Goal: Information Seeking & Learning: Learn about a topic

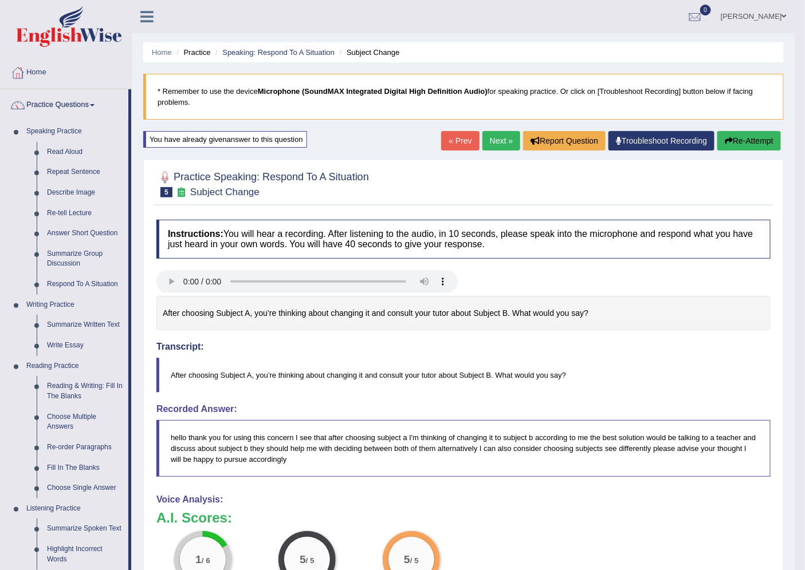
click at [782, 17] on span at bounding box center [784, 16] width 5 height 7
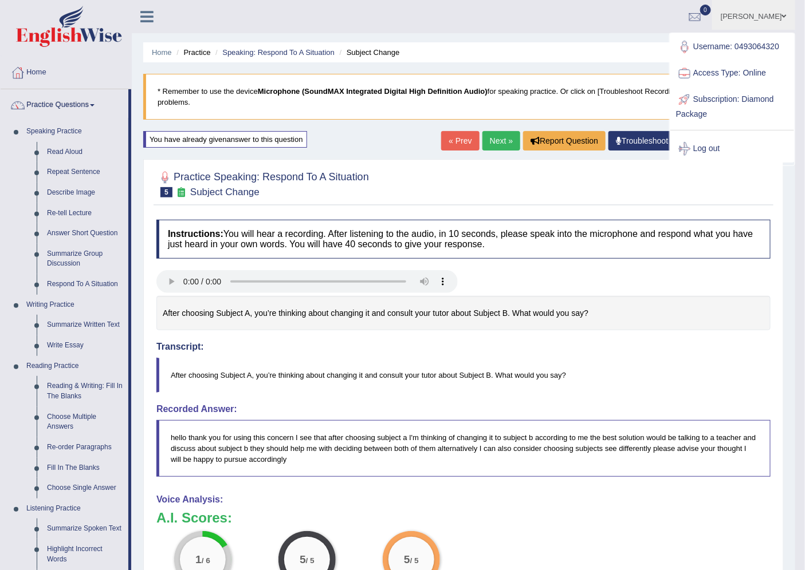
click at [691, 291] on div at bounding box center [463, 283] width 625 height 26
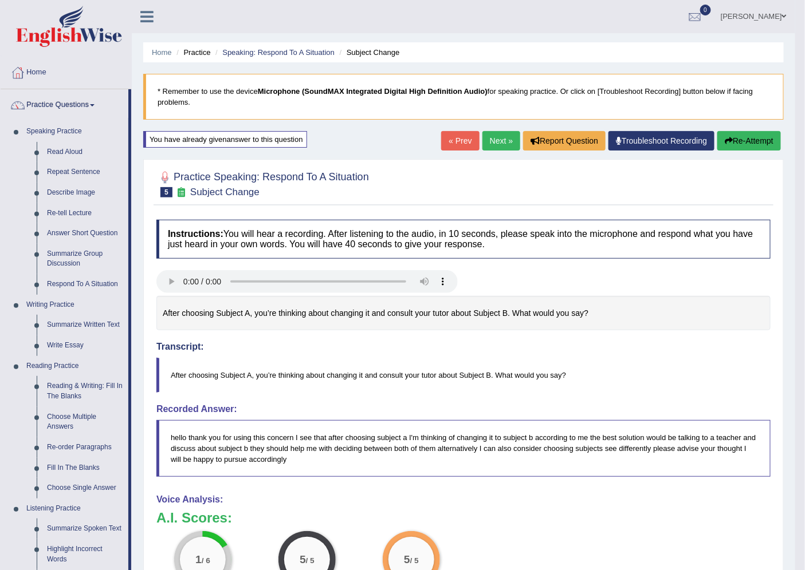
click at [752, 141] on button "Re-Attempt" at bounding box center [749, 140] width 64 height 19
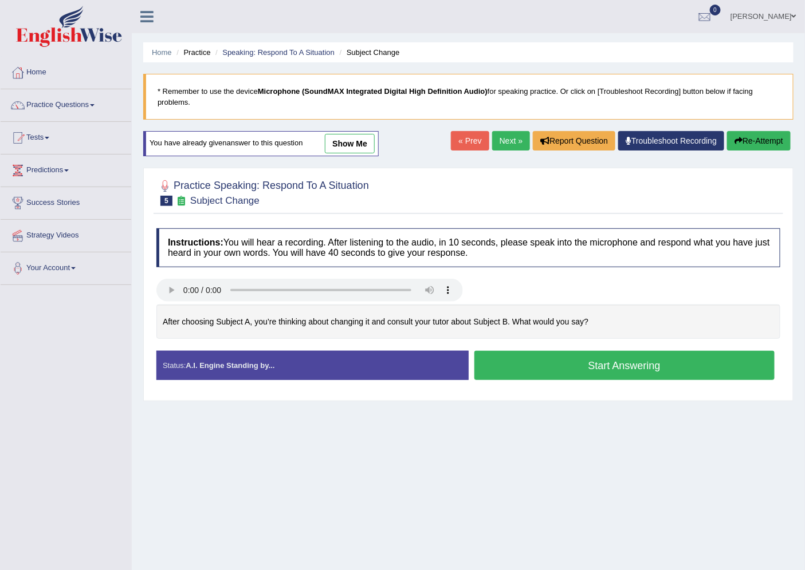
click at [559, 365] on button "Start Answering" at bounding box center [624, 365] width 301 height 29
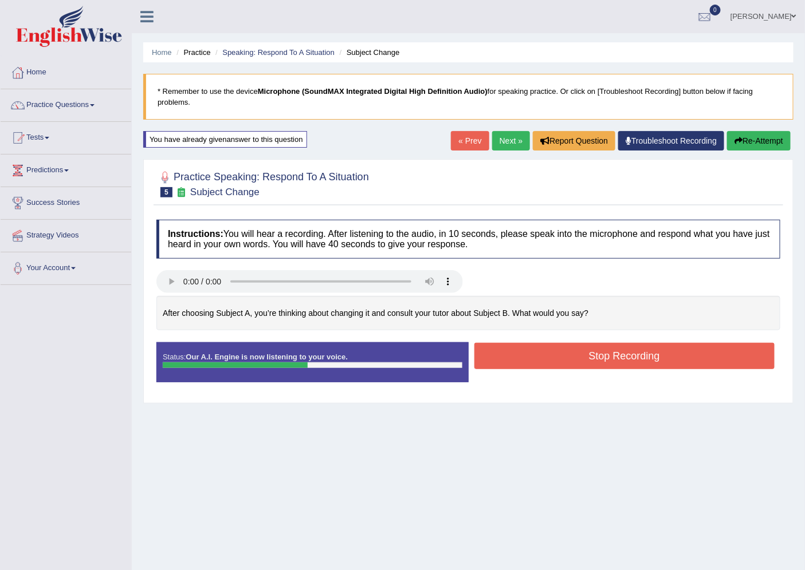
click at [570, 356] on button "Stop Recording" at bounding box center [624, 356] width 301 height 26
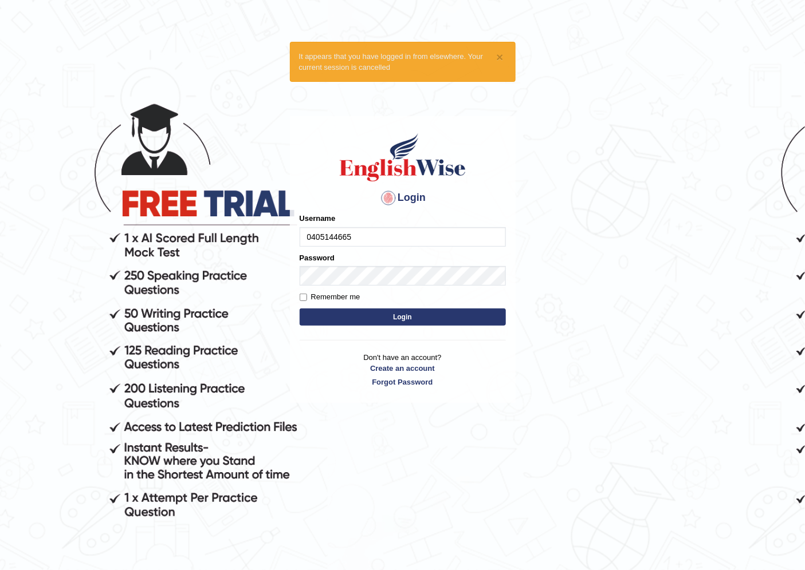
type input "0405144665"
click at [299, 309] on button "Login" at bounding box center [402, 317] width 206 height 17
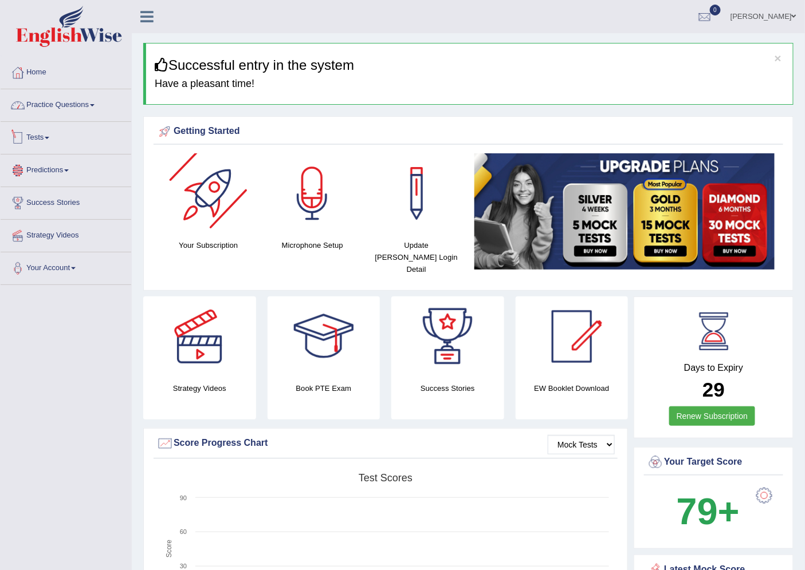
click at [76, 107] on link "Practice Questions" at bounding box center [66, 103] width 131 height 29
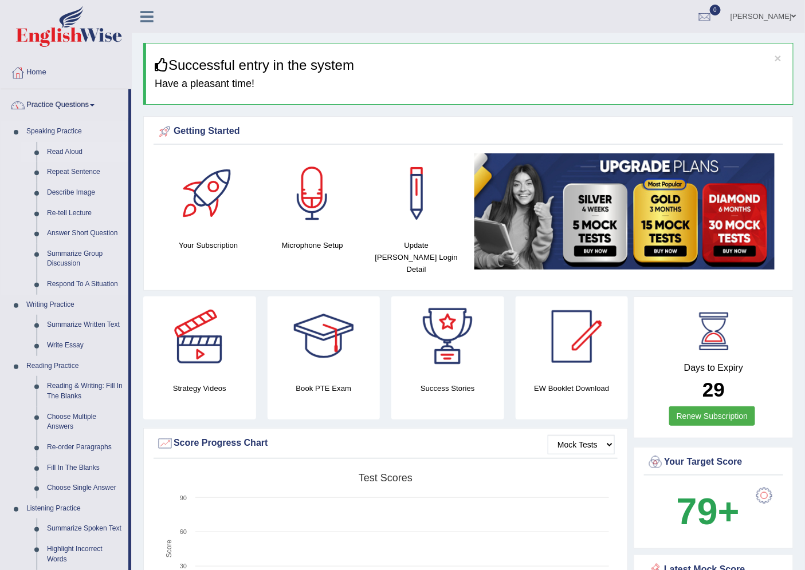
click at [68, 152] on link "Read Aloud" at bounding box center [85, 152] width 86 height 21
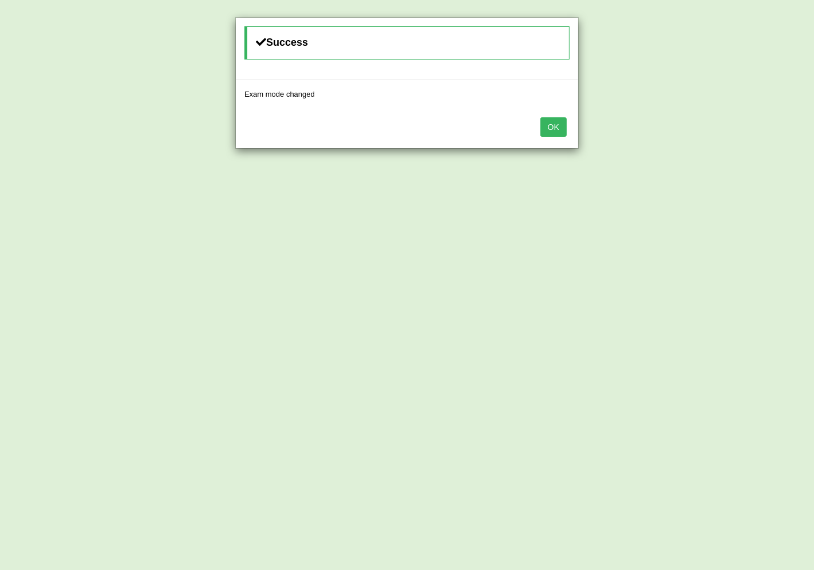
click at [552, 123] on button "OK" at bounding box center [554, 126] width 26 height 19
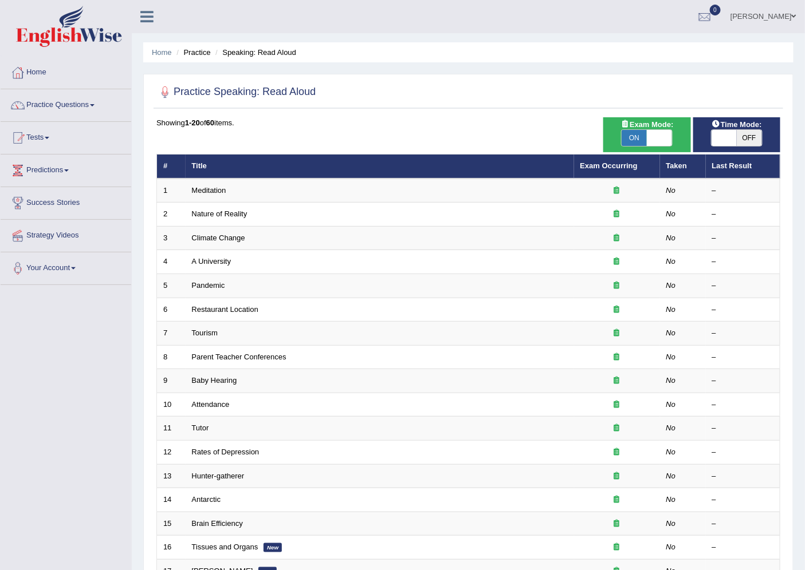
click at [746, 140] on span "OFF" at bounding box center [748, 138] width 25 height 16
checkbox input "true"
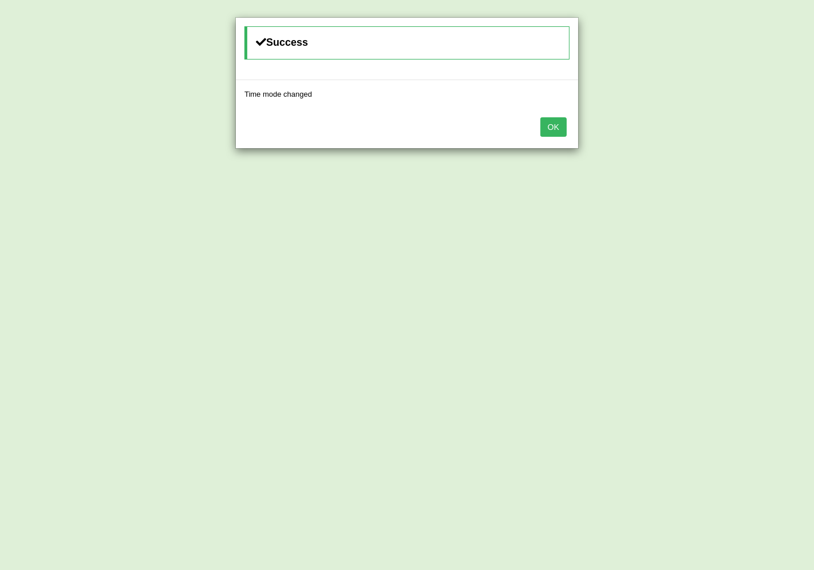
click at [563, 128] on button "OK" at bounding box center [554, 126] width 26 height 19
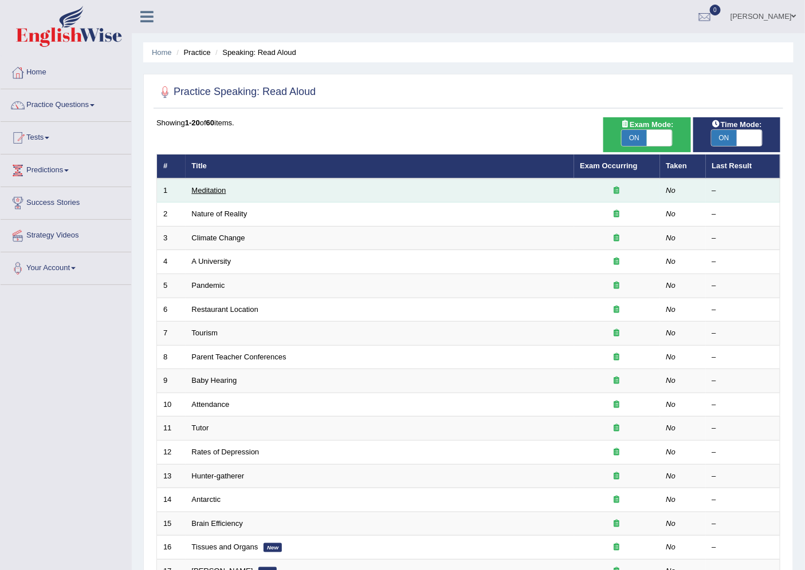
click at [201, 190] on link "Meditation" at bounding box center [209, 190] width 34 height 9
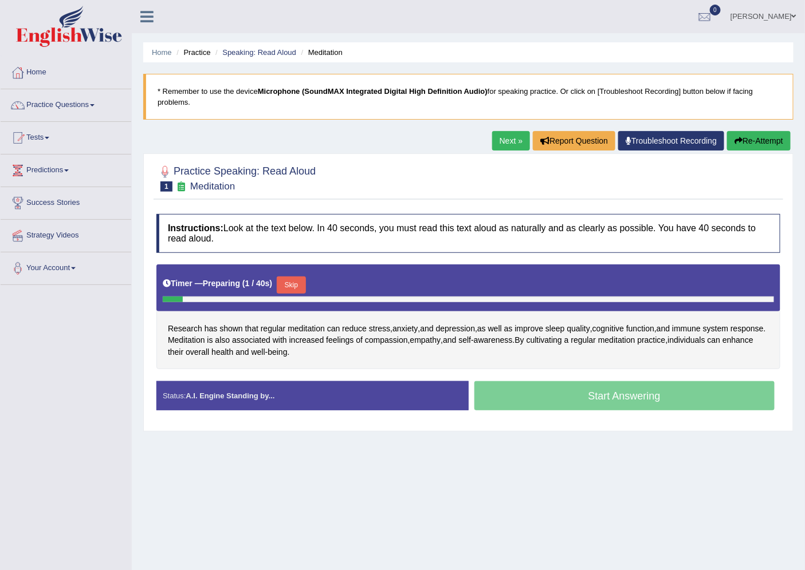
scroll to position [30, 0]
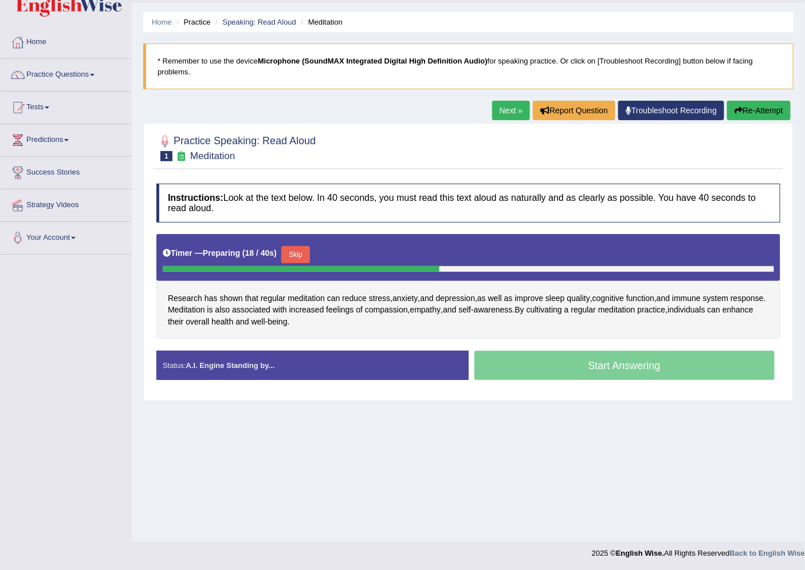
click at [752, 105] on button "Re-Attempt" at bounding box center [759, 110] width 64 height 19
click at [753, 106] on button "Re-Attempt" at bounding box center [759, 110] width 64 height 19
click at [605, 369] on div "Start Answering" at bounding box center [624, 367] width 312 height 32
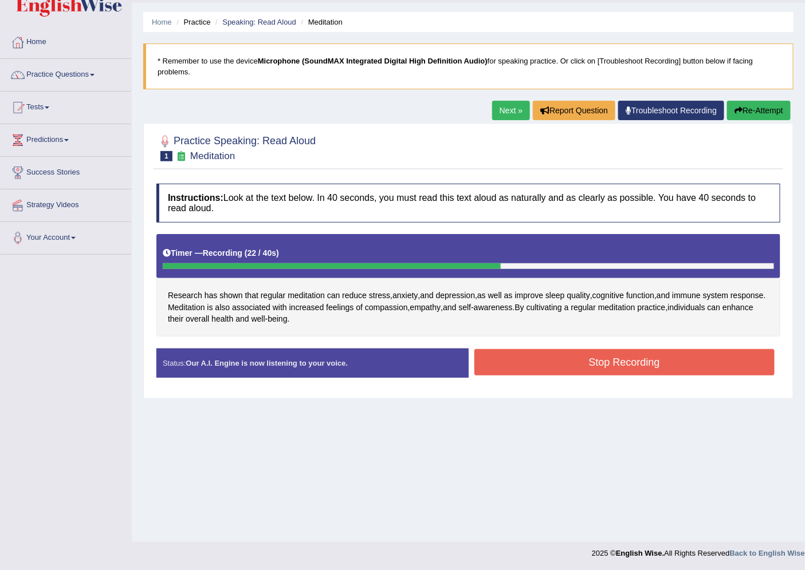
click at [591, 357] on button "Stop Recording" at bounding box center [624, 362] width 301 height 26
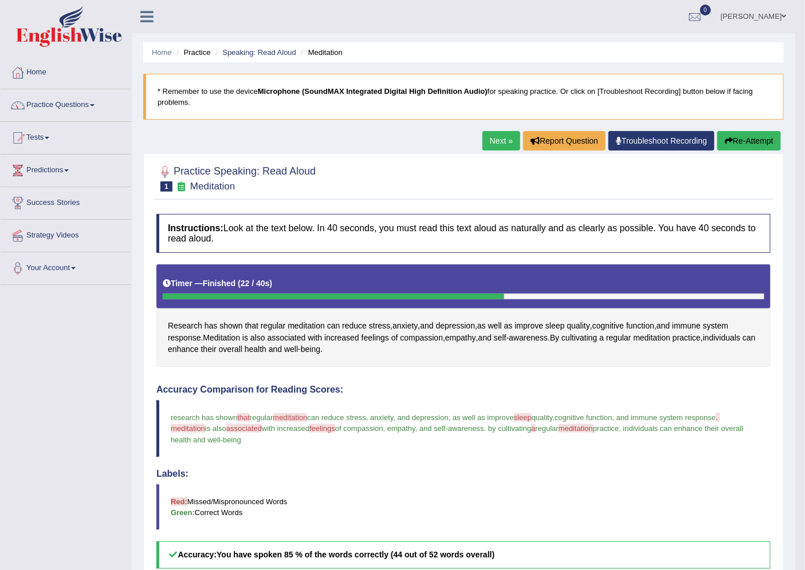
click at [496, 141] on link "Next »" at bounding box center [501, 140] width 38 height 19
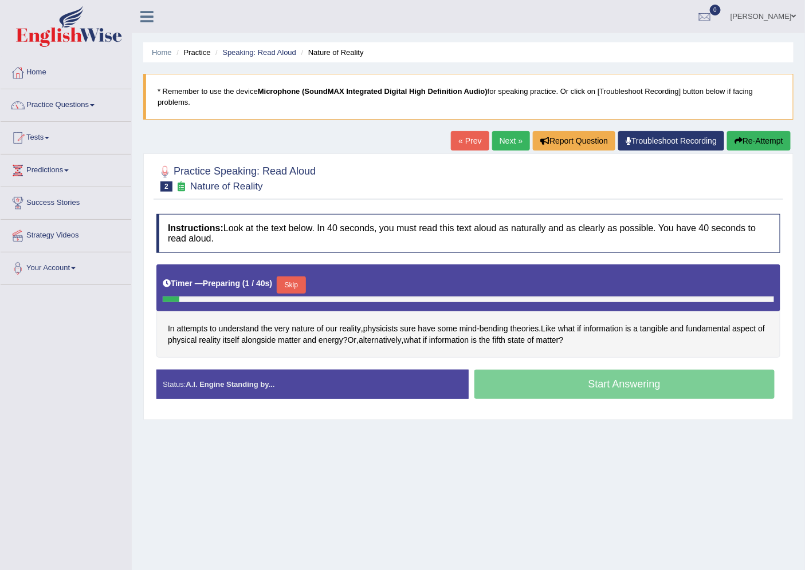
scroll to position [30, 0]
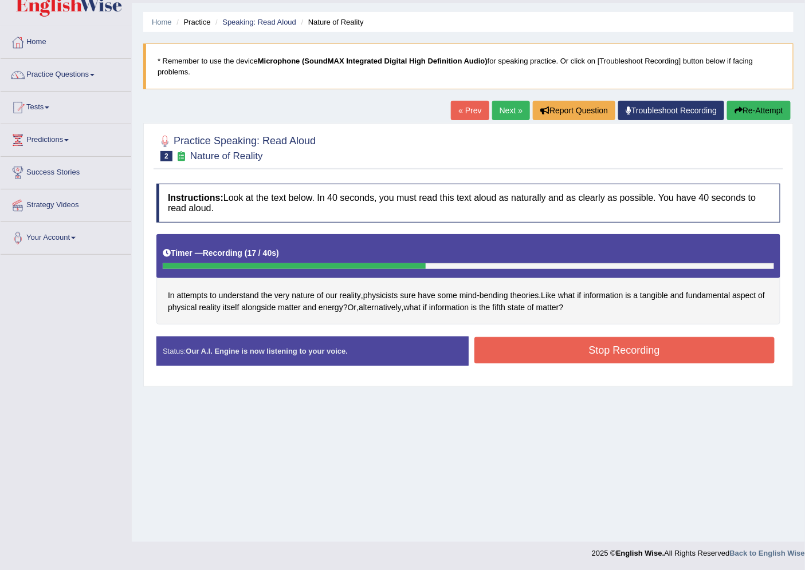
click at [573, 344] on button "Stop Recording" at bounding box center [624, 350] width 301 height 26
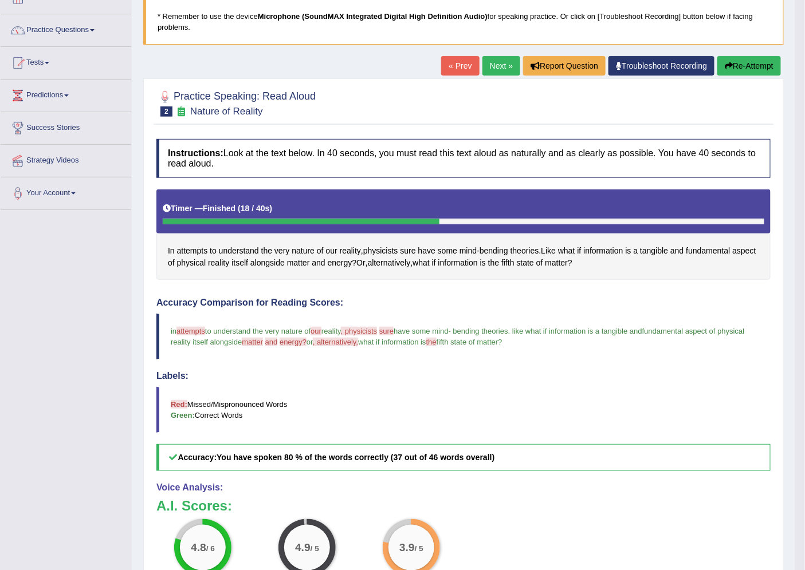
scroll to position [42, 0]
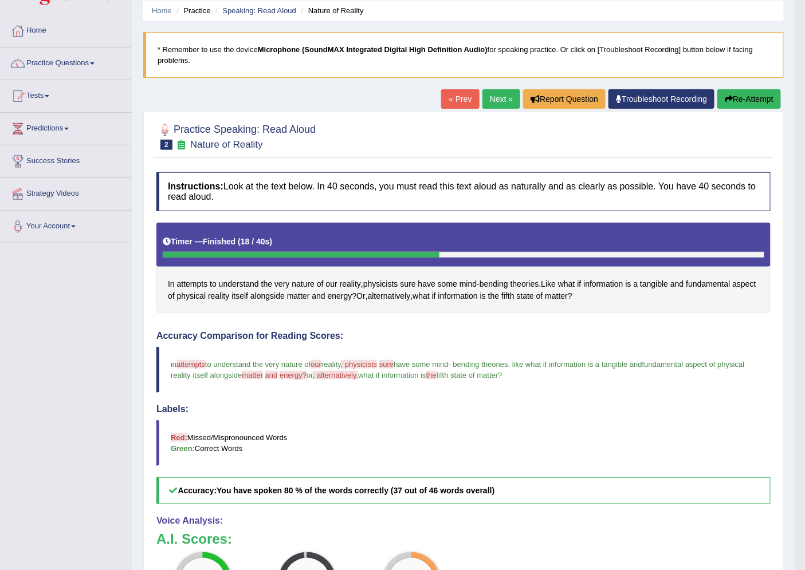
click at [495, 96] on link "Next »" at bounding box center [501, 98] width 38 height 19
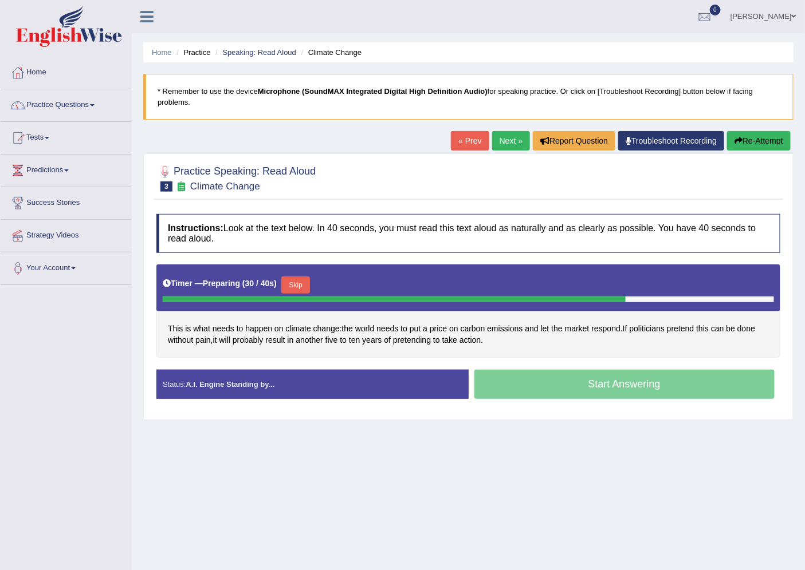
click at [607, 388] on div "Start Answering" at bounding box center [624, 386] width 312 height 32
click at [606, 384] on div "Start Answering" at bounding box center [624, 386] width 312 height 32
click at [298, 285] on button "Skip" at bounding box center [295, 285] width 29 height 17
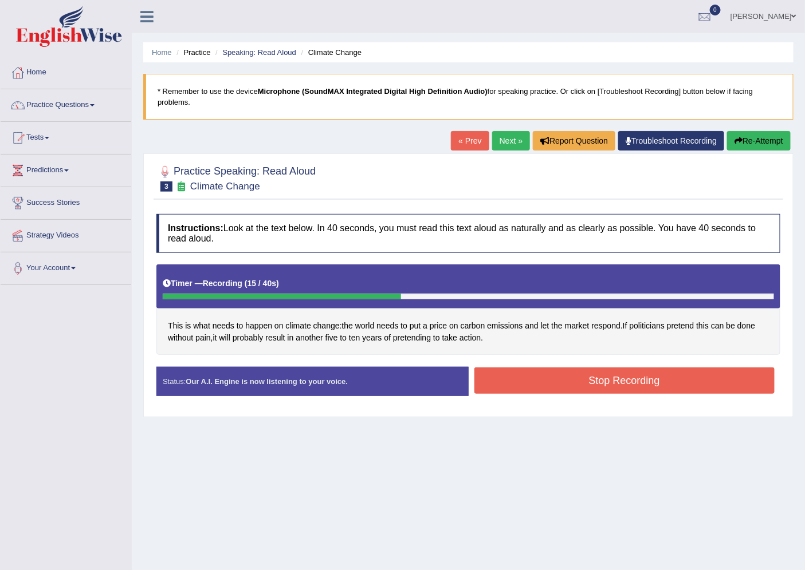
click at [642, 387] on button "Stop Recording" at bounding box center [624, 381] width 301 height 26
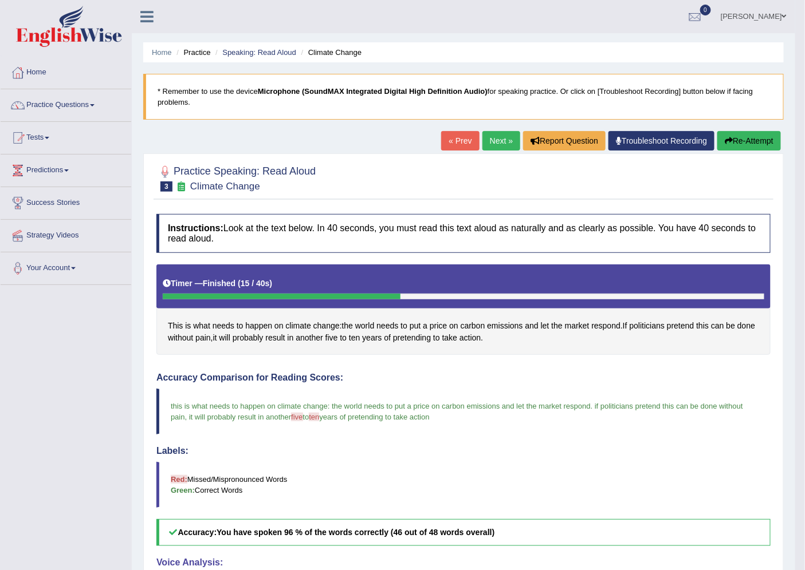
click at [496, 139] on link "Next »" at bounding box center [501, 140] width 38 height 19
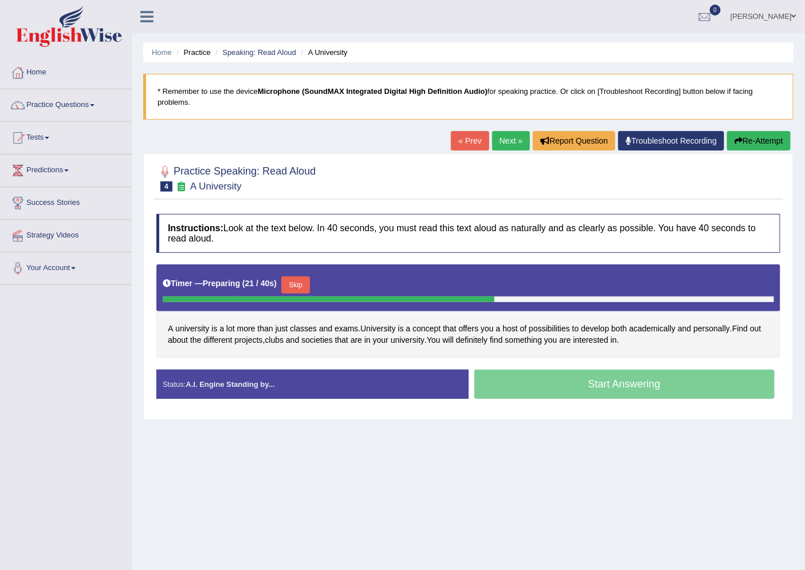
click at [295, 281] on button "Skip" at bounding box center [295, 285] width 29 height 17
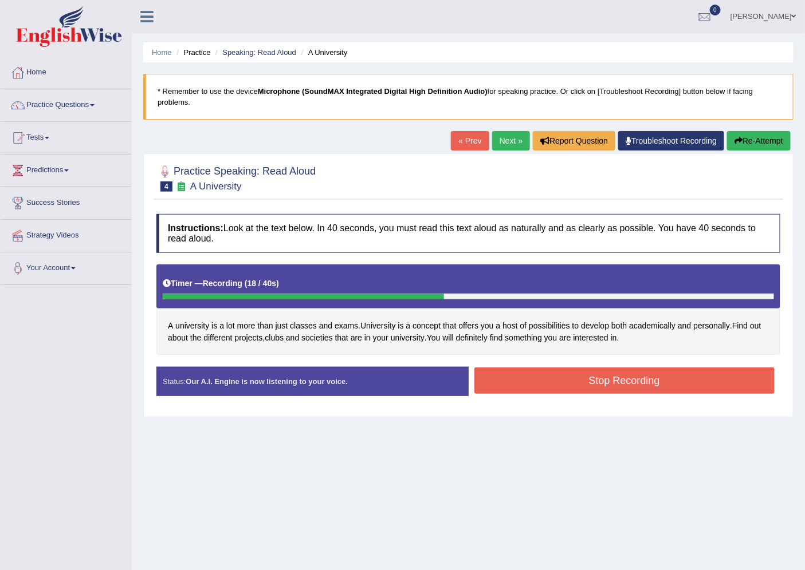
click at [598, 377] on button "Stop Recording" at bounding box center [624, 381] width 301 height 26
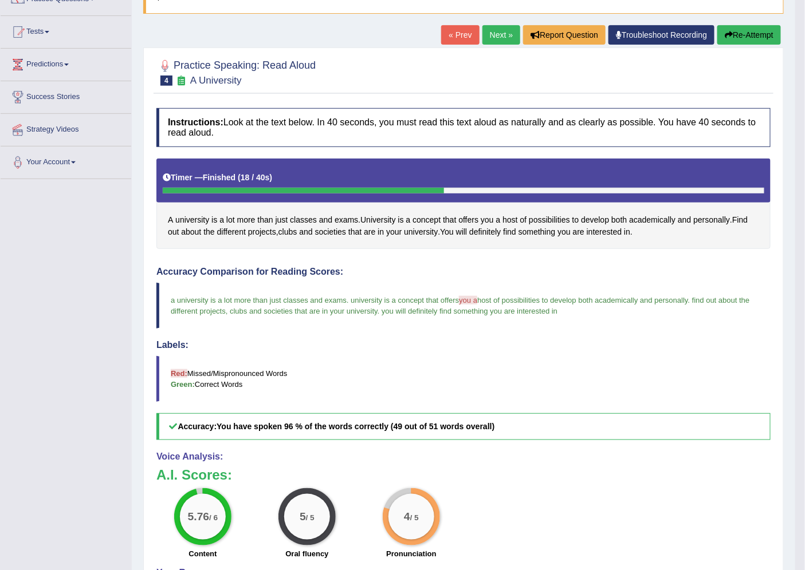
scroll to position [105, 0]
click at [497, 37] on link "Next »" at bounding box center [501, 35] width 38 height 19
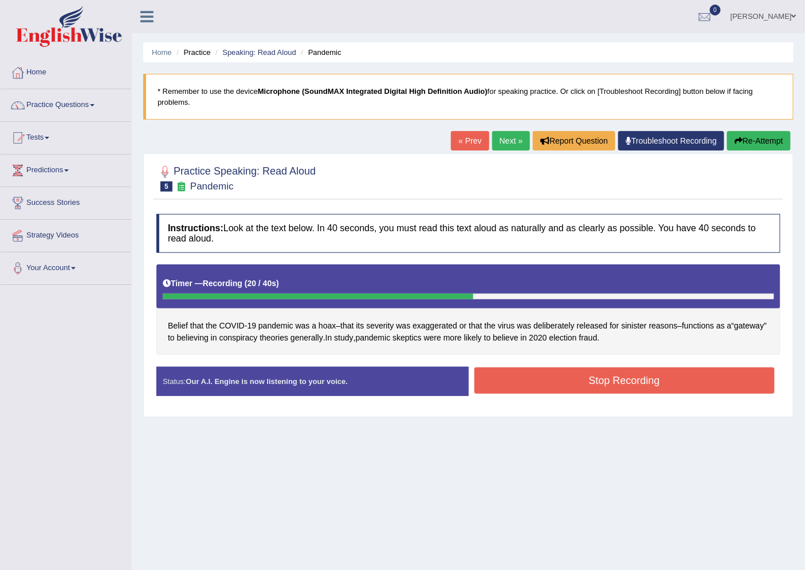
click at [603, 376] on button "Stop Recording" at bounding box center [624, 381] width 301 height 26
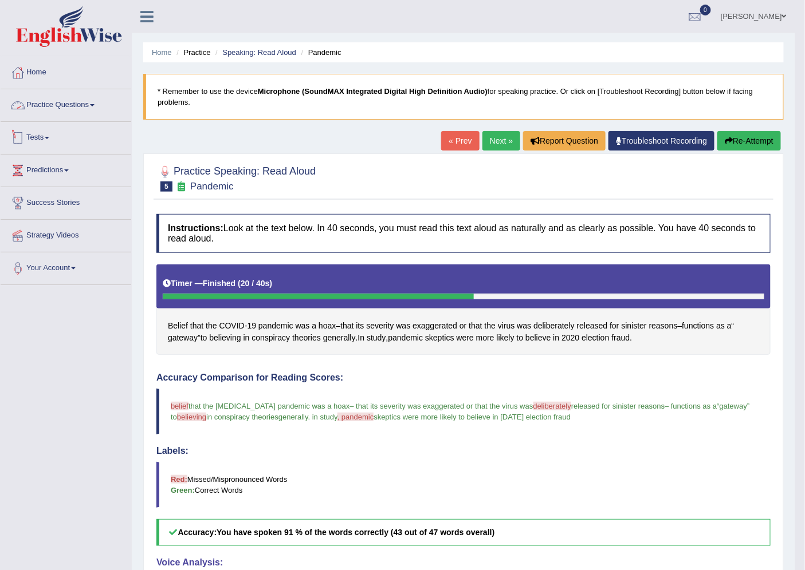
click at [77, 105] on link "Practice Questions" at bounding box center [66, 103] width 131 height 29
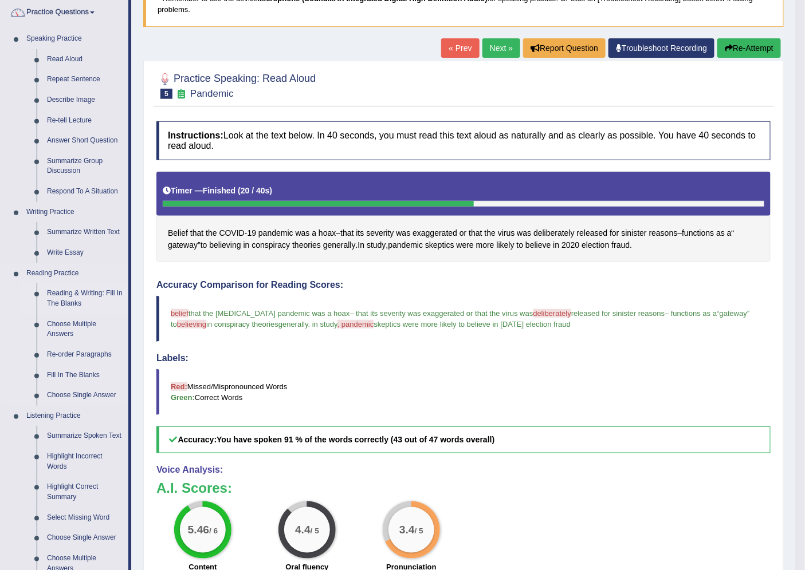
scroll to position [64, 0]
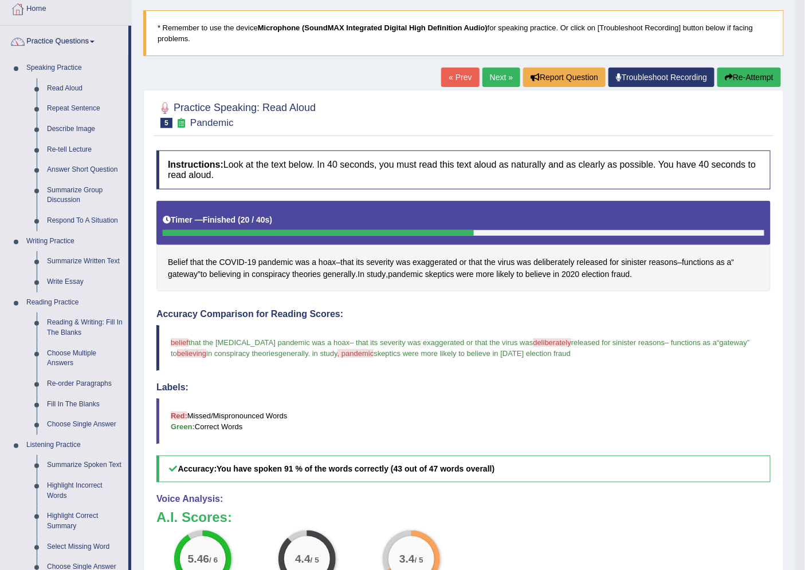
click at [503, 73] on link "Next »" at bounding box center [501, 77] width 38 height 19
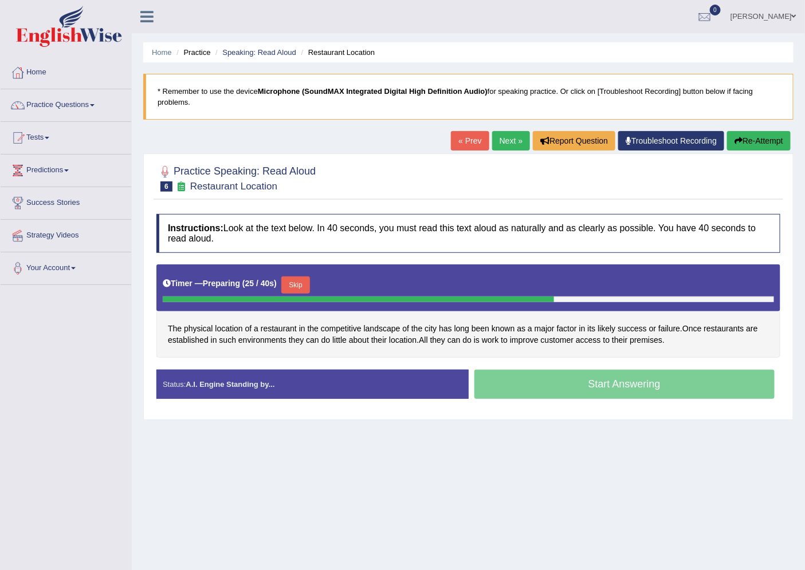
click at [303, 283] on button "Skip" at bounding box center [295, 285] width 29 height 17
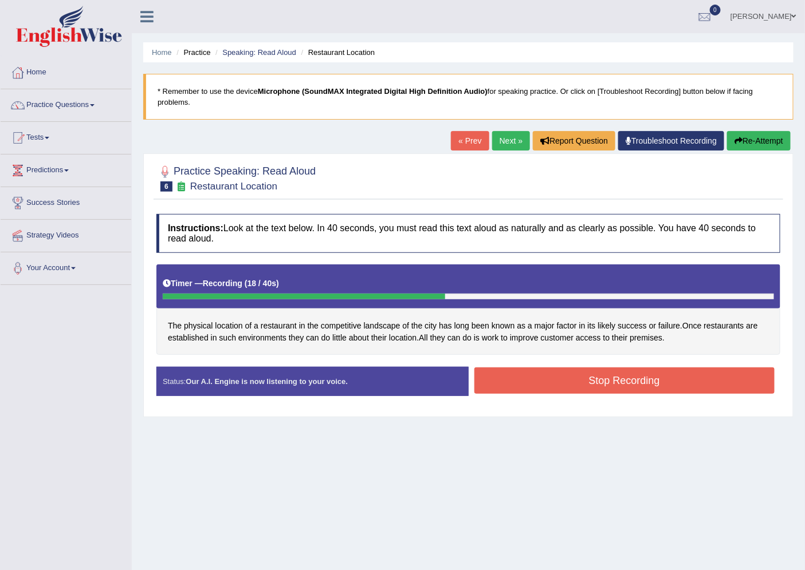
click at [606, 379] on button "Stop Recording" at bounding box center [624, 381] width 301 height 26
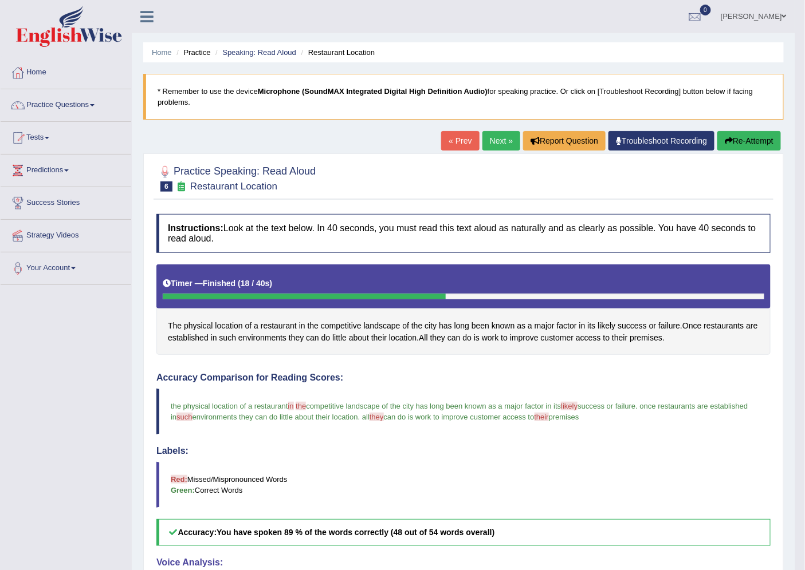
click at [504, 140] on link "Next »" at bounding box center [501, 140] width 38 height 19
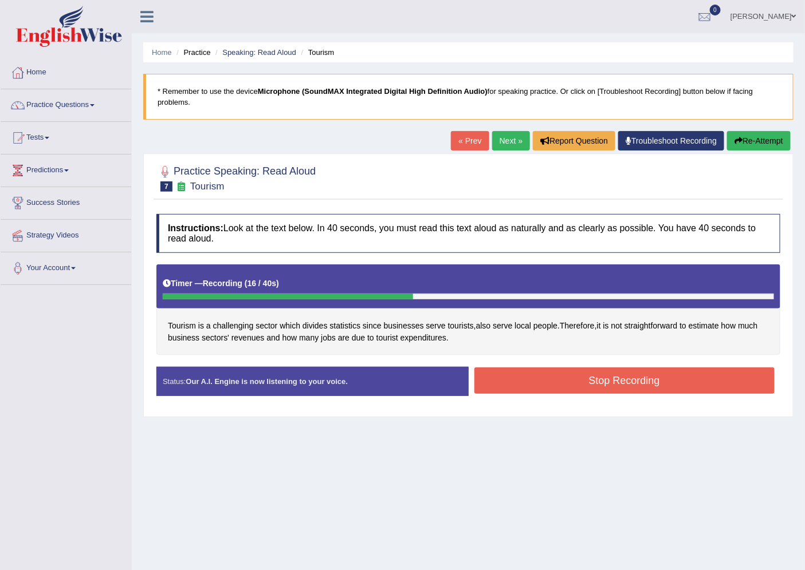
click at [625, 374] on button "Stop Recording" at bounding box center [624, 381] width 301 height 26
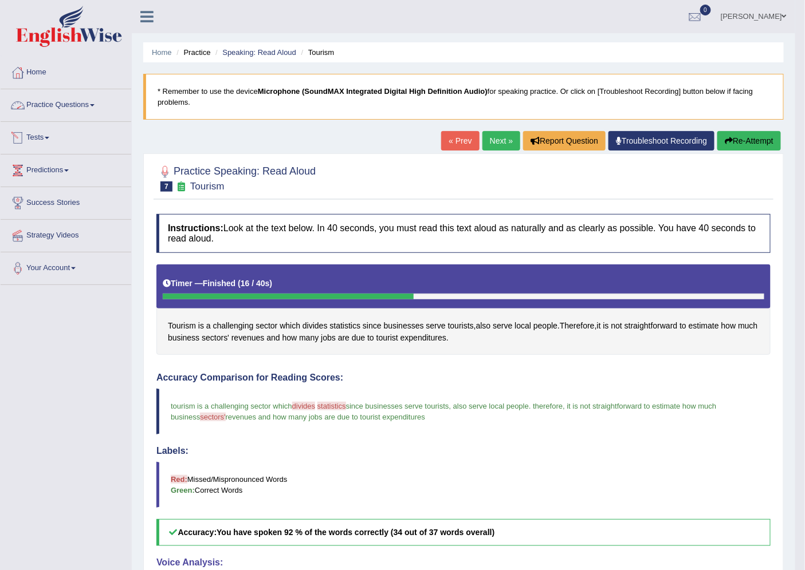
click at [73, 106] on link "Practice Questions" at bounding box center [66, 103] width 131 height 29
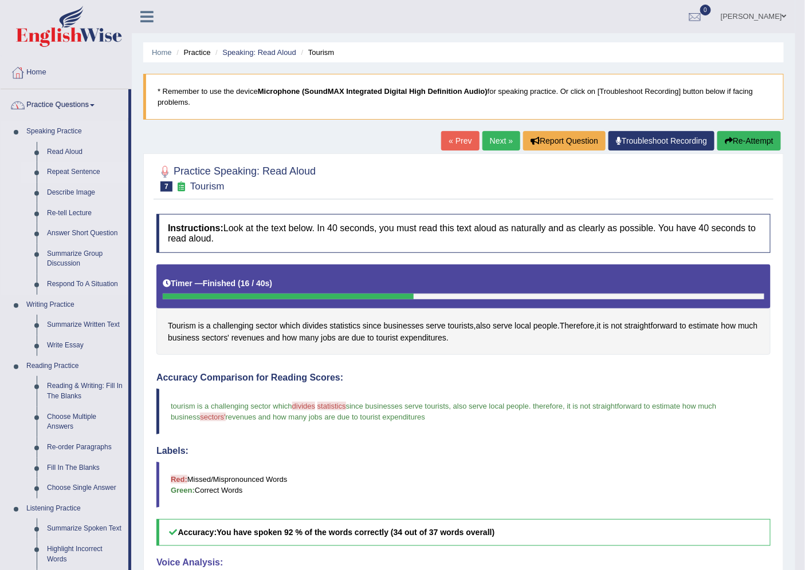
click at [69, 172] on link "Repeat Sentence" at bounding box center [85, 172] width 86 height 21
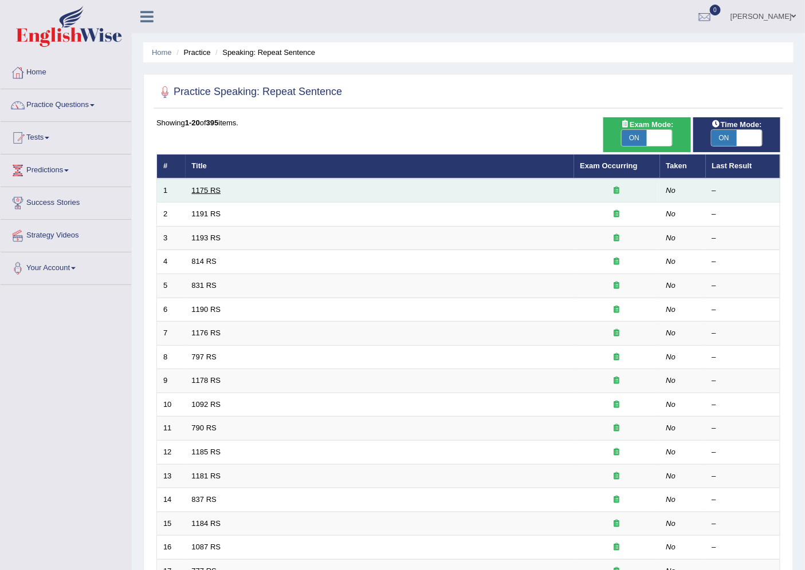
click at [206, 186] on link "1175 RS" at bounding box center [206, 190] width 29 height 9
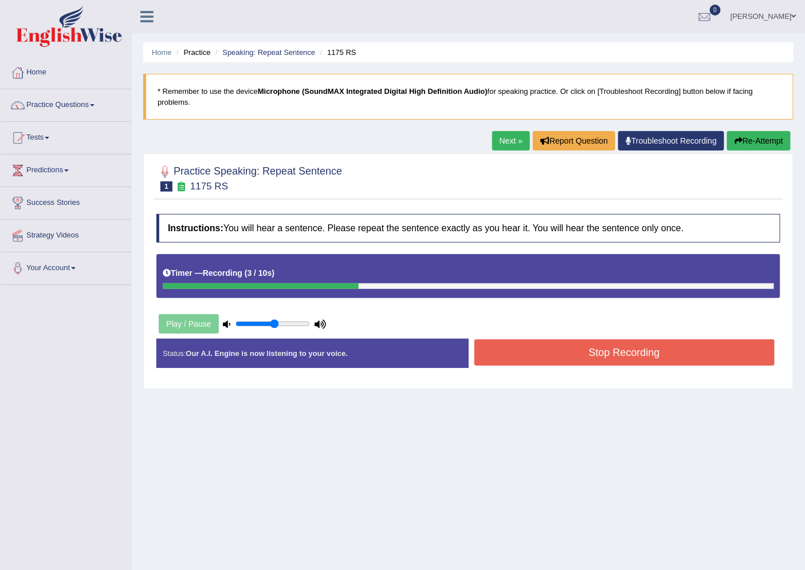
click at [575, 358] on button "Stop Recording" at bounding box center [624, 353] width 301 height 26
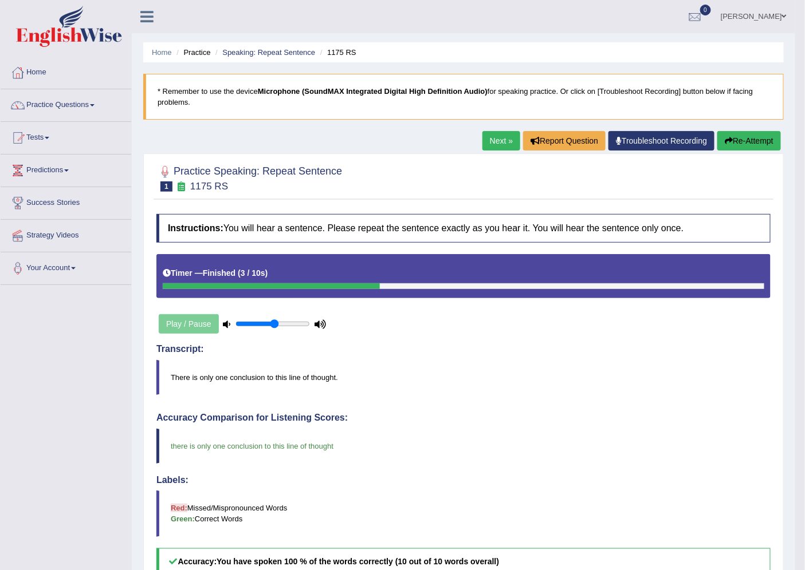
click at [487, 140] on link "Next »" at bounding box center [501, 140] width 38 height 19
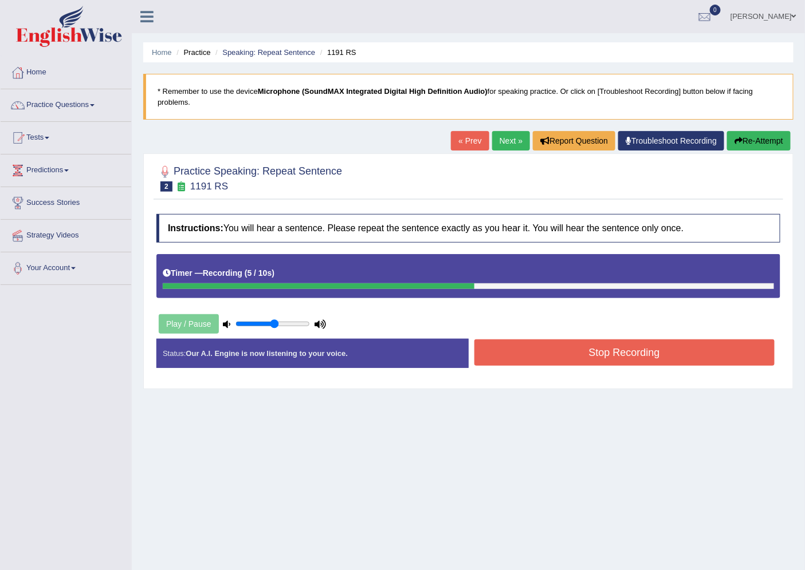
click at [581, 347] on button "Stop Recording" at bounding box center [624, 353] width 301 height 26
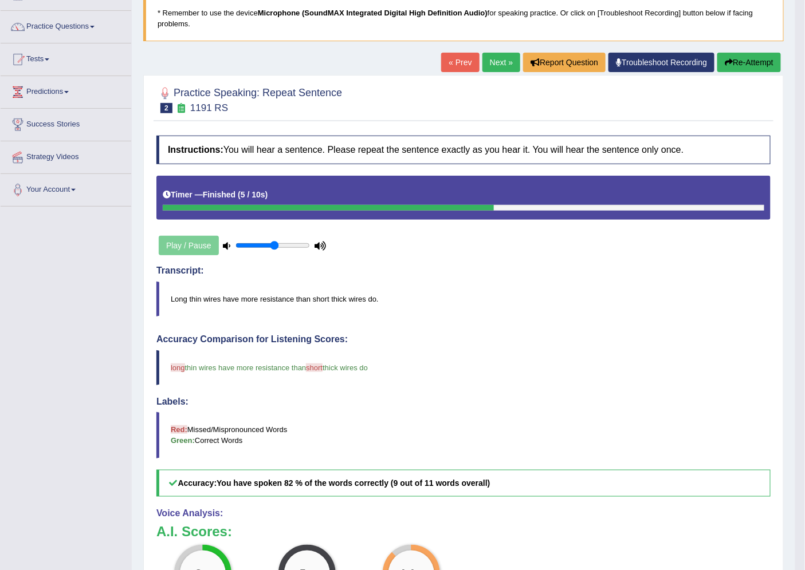
scroll to position [64, 0]
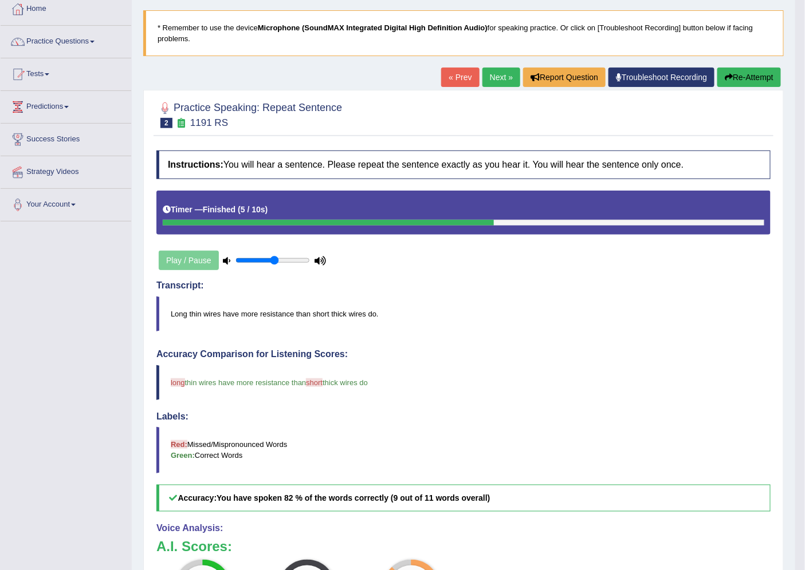
click at [502, 78] on link "Next »" at bounding box center [501, 77] width 38 height 19
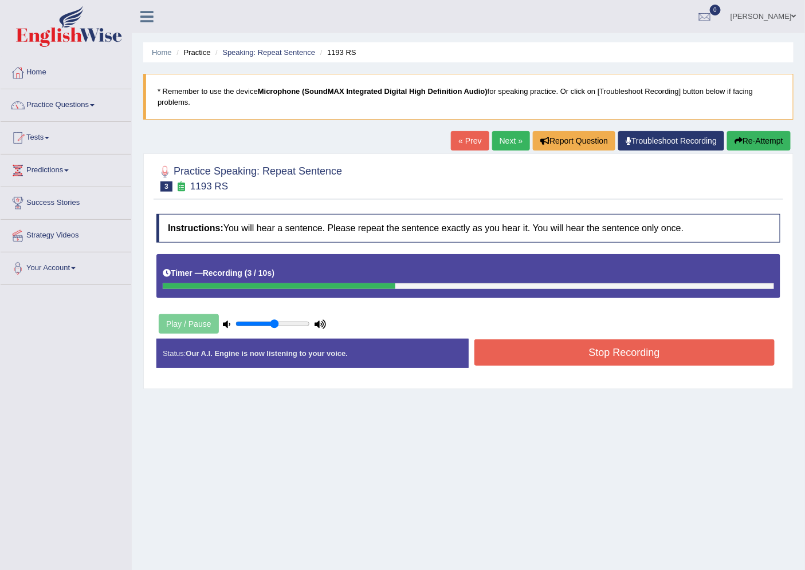
click at [610, 353] on button "Stop Recording" at bounding box center [624, 353] width 301 height 26
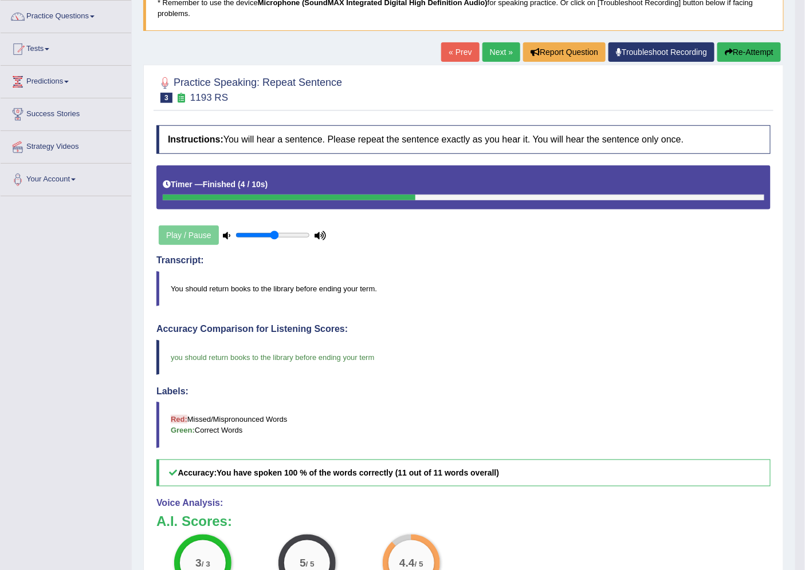
scroll to position [71, 0]
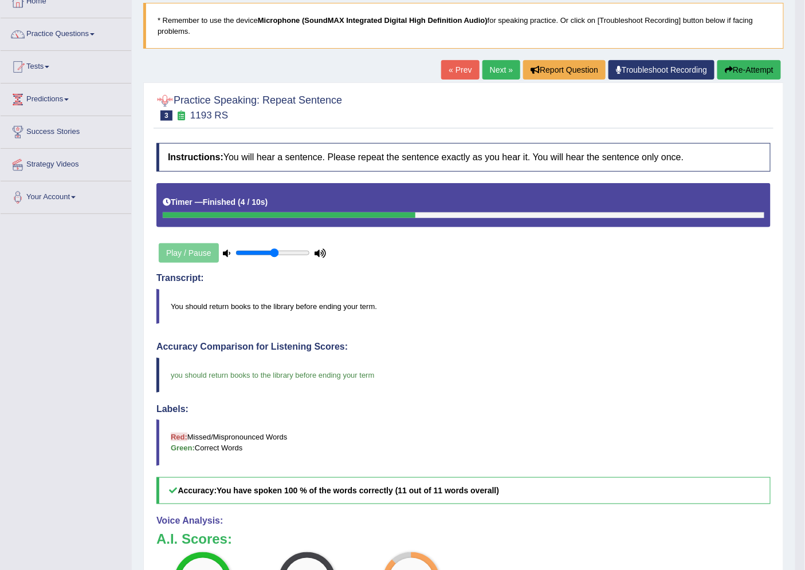
click at [490, 71] on link "Next »" at bounding box center [501, 69] width 38 height 19
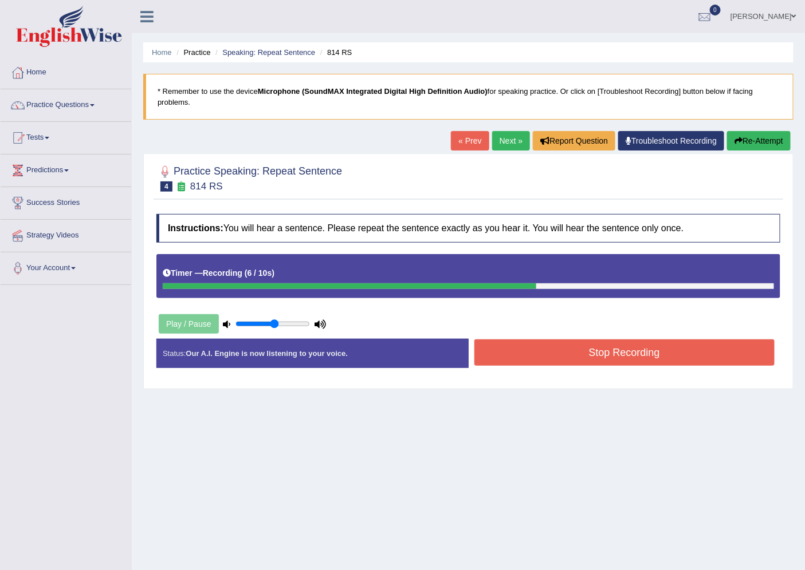
click at [566, 355] on button "Stop Recording" at bounding box center [624, 353] width 301 height 26
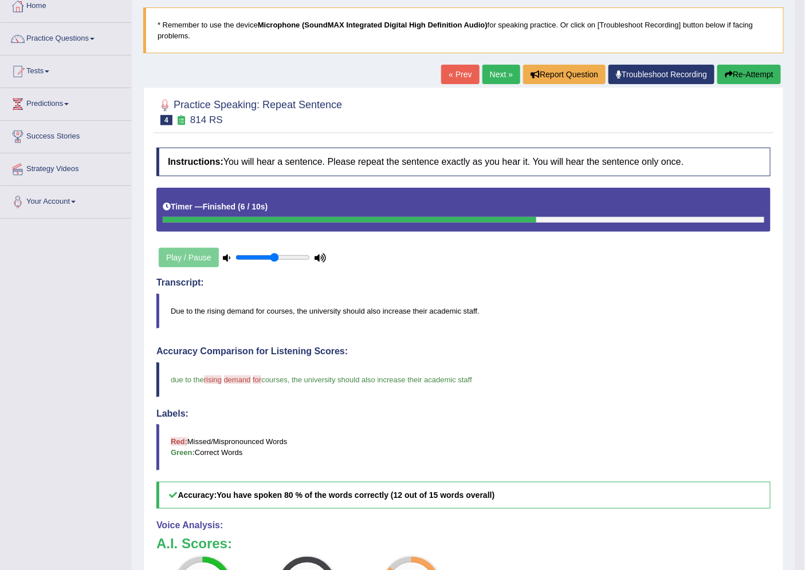
scroll to position [64, 0]
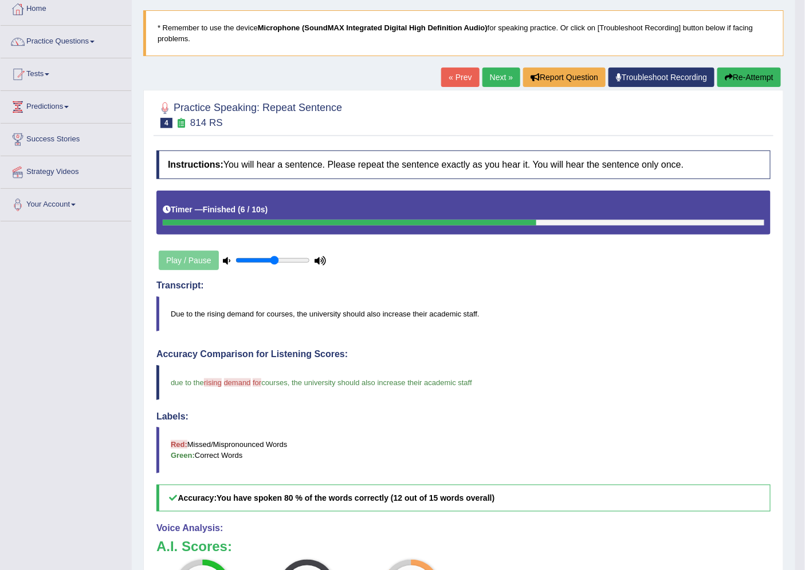
click at [497, 79] on link "Next »" at bounding box center [501, 77] width 38 height 19
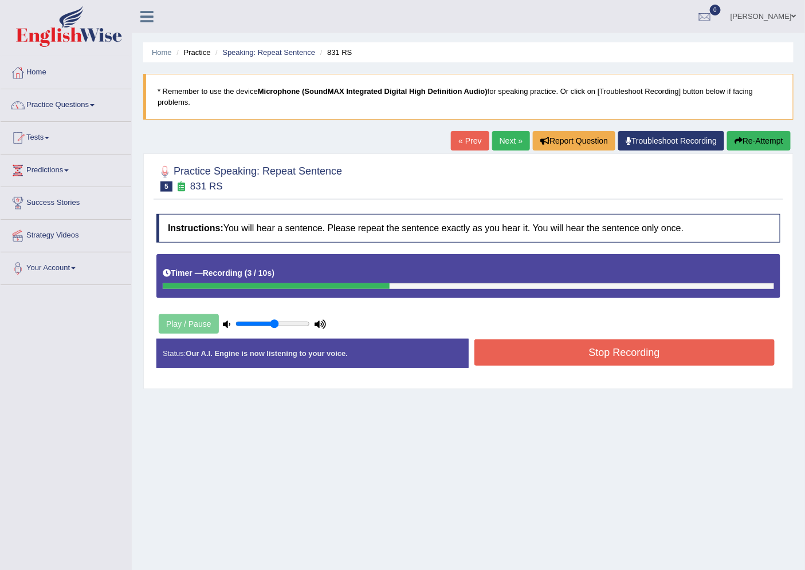
click at [604, 353] on button "Stop Recording" at bounding box center [624, 353] width 301 height 26
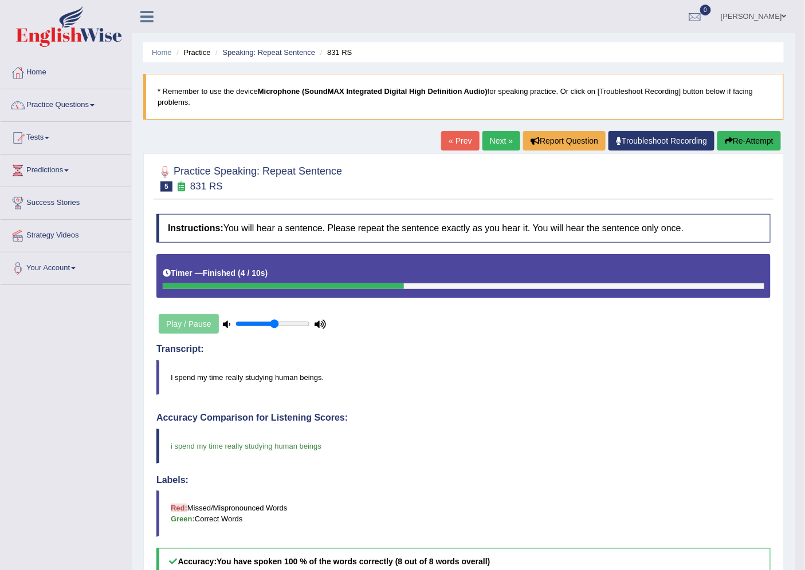
click at [495, 135] on link "Next »" at bounding box center [501, 140] width 38 height 19
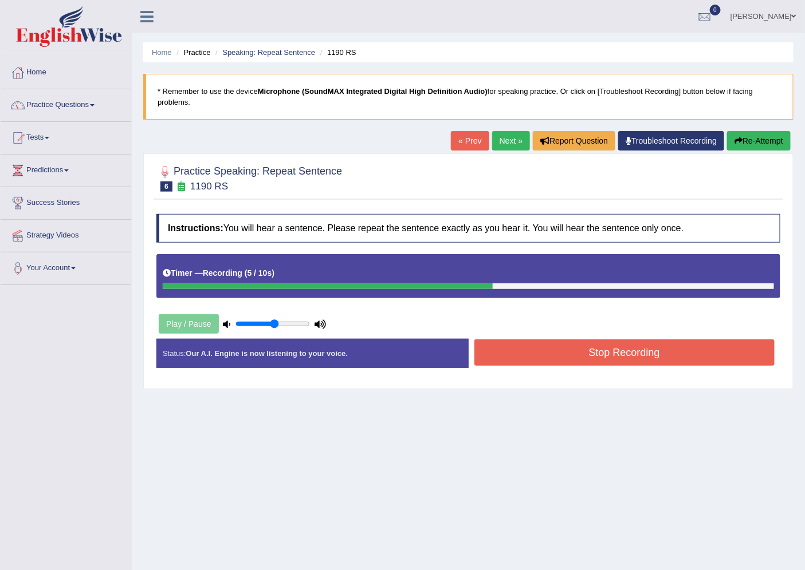
click at [616, 348] on button "Stop Recording" at bounding box center [624, 353] width 301 height 26
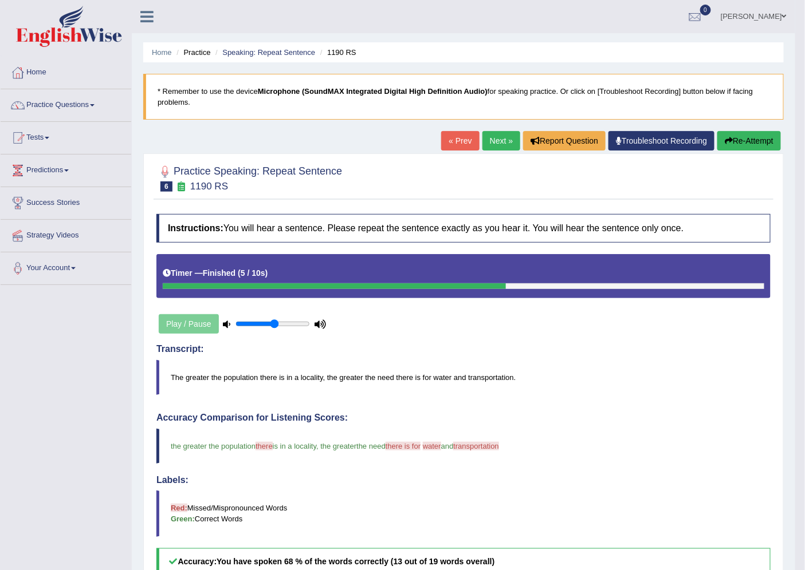
click at [498, 139] on link "Next »" at bounding box center [501, 140] width 38 height 19
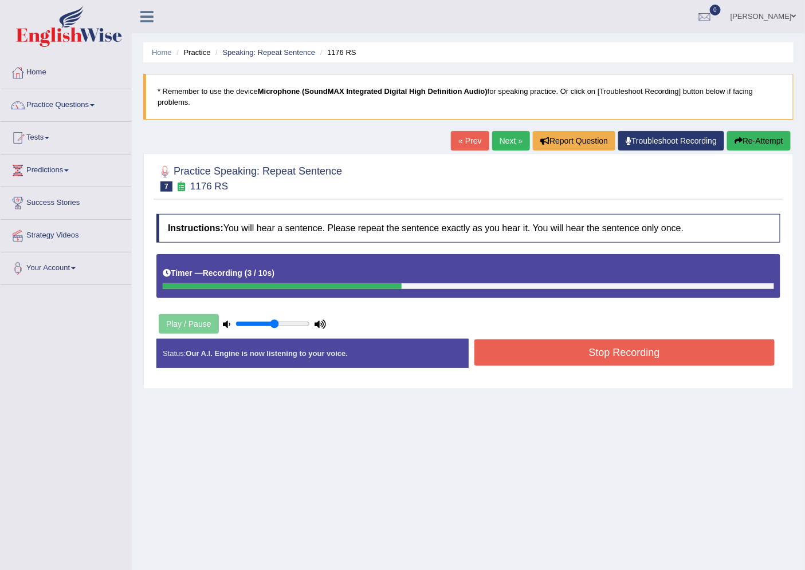
click at [594, 354] on button "Stop Recording" at bounding box center [624, 353] width 301 height 26
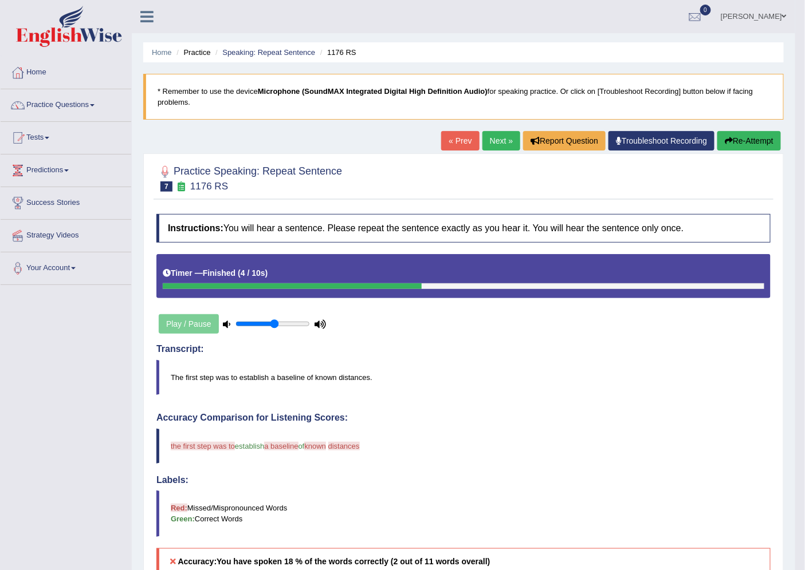
click at [502, 141] on link "Next »" at bounding box center [501, 140] width 38 height 19
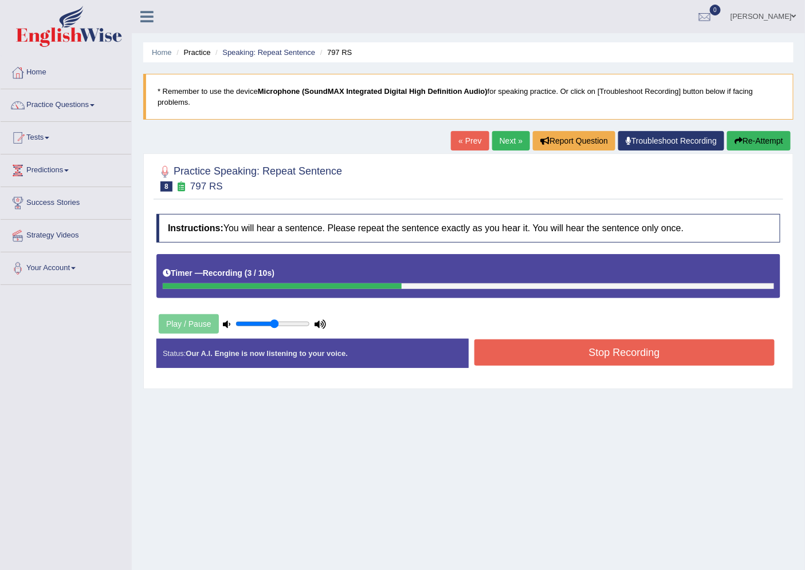
click at [643, 349] on button "Stop Recording" at bounding box center [624, 353] width 301 height 26
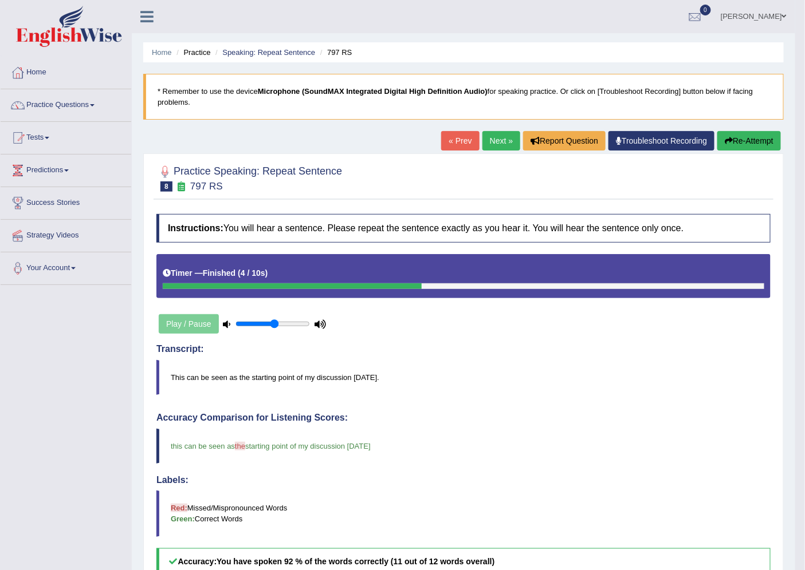
click at [496, 141] on link "Next »" at bounding box center [501, 140] width 38 height 19
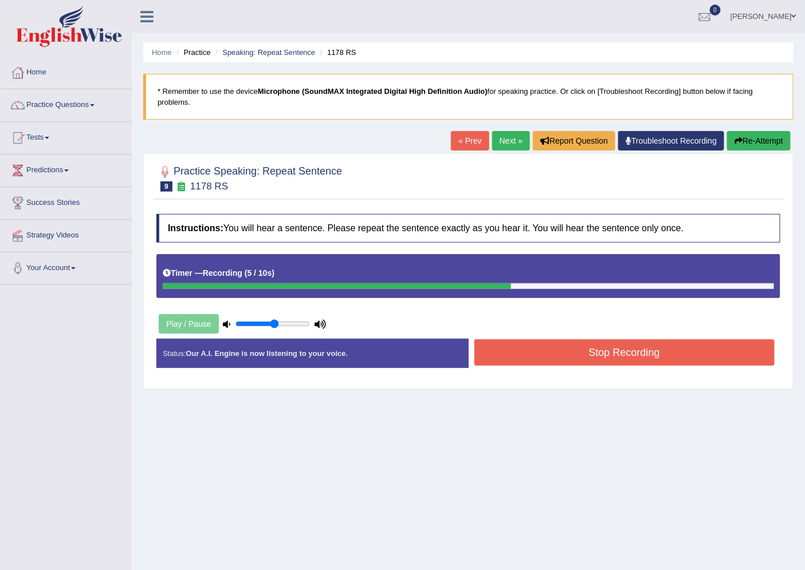
click at [607, 352] on button "Stop Recording" at bounding box center [624, 353] width 301 height 26
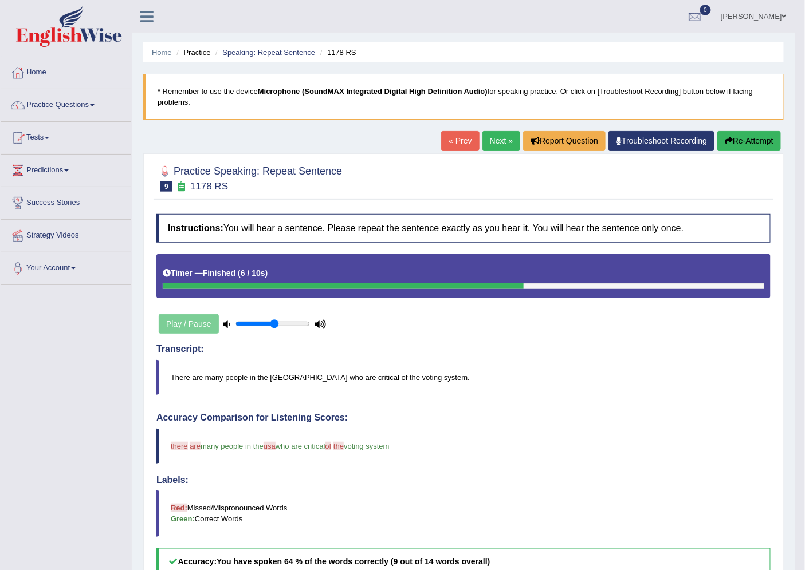
click at [503, 134] on link "Next »" at bounding box center [501, 140] width 38 height 19
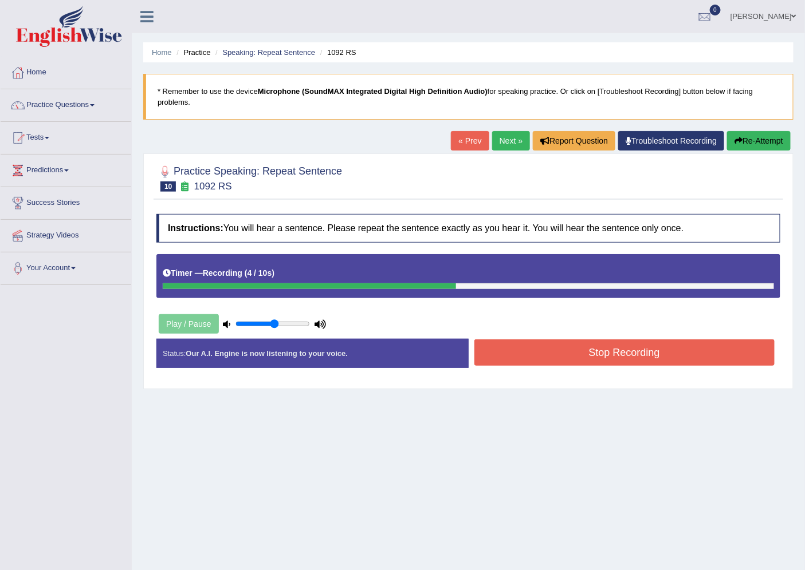
click at [608, 348] on button "Stop Recording" at bounding box center [624, 353] width 301 height 26
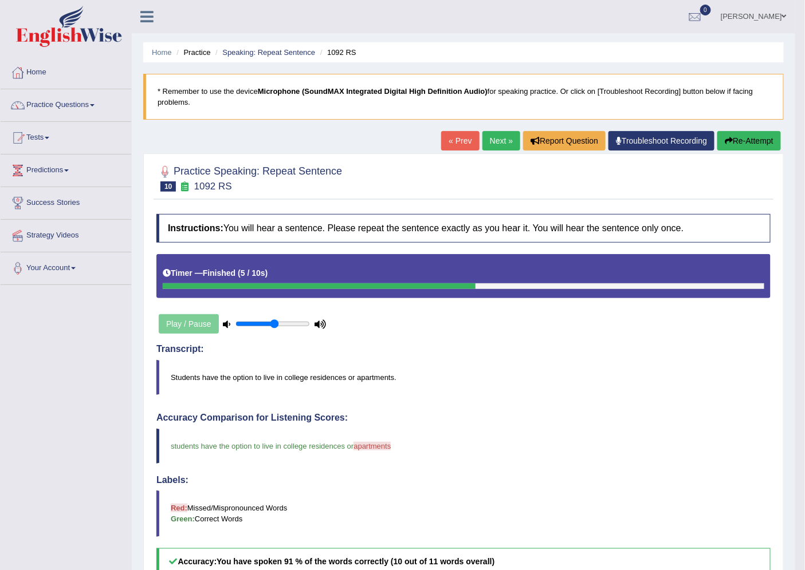
click at [494, 141] on link "Next »" at bounding box center [501, 140] width 38 height 19
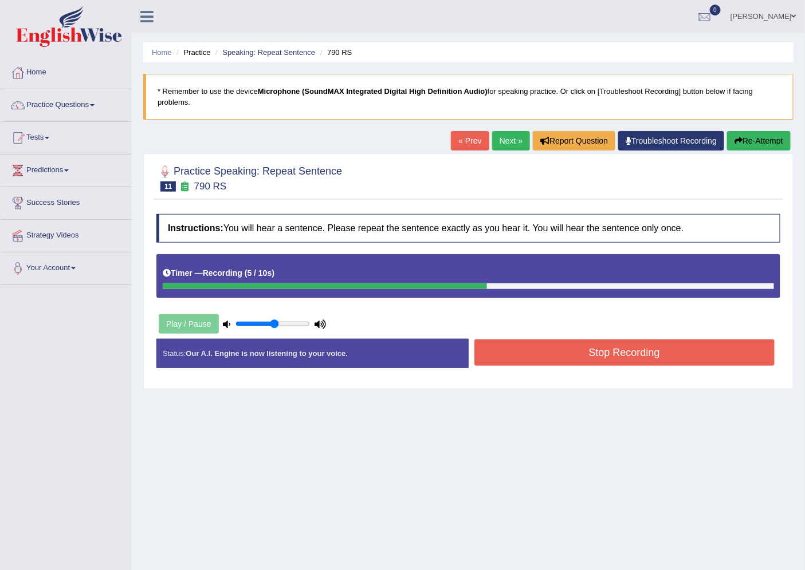
click at [620, 352] on button "Stop Recording" at bounding box center [624, 353] width 301 height 26
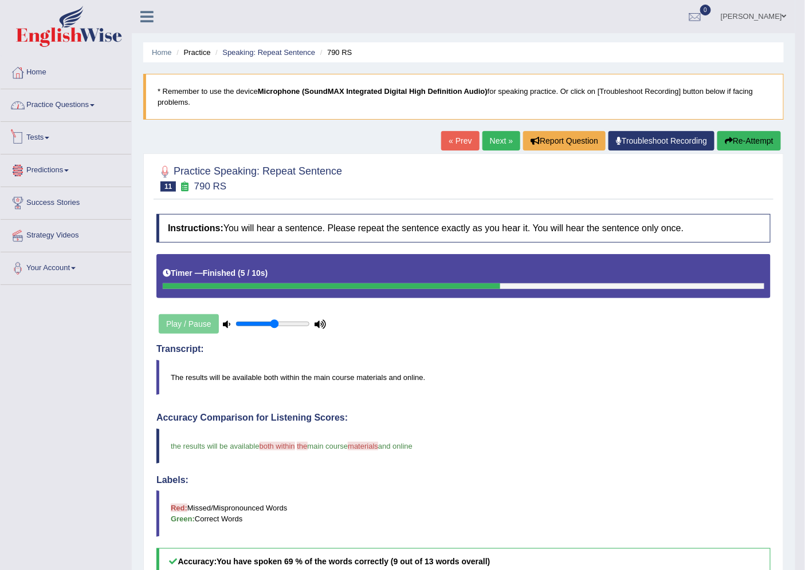
click at [71, 103] on link "Practice Questions" at bounding box center [66, 103] width 131 height 29
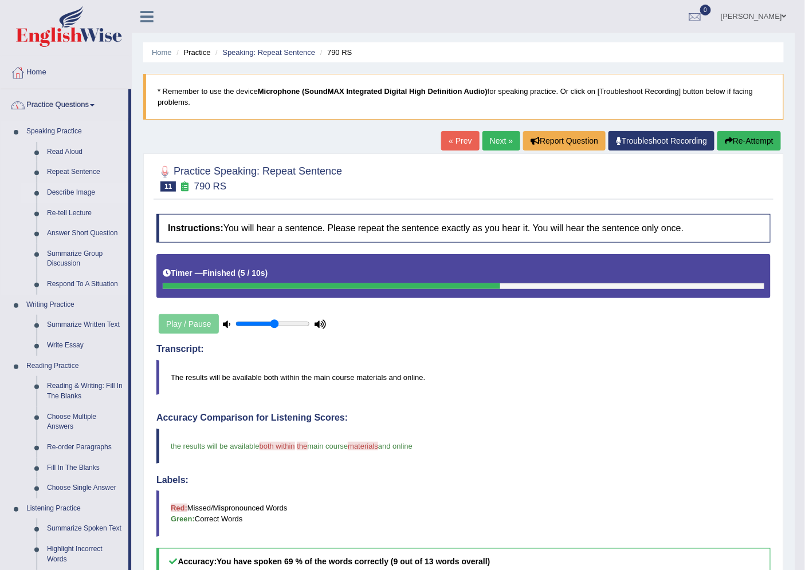
click at [68, 192] on link "Describe Image" at bounding box center [85, 193] width 86 height 21
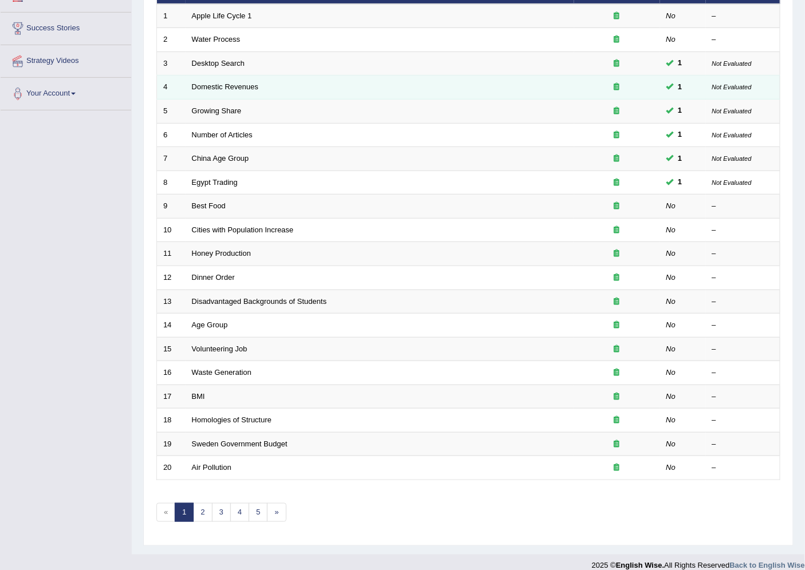
scroll to position [187, 0]
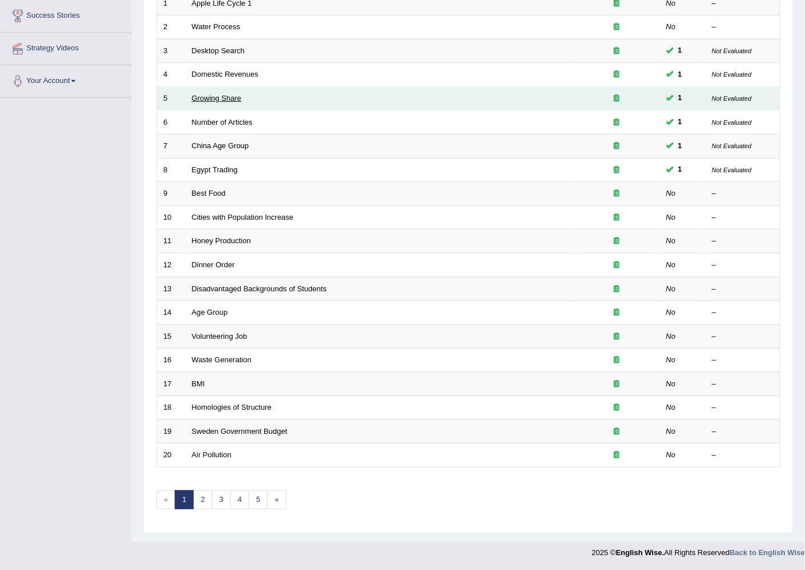
click at [226, 95] on link "Growing Share" at bounding box center [217, 98] width 50 height 9
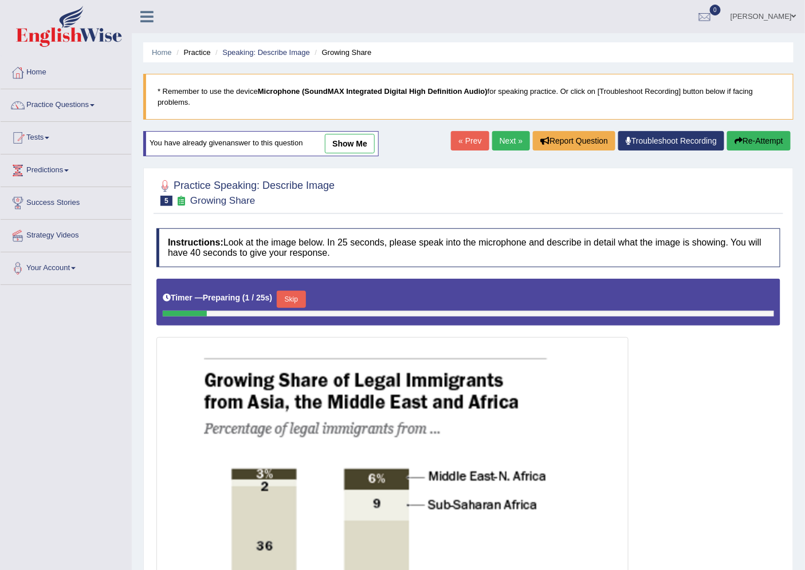
click at [493, 139] on link "Next »" at bounding box center [511, 140] width 38 height 19
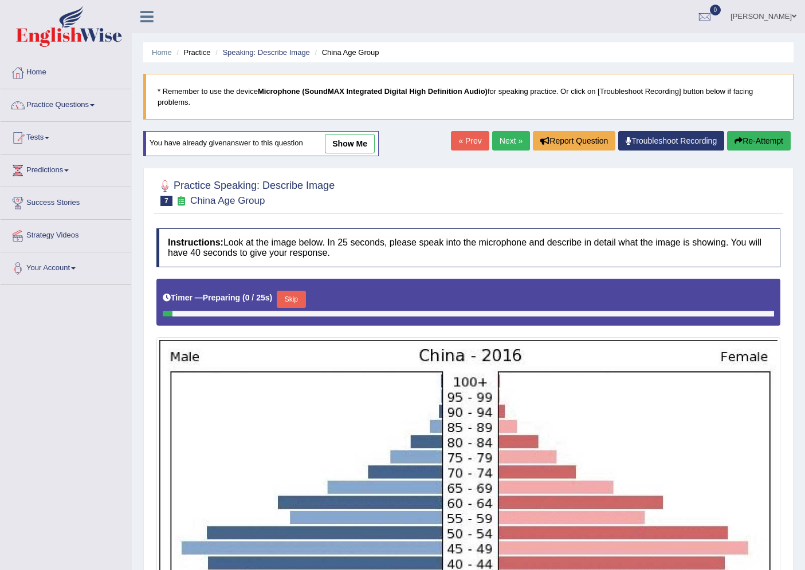
click at [506, 144] on link "Next »" at bounding box center [511, 140] width 38 height 19
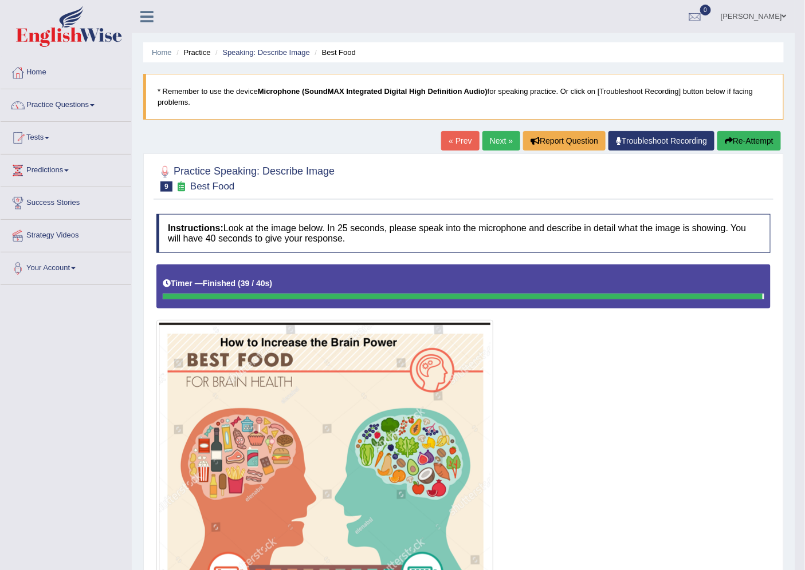
click at [736, 140] on button "Re-Attempt" at bounding box center [749, 140] width 64 height 19
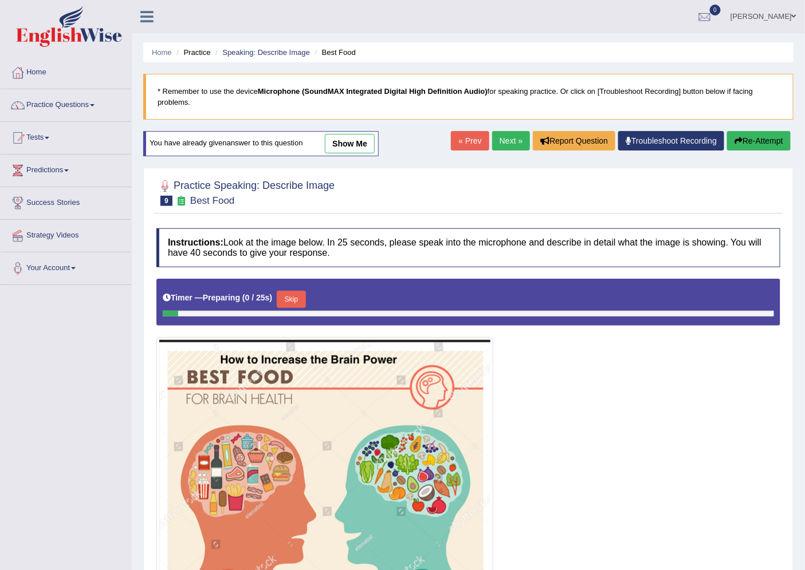
scroll to position [127, 0]
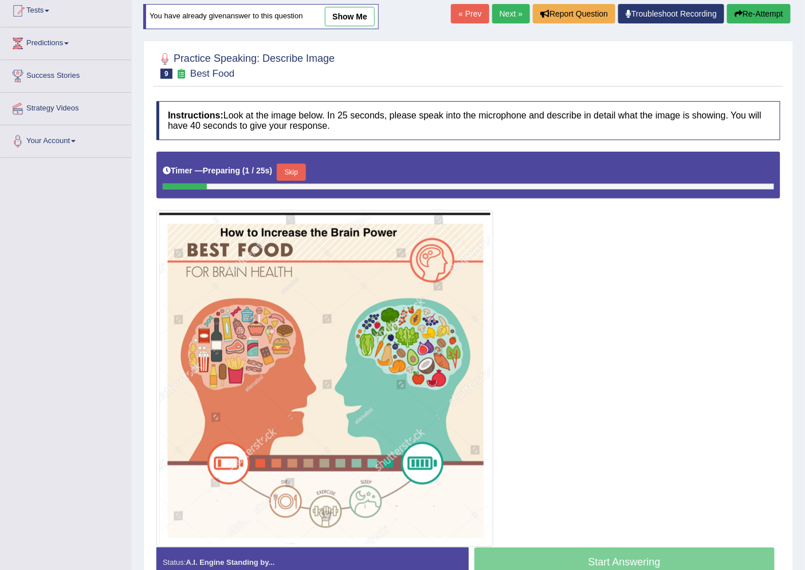
click at [298, 169] on button "Skip" at bounding box center [291, 172] width 29 height 17
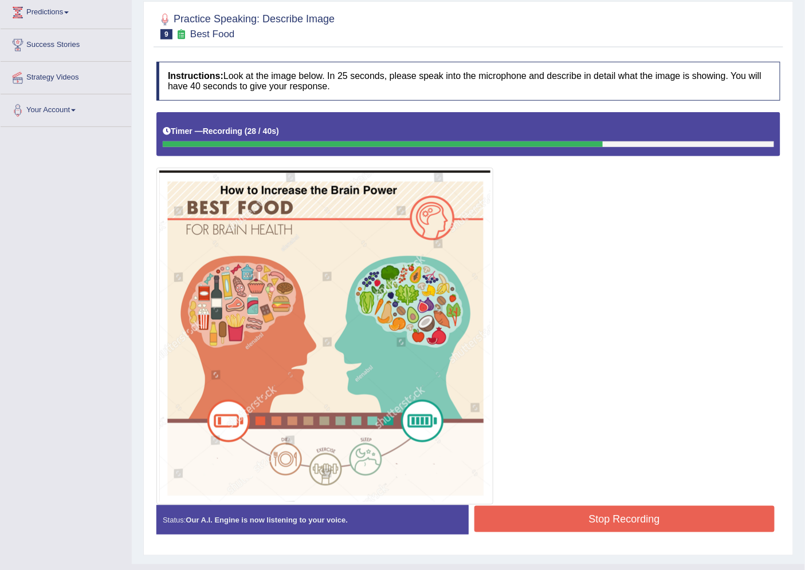
scroll to position [181, 0]
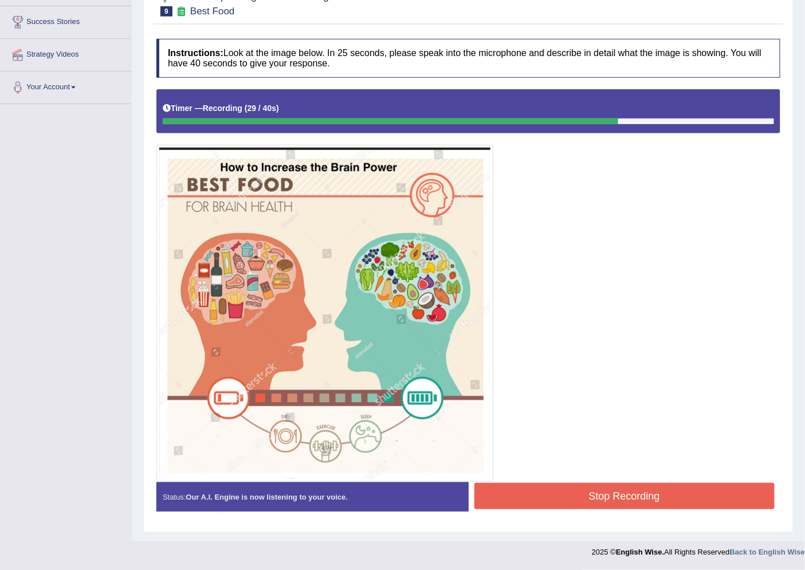
click at [637, 497] on button "Stop Recording" at bounding box center [624, 496] width 301 height 26
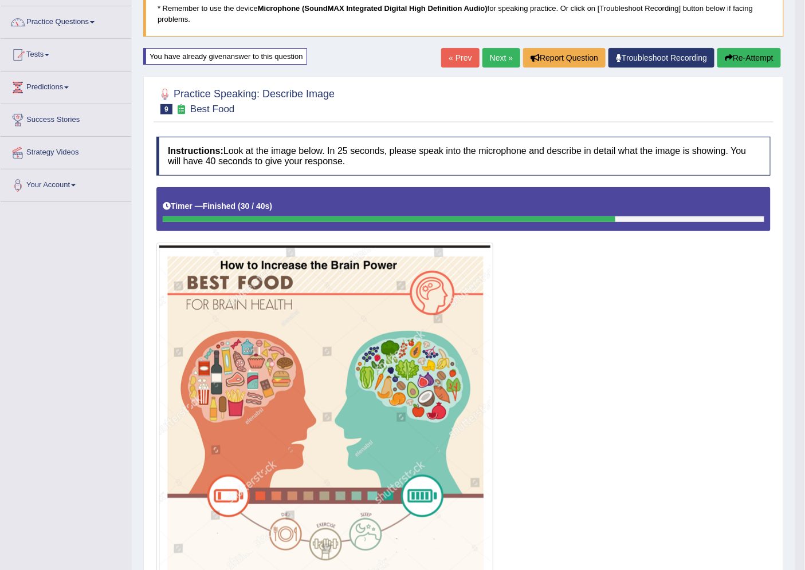
scroll to position [0, 0]
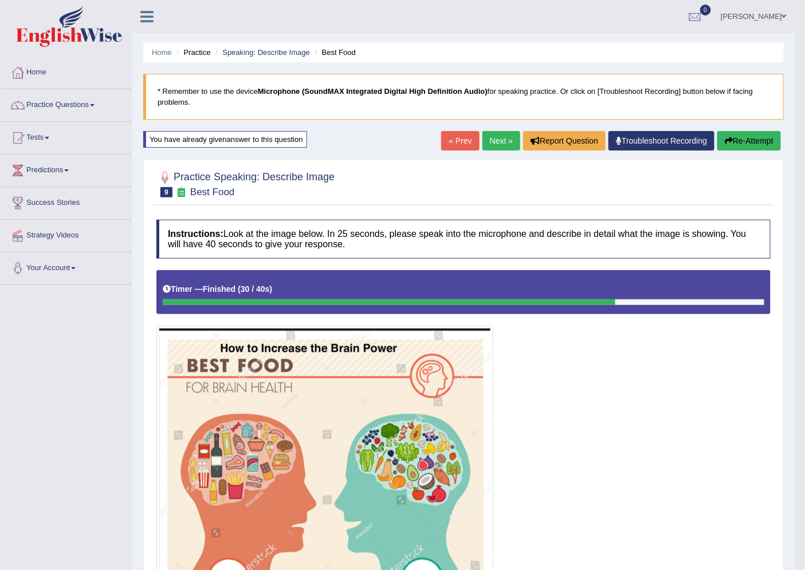
click at [496, 139] on link "Next »" at bounding box center [501, 140] width 38 height 19
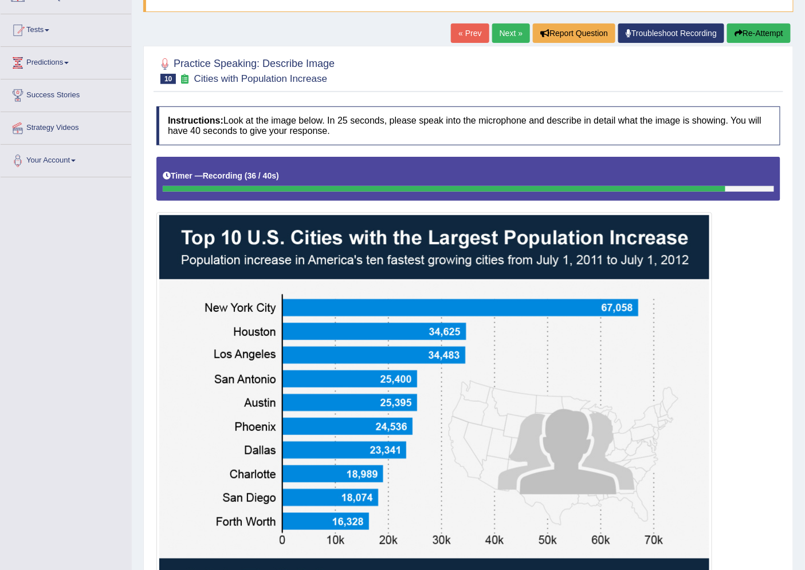
scroll to position [235, 0]
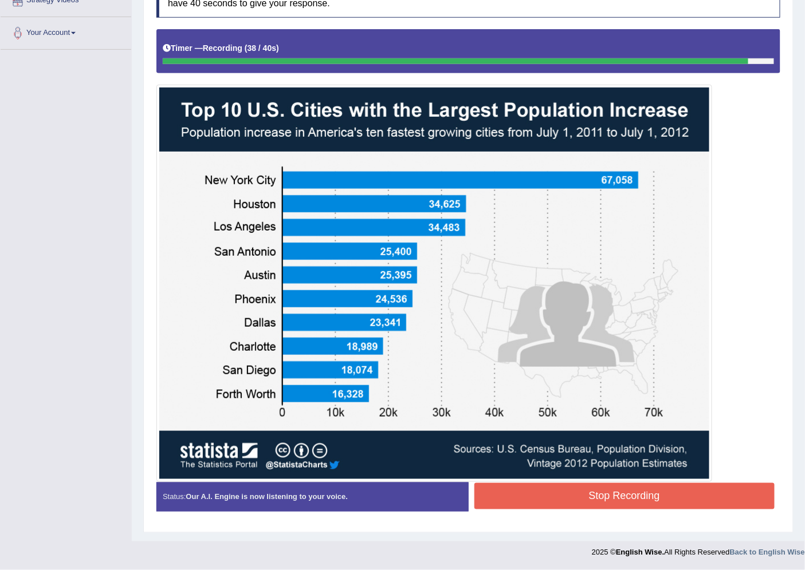
click at [609, 501] on button "Stop Recording" at bounding box center [624, 496] width 301 height 26
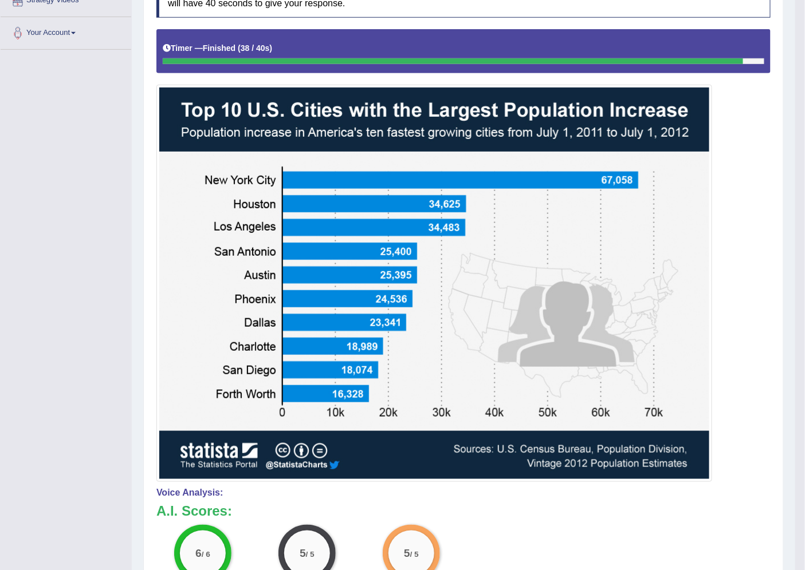
scroll to position [0, 0]
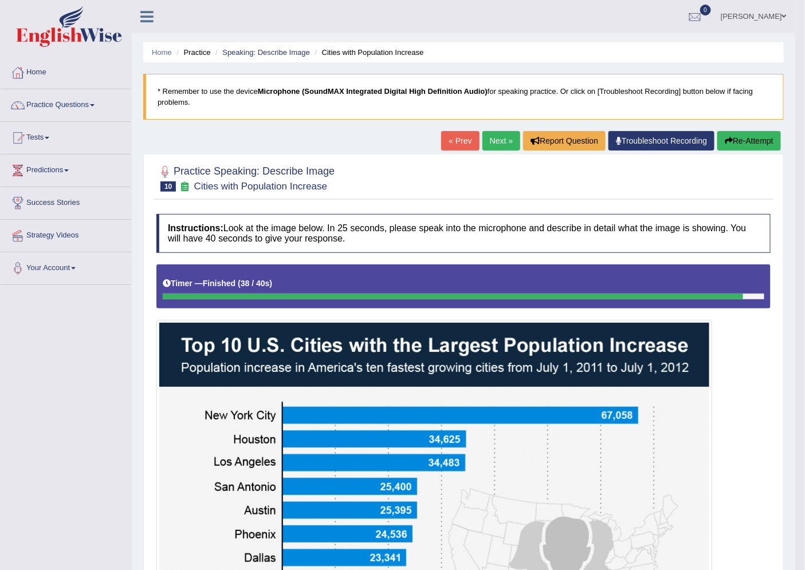
click at [496, 142] on link "Next »" at bounding box center [501, 140] width 38 height 19
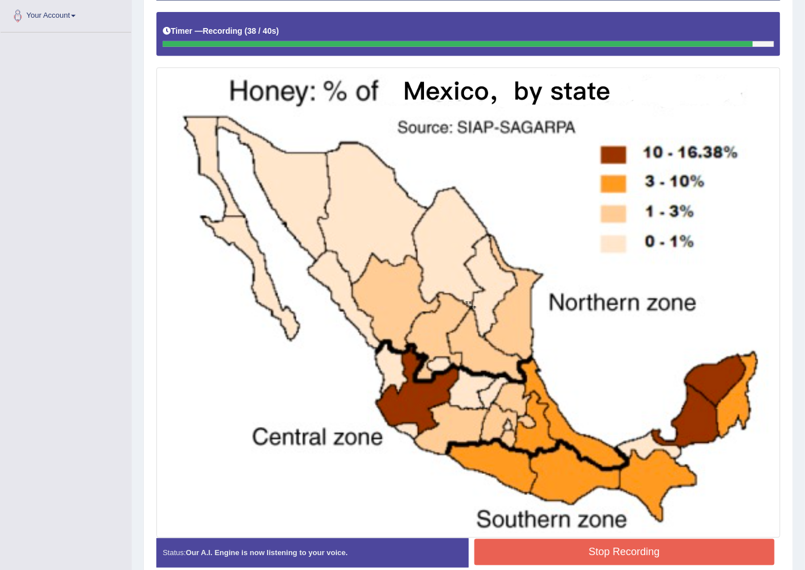
scroll to position [309, 0]
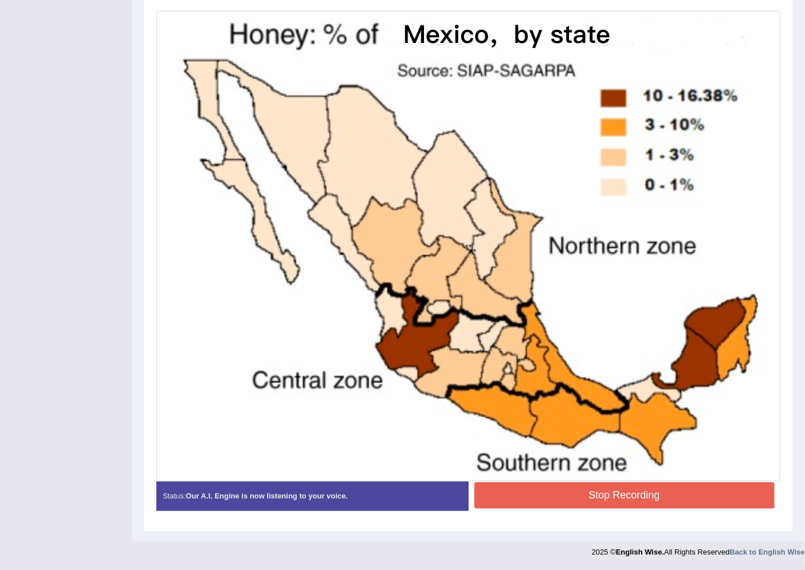
click at [604, 494] on button "Stop Recording" at bounding box center [624, 496] width 301 height 26
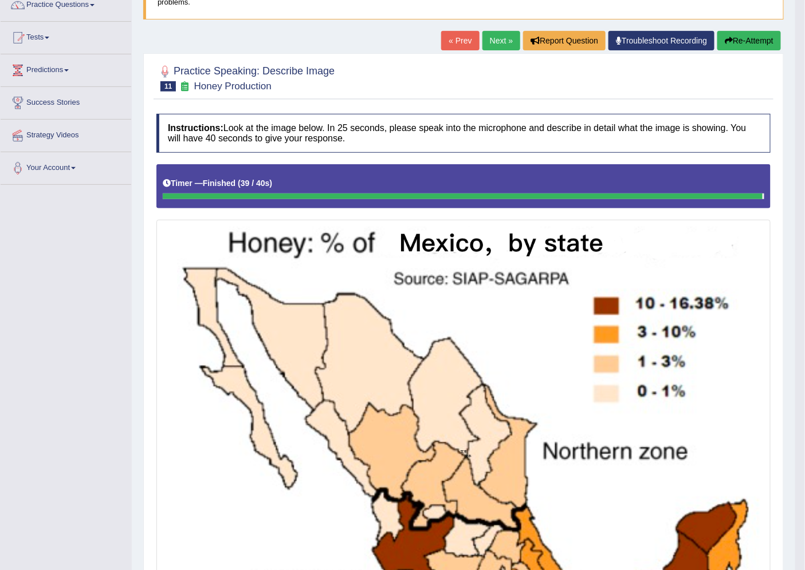
scroll to position [88, 0]
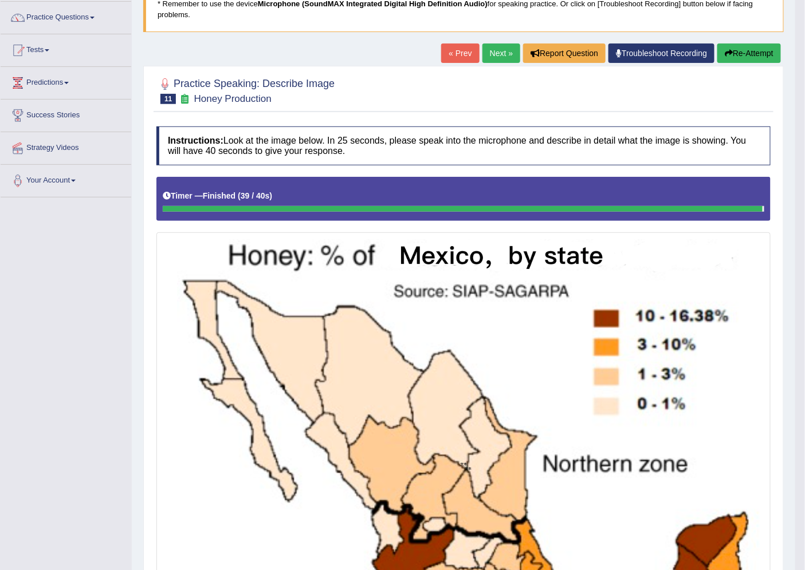
click at [492, 56] on link "Next »" at bounding box center [501, 53] width 38 height 19
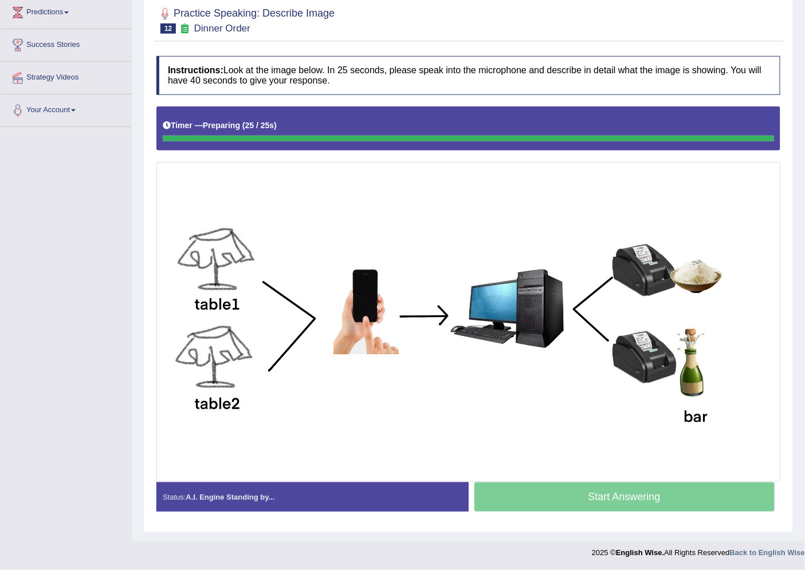
scroll to position [158, 0]
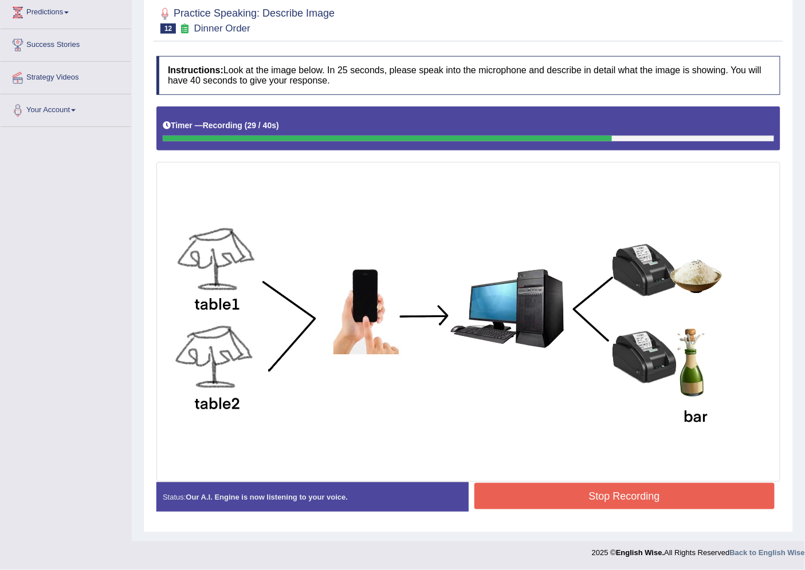
click at [630, 495] on button "Stop Recording" at bounding box center [624, 496] width 301 height 26
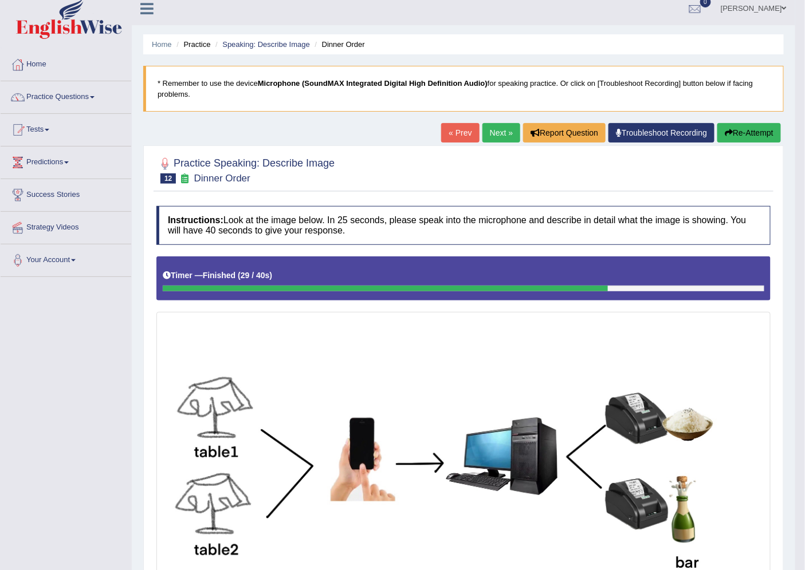
scroll to position [2, 0]
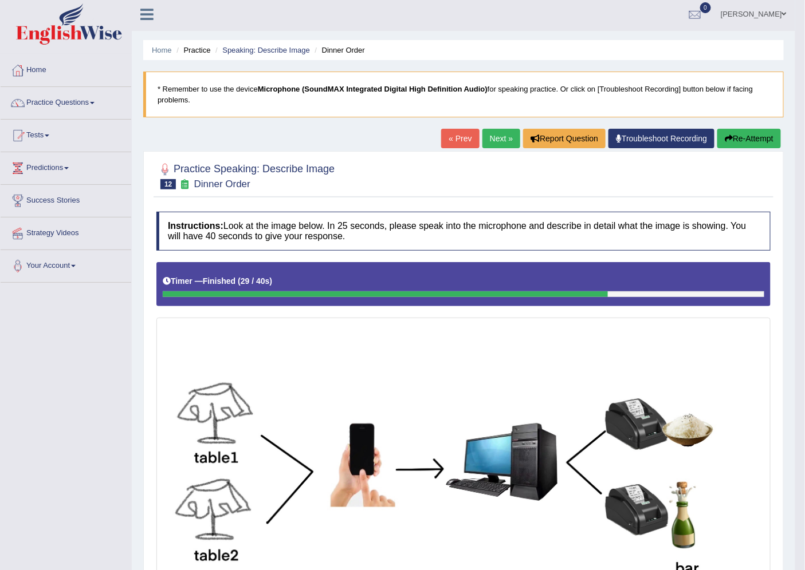
click at [494, 139] on link "Next »" at bounding box center [501, 138] width 38 height 19
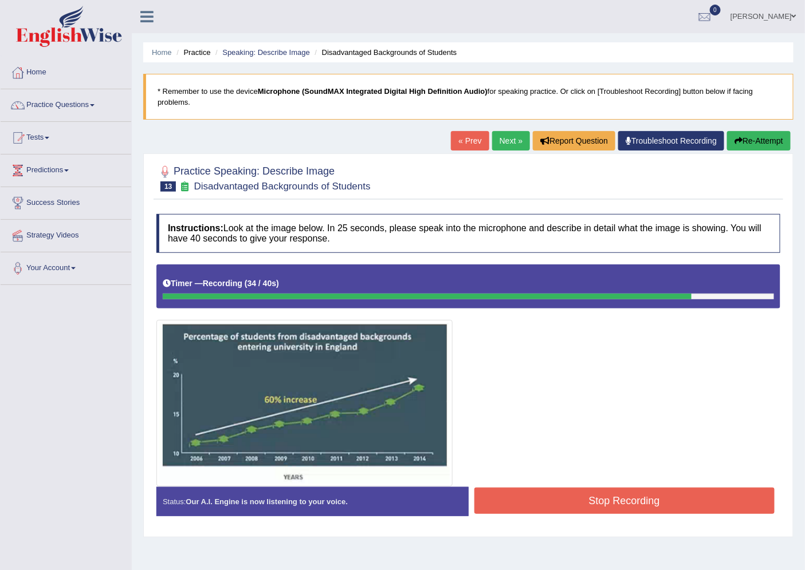
click at [619, 498] on button "Stop Recording" at bounding box center [624, 501] width 301 height 26
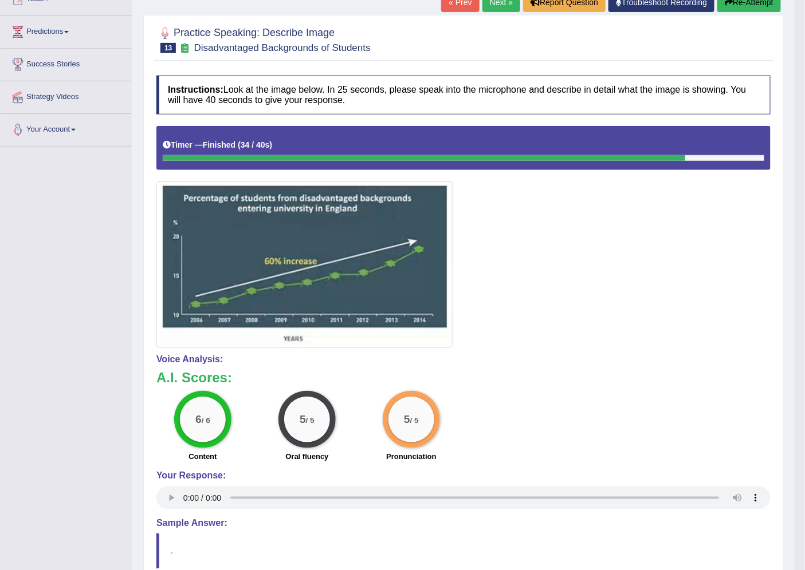
scroll to position [109, 0]
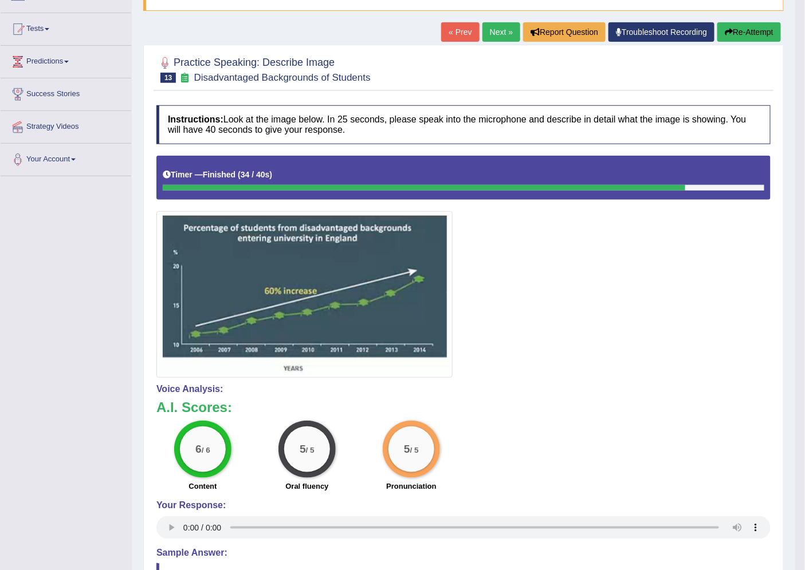
click at [496, 27] on link "Next »" at bounding box center [501, 31] width 38 height 19
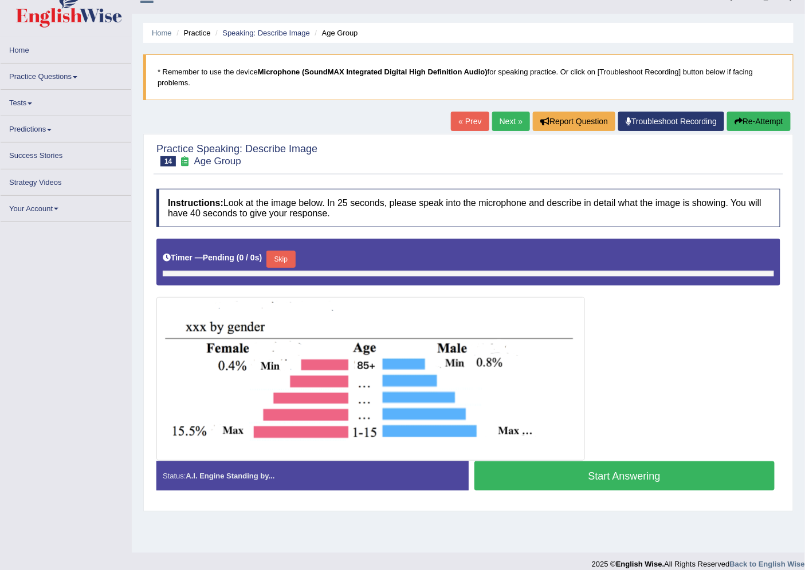
scroll to position [30, 0]
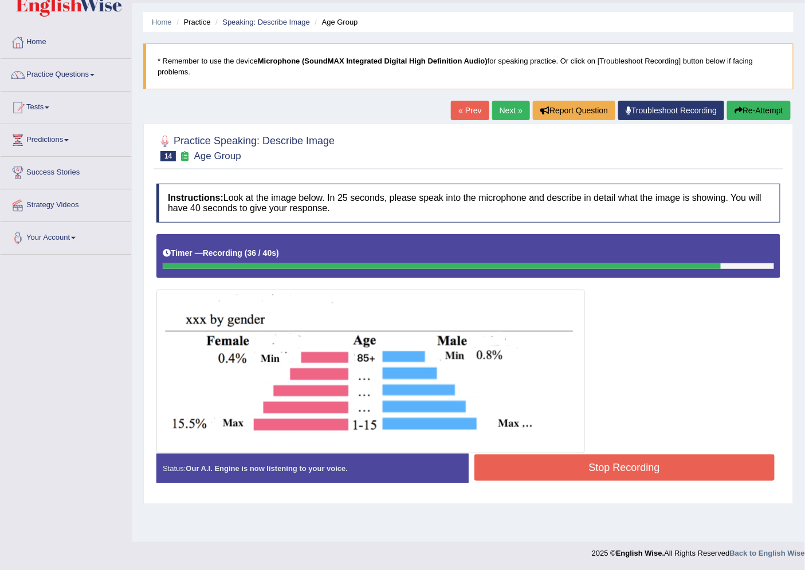
click at [632, 468] on button "Stop Recording" at bounding box center [624, 468] width 301 height 26
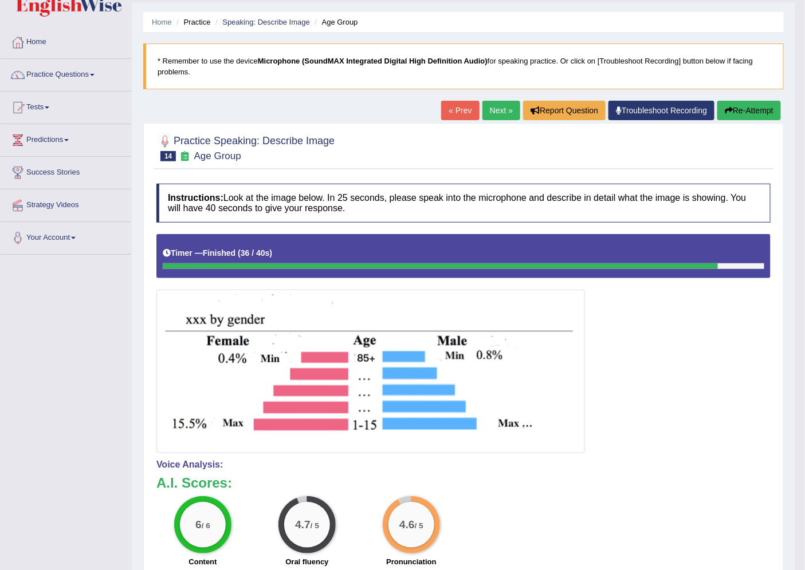
click at [495, 105] on link "Next »" at bounding box center [501, 110] width 38 height 19
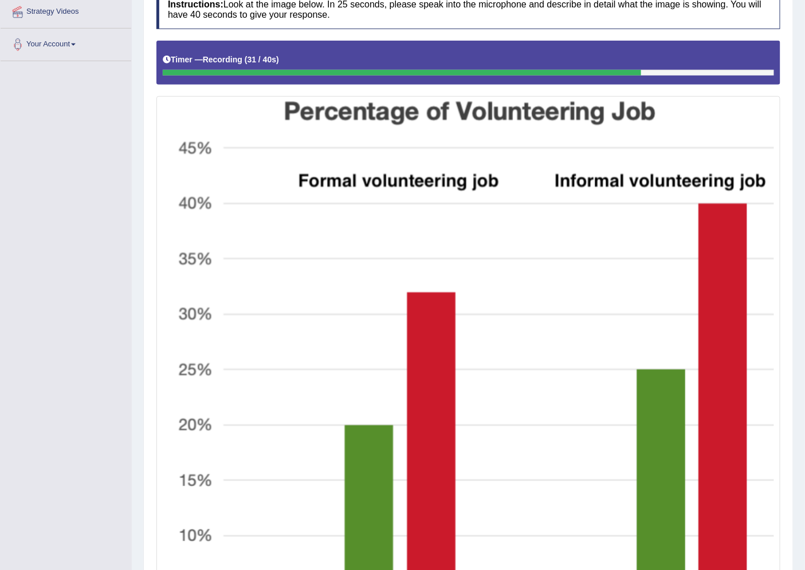
scroll to position [415, 0]
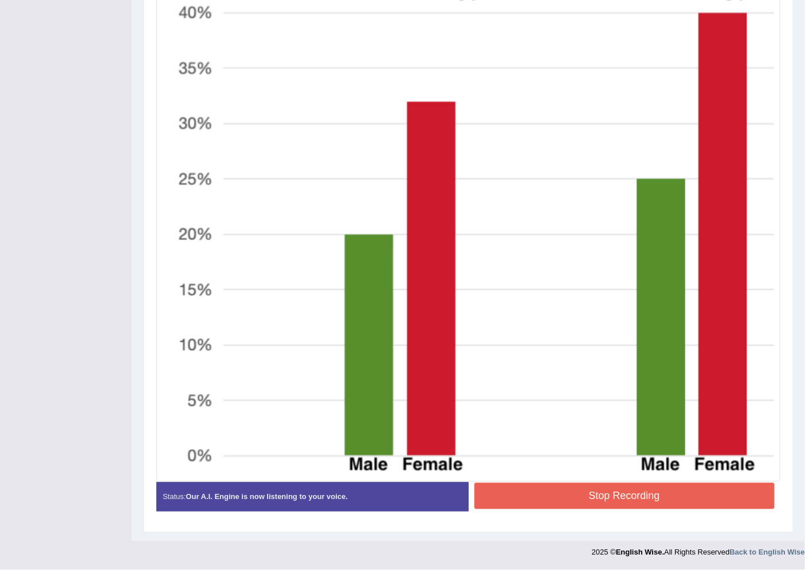
click at [591, 490] on button "Stop Recording" at bounding box center [624, 496] width 301 height 26
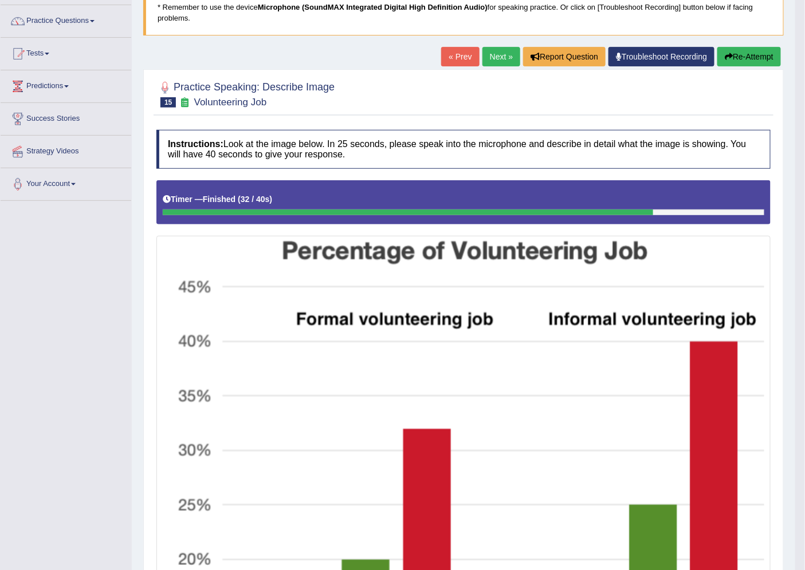
scroll to position [64, 0]
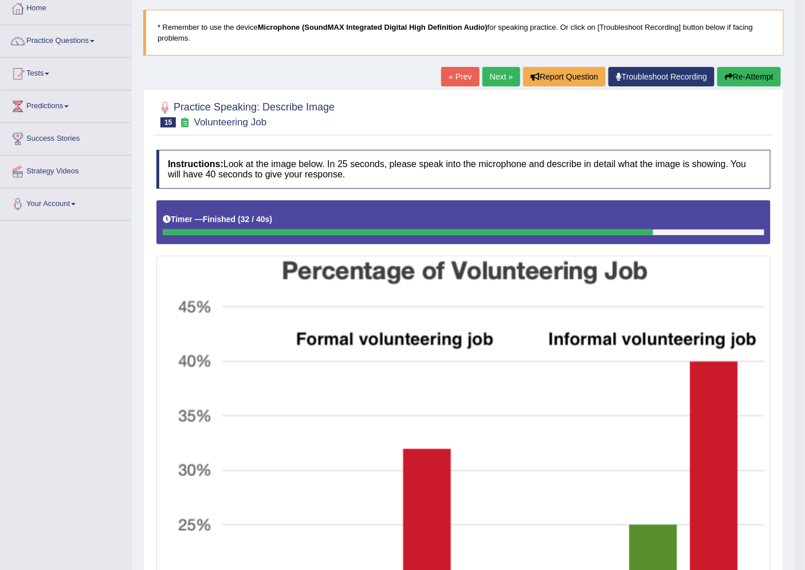
click at [491, 77] on link "Next »" at bounding box center [501, 76] width 38 height 19
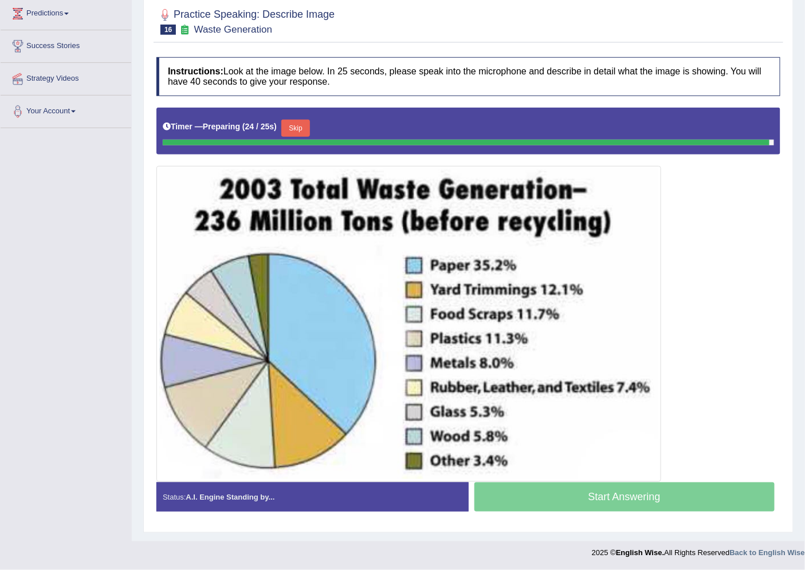
scroll to position [153, 0]
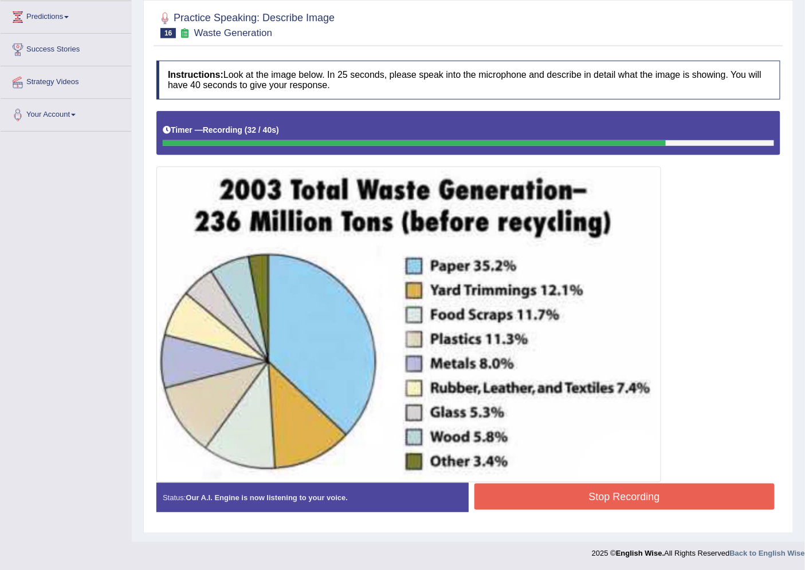
click at [602, 496] on button "Stop Recording" at bounding box center [624, 497] width 301 height 26
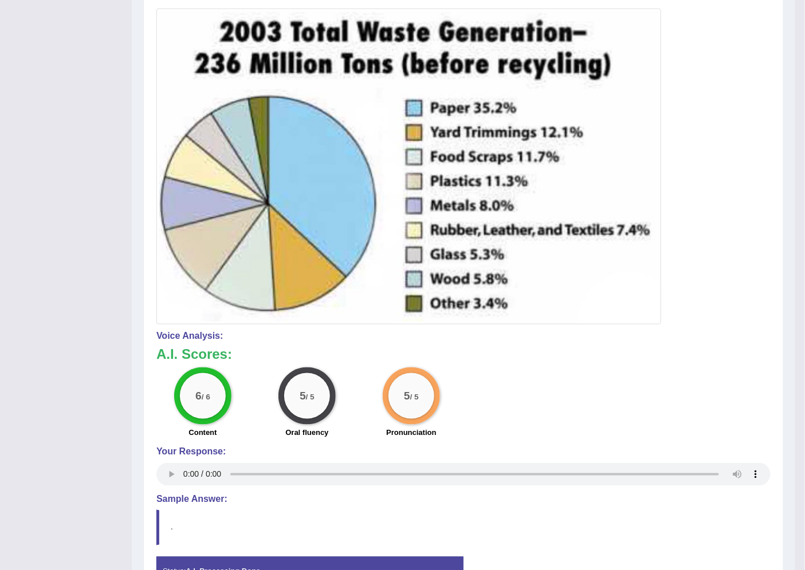
scroll to position [67, 0]
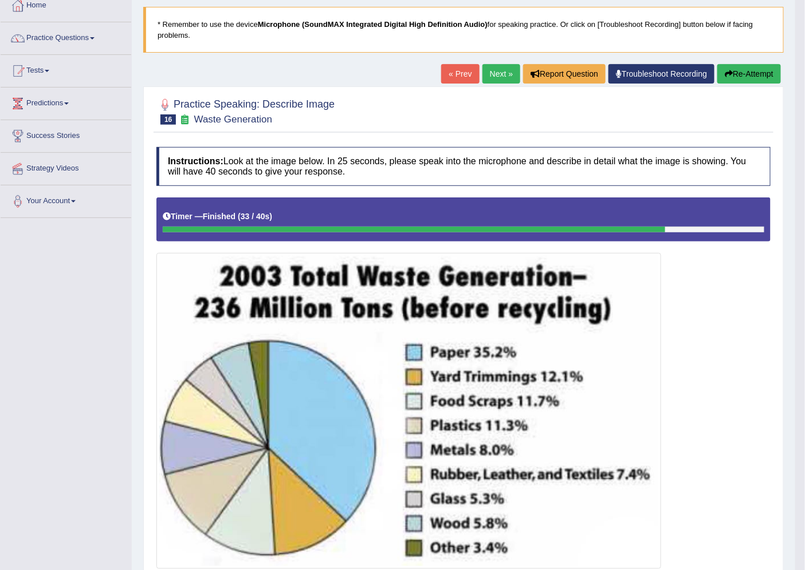
click at [491, 69] on link "Next »" at bounding box center [501, 73] width 38 height 19
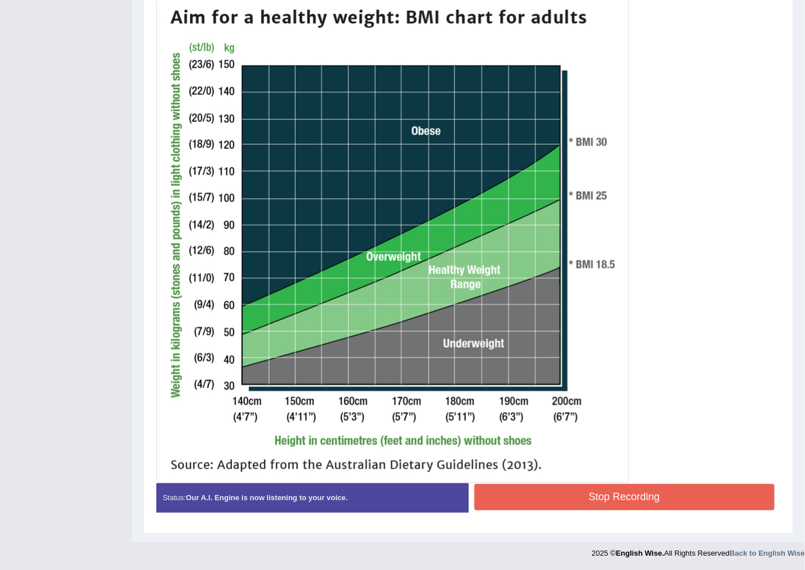
scroll to position [322, 0]
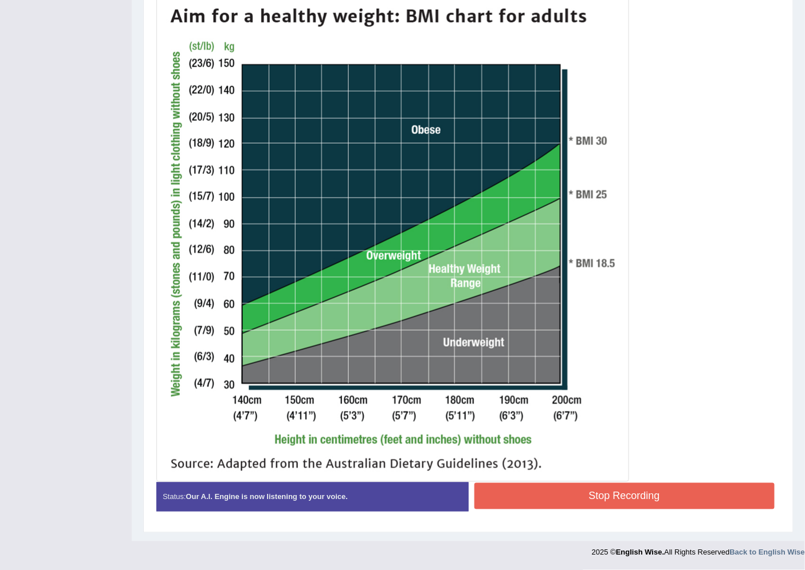
click at [592, 497] on button "Stop Recording" at bounding box center [624, 496] width 301 height 26
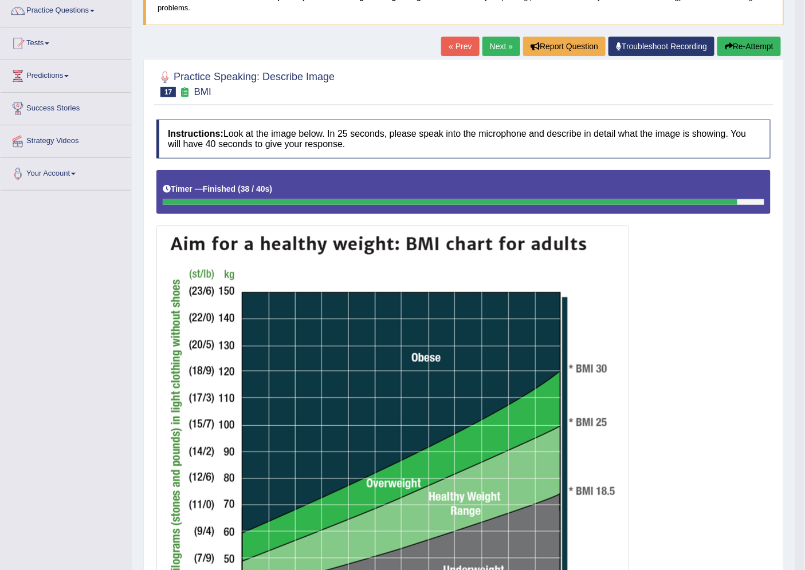
scroll to position [72, 0]
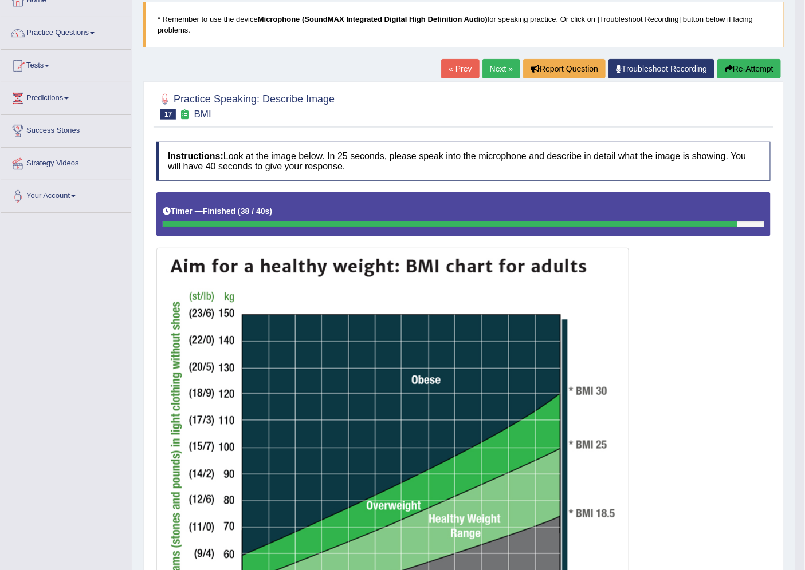
click at [499, 70] on link "Next »" at bounding box center [501, 68] width 38 height 19
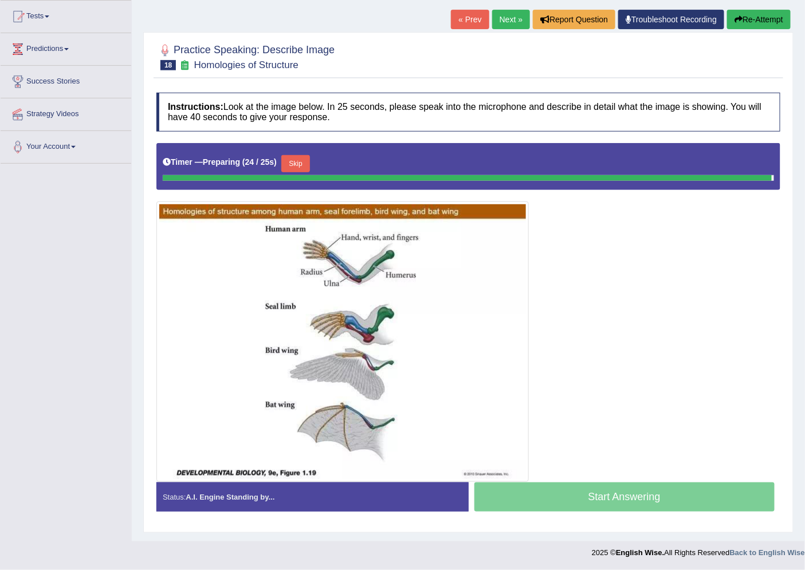
scroll to position [118, 0]
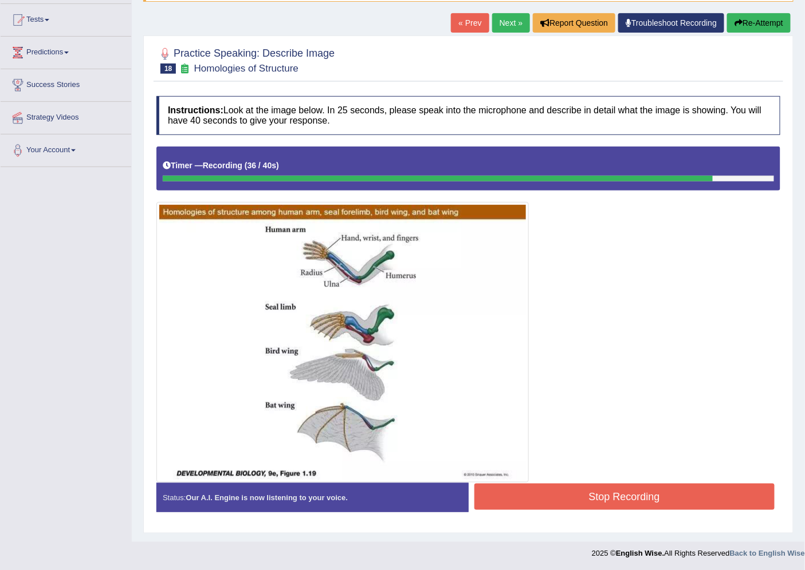
click at [601, 493] on button "Stop Recording" at bounding box center [624, 497] width 301 height 26
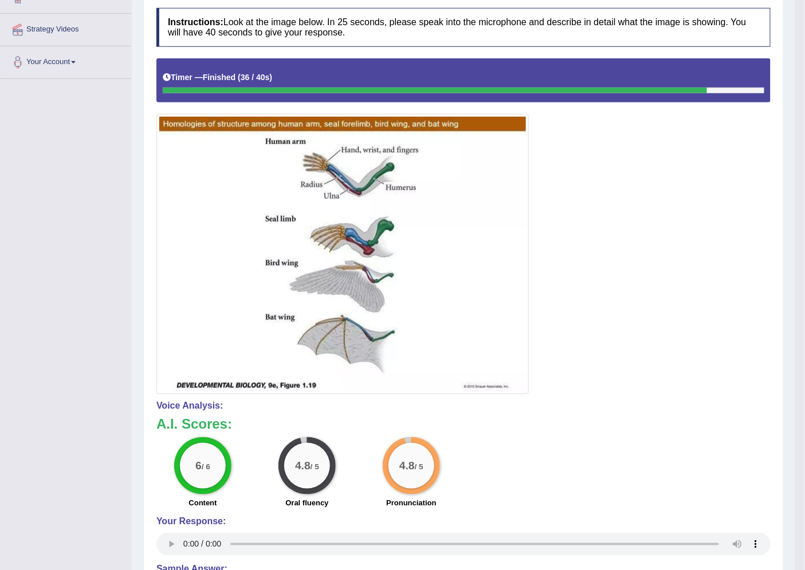
scroll to position [0, 0]
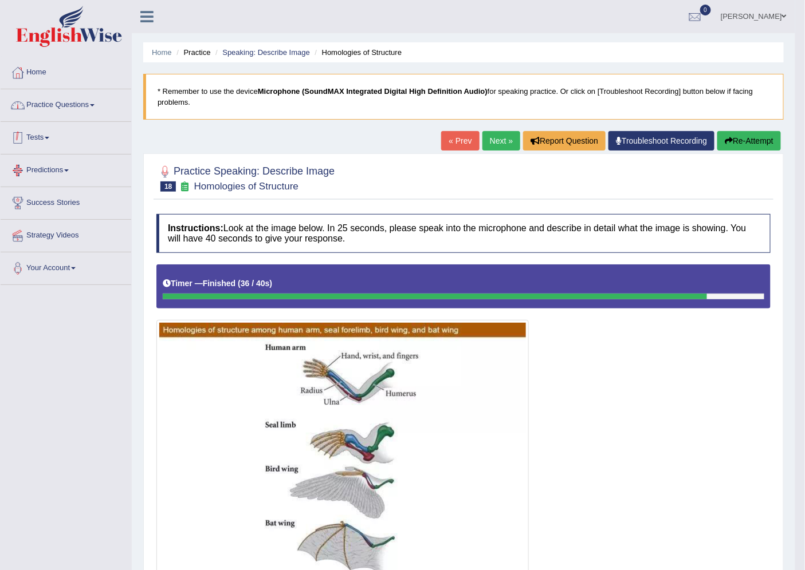
click at [60, 103] on link "Practice Questions" at bounding box center [66, 103] width 131 height 29
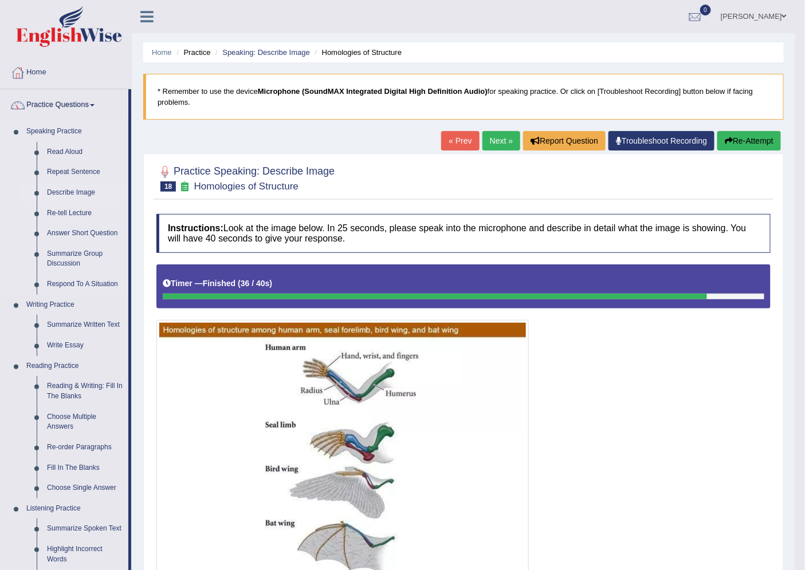
click at [78, 191] on link "Describe Image" at bounding box center [85, 193] width 86 height 21
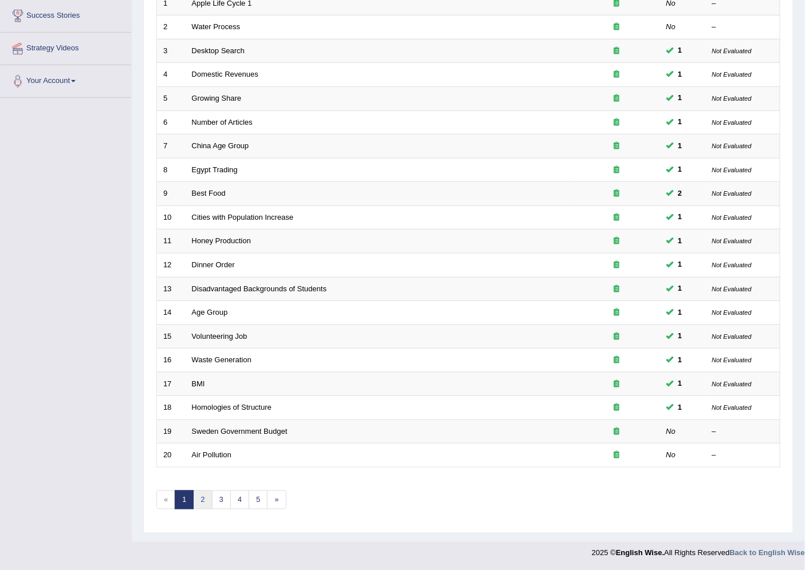
click at [203, 496] on link "2" at bounding box center [202, 500] width 19 height 19
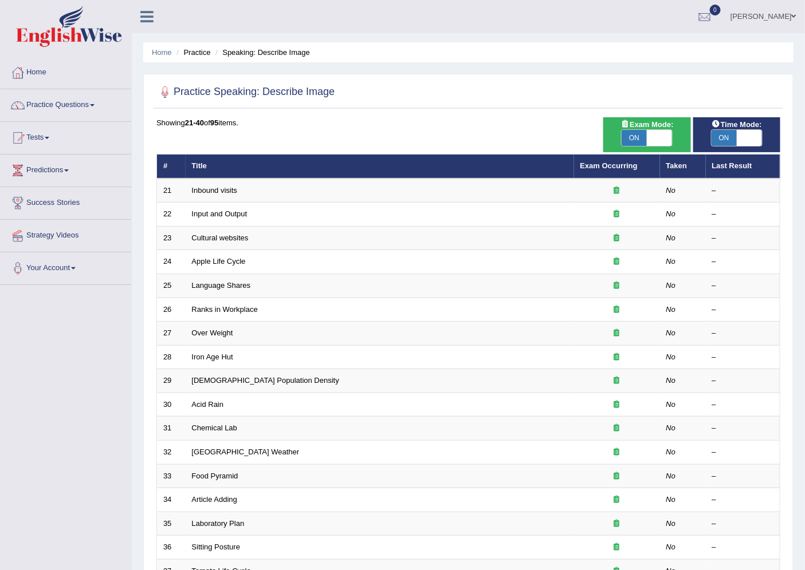
click at [214, 191] on link "Inbound visits" at bounding box center [215, 190] width 46 height 9
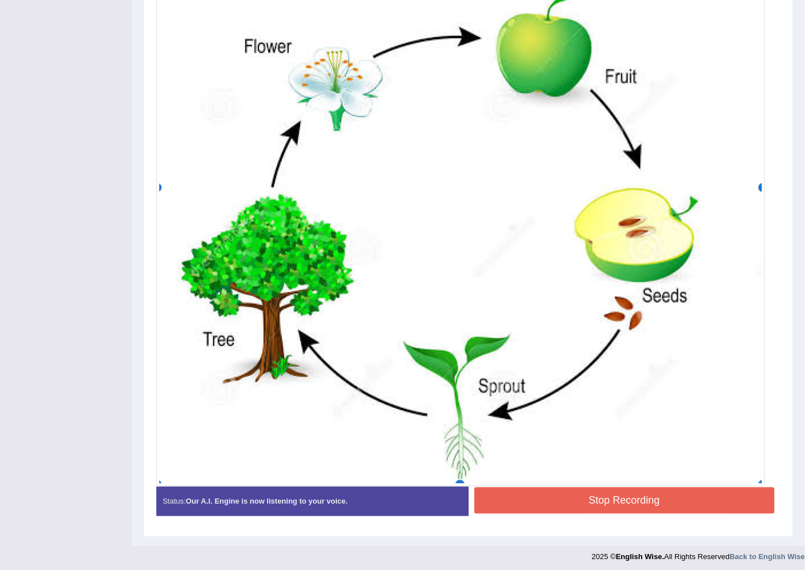
scroll to position [432, 0]
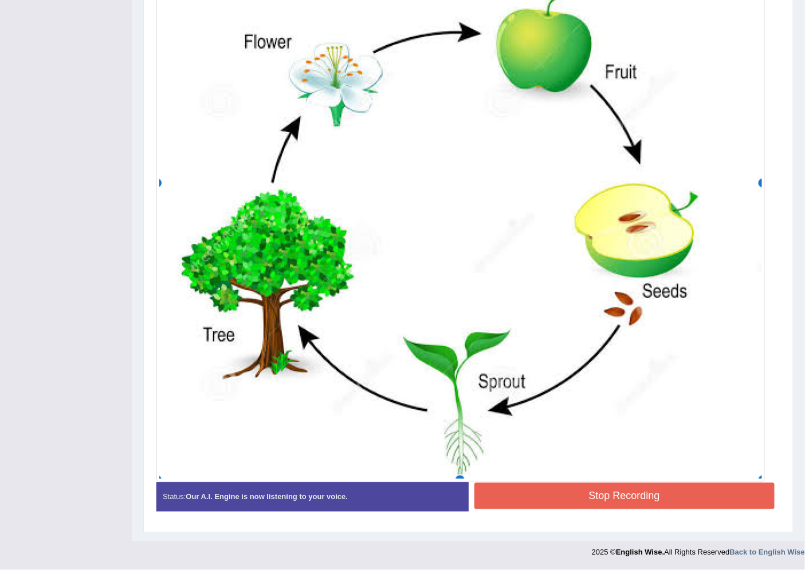
click at [607, 498] on button "Stop Recording" at bounding box center [624, 496] width 301 height 26
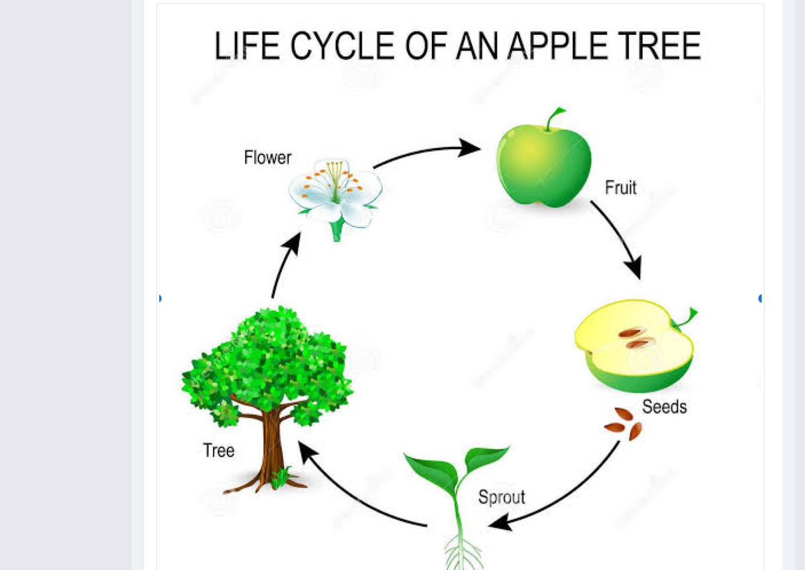
scroll to position [115, 0]
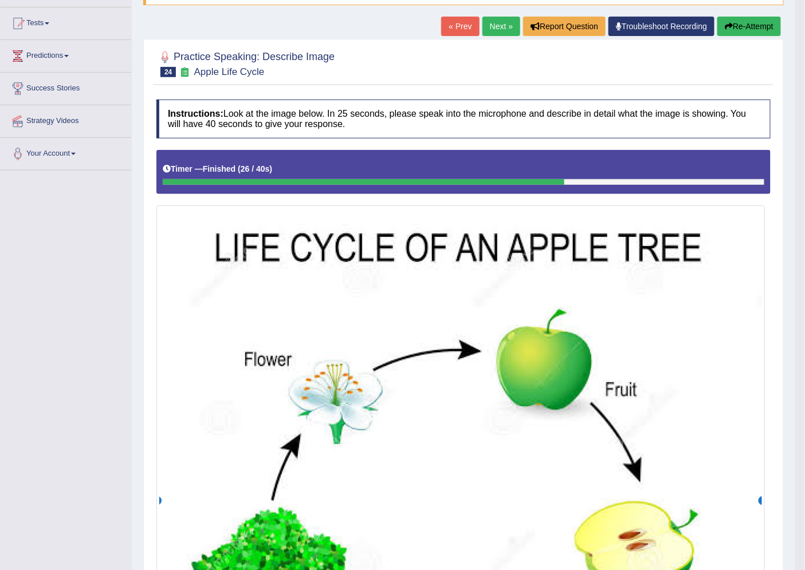
click at [499, 27] on link "Next »" at bounding box center [501, 26] width 38 height 19
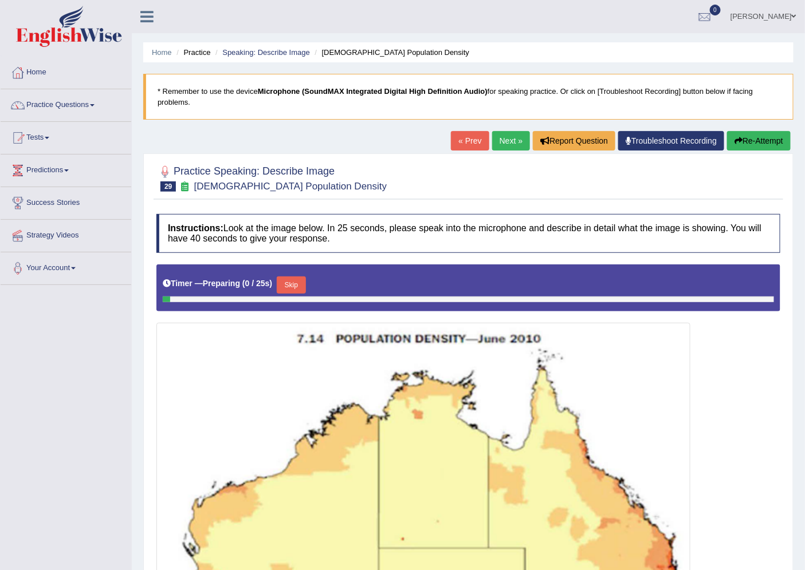
click at [502, 144] on link "Next »" at bounding box center [511, 140] width 38 height 19
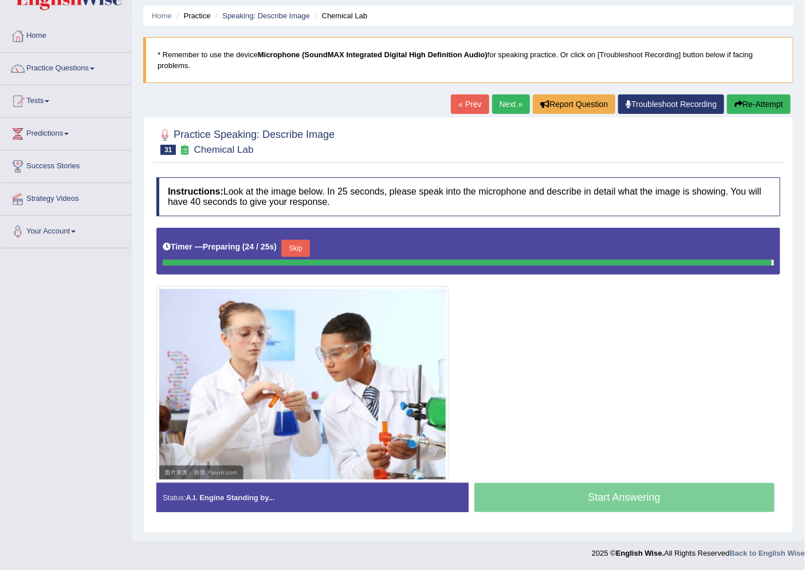
scroll to position [34, 0]
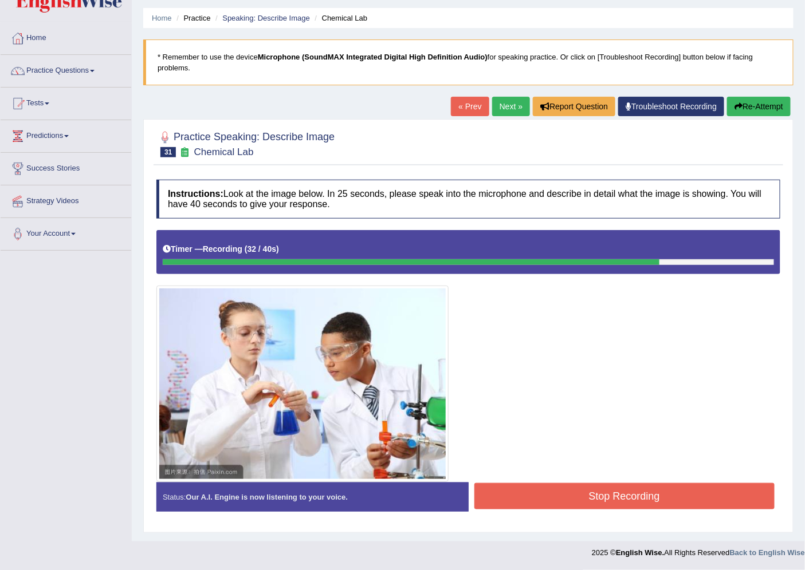
click at [616, 496] on button "Stop Recording" at bounding box center [624, 496] width 301 height 26
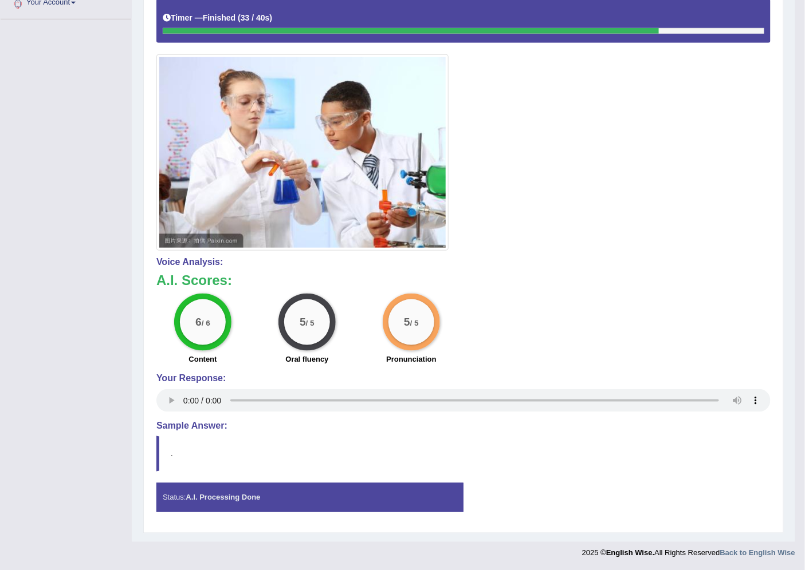
scroll to position [0, 0]
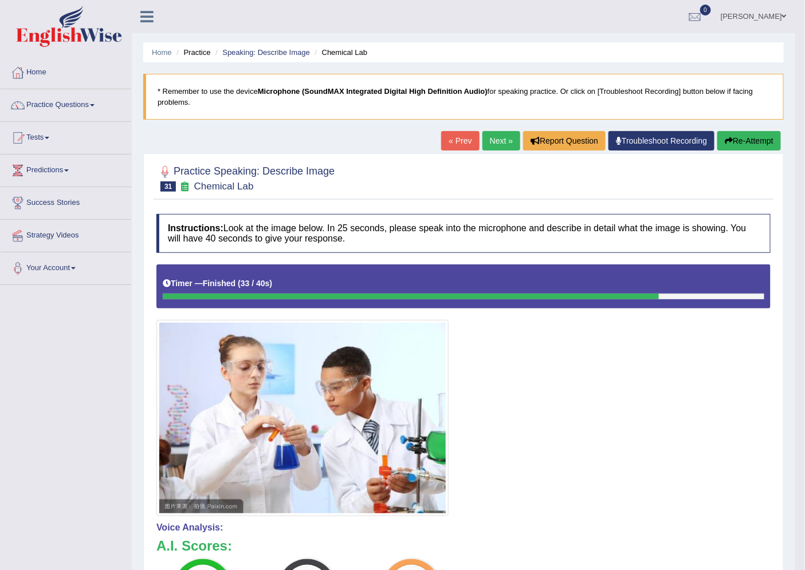
click at [490, 145] on link "Next »" at bounding box center [501, 140] width 38 height 19
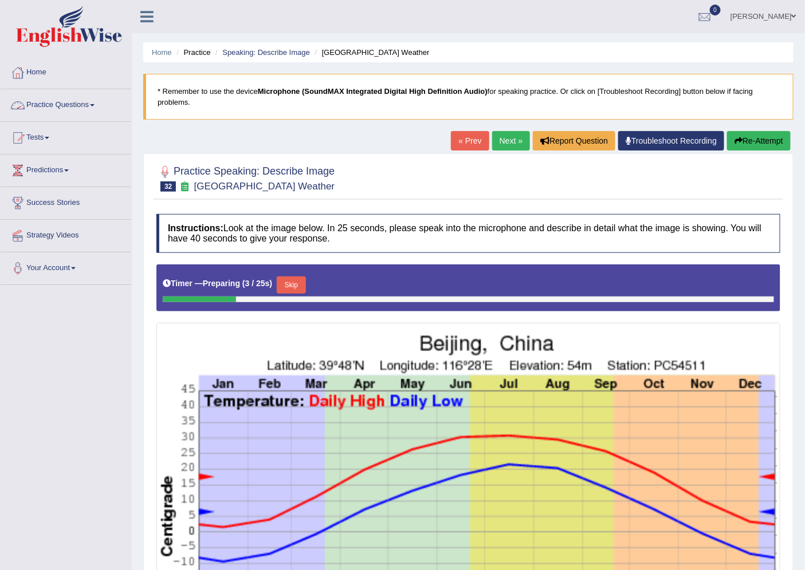
click at [55, 94] on link "Practice Questions" at bounding box center [66, 103] width 131 height 29
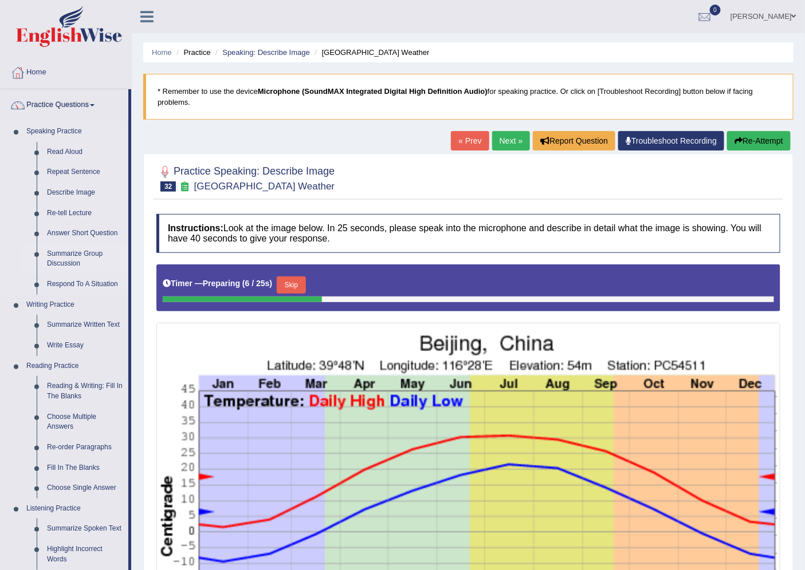
click at [69, 253] on link "Summarize Group Discussion" at bounding box center [85, 259] width 86 height 30
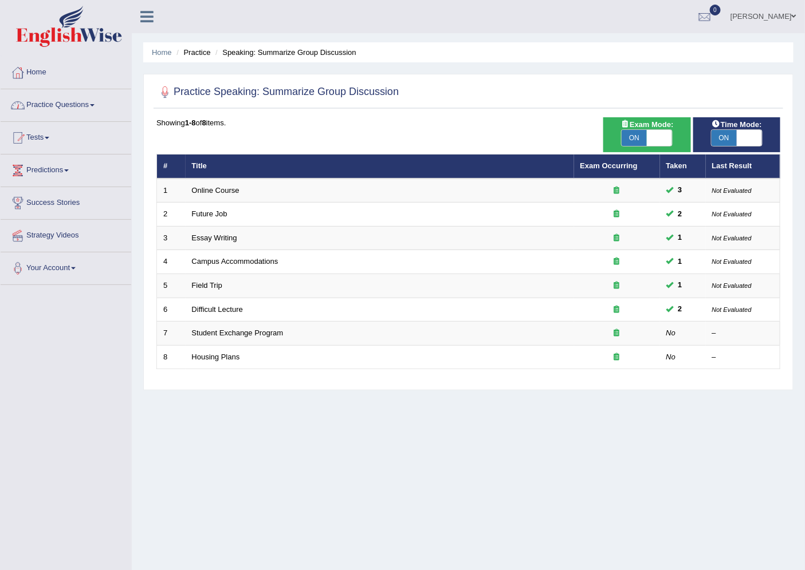
click at [72, 105] on link "Practice Questions" at bounding box center [66, 103] width 131 height 29
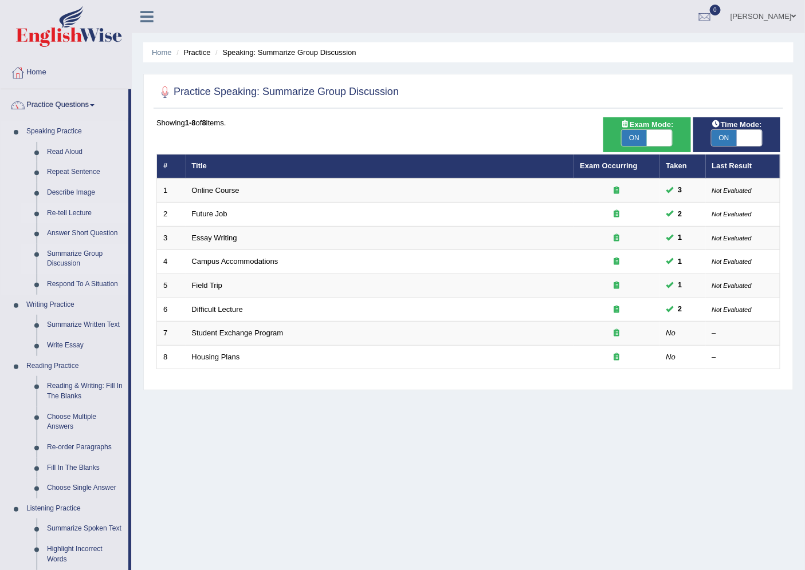
click at [71, 213] on link "Re-tell Lecture" at bounding box center [85, 213] width 86 height 21
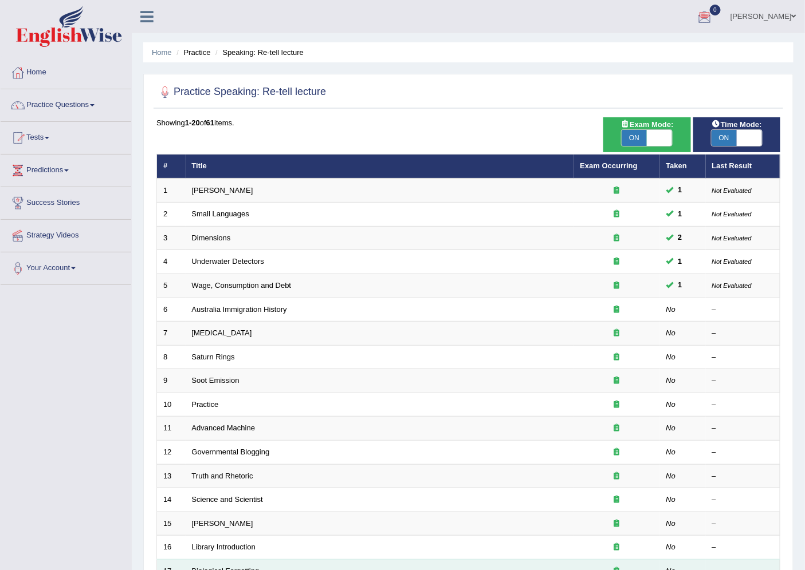
scroll to position [187, 0]
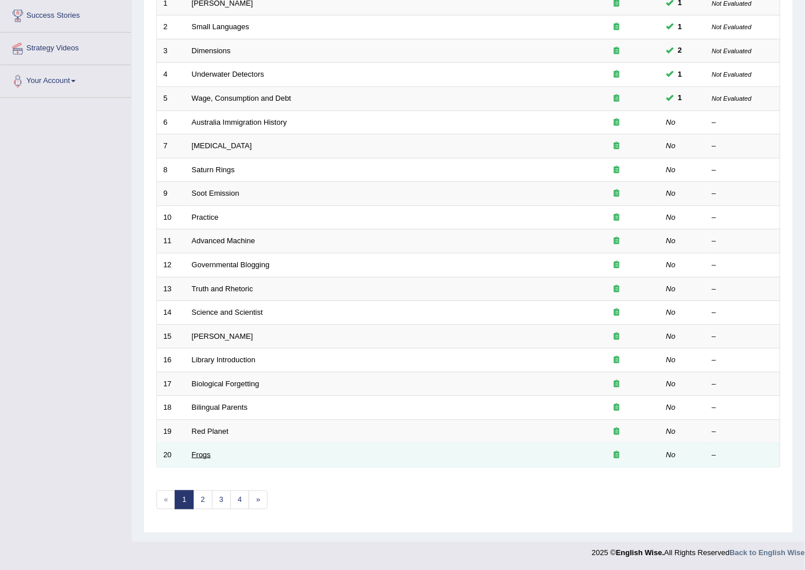
click at [202, 456] on link "Frogs" at bounding box center [201, 455] width 19 height 9
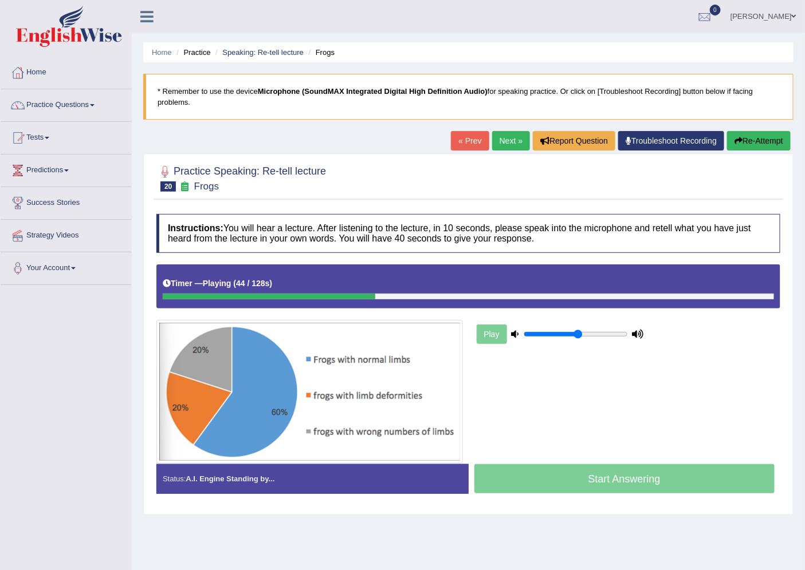
click at [493, 338] on div "Play" at bounding box center [560, 334] width 172 height 29
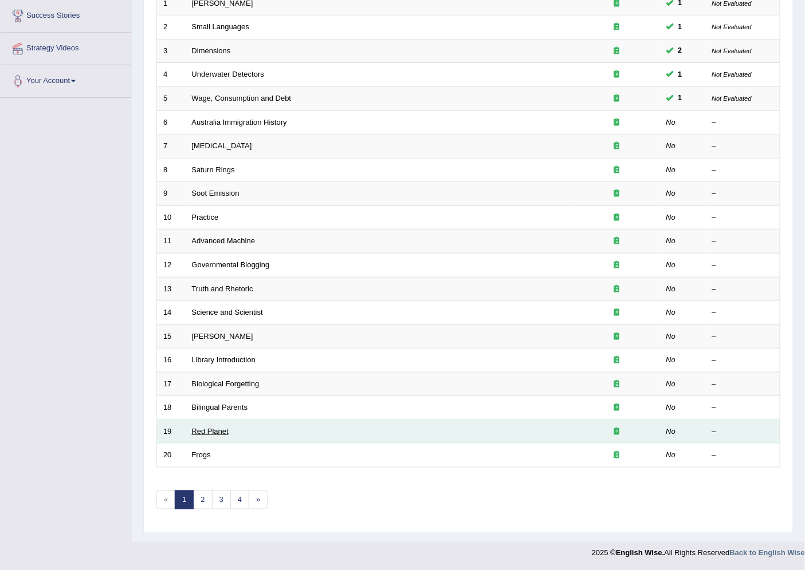
click at [218, 431] on link "Red Planet" at bounding box center [210, 431] width 37 height 9
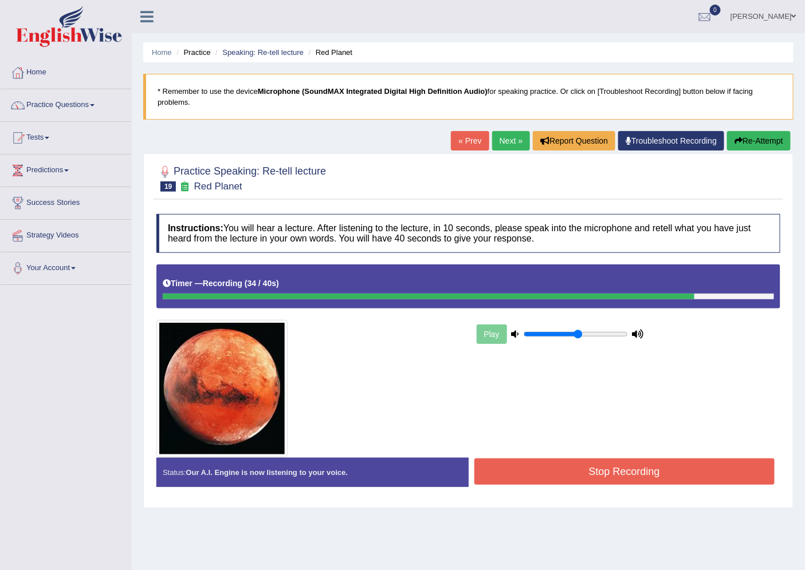
click at [619, 475] on button "Stop Recording" at bounding box center [624, 472] width 301 height 26
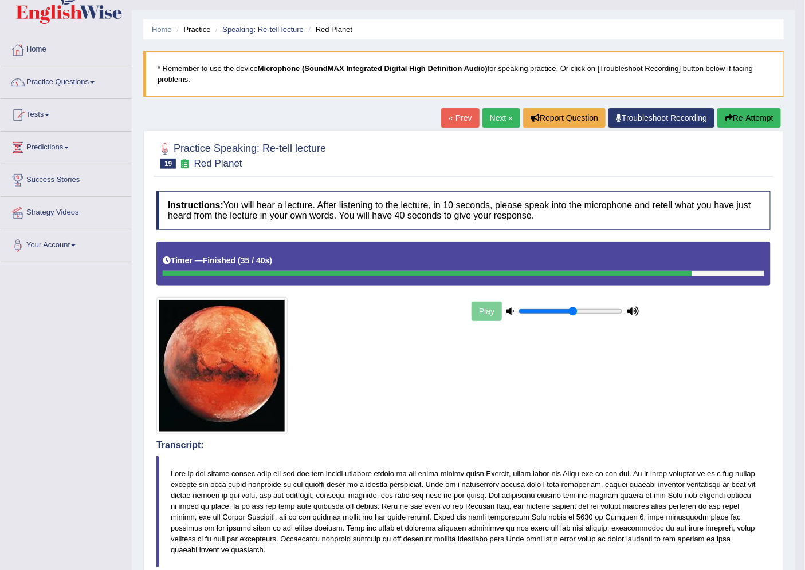
scroll to position [1, 0]
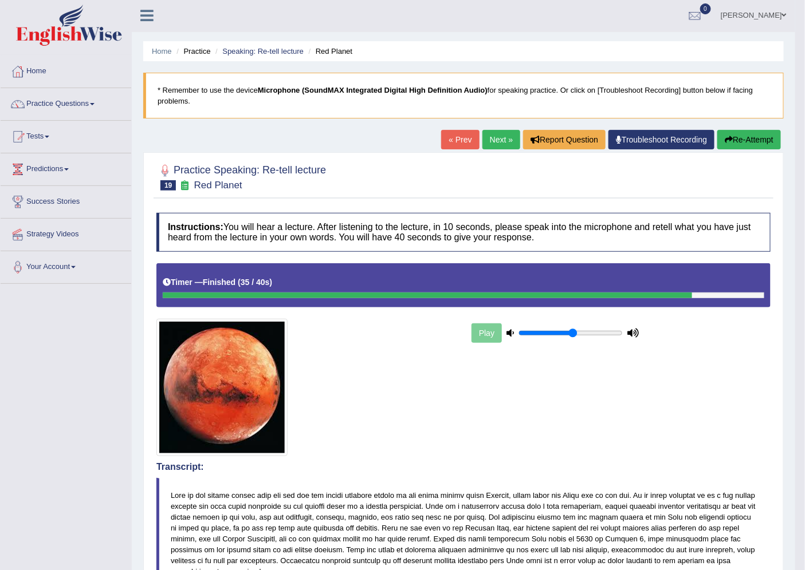
click at [491, 141] on link "Next »" at bounding box center [501, 139] width 38 height 19
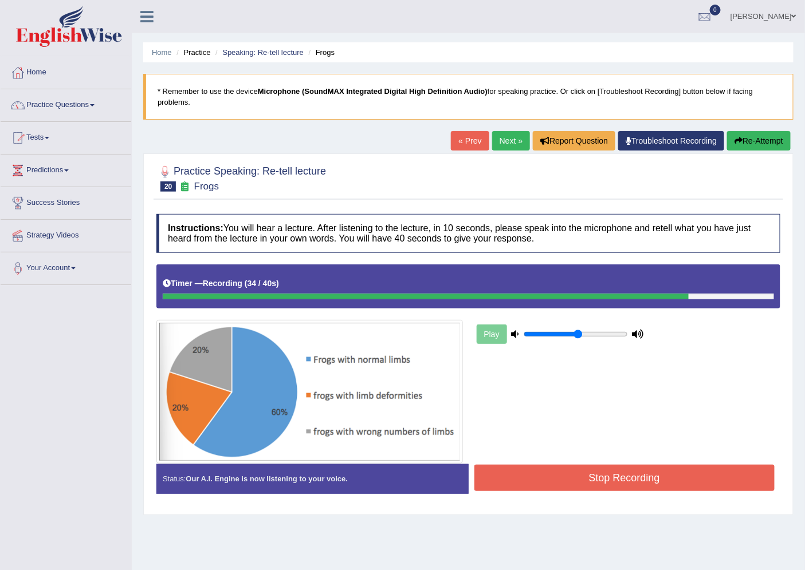
click at [590, 478] on button "Stop Recording" at bounding box center [624, 478] width 301 height 26
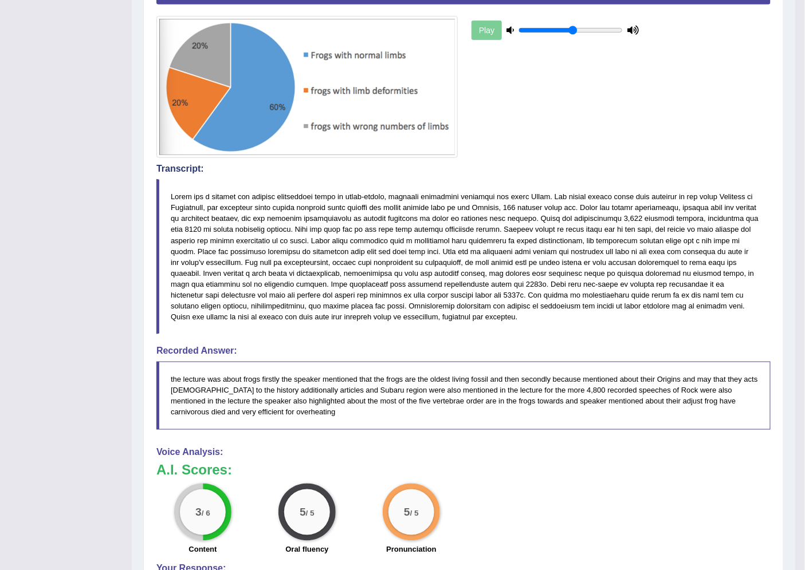
scroll to position [49, 0]
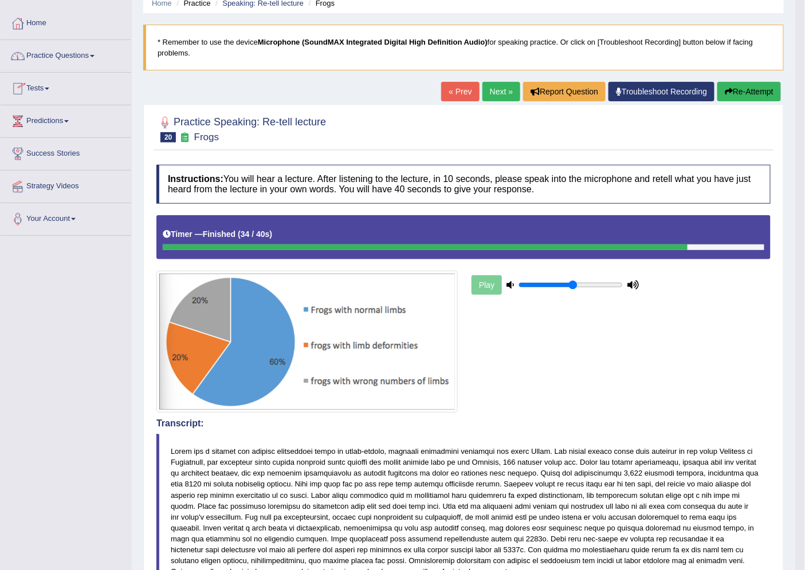
click at [69, 50] on link "Practice Questions" at bounding box center [66, 54] width 131 height 29
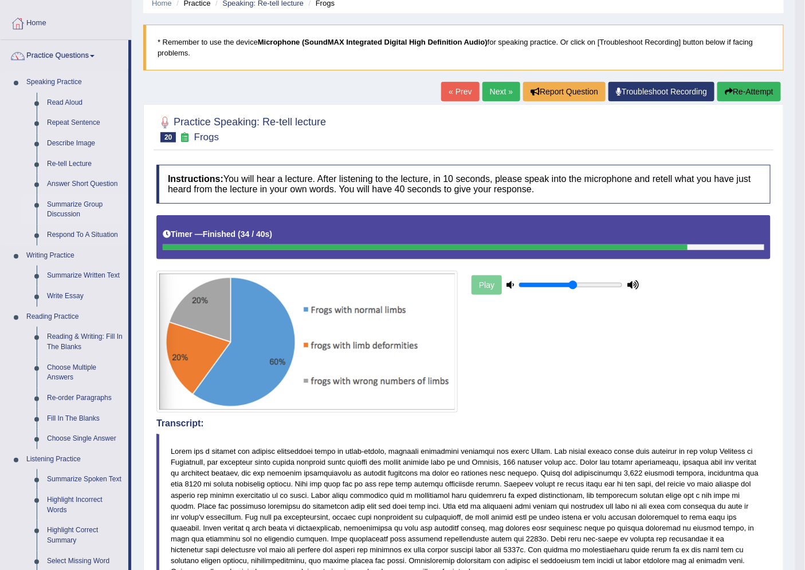
click at [79, 203] on link "Summarize Group Discussion" at bounding box center [85, 210] width 86 height 30
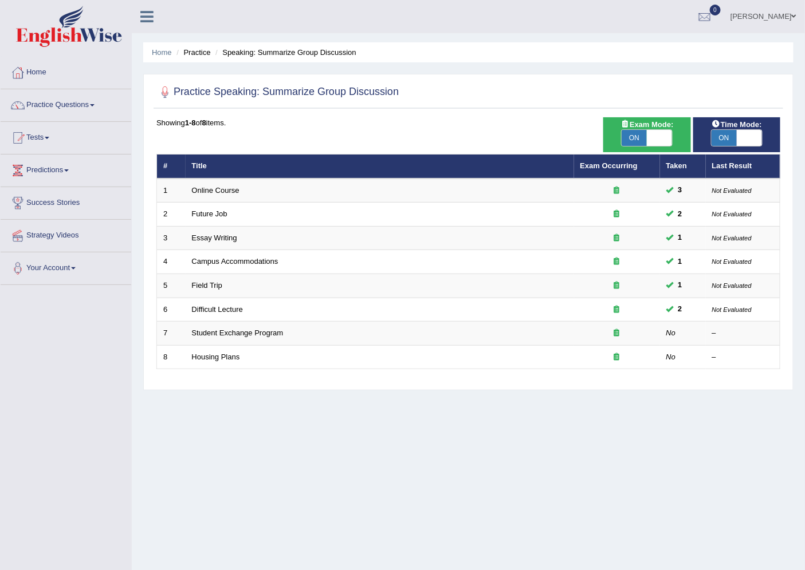
click at [648, 136] on span at bounding box center [658, 138] width 25 height 16
checkbox input "false"
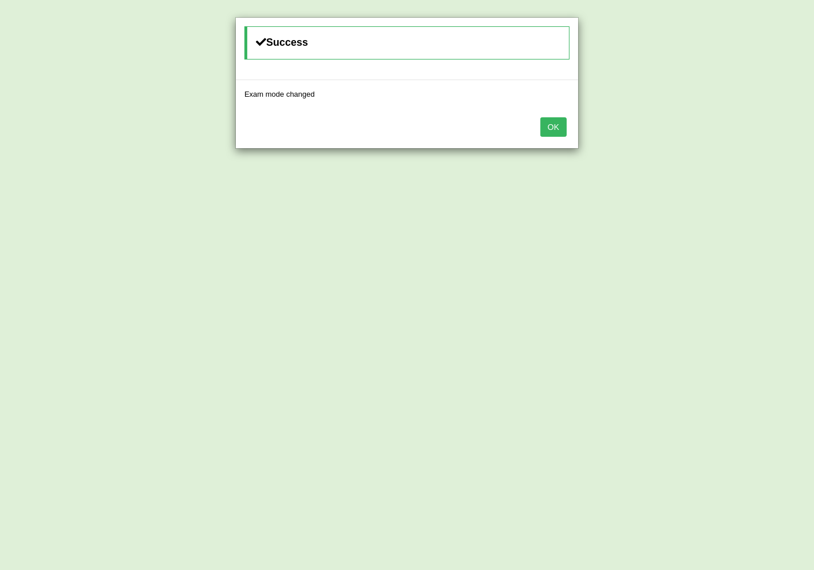
click at [557, 132] on button "OK" at bounding box center [554, 126] width 26 height 19
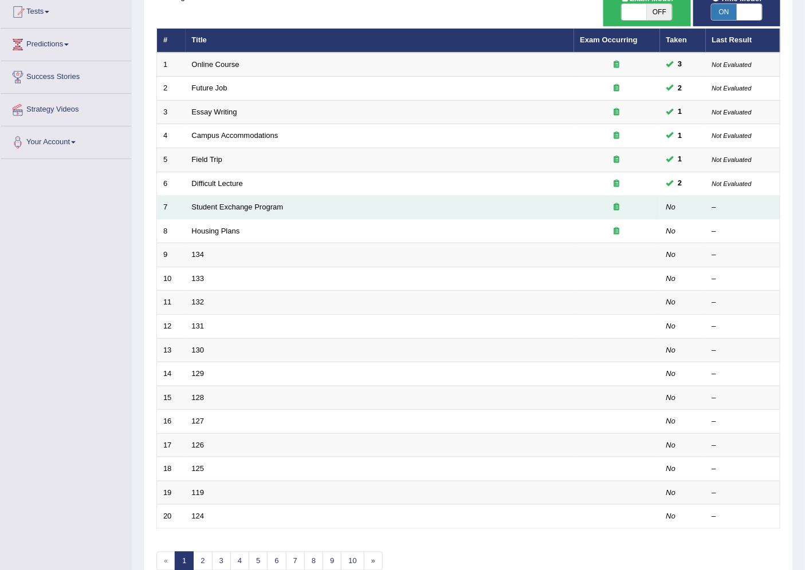
scroll to position [127, 0]
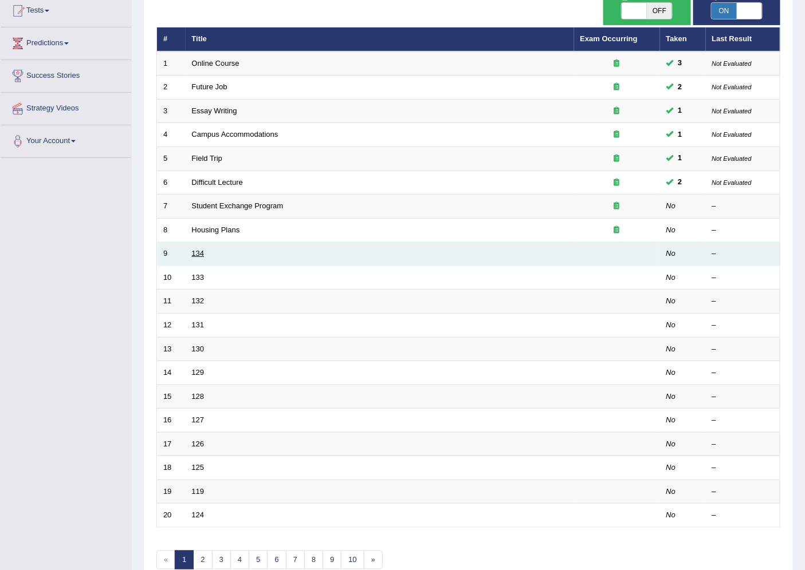
click at [198, 254] on link "134" at bounding box center [198, 253] width 13 height 9
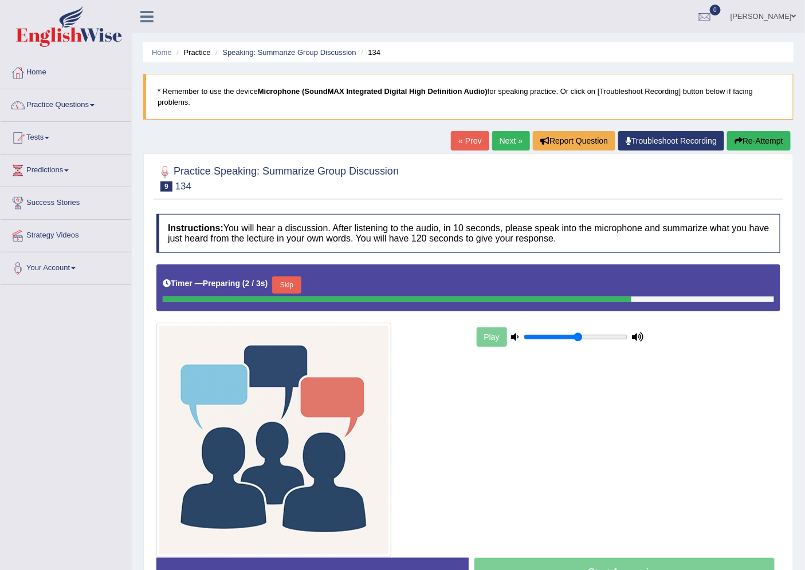
click at [291, 285] on button "Skip" at bounding box center [286, 285] width 29 height 17
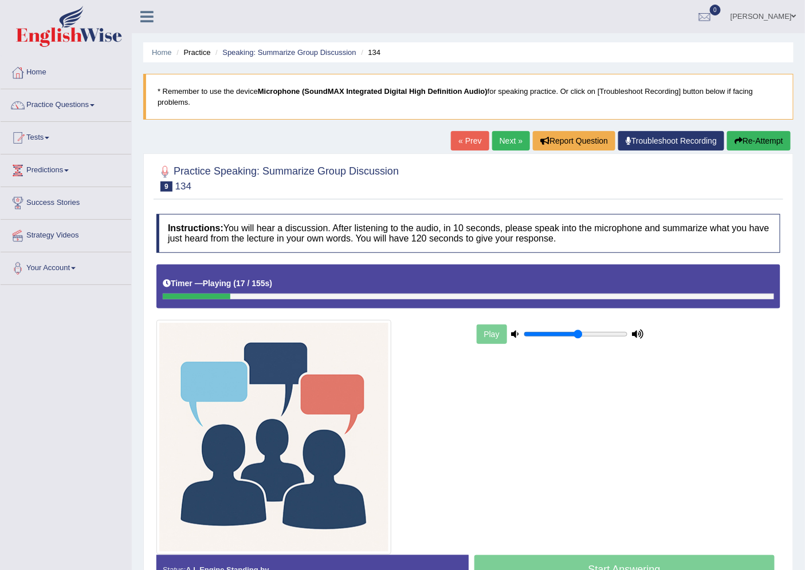
click at [783, 141] on button "Re-Attempt" at bounding box center [759, 140] width 64 height 19
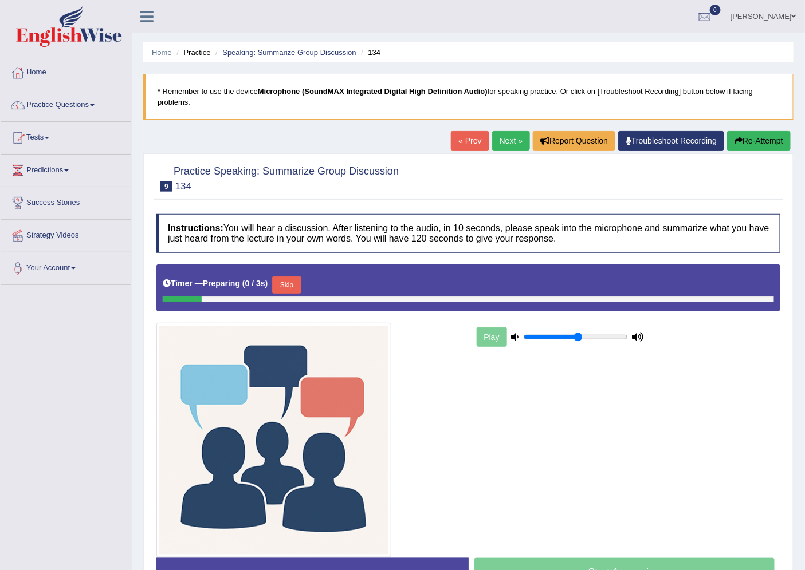
click at [292, 289] on button "Skip" at bounding box center [286, 285] width 29 height 17
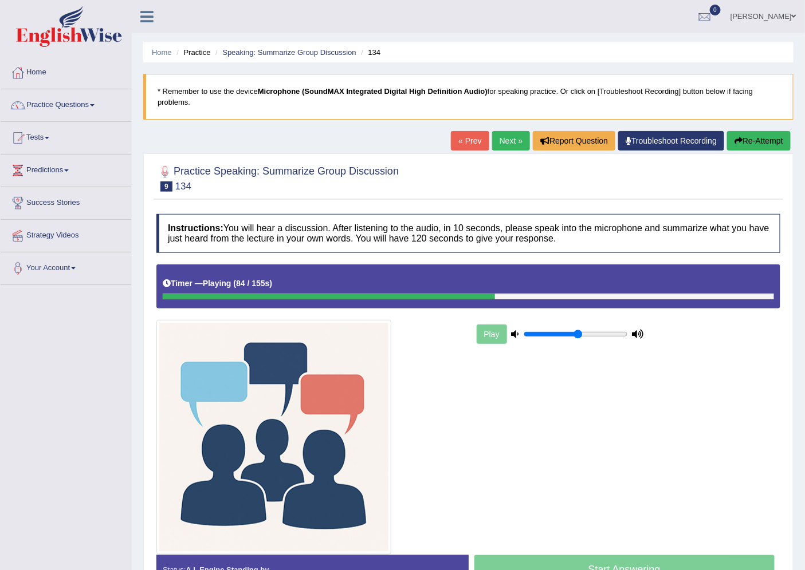
drag, startPoint x: 518, startPoint y: 318, endPoint x: 530, endPoint y: 321, distance: 12.0
click at [529, 321] on div "Play" at bounding box center [468, 410] width 635 height 290
drag, startPoint x: 530, startPoint y: 321, endPoint x: 541, endPoint y: 322, distance: 10.9
click at [541, 322] on div "Play" at bounding box center [560, 334] width 172 height 29
click at [542, 324] on div "Play" at bounding box center [560, 334] width 172 height 29
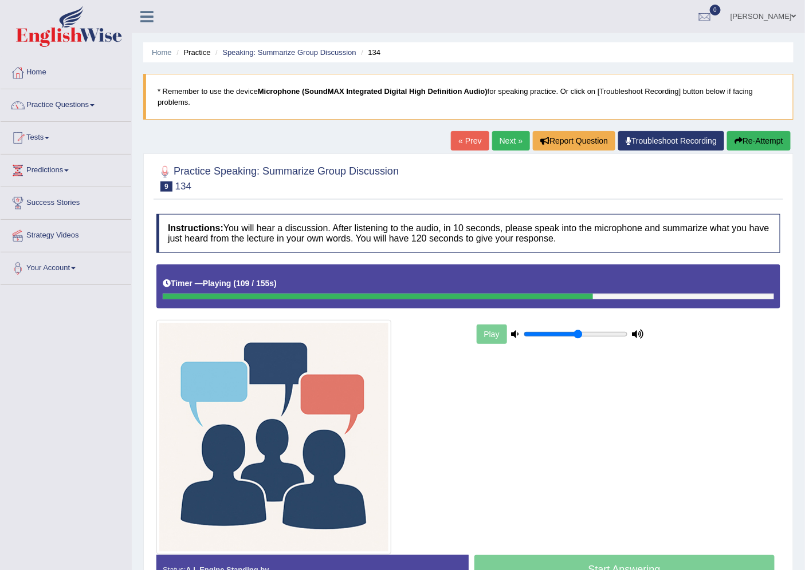
click at [542, 324] on div "Play" at bounding box center [560, 334] width 172 height 29
click at [547, 324] on div "Play" at bounding box center [560, 334] width 172 height 29
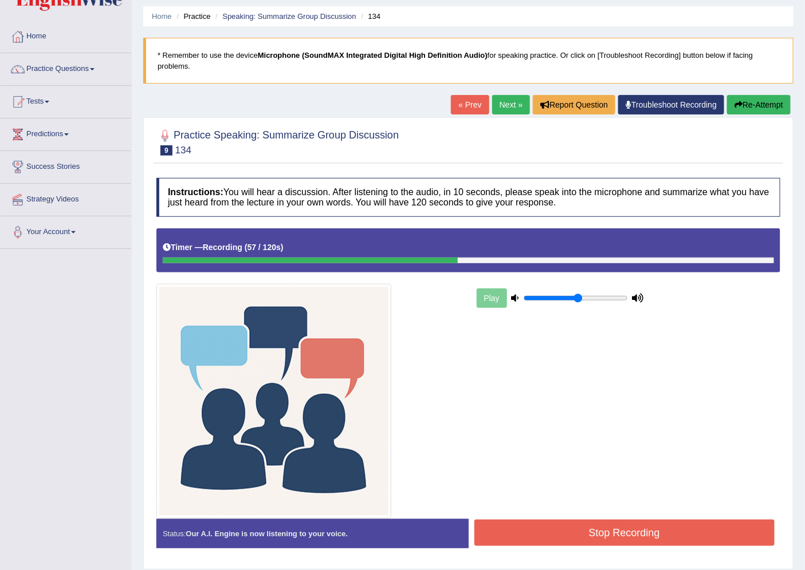
scroll to position [72, 0]
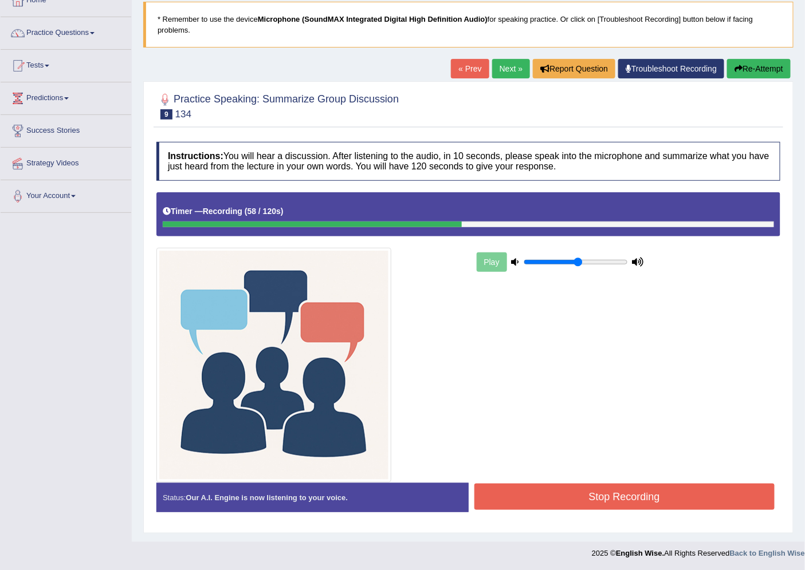
click at [617, 500] on button "Stop Recording" at bounding box center [624, 497] width 301 height 26
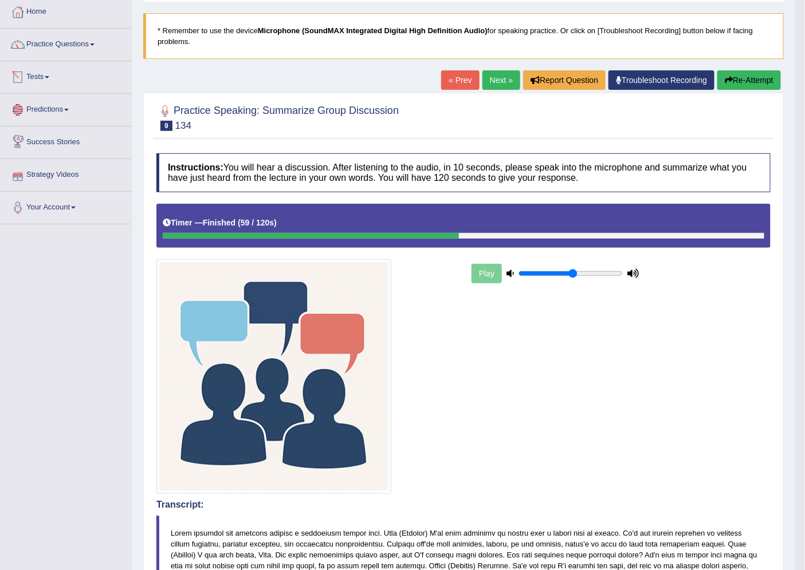
scroll to position [0, 0]
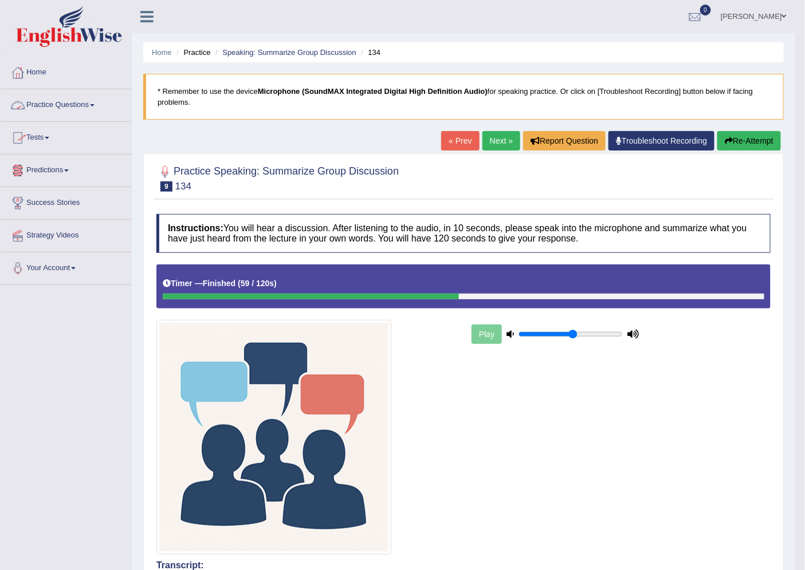
click at [59, 100] on link "Practice Questions" at bounding box center [66, 103] width 131 height 29
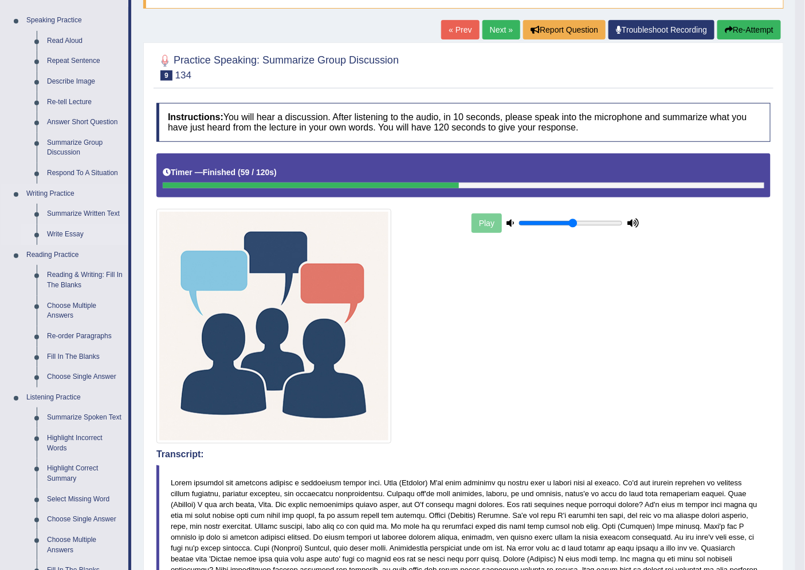
scroll to position [127, 0]
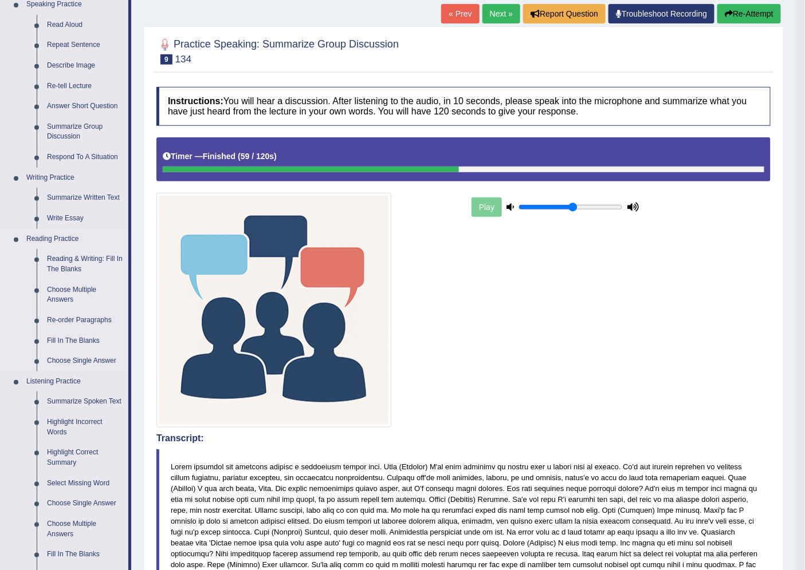
click at [83, 255] on link "Reading & Writing: Fill In The Blanks" at bounding box center [85, 264] width 86 height 30
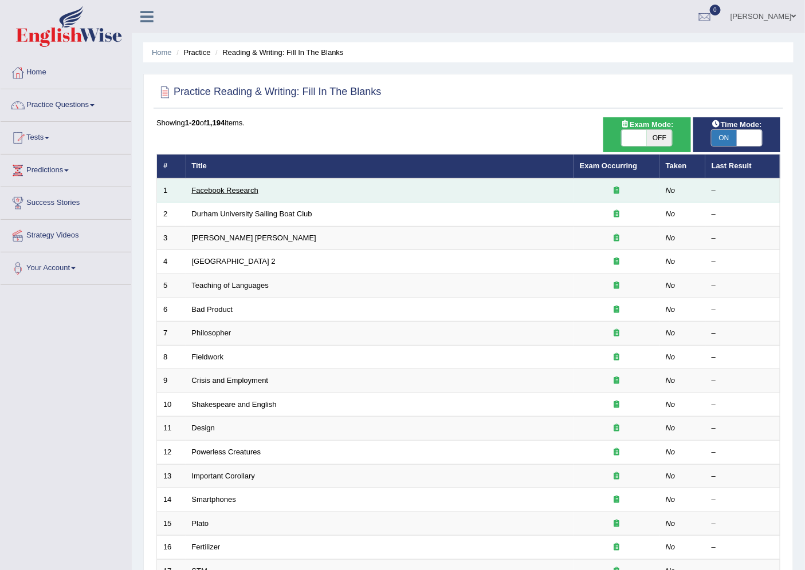
click at [244, 192] on link "Facebook Research" at bounding box center [225, 190] width 66 height 9
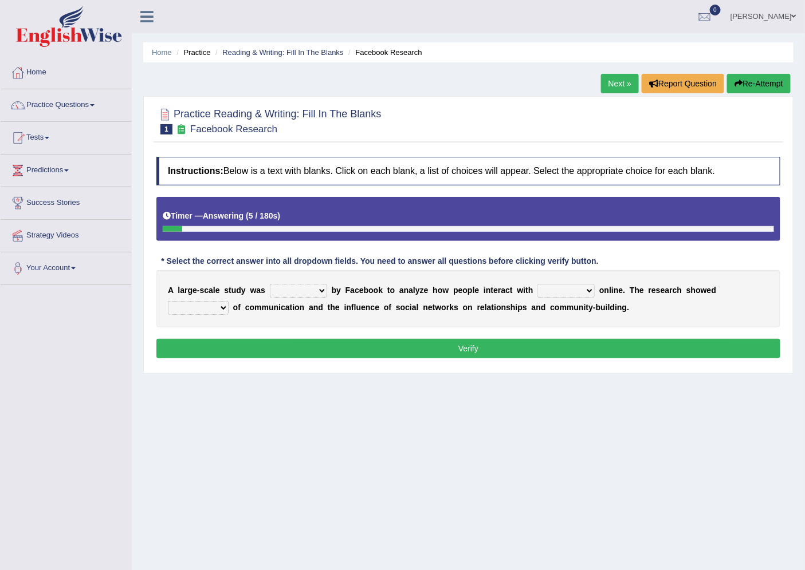
click at [305, 290] on select "surveyed had asked made" at bounding box center [298, 291] width 57 height 14
select select "surveyed"
click at [270, 284] on select "surveyed had asked made" at bounding box center [298, 291] width 57 height 14
click at [559, 289] on select "together all each other another" at bounding box center [565, 291] width 57 height 14
select select "each other"
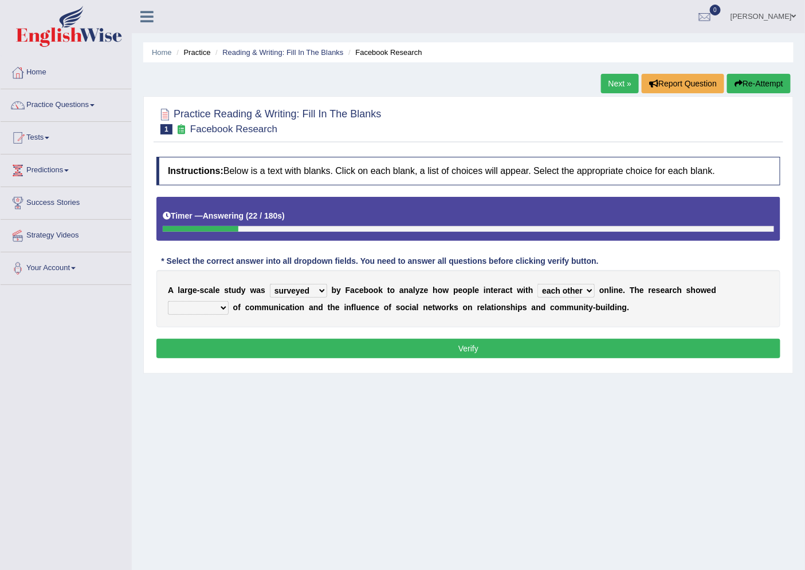
click at [537, 284] on select "together all each other another" at bounding box center [565, 291] width 57 height 14
click at [212, 308] on select "advantages standards fellowships patterns" at bounding box center [198, 308] width 61 height 14
select select "patterns"
click at [168, 301] on select "advantages standards fellowships patterns" at bounding box center [198, 308] width 61 height 14
click at [401, 350] on button "Verify" at bounding box center [468, 348] width 624 height 19
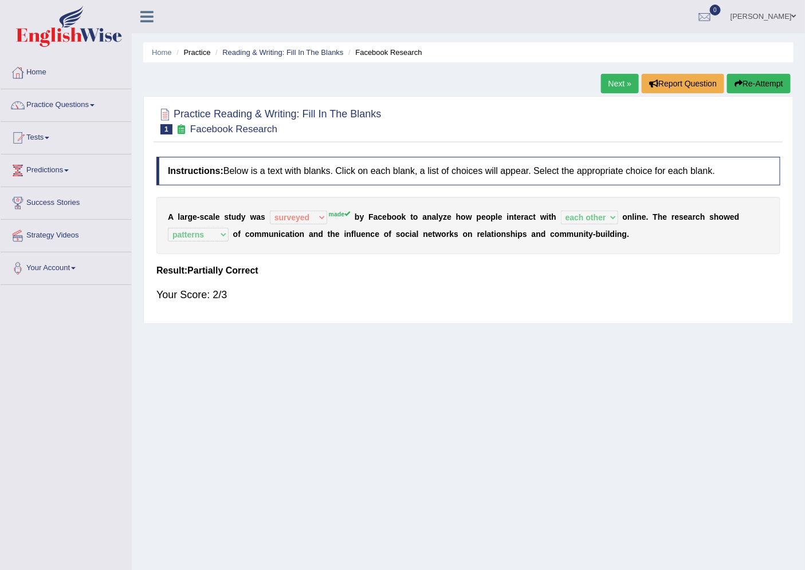
click at [616, 82] on link "Next »" at bounding box center [620, 83] width 38 height 19
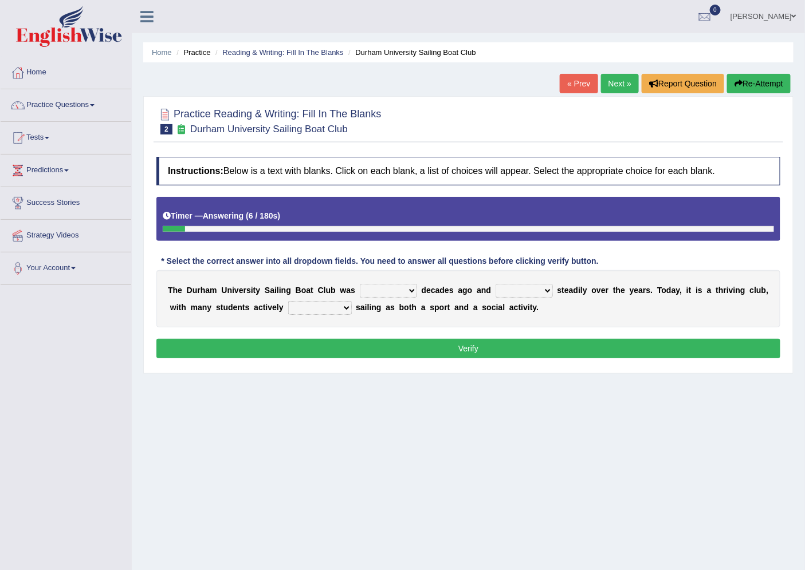
click at [396, 291] on select "found fund founded find" at bounding box center [388, 291] width 57 height 14
select select "found"
click at [360, 284] on select "found fund founded find" at bounding box center [388, 291] width 57 height 14
click at [533, 293] on select "grow growing has grown grown" at bounding box center [523, 291] width 57 height 14
select select "has grown"
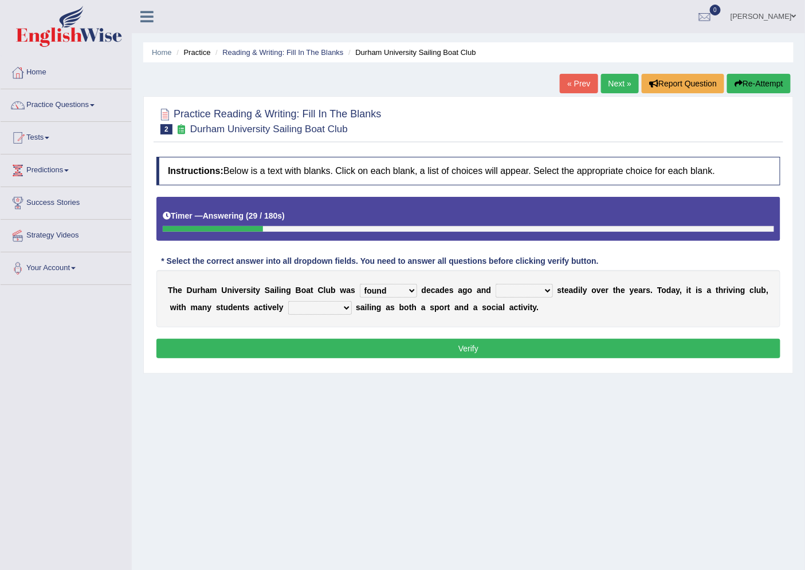
click at [495, 284] on select "grow growing has grown grown" at bounding box center [523, 291] width 57 height 14
click at [323, 306] on select "enjoy enjoyed are enjoying enjoying" at bounding box center [320, 308] width 64 height 14
select select "enjoying"
click at [288, 301] on select "enjoy enjoyed are enjoying enjoying" at bounding box center [320, 308] width 64 height 14
click at [457, 349] on button "Verify" at bounding box center [468, 348] width 624 height 19
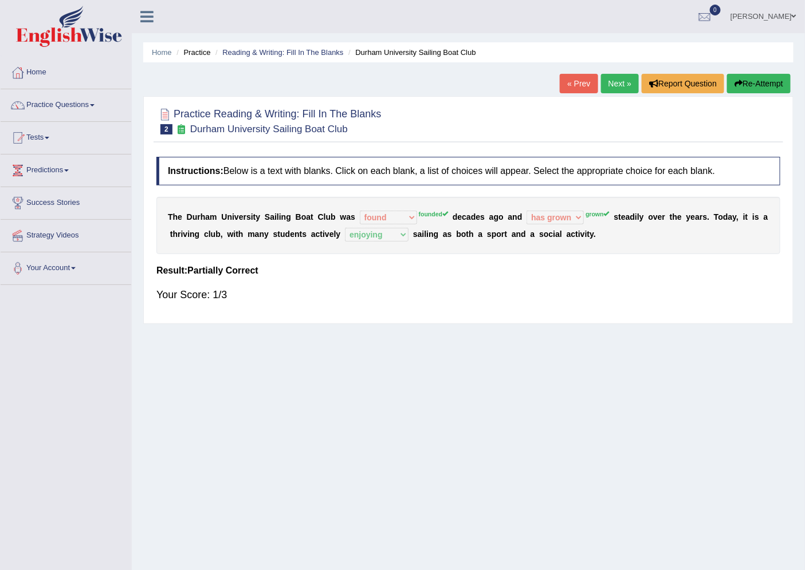
click at [617, 82] on link "Next »" at bounding box center [620, 83] width 38 height 19
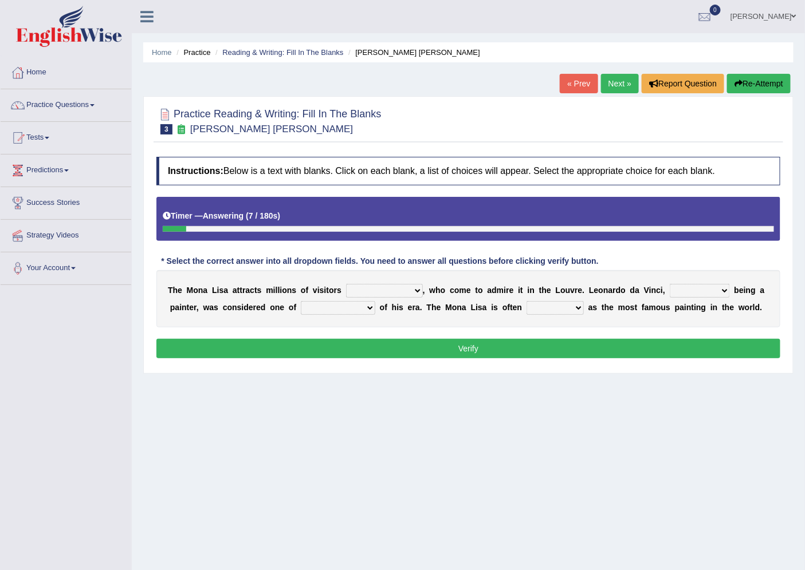
click at [407, 292] on select "around the year the all year all year round per year" at bounding box center [384, 291] width 77 height 14
select select "around the year"
click at [346, 284] on select "around the year the all year all year round per year" at bounding box center [384, 291] width 77 height 14
click at [708, 290] on select "rather than as much as as well as as long as" at bounding box center [699, 291] width 60 height 14
select select "as well as"
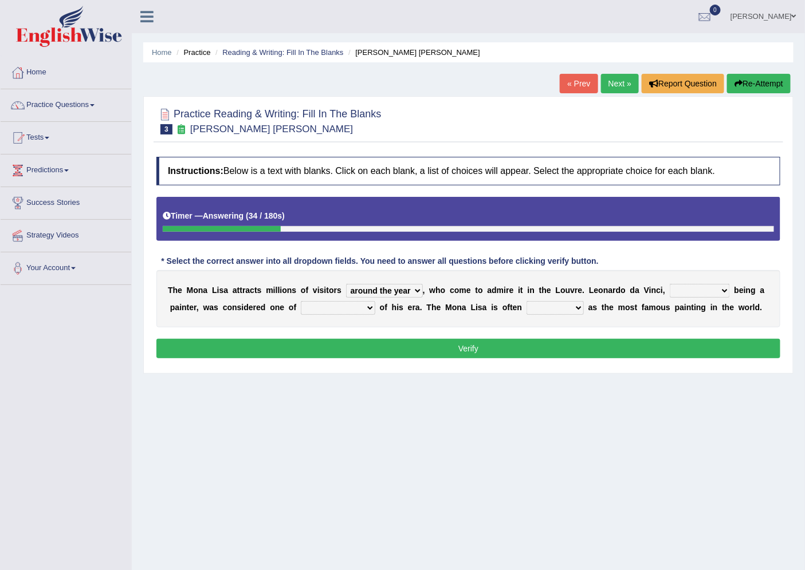
click at [669, 284] on select "rather than as much as as well as as long as" at bounding box center [699, 291] width 60 height 14
click at [327, 305] on select "better artists artist the better artist the best artists" at bounding box center [338, 308] width 74 height 14
select select "the best artists"
click at [301, 301] on select "better artists artist the better artist the best artists" at bounding box center [338, 308] width 74 height 14
click at [558, 311] on select "classified suggested predicted described" at bounding box center [554, 308] width 57 height 14
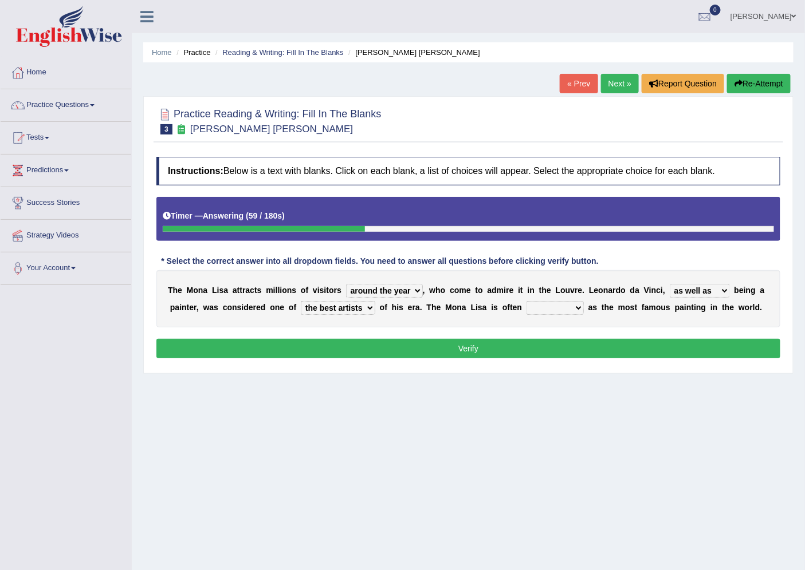
select select "described"
click at [526, 301] on select "classified suggested predicted described" at bounding box center [554, 308] width 57 height 14
click at [459, 350] on button "Verify" at bounding box center [468, 348] width 624 height 19
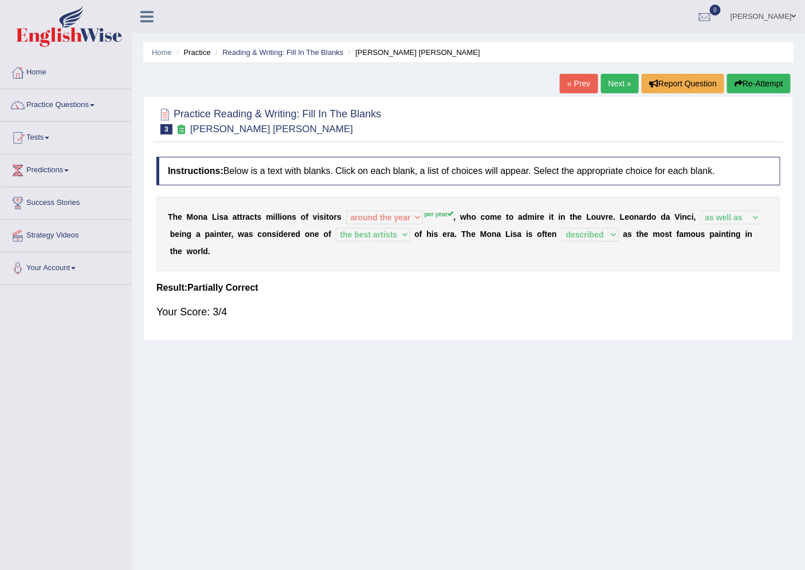
click at [605, 83] on link "Next »" at bounding box center [620, 83] width 38 height 19
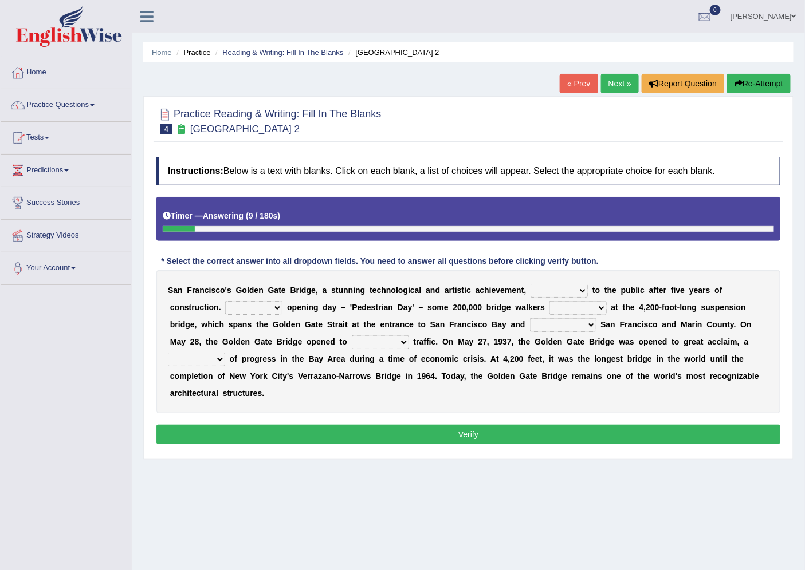
click at [551, 289] on select "opens closes appears equals" at bounding box center [558, 291] width 57 height 14
select select "opens"
click at [530, 284] on select "opens closes appears equals" at bounding box center [558, 291] width 57 height 14
click at [574, 288] on select "opens closes appears equals" at bounding box center [558, 291] width 57 height 14
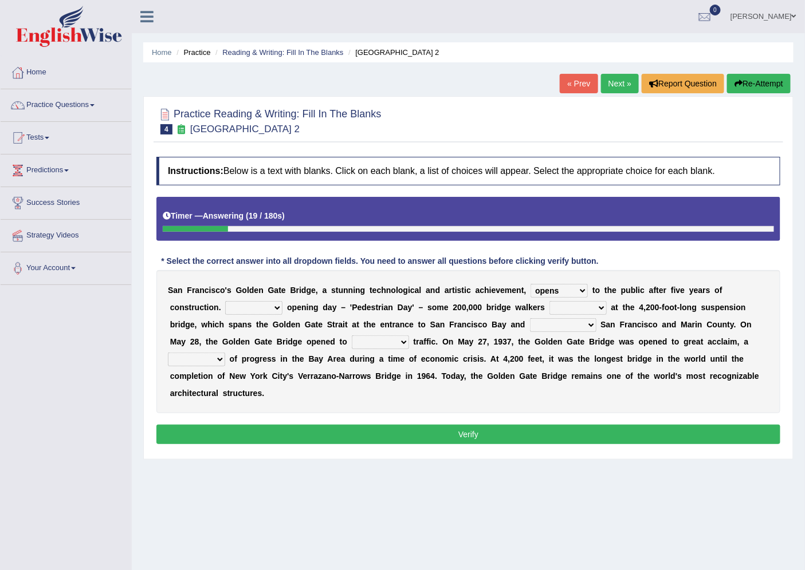
click at [271, 307] on select "On During Since When" at bounding box center [253, 308] width 57 height 14
select select "On"
click at [225, 301] on select "On During Since When" at bounding box center [253, 308] width 57 height 14
click at [590, 300] on div "S a n F r a n c i s c o ' s G o l d e n G a t e B r i d g e , a s t u n n i n g…" at bounding box center [468, 341] width 624 height 143
click at [594, 317] on div "S a n F r a n c i s c o ' s G o l d e n G a t e B r i d g e , a s t u n n i n g…" at bounding box center [468, 341] width 624 height 143
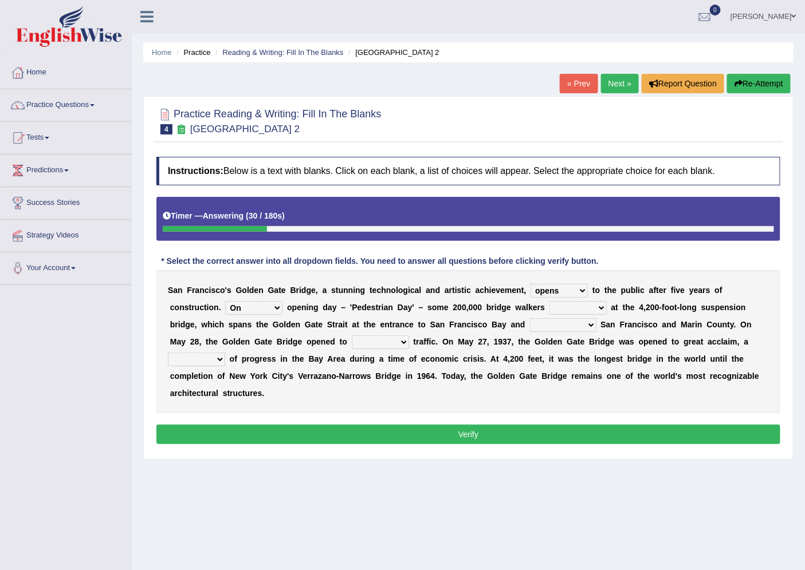
click at [594, 306] on select "stationed looked marveled laughed" at bounding box center [577, 308] width 57 height 14
click at [590, 466] on div "Home Practice Reading & Writing: Fill In The Blanks Golden Gate Bridge 2 « Prev…" at bounding box center [468, 286] width 673 height 573
click at [580, 321] on select "separates connects channels differentiates" at bounding box center [563, 325] width 66 height 14
select select "connects"
click at [530, 318] on select "separates connects channels differentiates" at bounding box center [563, 325] width 66 height 14
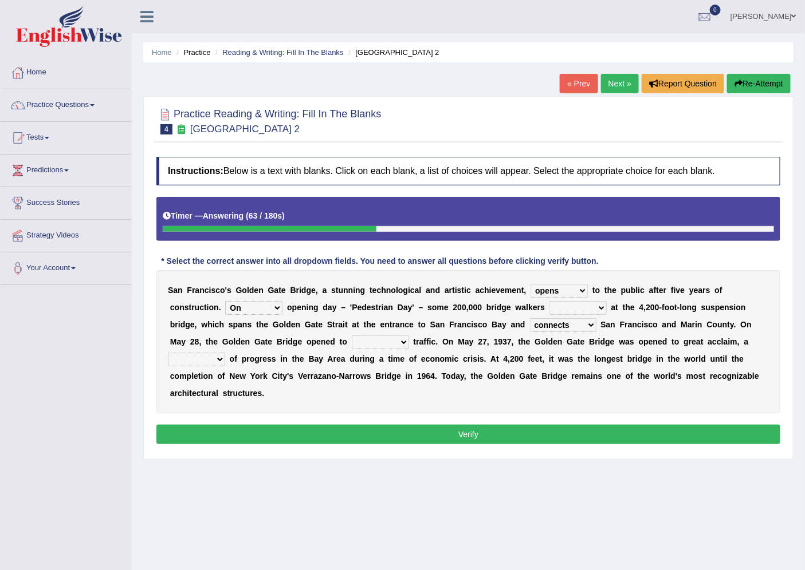
click at [400, 342] on select "aquatic vehicular airborne watertight" at bounding box center [380, 343] width 57 height 14
select select "vehicular"
click at [352, 336] on select "aquatic vehicular airborne watertight" at bounding box center [380, 343] width 57 height 14
click at [211, 361] on select "denial symbol technique yield" at bounding box center [196, 360] width 57 height 14
select select "symbol"
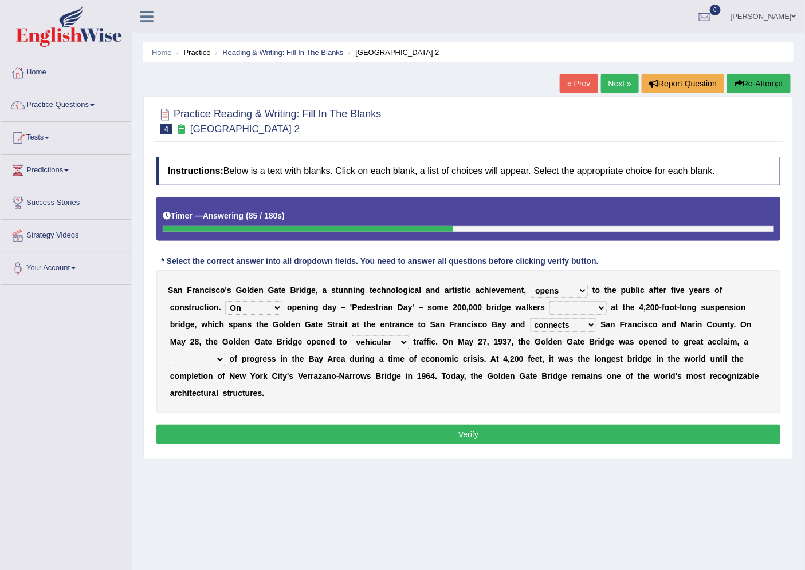
click at [168, 353] on select "denial symbol technique yield" at bounding box center [196, 360] width 57 height 14
click at [580, 306] on select "stationed looked marveled laughed" at bounding box center [577, 308] width 57 height 14
select select "stationed"
click at [549, 301] on select "stationed looked marveled laughed" at bounding box center [577, 308] width 57 height 14
click at [522, 434] on button "Verify" at bounding box center [468, 434] width 624 height 19
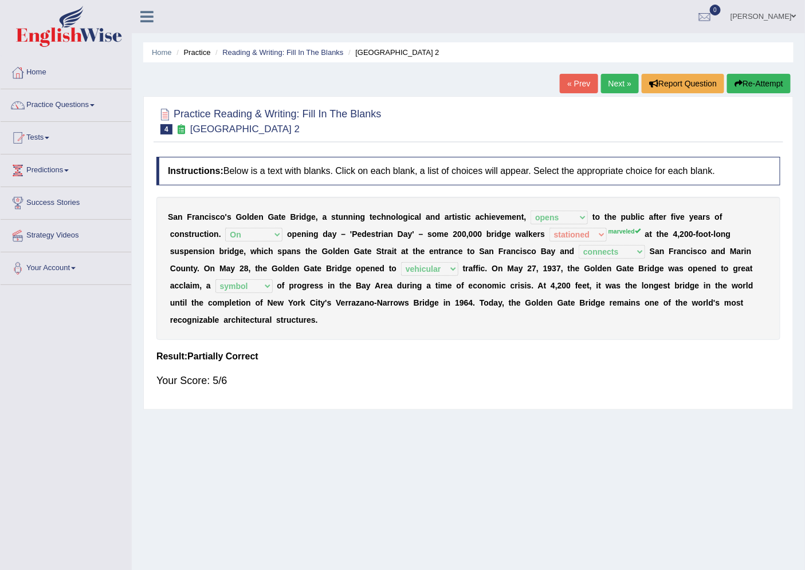
click at [615, 81] on link "Next »" at bounding box center [620, 83] width 38 height 19
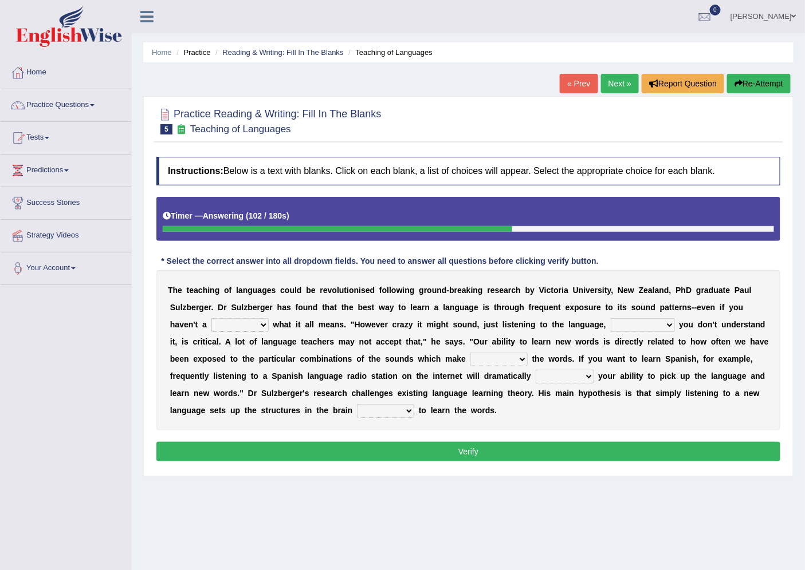
click at [758, 86] on button "Re-Attempt" at bounding box center [759, 83] width 64 height 19
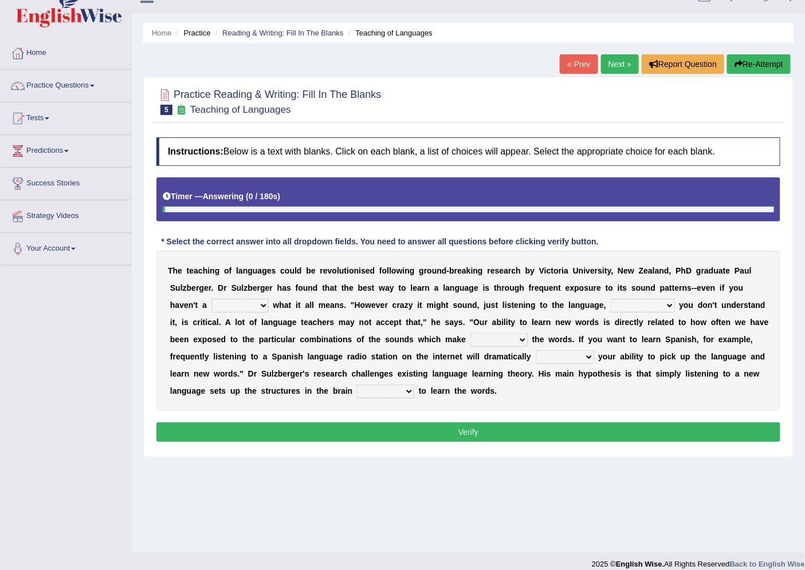
scroll to position [30, 0]
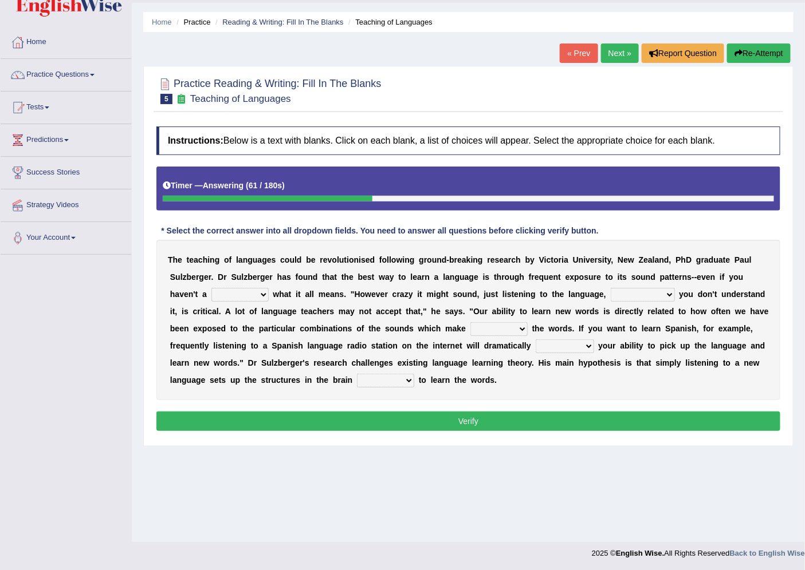
click at [758, 52] on button "Re-Attempt" at bounding box center [759, 53] width 64 height 19
click at [262, 294] on select "dew claw clue due" at bounding box center [239, 295] width 57 height 14
select select "clue"
click at [211, 288] on select "dew claw clue due" at bounding box center [239, 295] width 57 height 14
click at [628, 293] on select "but also all together even though if so" at bounding box center [642, 295] width 64 height 14
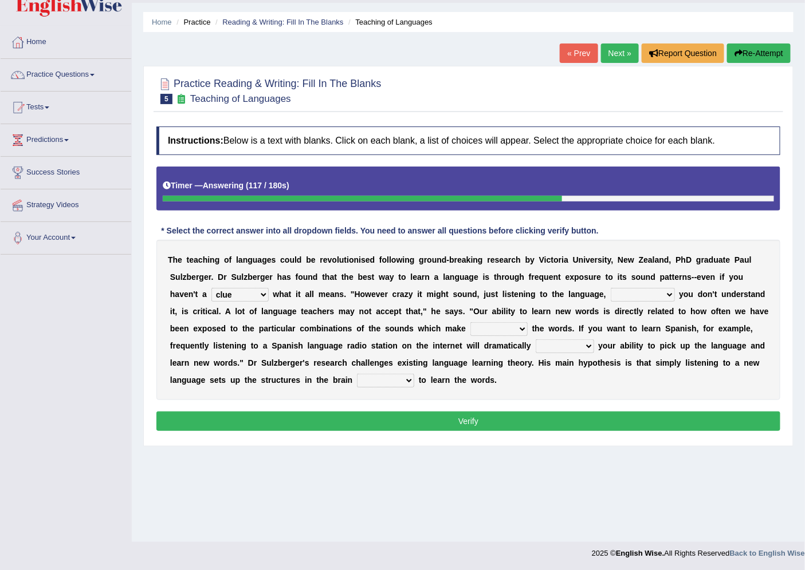
select select "even though"
click at [610, 288] on select "but also all together even though if so" at bounding box center [642, 295] width 64 height 14
click at [522, 328] on select "down up of on" at bounding box center [498, 329] width 57 height 14
select select "of"
click at [493, 322] on select "down up of on" at bounding box center [498, 329] width 57 height 14
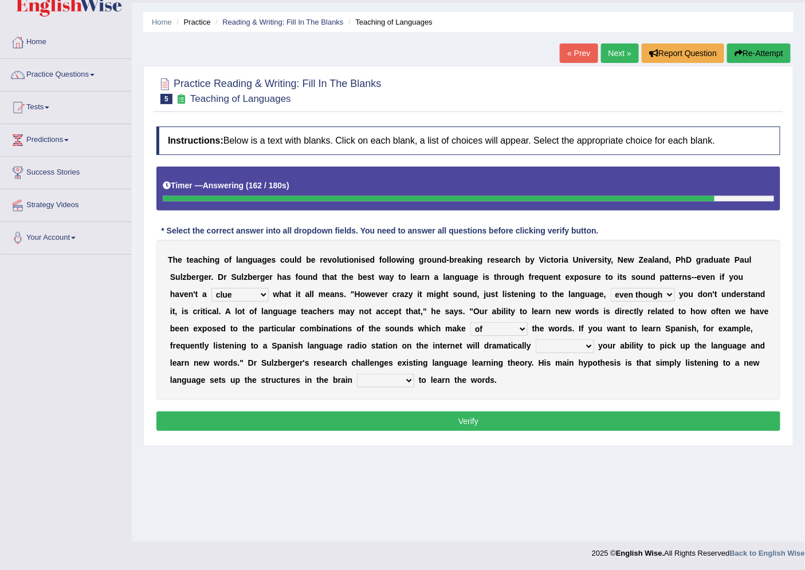
click at [594, 347] on select "evaluate exaggerate describe boost" at bounding box center [564, 347] width 58 height 14
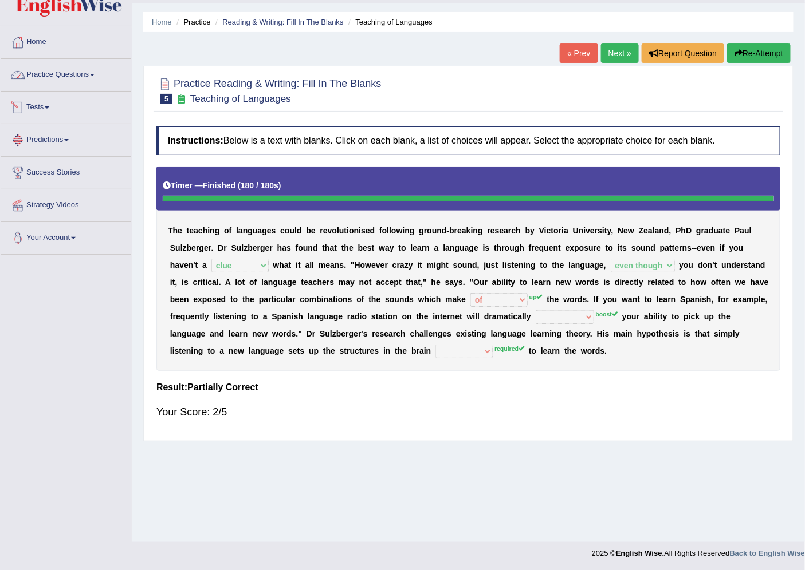
click at [60, 72] on link "Practice Questions" at bounding box center [66, 73] width 131 height 29
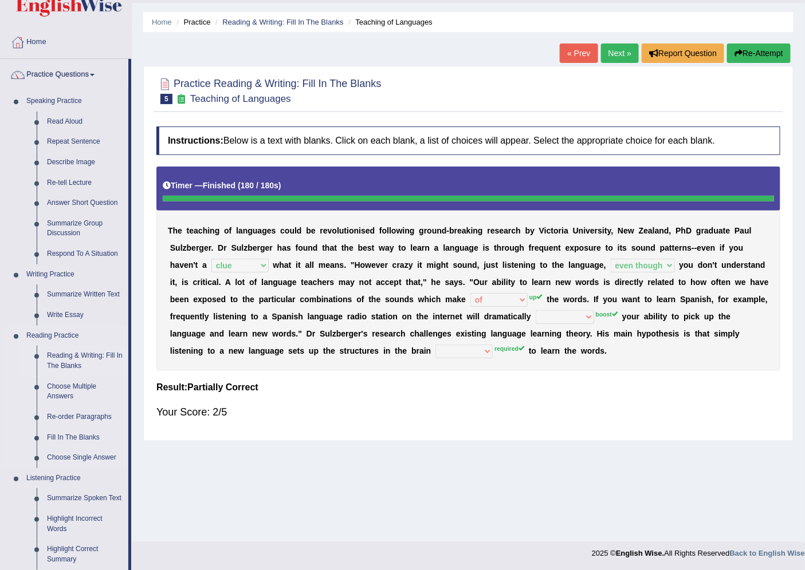
click at [92, 358] on link "Reading & Writing: Fill In The Blanks" at bounding box center [85, 361] width 86 height 30
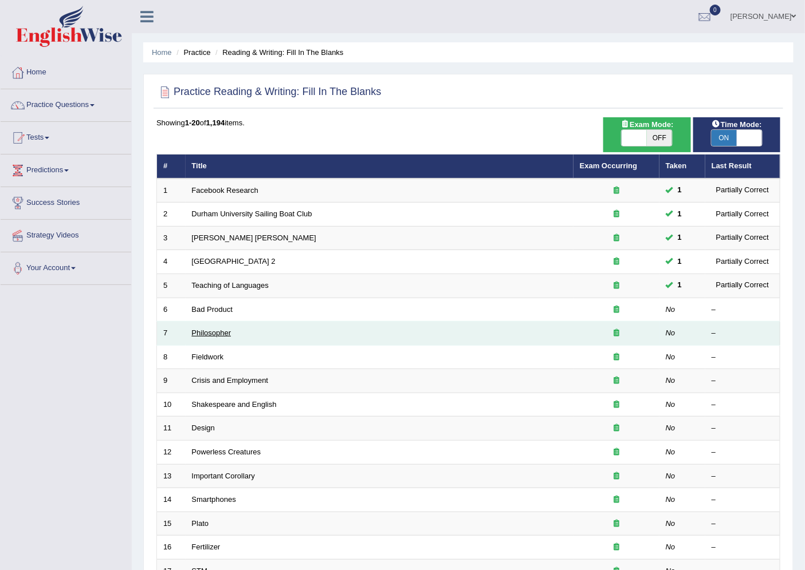
click at [226, 330] on link "Philosopher" at bounding box center [212, 333] width 40 height 9
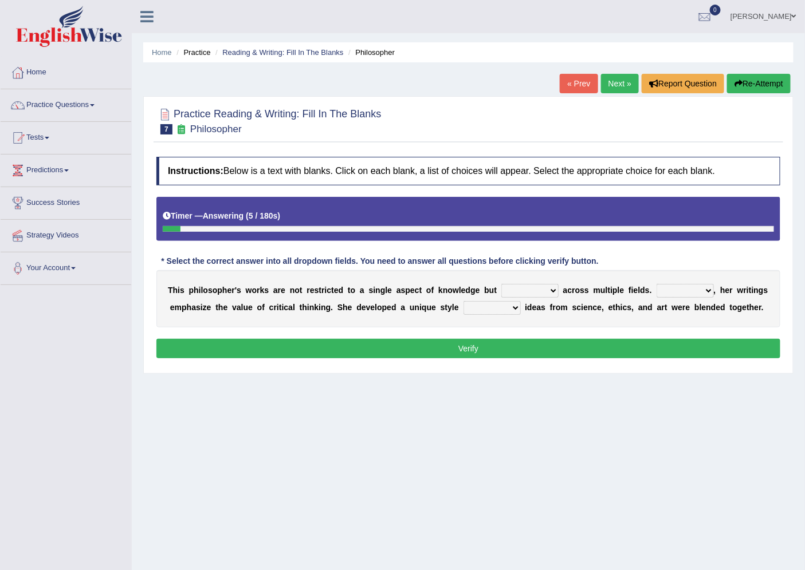
click at [546, 288] on select "constrain contain assemble extend" at bounding box center [529, 291] width 57 height 14
select select "extend"
click at [501, 284] on select "constrain contain assemble extend" at bounding box center [529, 291] width 57 height 14
click at [544, 289] on select "constrain contain assemble extend" at bounding box center [529, 291] width 57 height 14
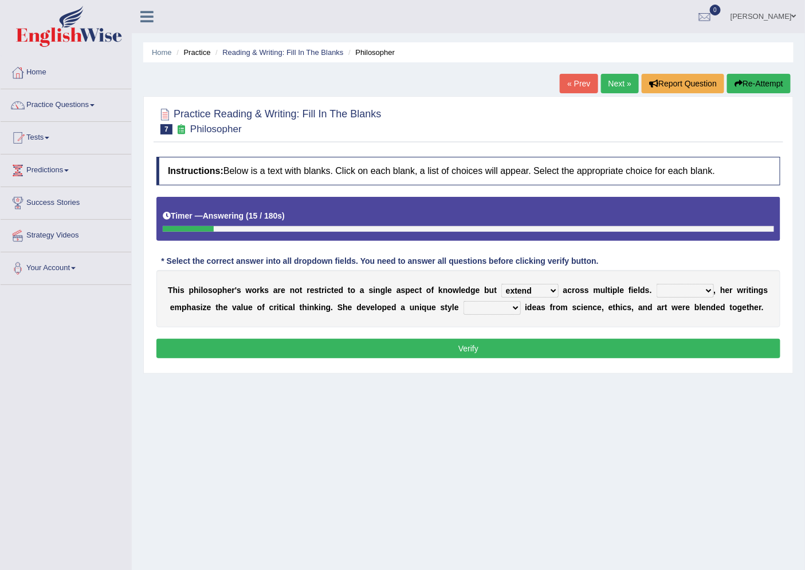
click at [691, 293] on select "Rather So Moreover Likely" at bounding box center [684, 291] width 57 height 14
click at [614, 399] on div "Home Practice Reading & Writing: Fill In The Blanks Philosopher « Prev Next » R…" at bounding box center [468, 286] width 673 height 573
click at [486, 306] on select "in that that which in which" at bounding box center [491, 308] width 57 height 14
select select "in which"
click at [463, 301] on select "in that that which in which" at bounding box center [491, 308] width 57 height 14
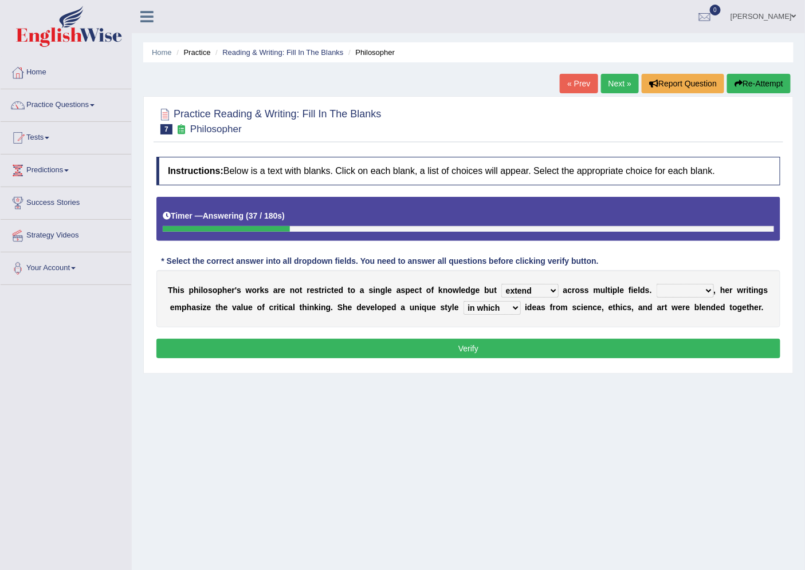
click at [695, 291] on select "Rather So Moreover Likely" at bounding box center [684, 291] width 57 height 14
select select "Moreover"
click at [656, 284] on select "Rather So Moreover Likely" at bounding box center [684, 291] width 57 height 14
click at [465, 342] on button "Verify" at bounding box center [468, 348] width 624 height 19
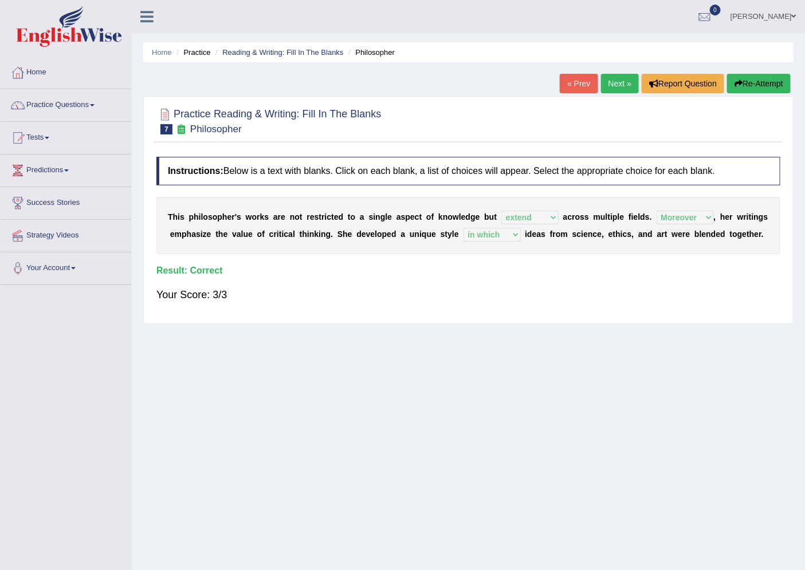
click at [621, 78] on link "Next »" at bounding box center [620, 83] width 38 height 19
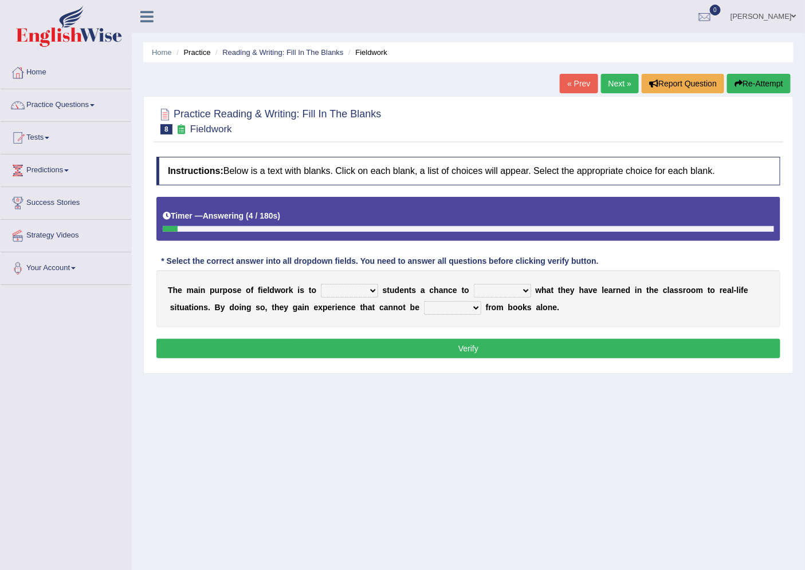
click at [359, 288] on select "resemble stow rave offer" at bounding box center [349, 291] width 57 height 14
select select "offer"
click at [321, 284] on select "resemble stow rave offer" at bounding box center [349, 291] width 57 height 14
click at [501, 289] on select "compare align apply dismount" at bounding box center [502, 291] width 57 height 14
select select "apply"
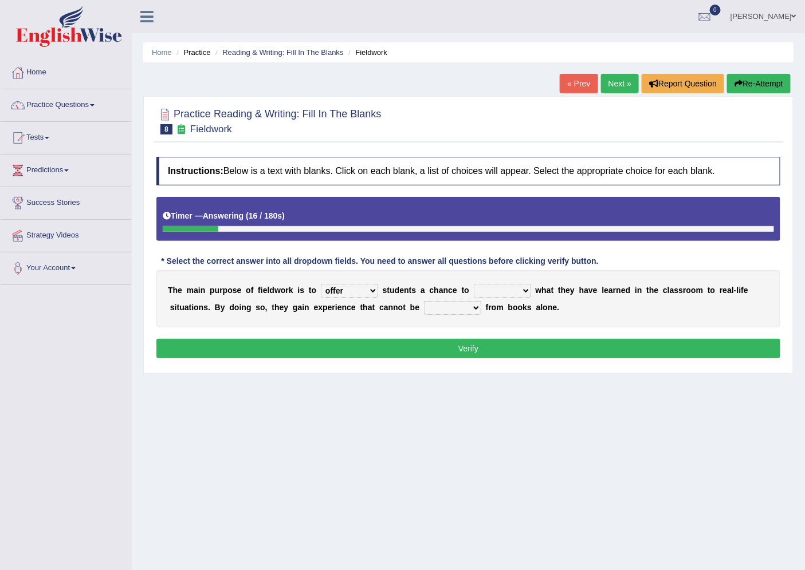
click at [474, 284] on select "compare align apply dismount" at bounding box center [502, 291] width 57 height 14
click at [473, 306] on select "originated prepared obtained touted" at bounding box center [452, 308] width 57 height 14
select select "obtained"
click at [424, 301] on select "originated prepared obtained touted" at bounding box center [452, 308] width 57 height 14
click at [463, 346] on button "Verify" at bounding box center [468, 348] width 624 height 19
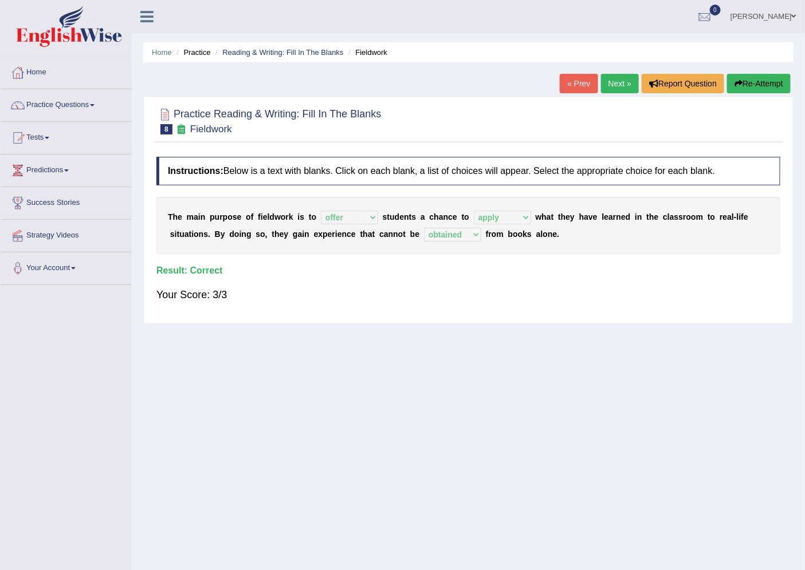
click at [612, 86] on link "Next »" at bounding box center [620, 83] width 38 height 19
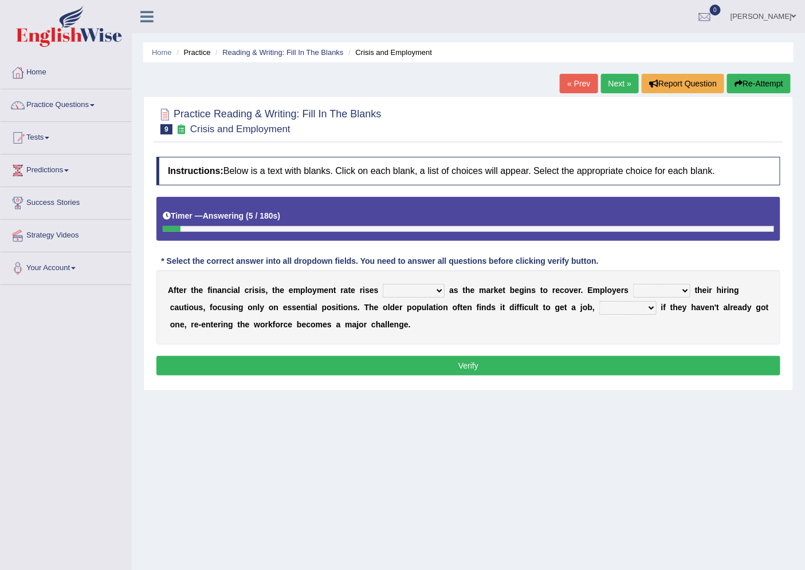
click at [423, 290] on select "normally conversely strenuously sharply" at bounding box center [414, 291] width 62 height 14
select select "strenuously"
click at [383, 284] on select "normally conversely strenuously sharply" at bounding box center [414, 291] width 62 height 14
click at [682, 289] on select "keeping kept keep are kept" at bounding box center [661, 291] width 57 height 14
select select "keep"
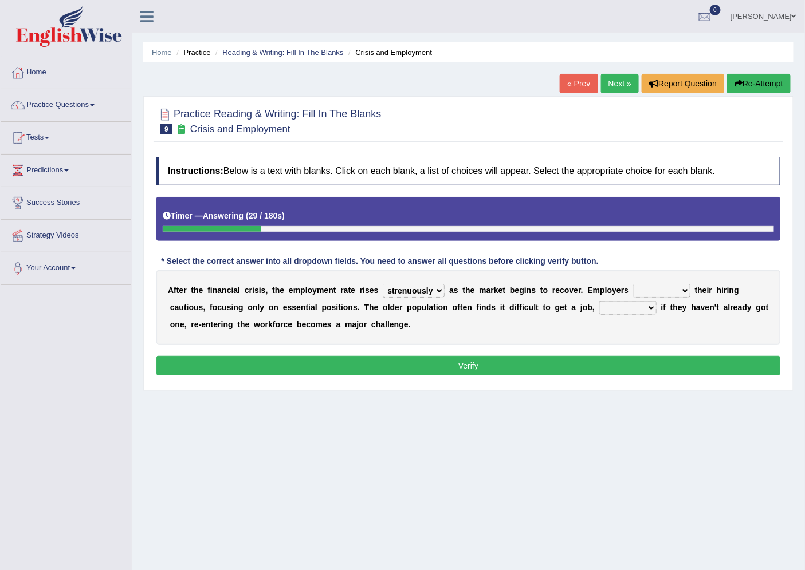
click at [633, 284] on select "keeping kept keep are kept" at bounding box center [661, 291] width 57 height 14
click at [649, 306] on select "although while then because" at bounding box center [627, 308] width 57 height 14
select select "because"
click at [599, 301] on select "although while then because" at bounding box center [627, 308] width 57 height 14
click at [482, 360] on button "Verify" at bounding box center [468, 365] width 624 height 19
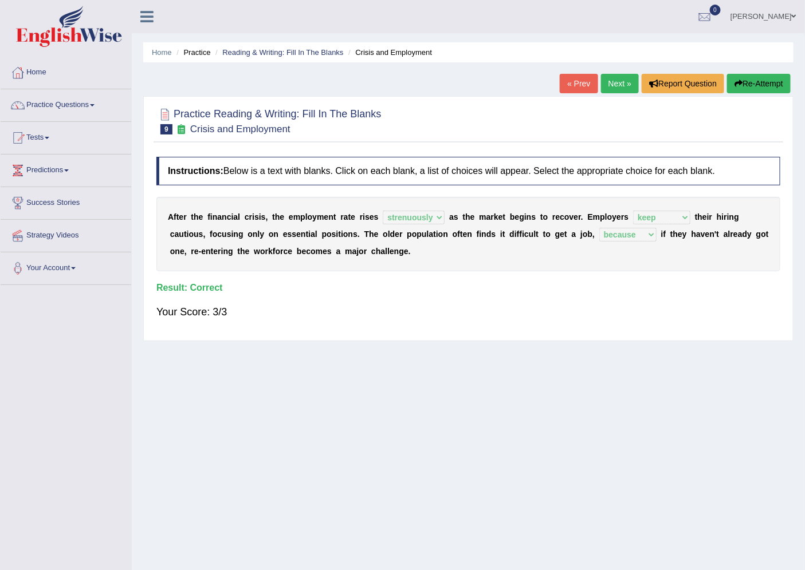
click at [614, 86] on link "Next »" at bounding box center [620, 83] width 38 height 19
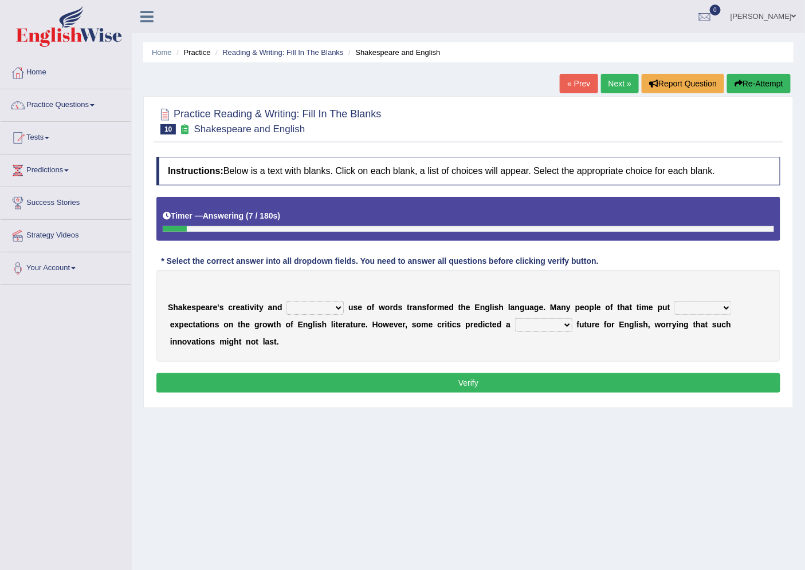
click at [327, 309] on select "idealized intensive fancied inventive" at bounding box center [314, 308] width 57 height 14
click at [328, 425] on div "Home Practice Reading & Writing: Fill In The Blanks Shakespeare and English « P…" at bounding box center [468, 286] width 673 height 573
click at [696, 307] on select "wide much high more" at bounding box center [702, 308] width 57 height 14
select select "high"
click at [674, 301] on select "wide much high more" at bounding box center [702, 308] width 57 height 14
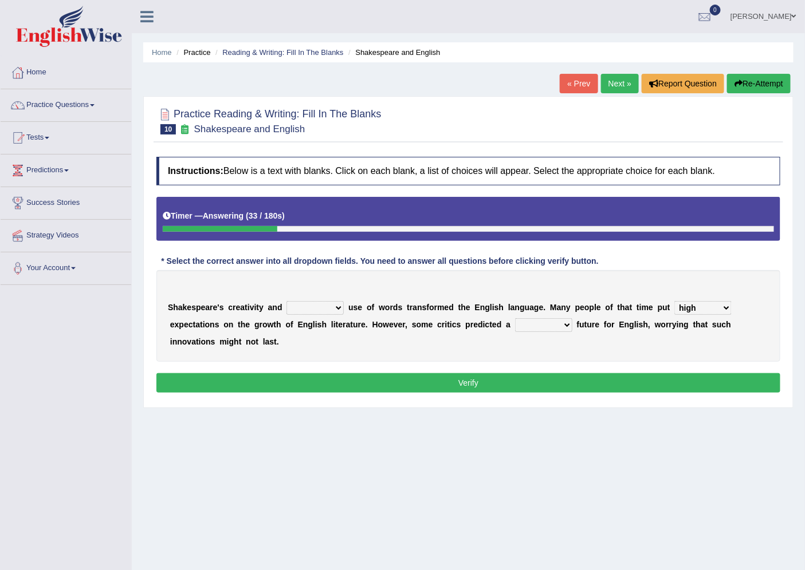
click at [549, 323] on select "monetary promising irresistible daunting" at bounding box center [543, 325] width 57 height 14
click at [310, 306] on select "idealized intensive fancied inventive" at bounding box center [314, 308] width 57 height 14
select select "inventive"
click at [286, 301] on select "idealized intensive fancied inventive" at bounding box center [314, 308] width 57 height 14
click at [538, 323] on select "monetary promising irresistible daunting" at bounding box center [543, 325] width 57 height 14
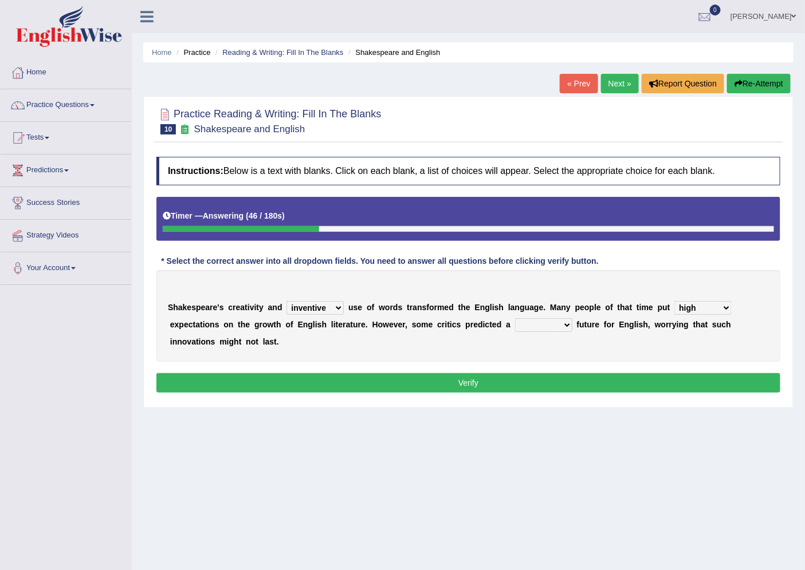
select select "daunting"
click at [515, 318] on select "monetary promising irresistible daunting" at bounding box center [543, 325] width 57 height 14
click at [472, 384] on button "Verify" at bounding box center [468, 382] width 624 height 19
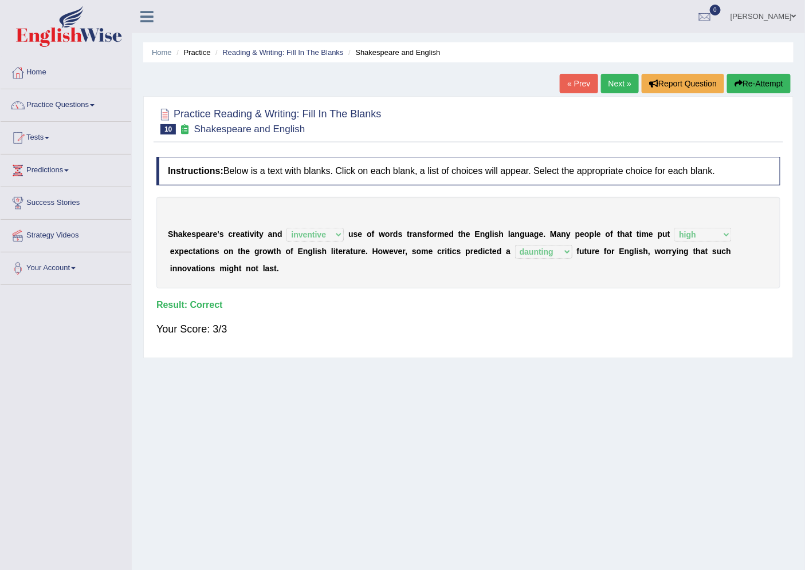
click at [620, 83] on link "Next »" at bounding box center [620, 83] width 38 height 19
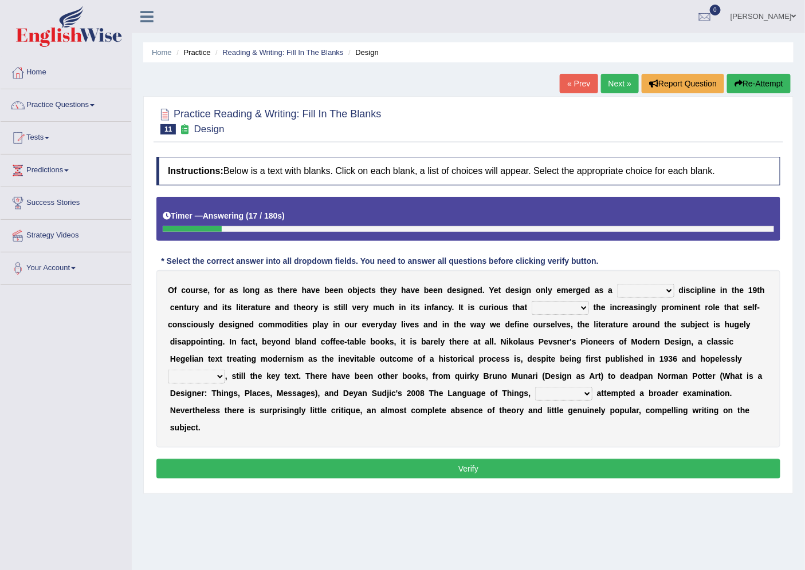
click at [653, 290] on select "bilateral ubiquitous foremost dedicated" at bounding box center [645, 291] width 57 height 14
select select "ubiquitous"
click at [617, 284] on select "bilateral ubiquitous foremost dedicated" at bounding box center [645, 291] width 57 height 14
click at [577, 305] on select "since despite within through" at bounding box center [559, 308] width 57 height 14
click at [579, 422] on div "O f c o u r s e , f o r a s l o n g a s t h e r e h a v e b e e n o b j e c t s…" at bounding box center [468, 359] width 624 height 178
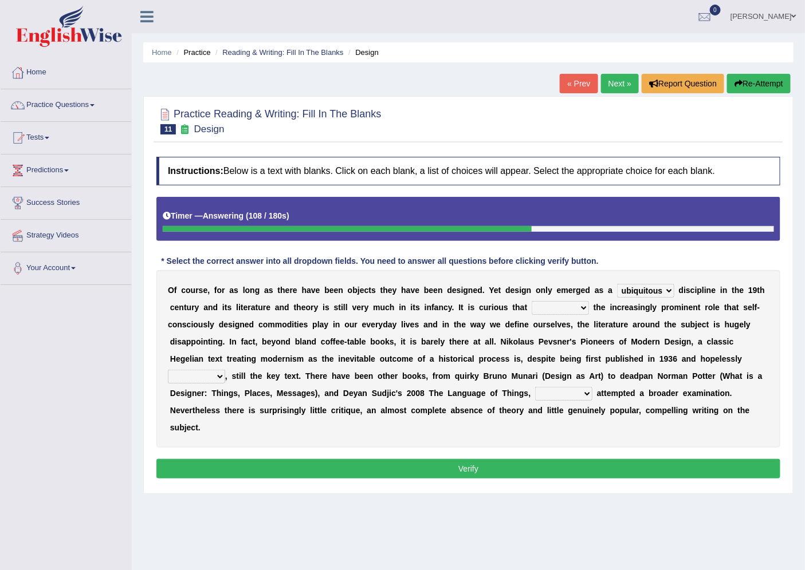
click at [569, 306] on select "since despite within through" at bounding box center [559, 308] width 57 height 14
select select "despite"
click at [531, 301] on select "since despite within through" at bounding box center [559, 308] width 57 height 14
click at [215, 376] on select "dates dating date dated" at bounding box center [196, 377] width 57 height 14
select select "dated"
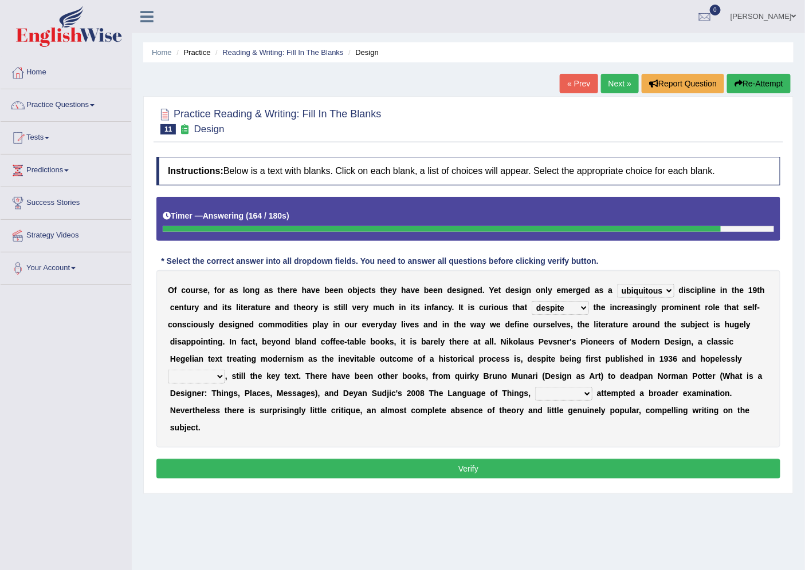
click at [168, 370] on select "dates dating date dated" at bounding box center [196, 377] width 57 height 14
click at [583, 391] on select "which then however as" at bounding box center [563, 394] width 57 height 14
select select "which"
click at [535, 387] on select "which then however as" at bounding box center [563, 394] width 57 height 14
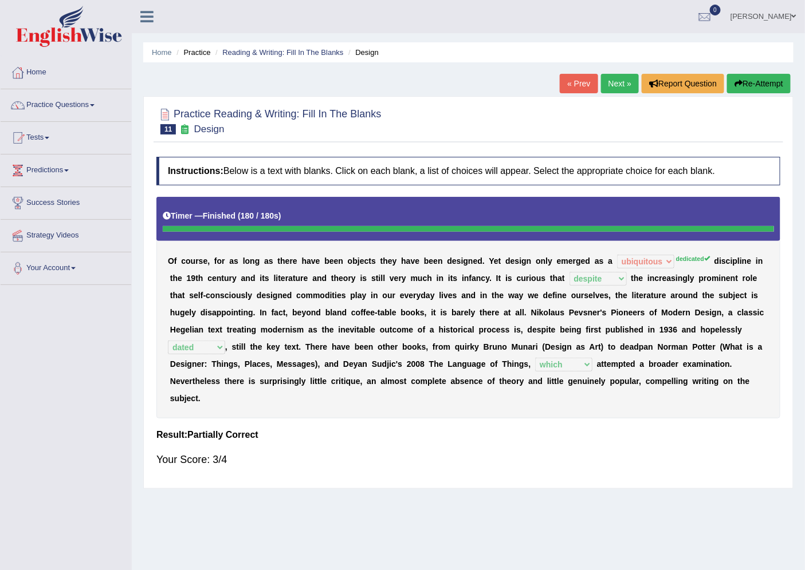
click at [71, 100] on link "Practice Questions" at bounding box center [66, 103] width 131 height 29
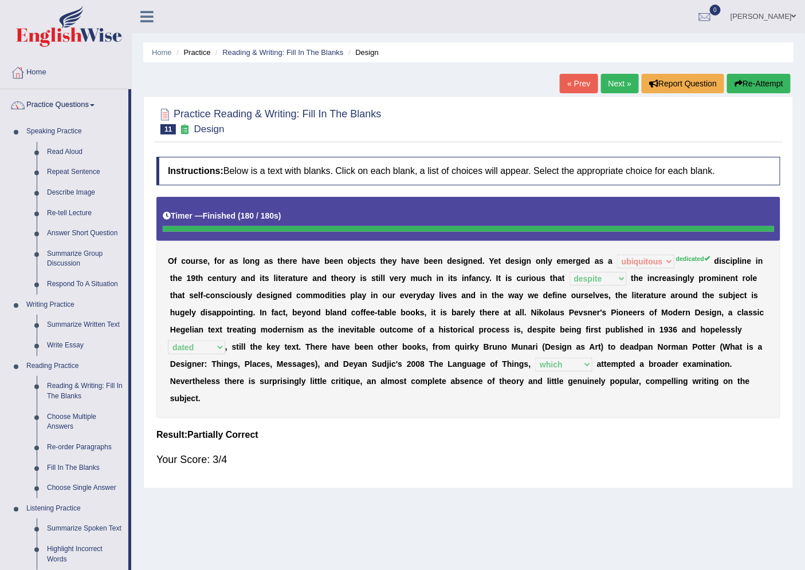
click at [71, 100] on link "Practice Questions" at bounding box center [65, 103] width 128 height 29
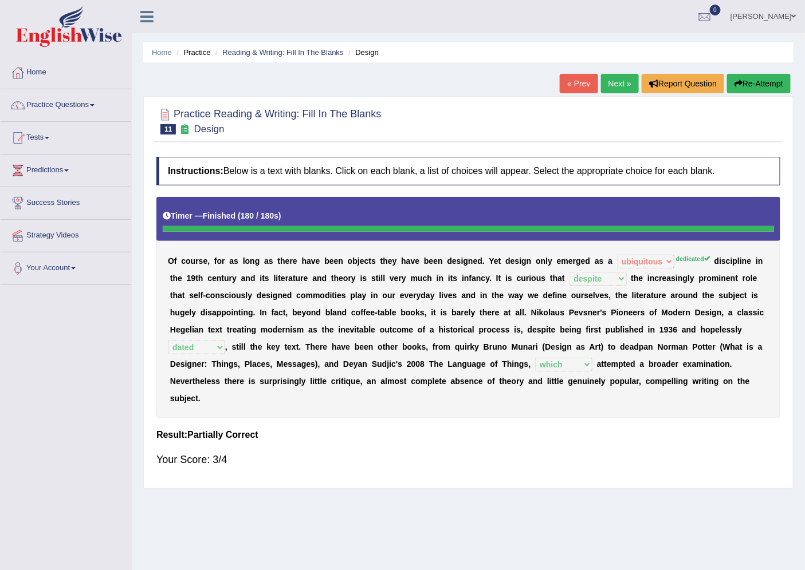
click at [617, 86] on link "Next »" at bounding box center [620, 83] width 38 height 19
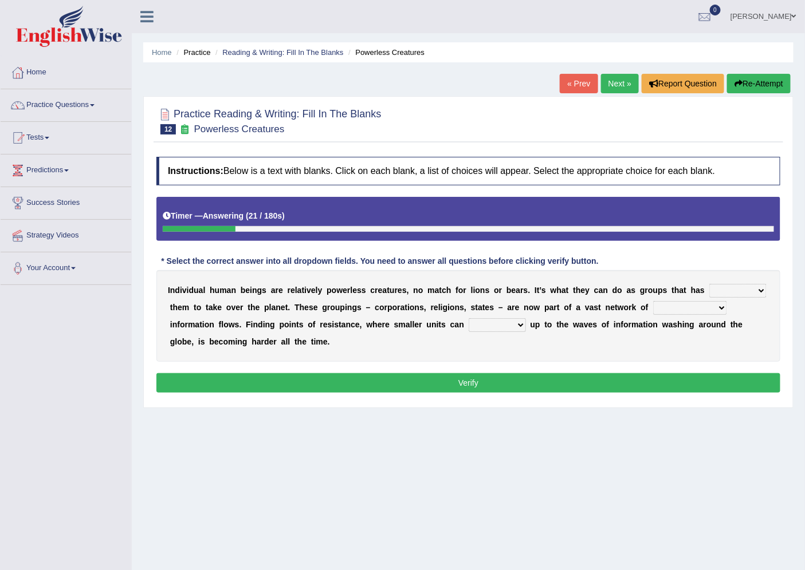
click at [731, 287] on select "enabled contended embodied conjured" at bounding box center [737, 291] width 57 height 14
select select "enabled"
click at [709, 284] on select "enabled contended embodied conjured" at bounding box center [737, 291] width 57 height 14
click at [709, 310] on select "interconnected overlapping fastened exploited" at bounding box center [690, 308] width 74 height 14
click at [653, 301] on select "interconnected overlapping fastened exploited" at bounding box center [690, 308] width 74 height 14
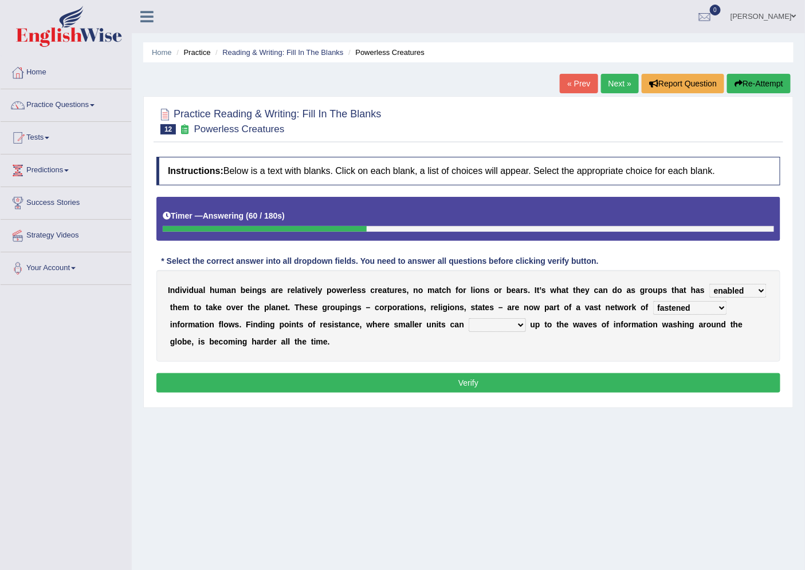
click at [685, 304] on select "interconnected overlapping fastened exploited" at bounding box center [690, 308] width 74 height 14
select select "interconnected"
click at [653, 301] on select "interconnected overlapping fastened exploited" at bounding box center [690, 308] width 74 height 14
click at [510, 323] on select "stand raise hail pump" at bounding box center [496, 325] width 57 height 14
select select "stand"
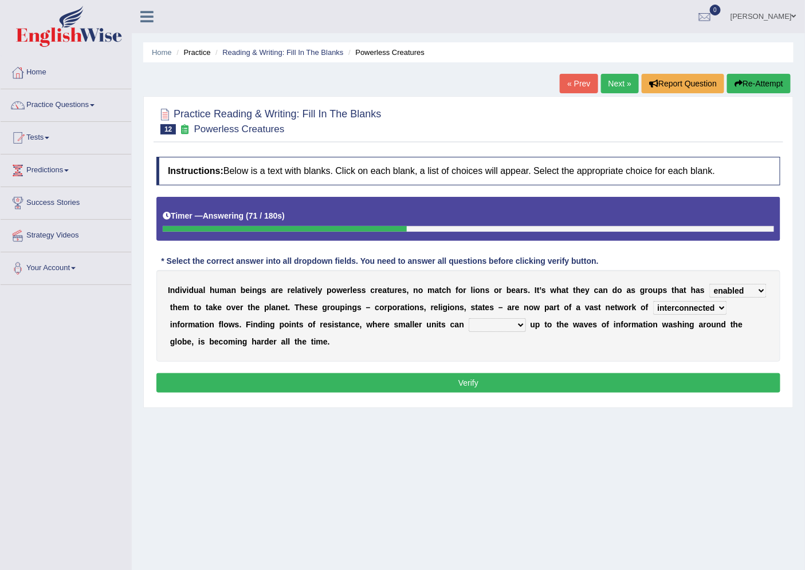
click at [468, 318] on select "stand raise hail pump" at bounding box center [496, 325] width 57 height 14
click at [495, 387] on button "Verify" at bounding box center [468, 382] width 624 height 19
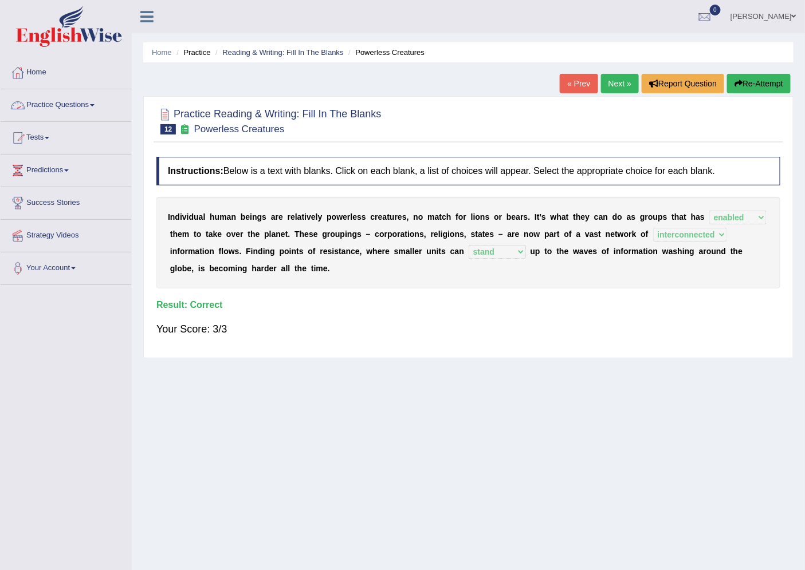
click at [70, 101] on link "Practice Questions" at bounding box center [66, 103] width 131 height 29
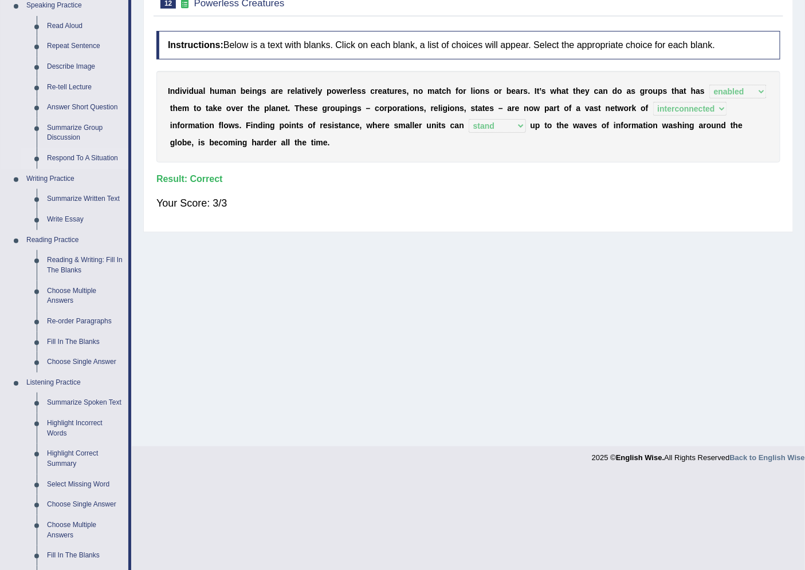
scroll to position [127, 0]
click at [77, 339] on link "Fill In The Blanks" at bounding box center [85, 341] width 86 height 21
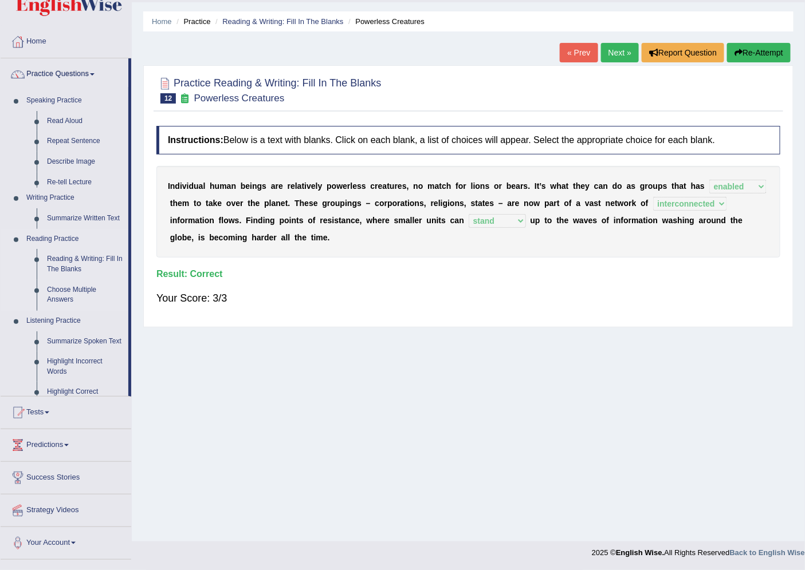
scroll to position [30, 0]
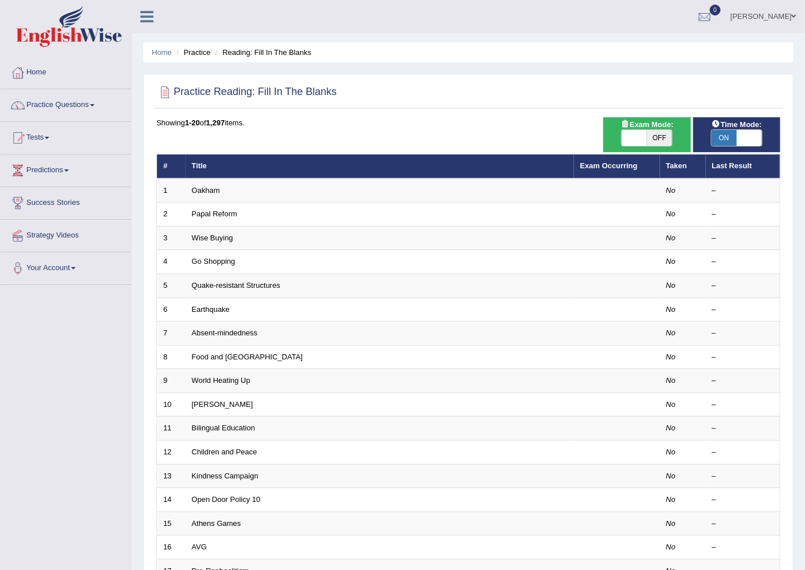
click span "OFF"
checkbox input "true"
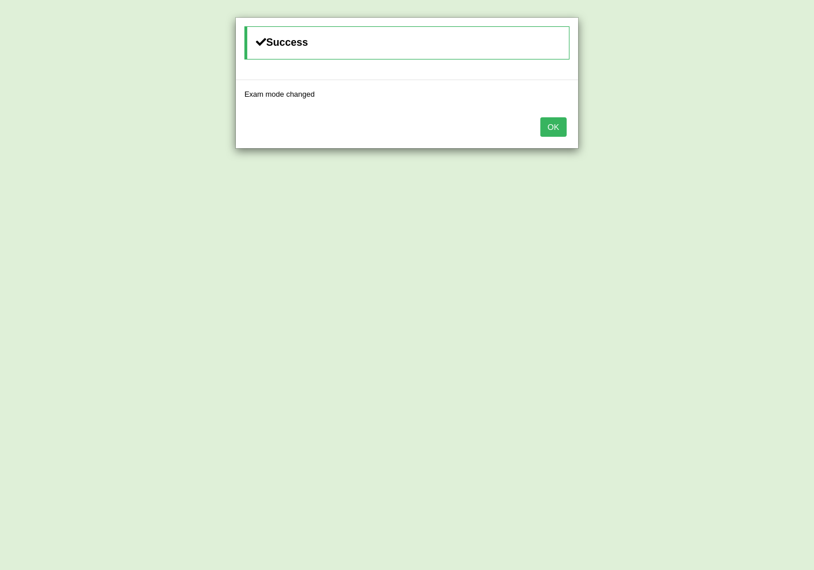
click button "OK"
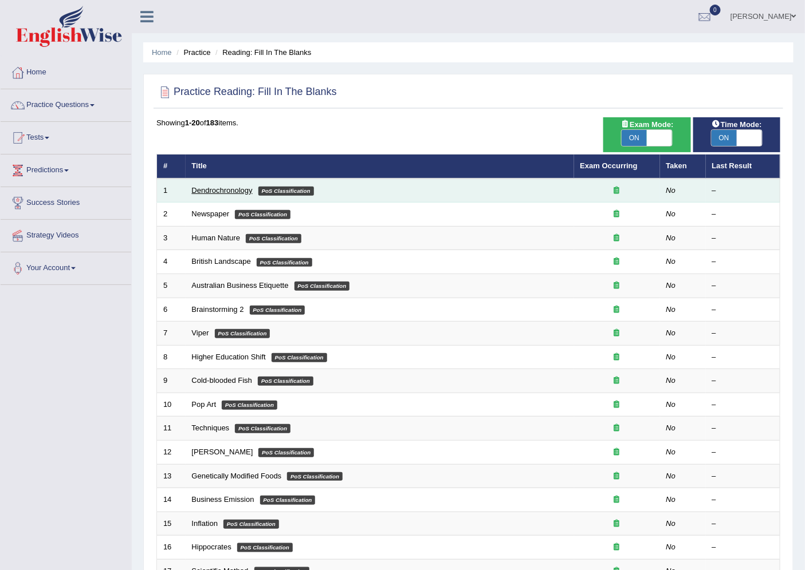
click at [206, 189] on link "Dendrochronology" at bounding box center [222, 190] width 61 height 9
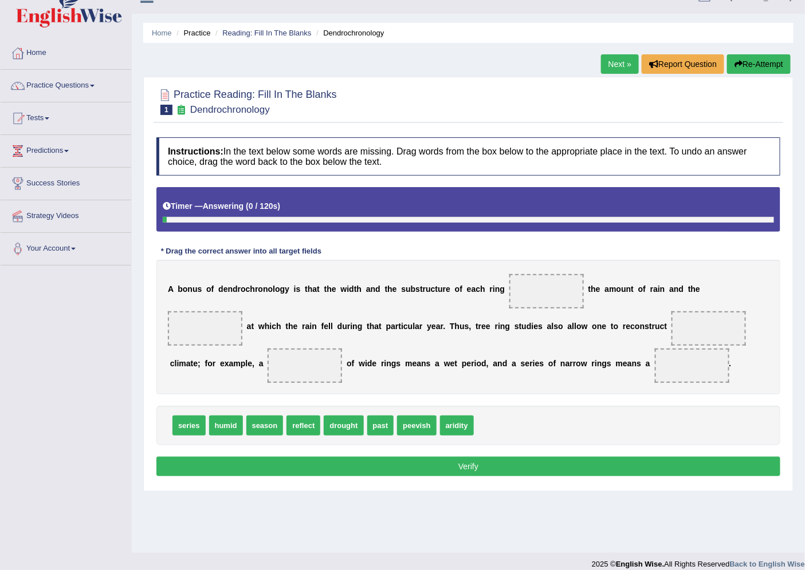
scroll to position [30, 0]
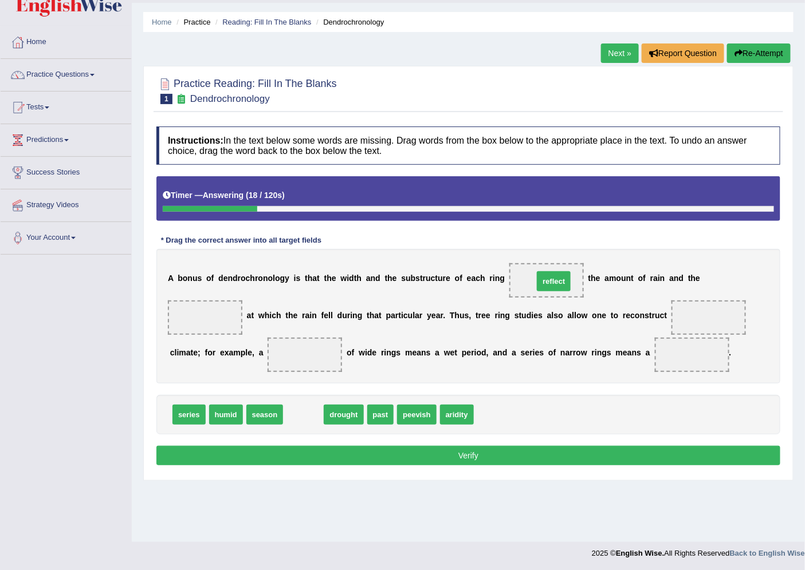
drag, startPoint x: 296, startPoint y: 415, endPoint x: 546, endPoint y: 282, distance: 283.6
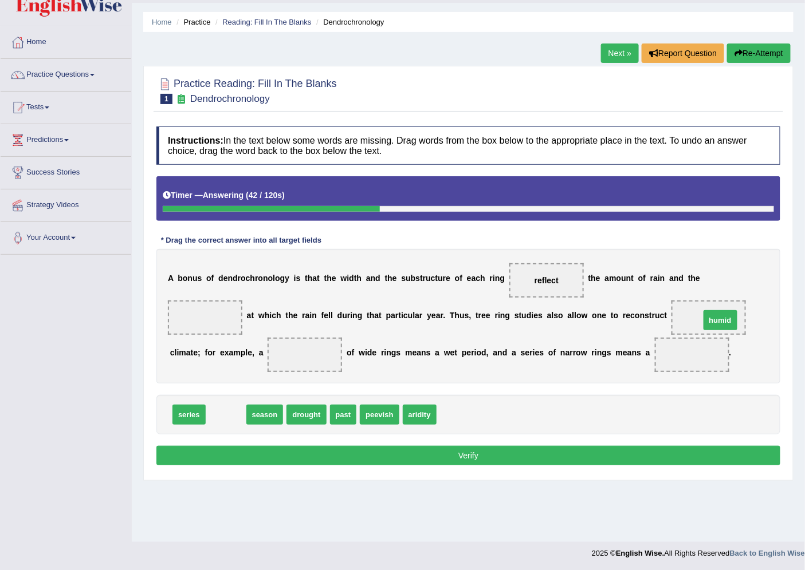
drag, startPoint x: 228, startPoint y: 413, endPoint x: 722, endPoint y: 318, distance: 503.2
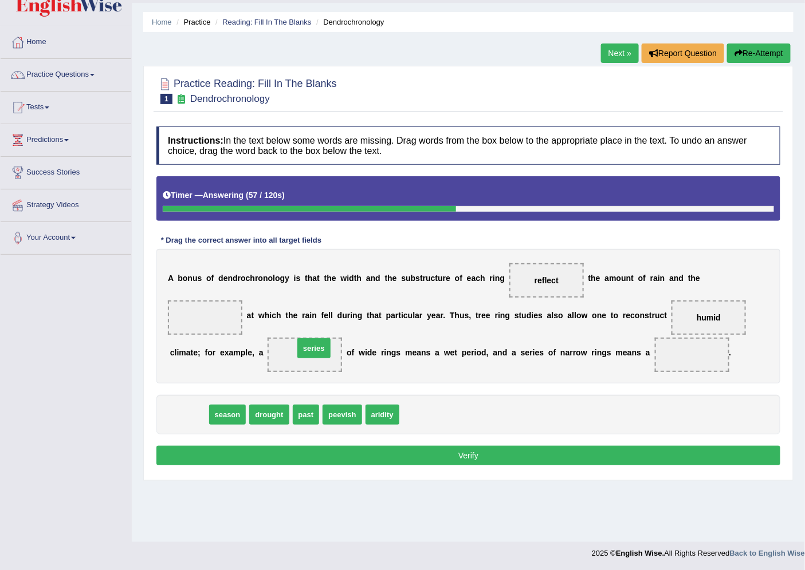
drag, startPoint x: 194, startPoint y: 411, endPoint x: 319, endPoint y: 345, distance: 141.9
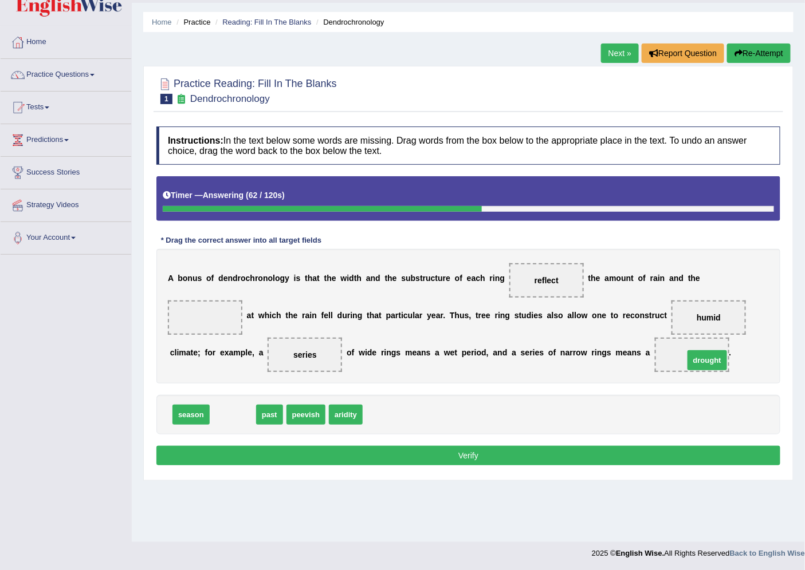
drag, startPoint x: 224, startPoint y: 412, endPoint x: 687, endPoint y: 361, distance: 465.5
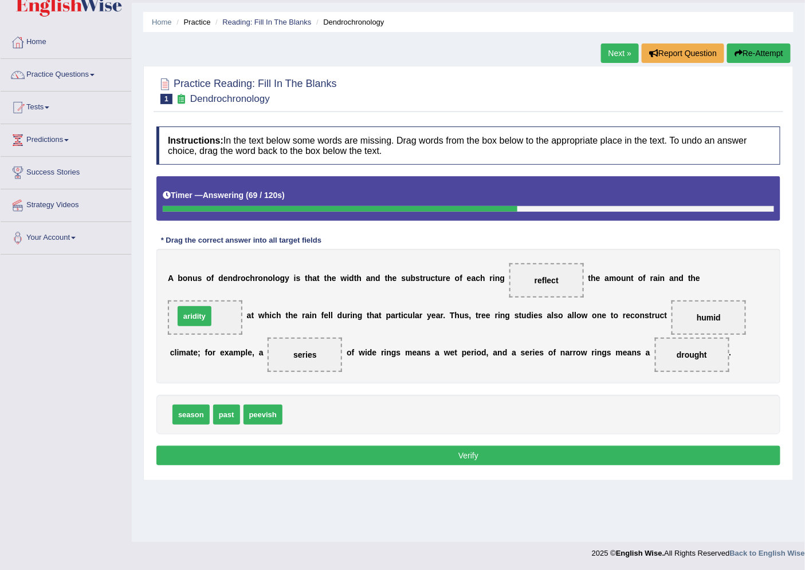
drag, startPoint x: 307, startPoint y: 419, endPoint x: 199, endPoint y: 320, distance: 146.7
click at [497, 459] on button "Verify" at bounding box center [468, 455] width 624 height 19
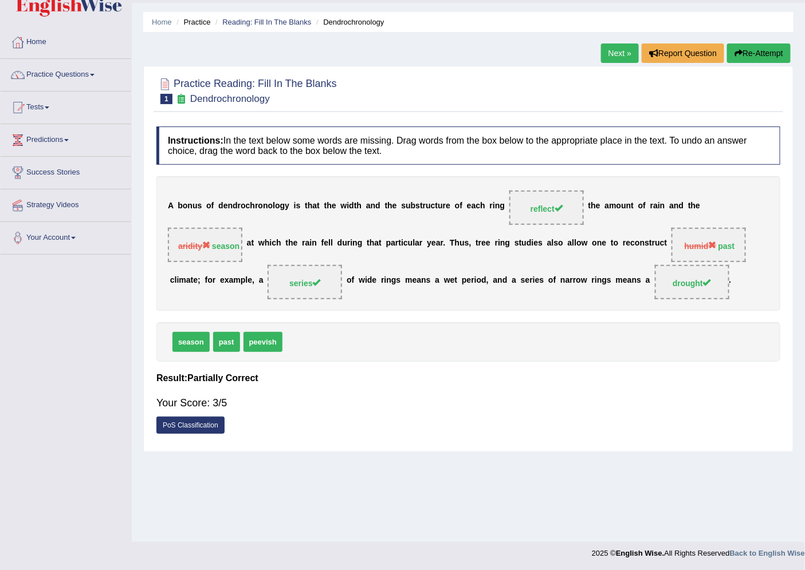
click at [616, 52] on link "Next »" at bounding box center [620, 53] width 38 height 19
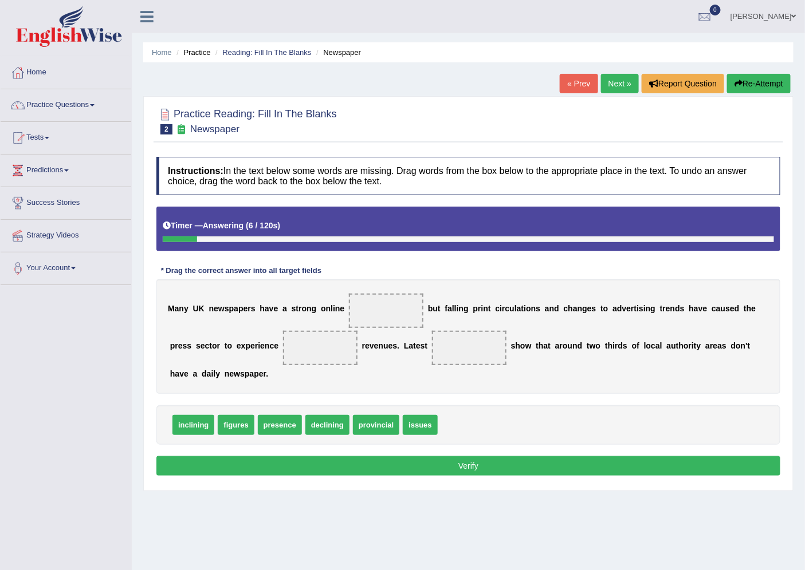
click at [757, 84] on button "Re-Attempt" at bounding box center [759, 83] width 64 height 19
drag, startPoint x: 279, startPoint y: 427, endPoint x: 388, endPoint y: 312, distance: 158.0
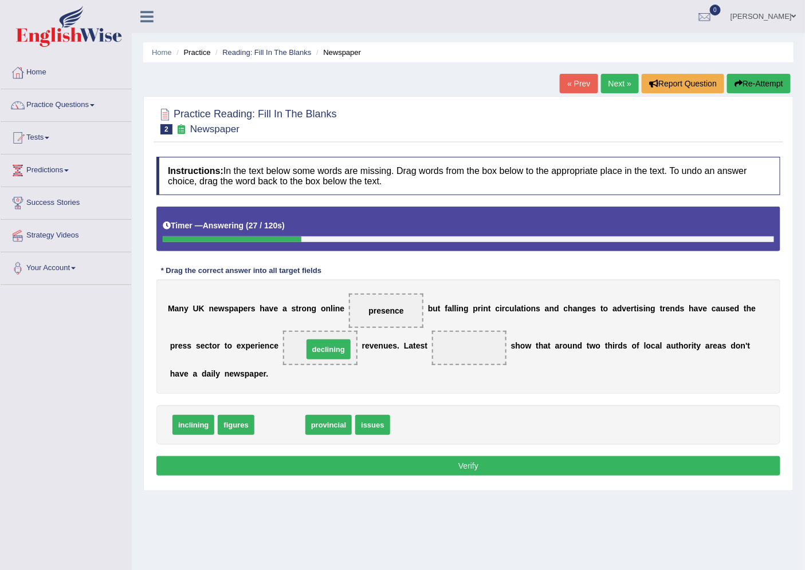
drag, startPoint x: 279, startPoint y: 425, endPoint x: 328, endPoint y: 349, distance: 89.9
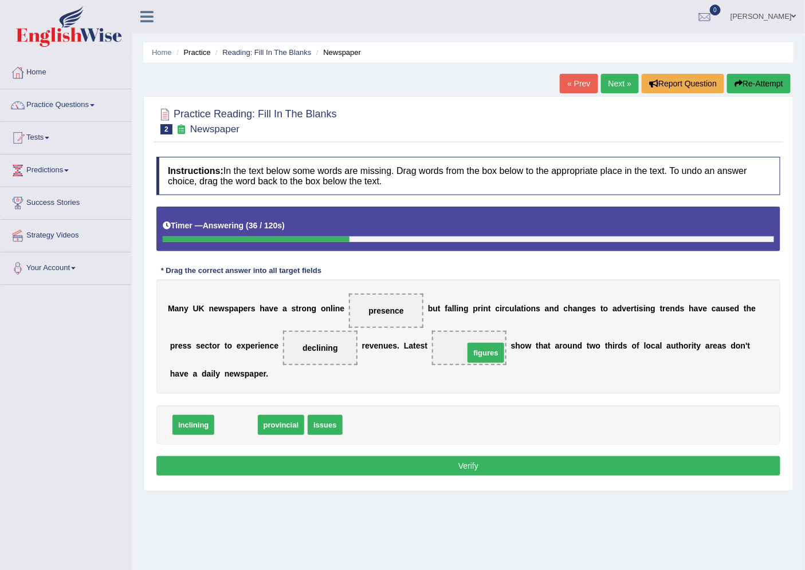
drag, startPoint x: 231, startPoint y: 425, endPoint x: 483, endPoint y: 345, distance: 264.4
click at [475, 471] on button "Verify" at bounding box center [468, 465] width 624 height 19
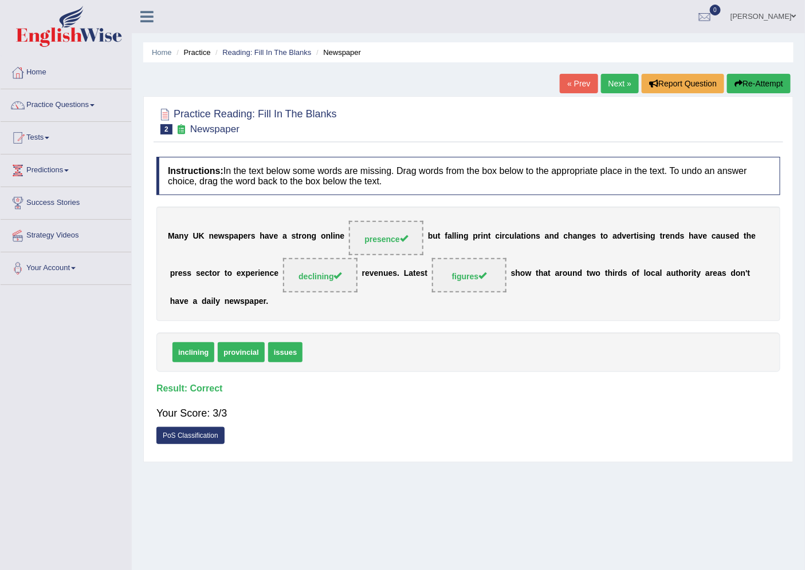
click at [613, 82] on link "Next »" at bounding box center [620, 83] width 38 height 19
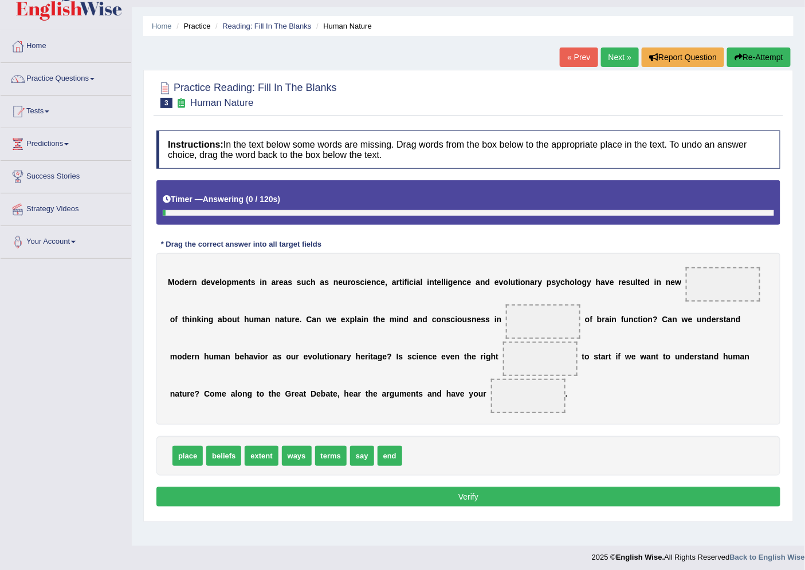
scroll to position [30, 0]
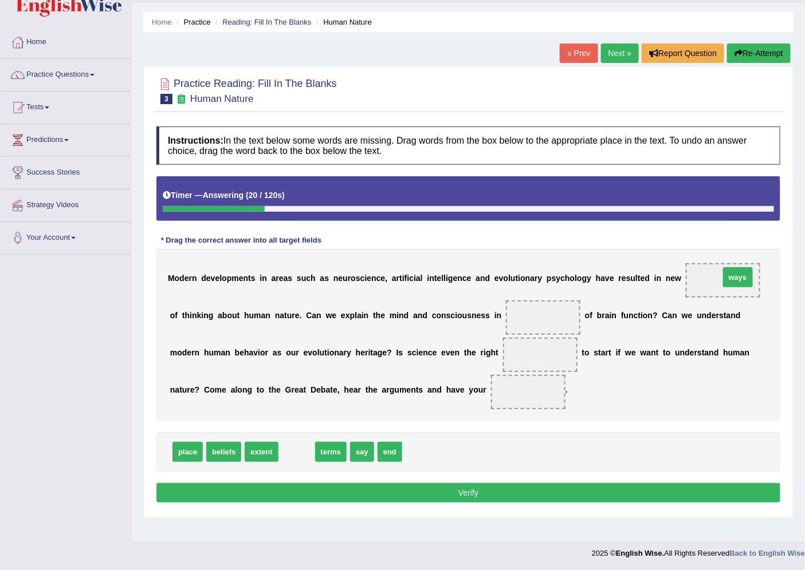
drag, startPoint x: 299, startPoint y: 451, endPoint x: 740, endPoint y: 277, distance: 474.0
drag, startPoint x: 302, startPoint y: 450, endPoint x: 563, endPoint y: 318, distance: 292.7
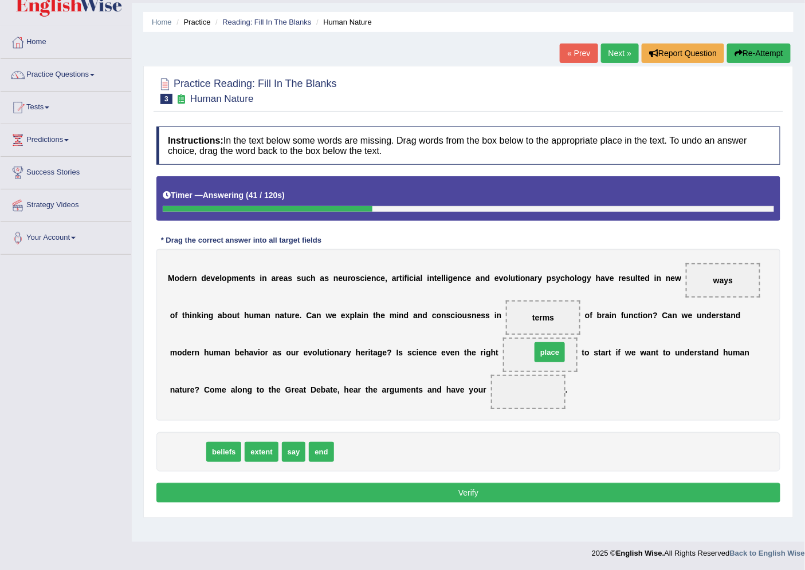
drag, startPoint x: 183, startPoint y: 450, endPoint x: 545, endPoint y: 350, distance: 375.4
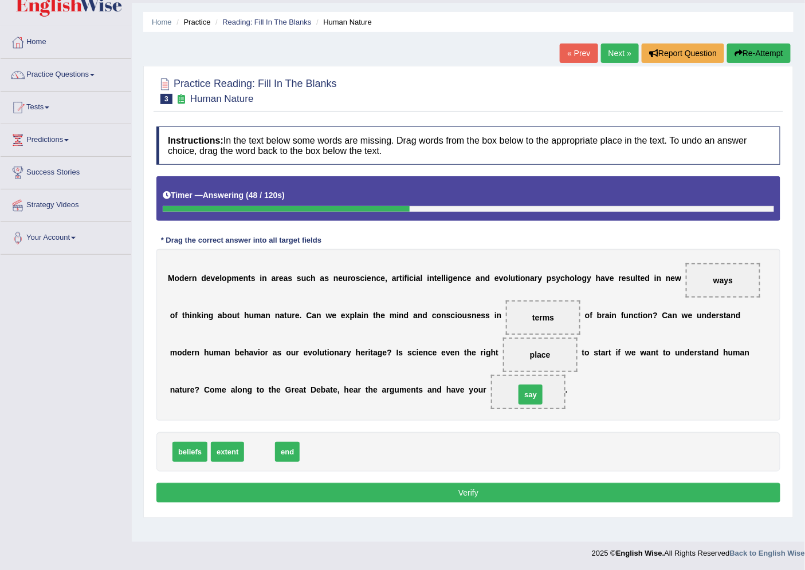
drag, startPoint x: 257, startPoint y: 450, endPoint x: 527, endPoint y: 392, distance: 276.8
click at [450, 495] on button "Verify" at bounding box center [468, 492] width 624 height 19
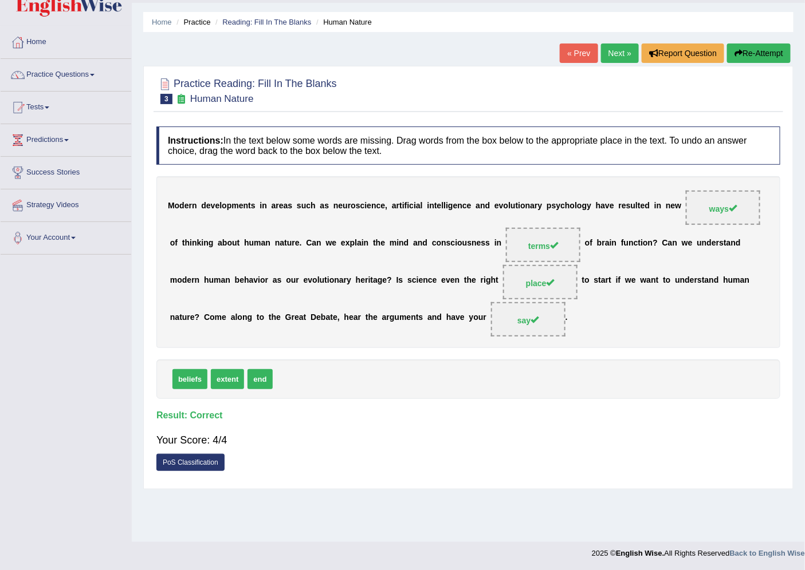
click at [609, 55] on link "Next »" at bounding box center [620, 53] width 38 height 19
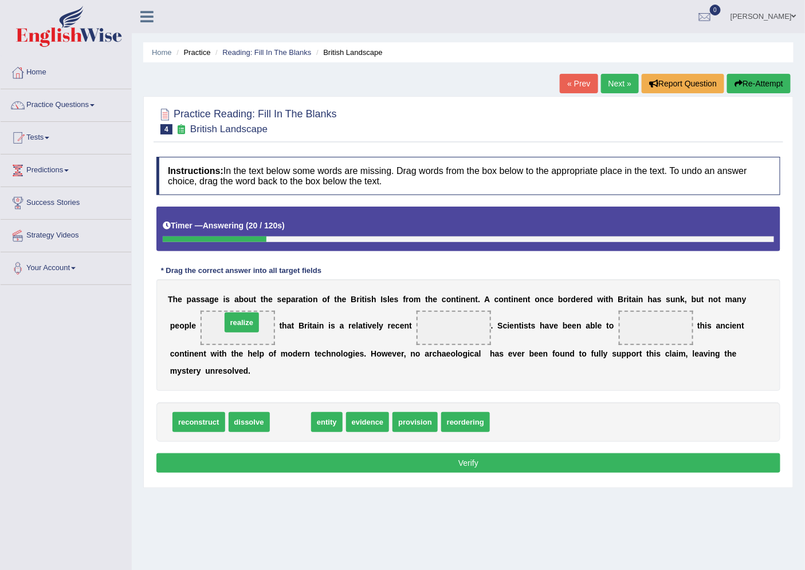
drag, startPoint x: 289, startPoint y: 423, endPoint x: 241, endPoint y: 324, distance: 110.4
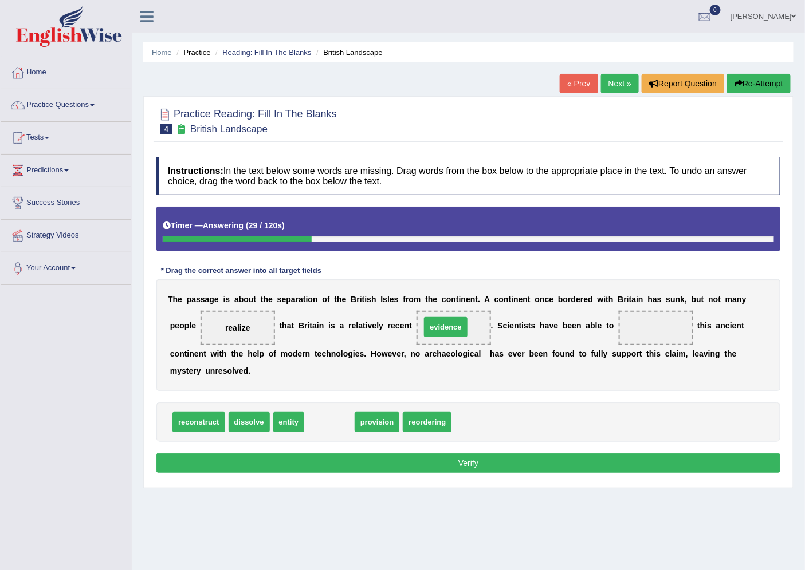
drag, startPoint x: 323, startPoint y: 425, endPoint x: 440, endPoint y: 330, distance: 150.6
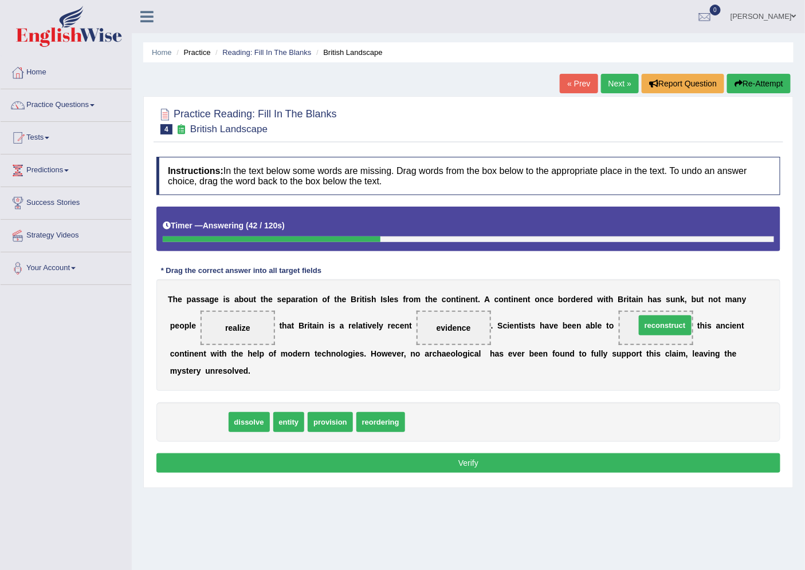
drag, startPoint x: 203, startPoint y: 422, endPoint x: 669, endPoint y: 325, distance: 476.1
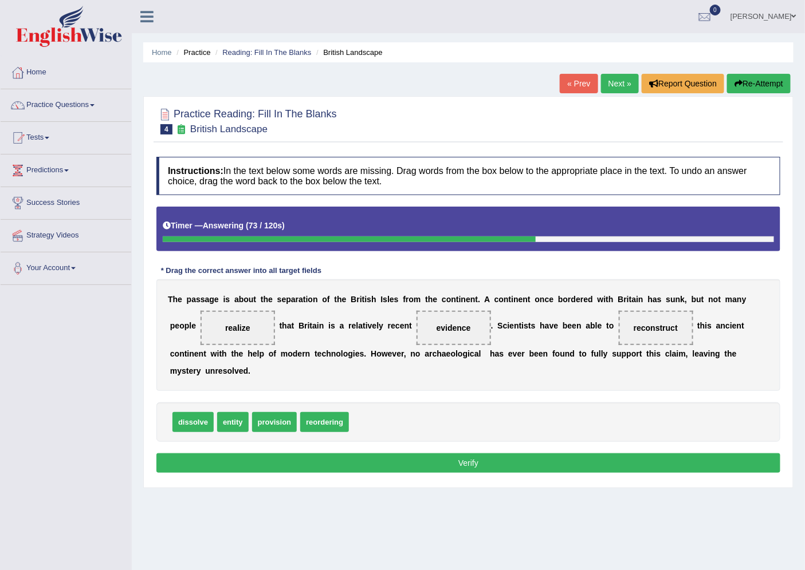
click at [494, 468] on button "Verify" at bounding box center [468, 463] width 624 height 19
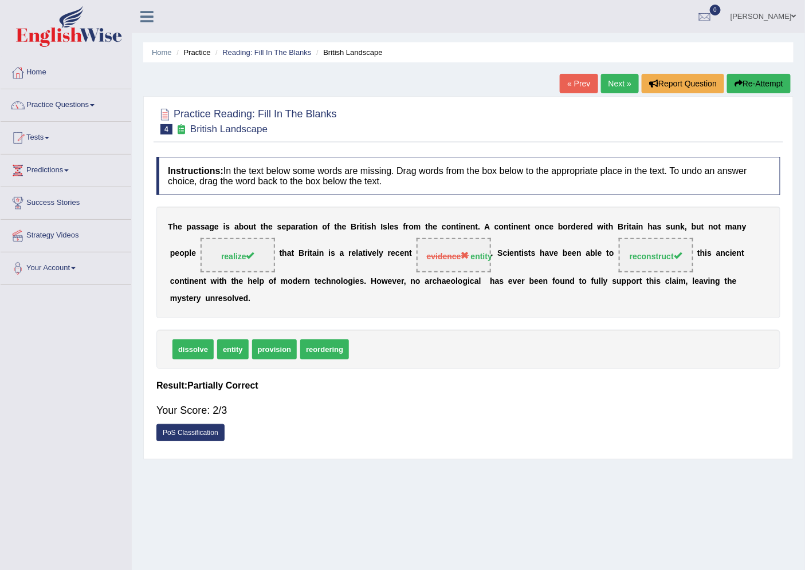
click at [624, 82] on link "Next »" at bounding box center [620, 83] width 38 height 19
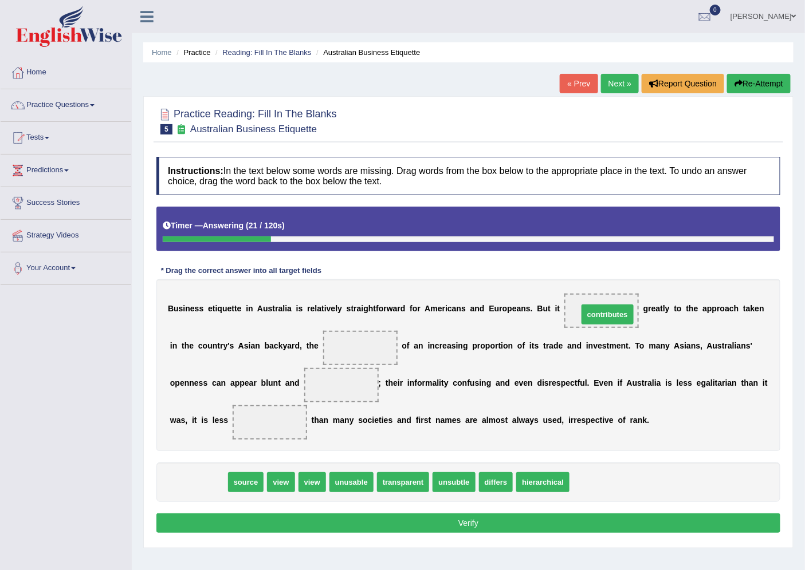
drag, startPoint x: 196, startPoint y: 482, endPoint x: 605, endPoint y: 314, distance: 441.9
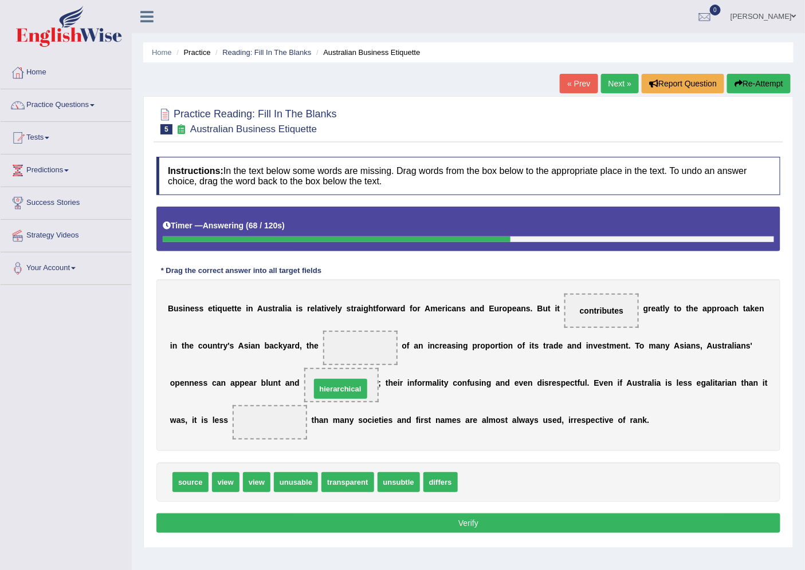
drag, startPoint x: 488, startPoint y: 483, endPoint x: 341, endPoint y: 388, distance: 175.5
drag, startPoint x: 341, startPoint y: 482, endPoint x: 341, endPoint y: 380, distance: 101.9
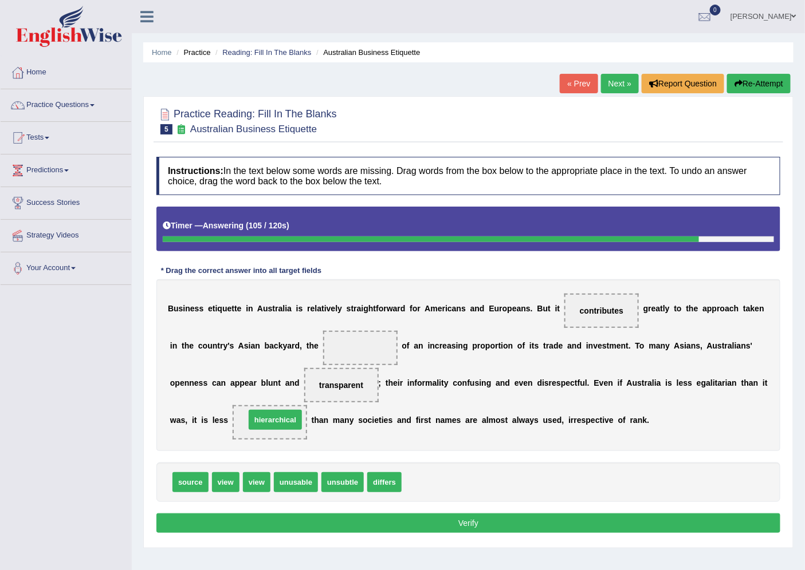
drag, startPoint x: 426, startPoint y: 482, endPoint x: 270, endPoint y: 419, distance: 168.3
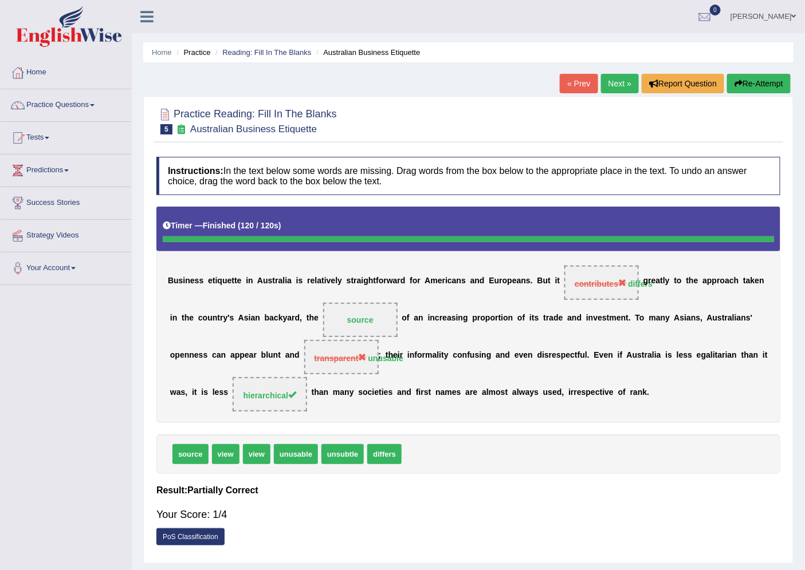
click at [88, 105] on link "Practice Questions" at bounding box center [66, 103] width 131 height 29
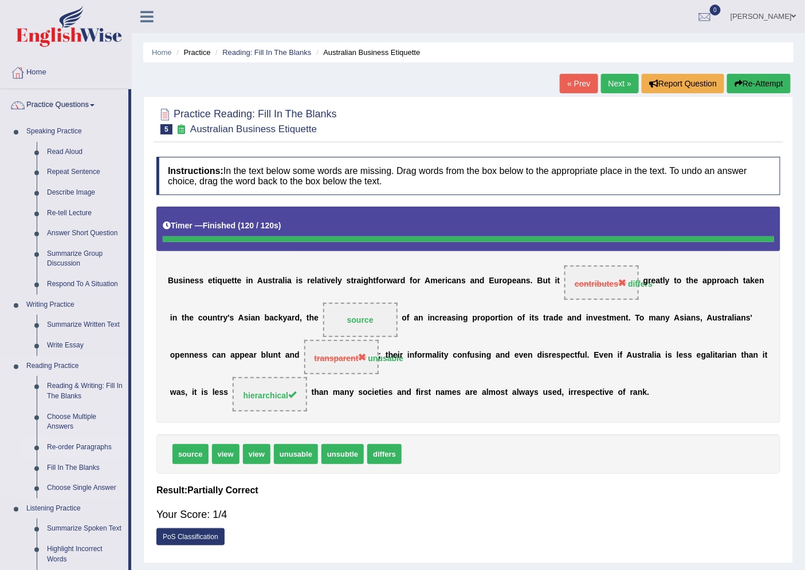
click at [82, 447] on link "Re-order Paragraphs" at bounding box center [85, 447] width 86 height 21
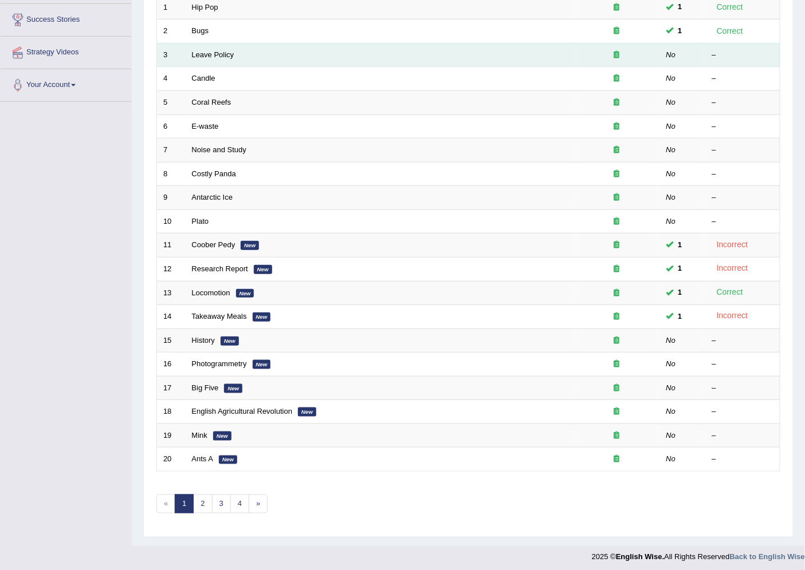
scroll to position [187, 0]
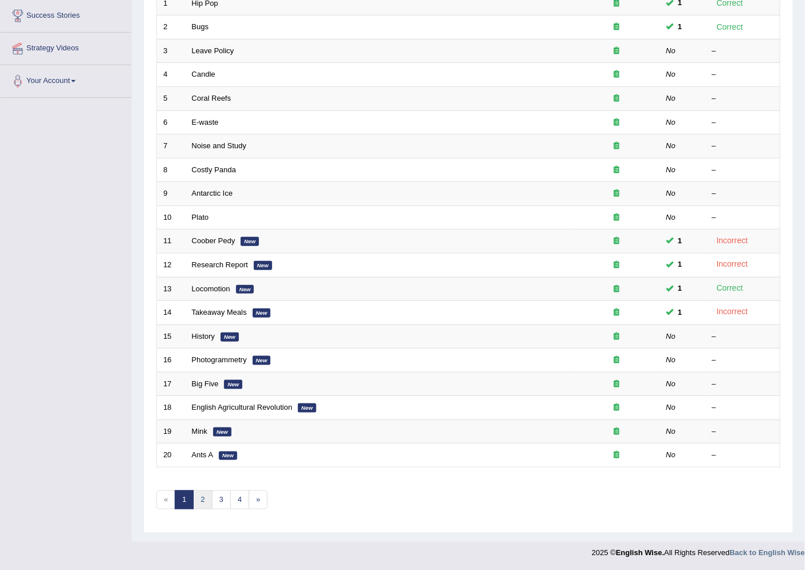
click at [204, 497] on link "2" at bounding box center [202, 500] width 19 height 19
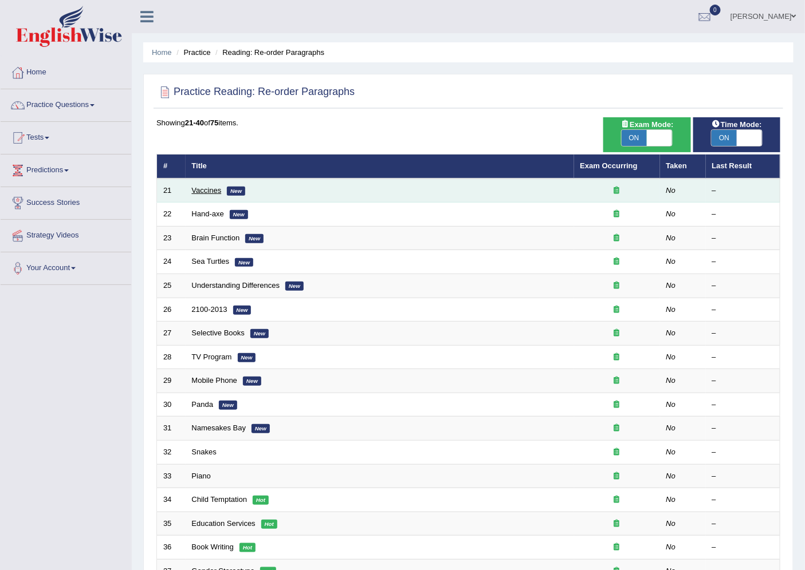
click at [204, 187] on link "Vaccines" at bounding box center [207, 190] width 30 height 9
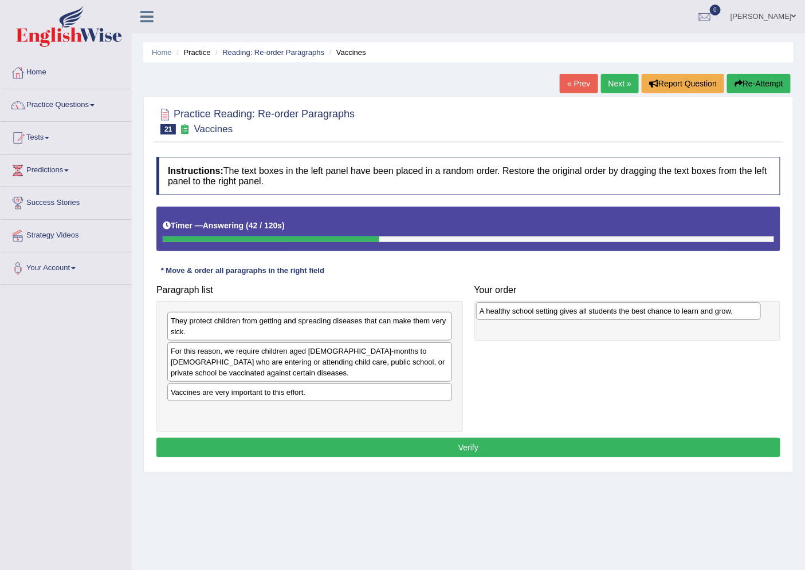
drag, startPoint x: 356, startPoint y: 394, endPoint x: 664, endPoint y: 312, distance: 319.3
click at [664, 312] on div "A healthy school setting gives all students the best chance to learn and grow." at bounding box center [618, 311] width 284 height 18
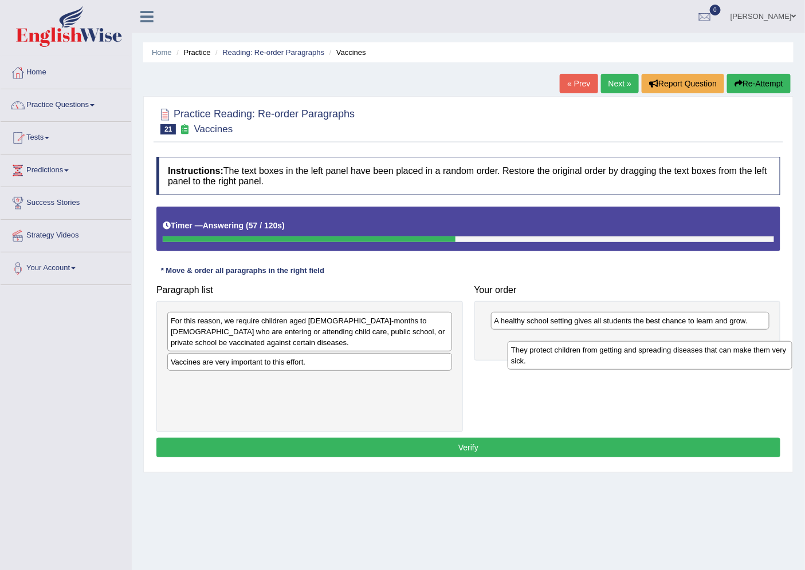
drag, startPoint x: 360, startPoint y: 329, endPoint x: 696, endPoint y: 357, distance: 337.9
click at [696, 357] on div "They protect children from getting and spreading diseases that can make them ve…" at bounding box center [649, 355] width 284 height 29
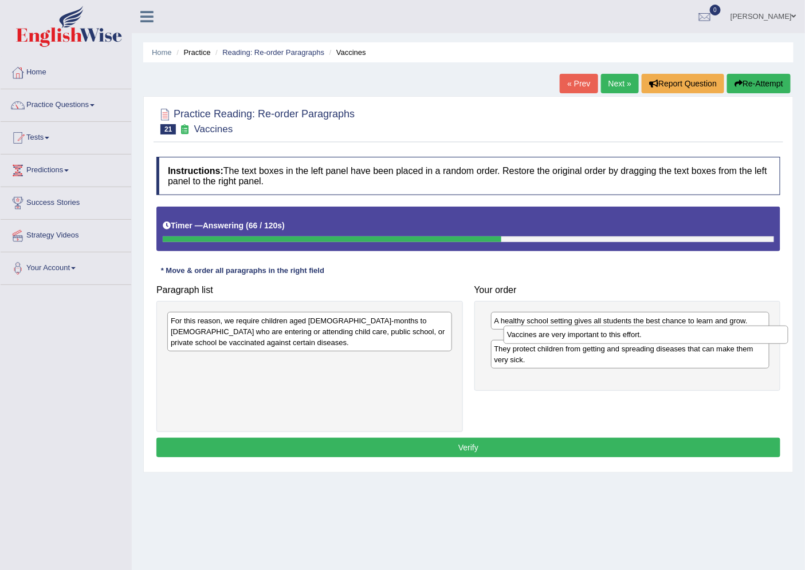
drag, startPoint x: 307, startPoint y: 364, endPoint x: 643, endPoint y: 336, distance: 336.7
click at [643, 336] on div "Vaccines are very important to this effort." at bounding box center [645, 335] width 284 height 18
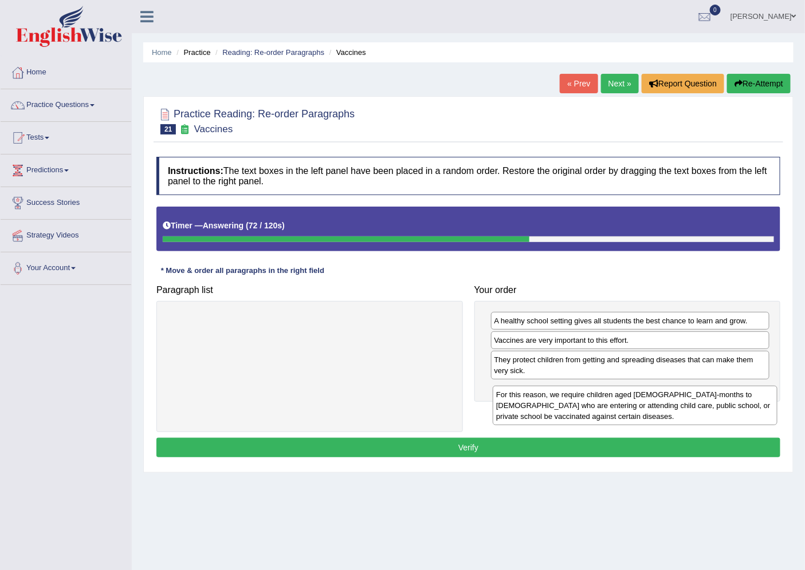
drag, startPoint x: 333, startPoint y: 336, endPoint x: 656, endPoint y: 409, distance: 330.7
click at [657, 409] on div "For this reason, we require children aged [DEMOGRAPHIC_DATA]-months to [DEMOGRA…" at bounding box center [634, 406] width 284 height 40
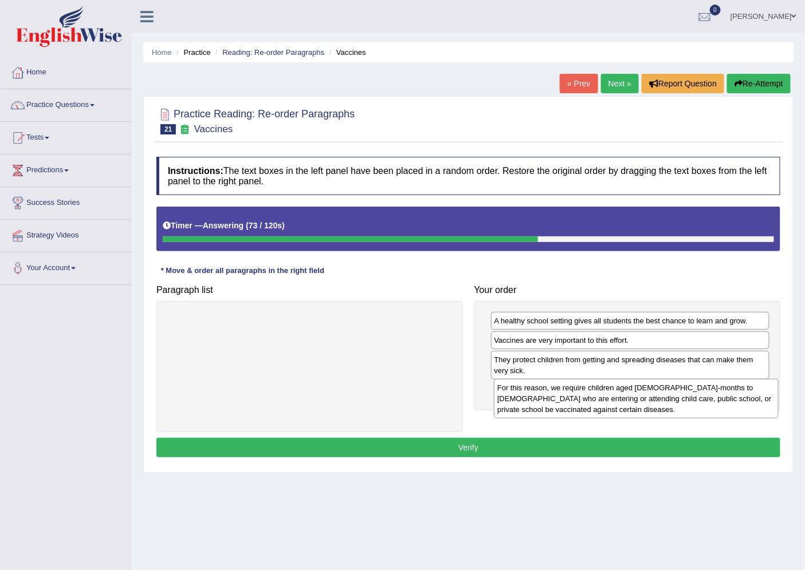
drag, startPoint x: 340, startPoint y: 338, endPoint x: 667, endPoint y: 405, distance: 333.2
click at [667, 405] on div "For this reason, we require children aged [DEMOGRAPHIC_DATA]-months to [DEMOGRA…" at bounding box center [636, 399] width 284 height 40
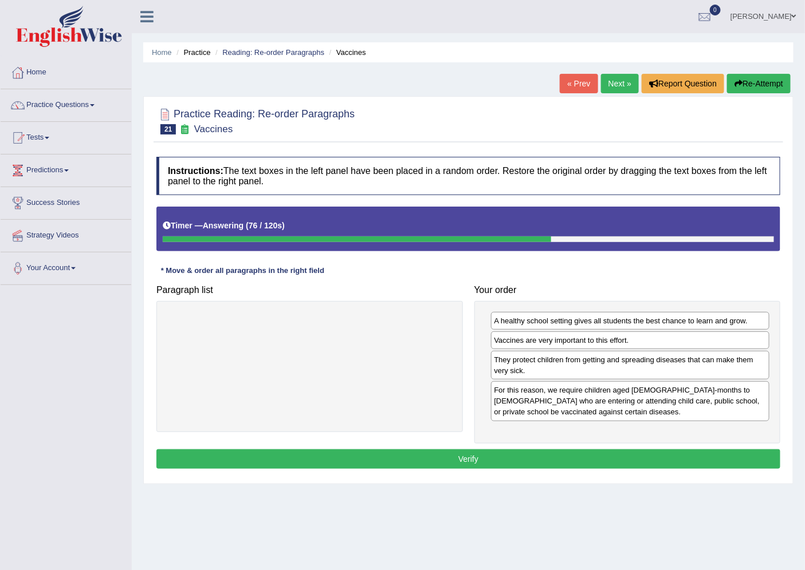
click at [513, 456] on button "Verify" at bounding box center [468, 459] width 624 height 19
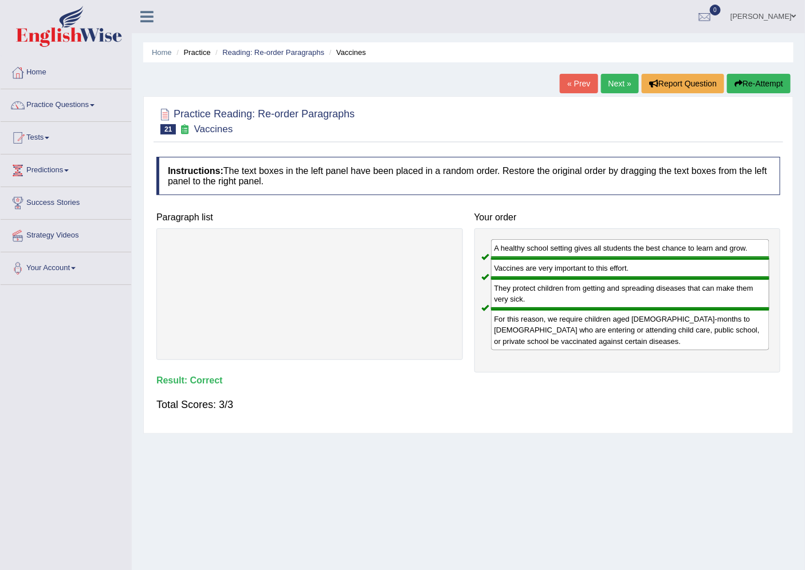
click at [616, 83] on link "Next »" at bounding box center [620, 83] width 38 height 19
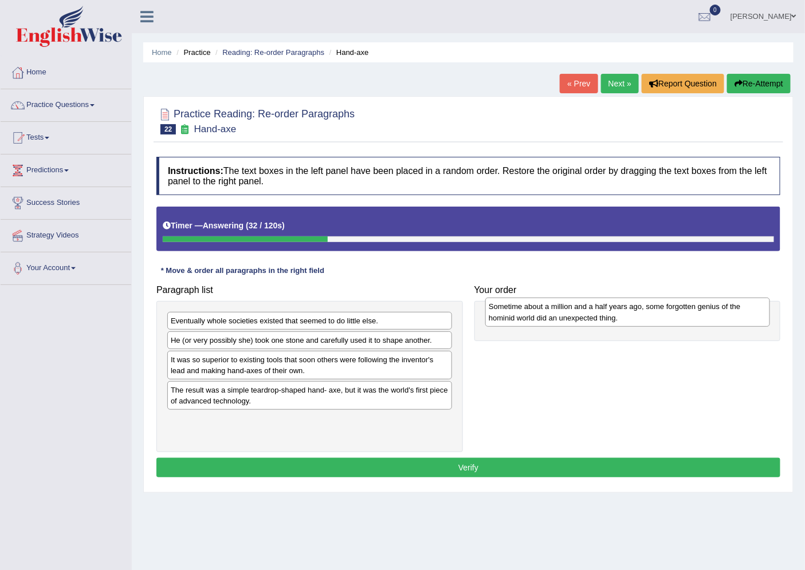
drag, startPoint x: 321, startPoint y: 432, endPoint x: 639, endPoint y: 317, distance: 337.8
click at [639, 317] on div "Sometime about a million and a half years ago, some forgotten genius of the hom…" at bounding box center [627, 312] width 284 height 29
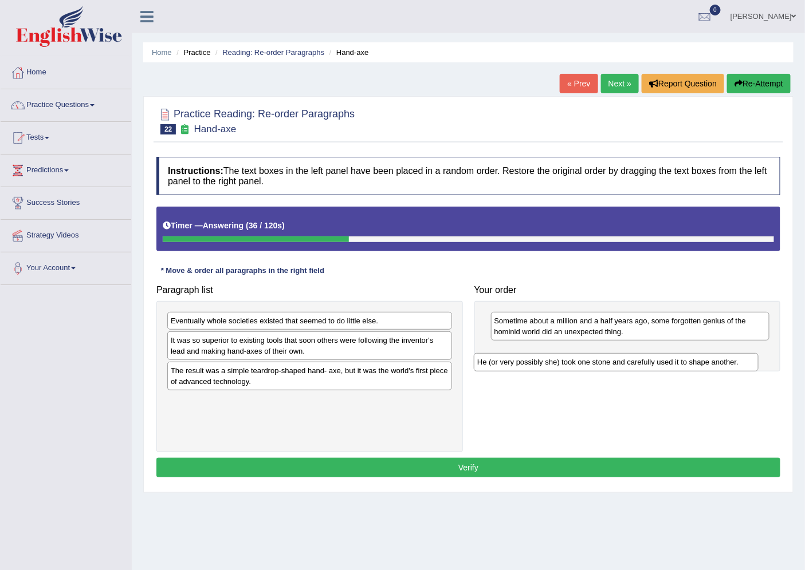
drag, startPoint x: 244, startPoint y: 342, endPoint x: 554, endPoint y: 360, distance: 310.9
click at [554, 360] on div "He (or very possibly she) took one stone and carefully used it to shape another." at bounding box center [616, 362] width 284 height 18
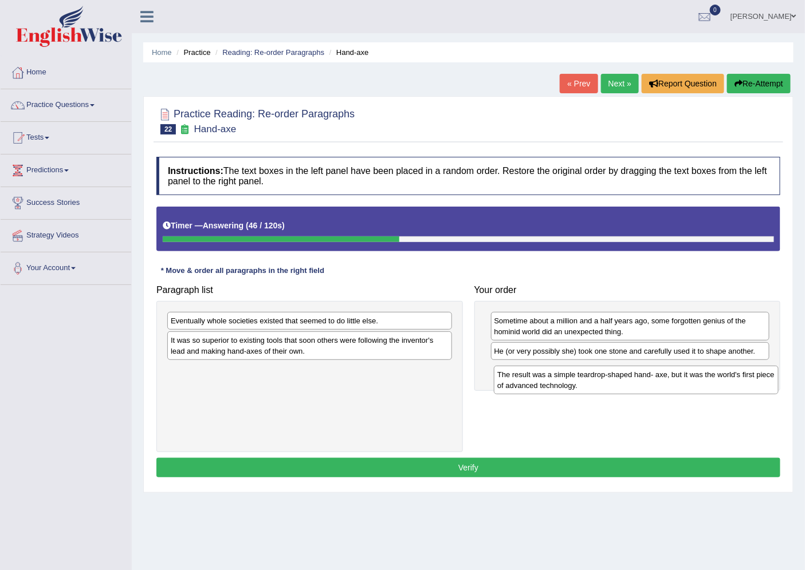
drag, startPoint x: 278, startPoint y: 380, endPoint x: 602, endPoint y: 381, distance: 324.1
click at [602, 381] on div "The result was a simple teardrop-shaped hand- axe, but it was the world's first…" at bounding box center [636, 380] width 284 height 29
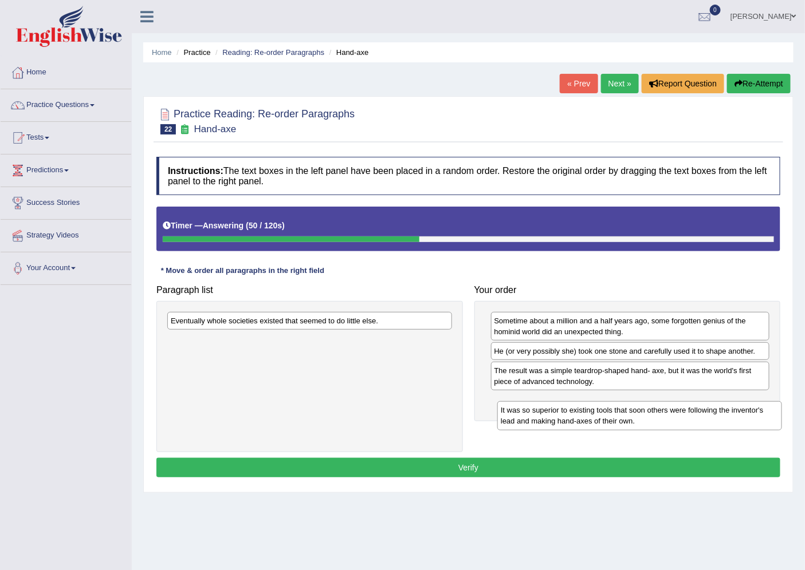
drag, startPoint x: 241, startPoint y: 351, endPoint x: 571, endPoint y: 421, distance: 337.1
click at [571, 421] on div "It was so superior to existing tools that soon others were following the invent…" at bounding box center [639, 415] width 284 height 29
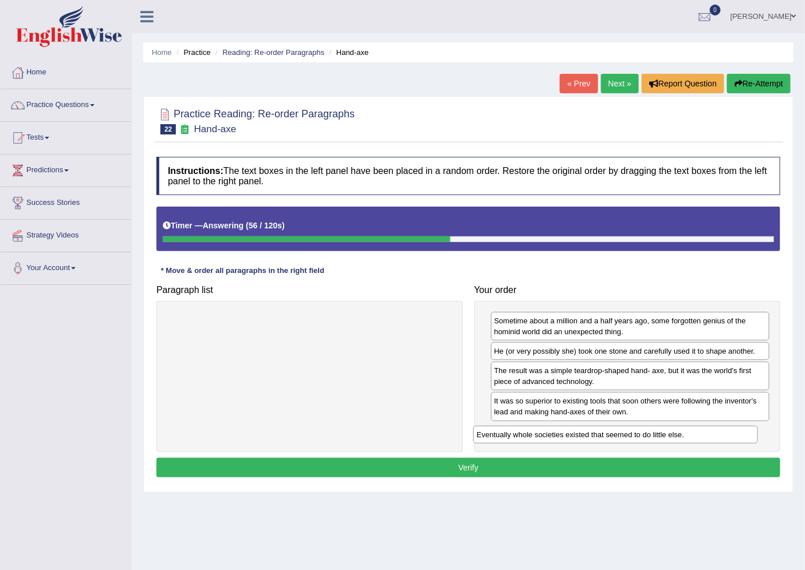
drag, startPoint x: 260, startPoint y: 323, endPoint x: 566, endPoint y: 437, distance: 326.3
click at [566, 437] on div "Eventually whole societies existed that seemed to do little else." at bounding box center [615, 435] width 284 height 18
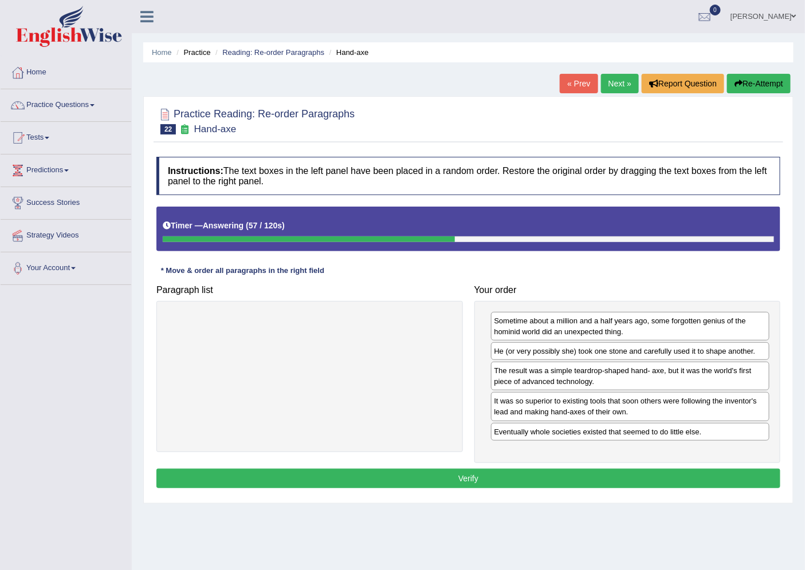
click at [508, 479] on button "Verify" at bounding box center [468, 478] width 624 height 19
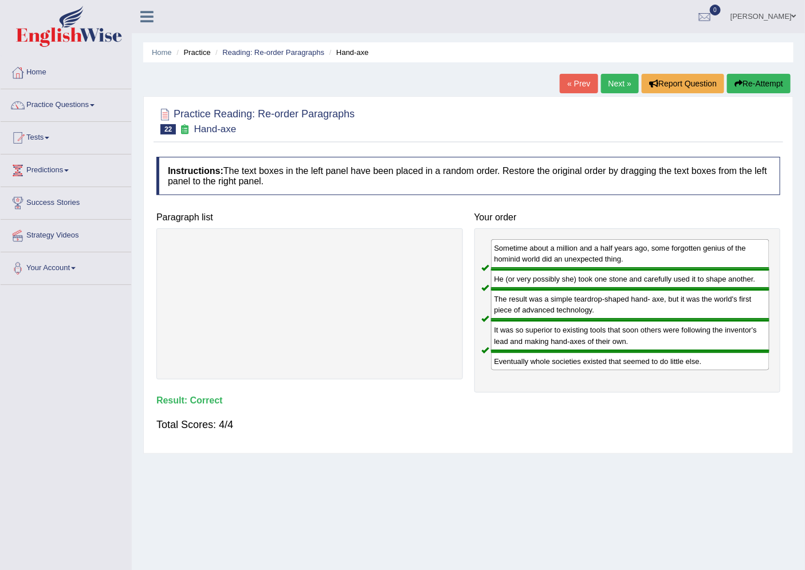
click at [618, 86] on link "Next »" at bounding box center [620, 83] width 38 height 19
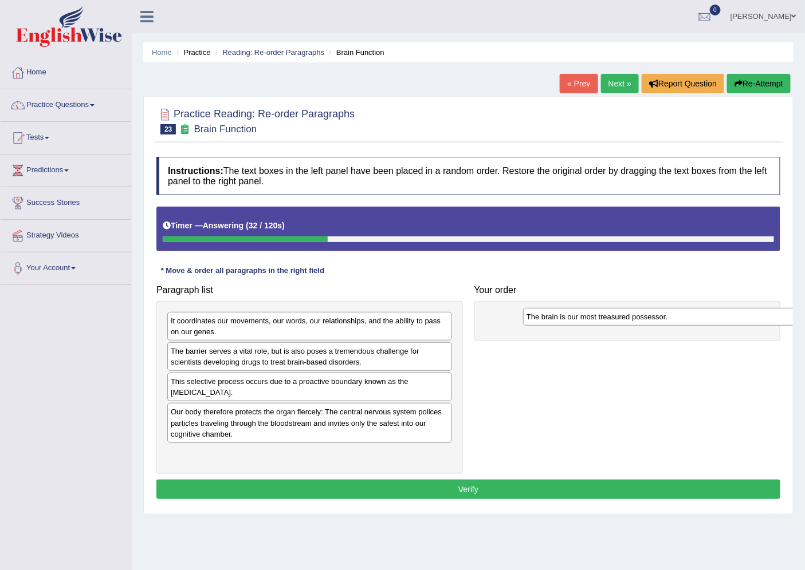
drag, startPoint x: 301, startPoint y: 323, endPoint x: 656, endPoint y: 319, distance: 355.6
click at [656, 319] on div "The brain is our most treasured possessor." at bounding box center [665, 317] width 284 height 18
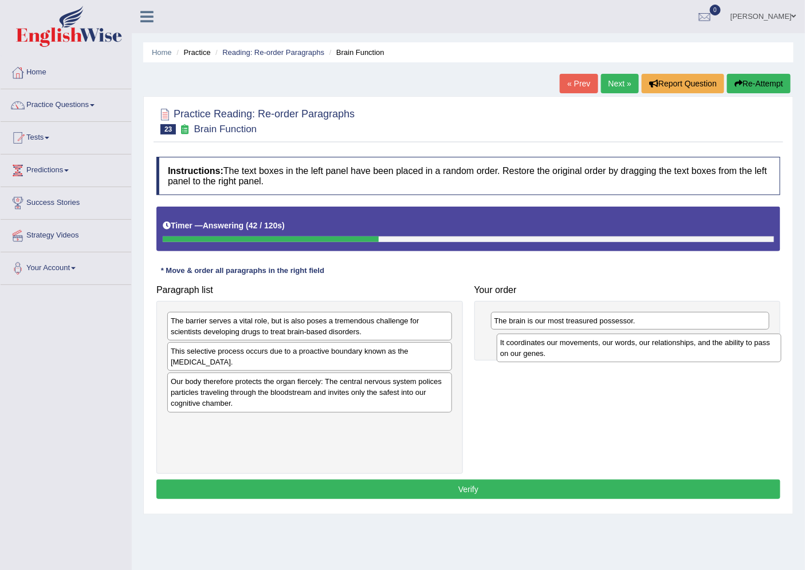
drag, startPoint x: 258, startPoint y: 328, endPoint x: 587, endPoint y: 349, distance: 330.0
click at [587, 349] on div "It coordinates our movements, our words, our relationships, and the ability to …" at bounding box center [638, 348] width 284 height 29
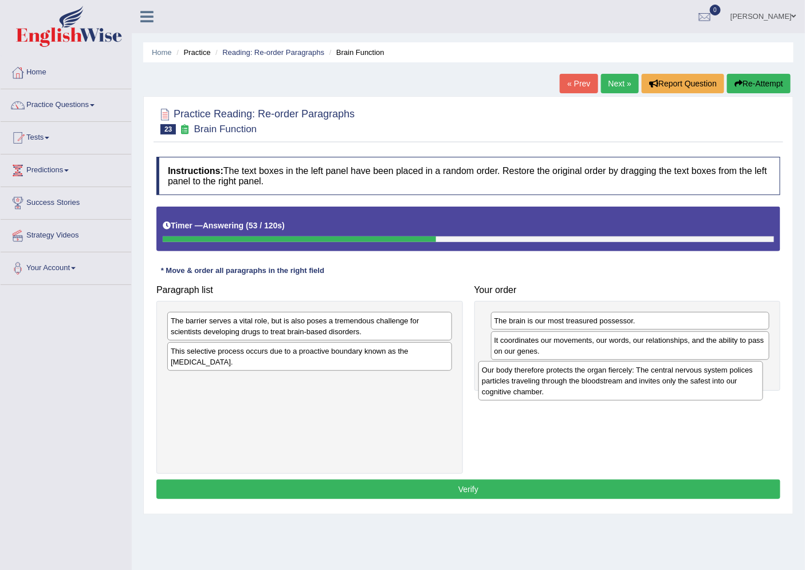
drag, startPoint x: 237, startPoint y: 399, endPoint x: 548, endPoint y: 387, distance: 311.2
click at [548, 387] on div "Our body therefore protects the organ fiercely: The central nervous system poli…" at bounding box center [620, 381] width 284 height 40
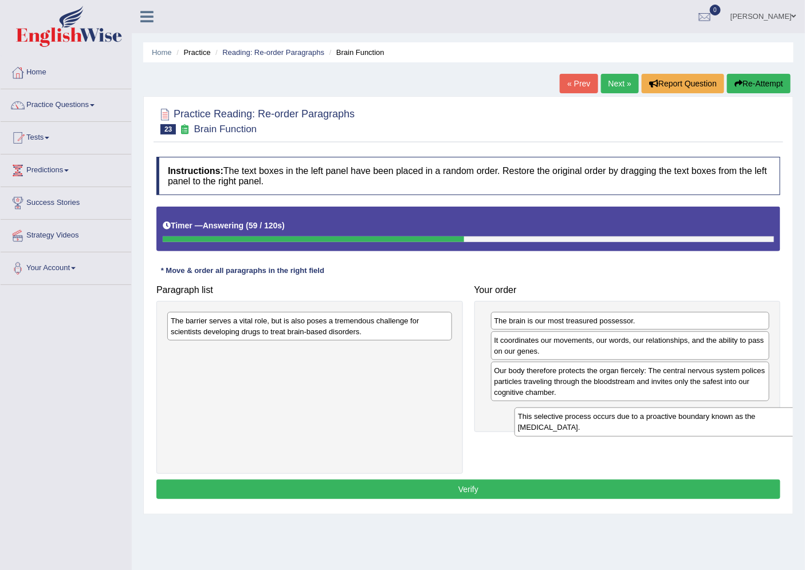
drag, startPoint x: 215, startPoint y: 358, endPoint x: 562, endPoint y: 424, distance: 353.1
click at [562, 424] on div "This selective process occurs due to a proactive boundary known as the [MEDICAL…" at bounding box center [656, 422] width 284 height 29
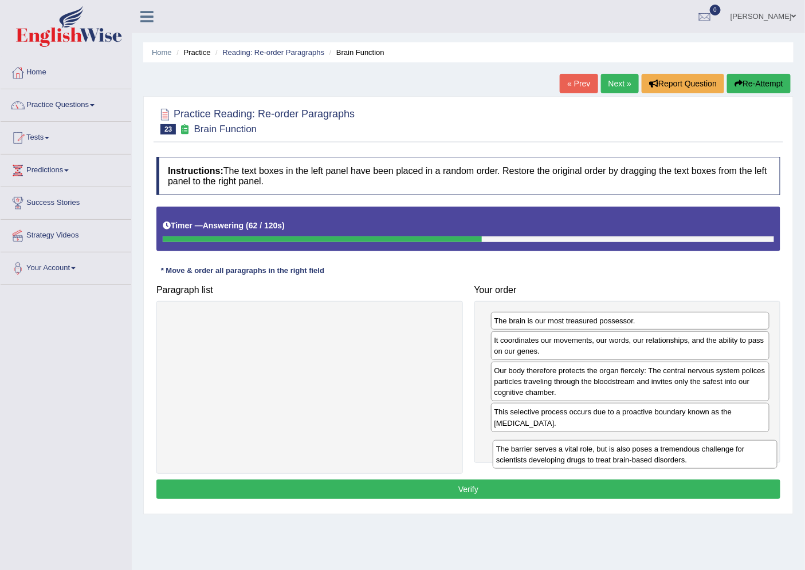
drag, startPoint x: 311, startPoint y: 330, endPoint x: 636, endPoint y: 458, distance: 349.6
click at [636, 458] on div "The barrier serves a vital role, but is also poses a tremendous challenge for s…" at bounding box center [634, 454] width 284 height 29
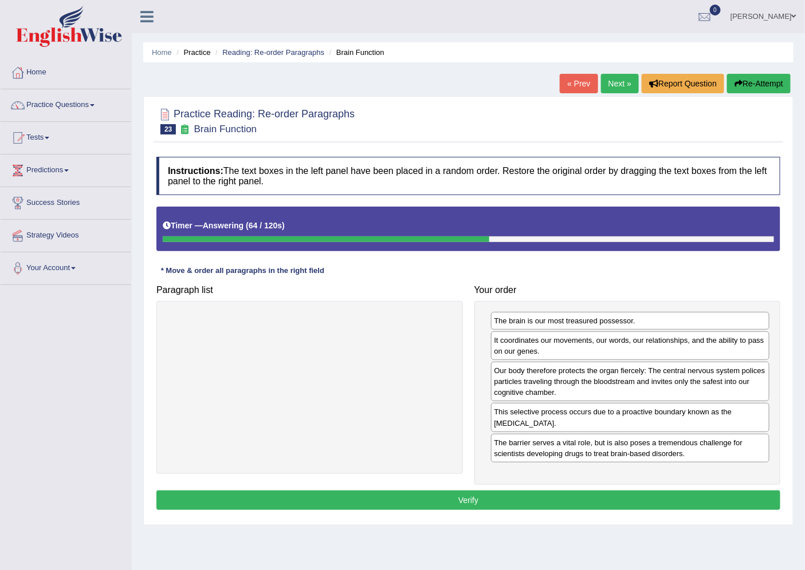
click at [521, 495] on button "Verify" at bounding box center [468, 500] width 624 height 19
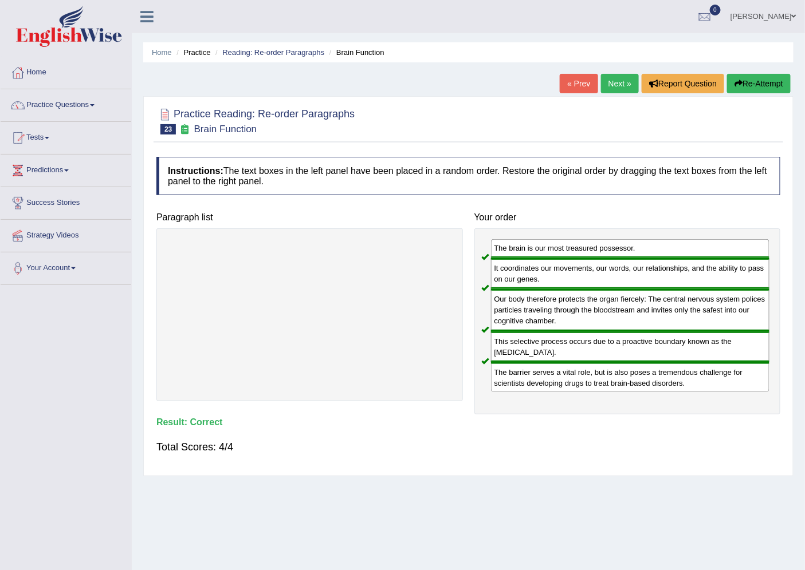
click at [613, 86] on link "Next »" at bounding box center [620, 83] width 38 height 19
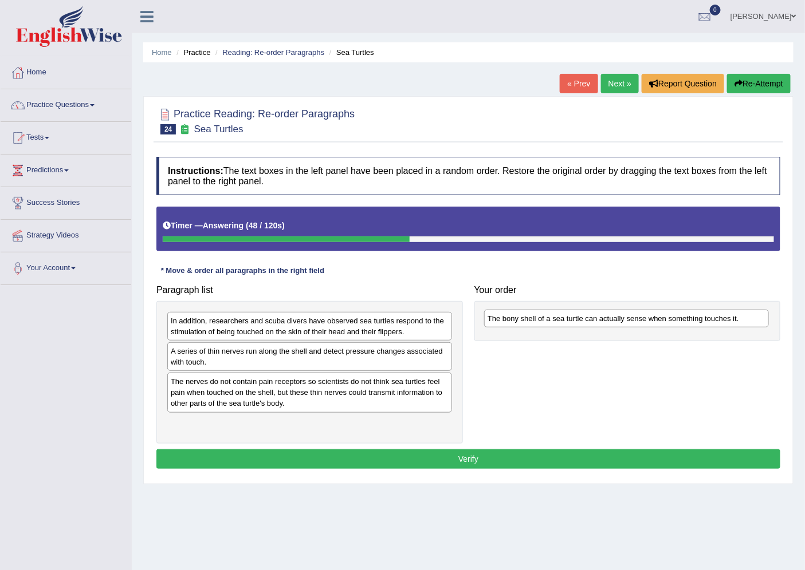
drag, startPoint x: 289, startPoint y: 385, endPoint x: 609, endPoint y: 322, distance: 326.3
click at [606, 322] on div "The bony shell of a sea turtle can actually sense when something touches it." at bounding box center [626, 319] width 284 height 18
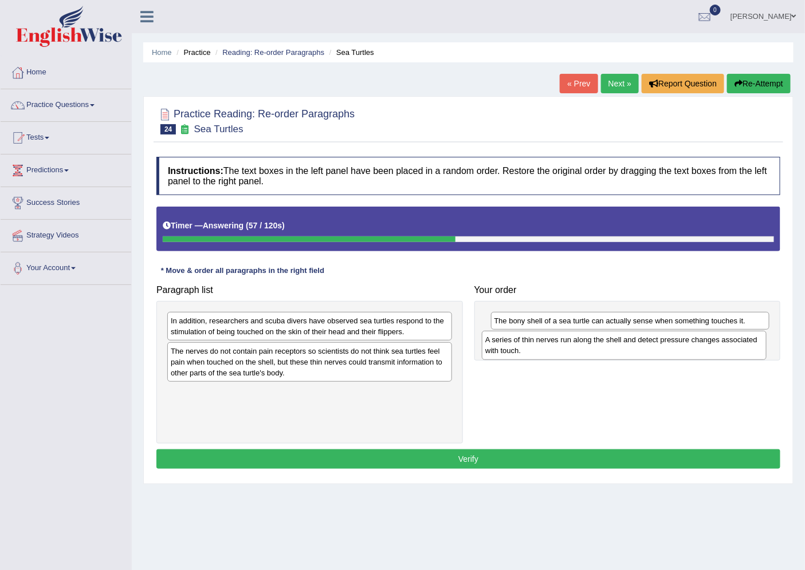
drag, startPoint x: 271, startPoint y: 364, endPoint x: 585, endPoint y: 353, distance: 314.6
click at [585, 353] on div "A series of thin nerves run along the shell and detect pressure changes associa…" at bounding box center [624, 345] width 284 height 29
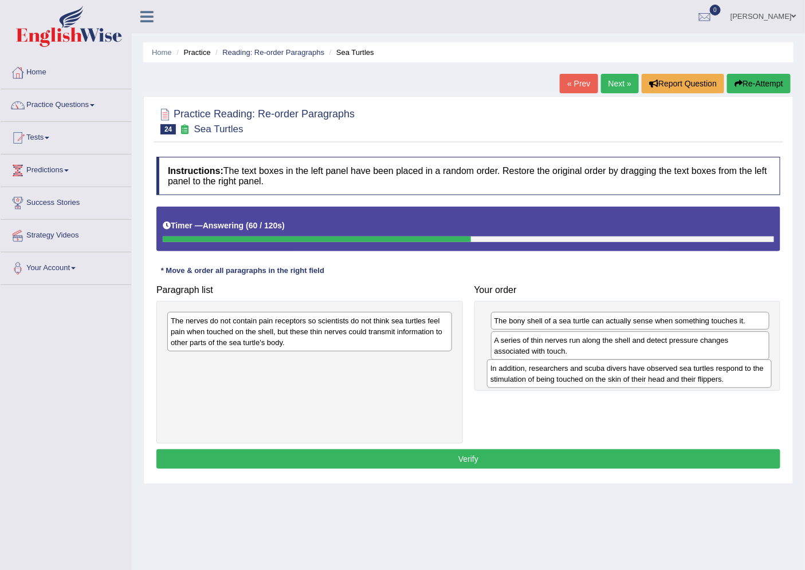
drag, startPoint x: 238, startPoint y: 329, endPoint x: 558, endPoint y: 377, distance: 323.0
click at [558, 377] on div "In addition, researchers and scuba divers have observed sea turtles respond to …" at bounding box center [629, 374] width 284 height 29
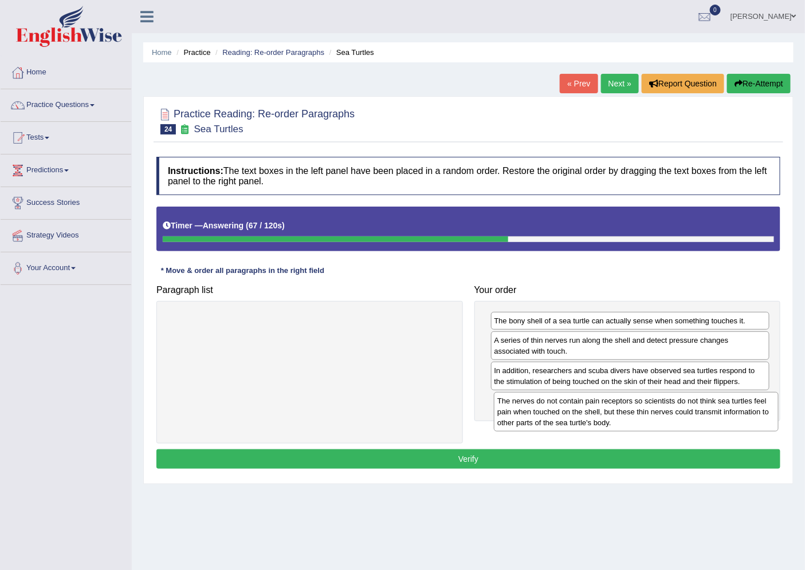
drag, startPoint x: 270, startPoint y: 335, endPoint x: 597, endPoint y: 415, distance: 336.1
click at [597, 415] on div "The nerves do not contain pain receptors so scientists do not think sea turtles…" at bounding box center [636, 412] width 284 height 40
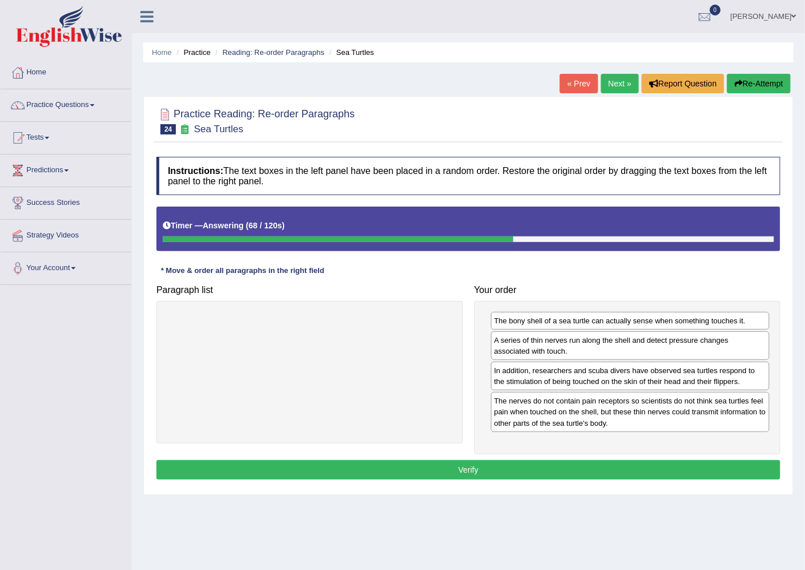
click at [481, 467] on button "Verify" at bounding box center [468, 469] width 624 height 19
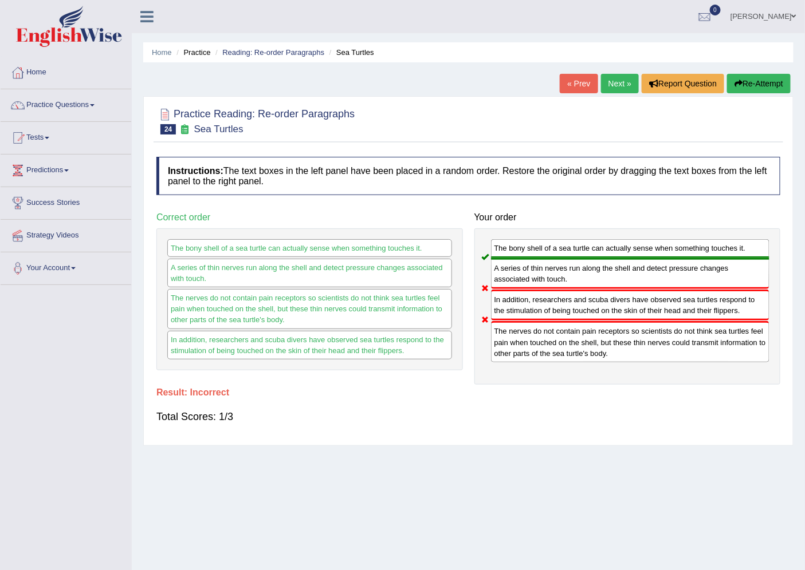
click at [615, 82] on link "Next »" at bounding box center [620, 83] width 38 height 19
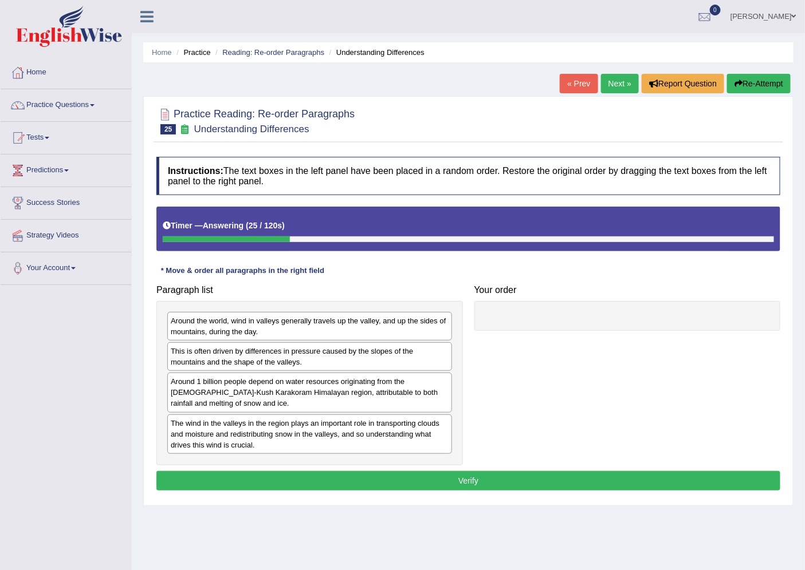
click at [348, 249] on div "Timer — Answering ( 25 / 120s ) Skip" at bounding box center [468, 229] width 624 height 44
click at [746, 84] on button "Re-Attempt" at bounding box center [759, 83] width 64 height 19
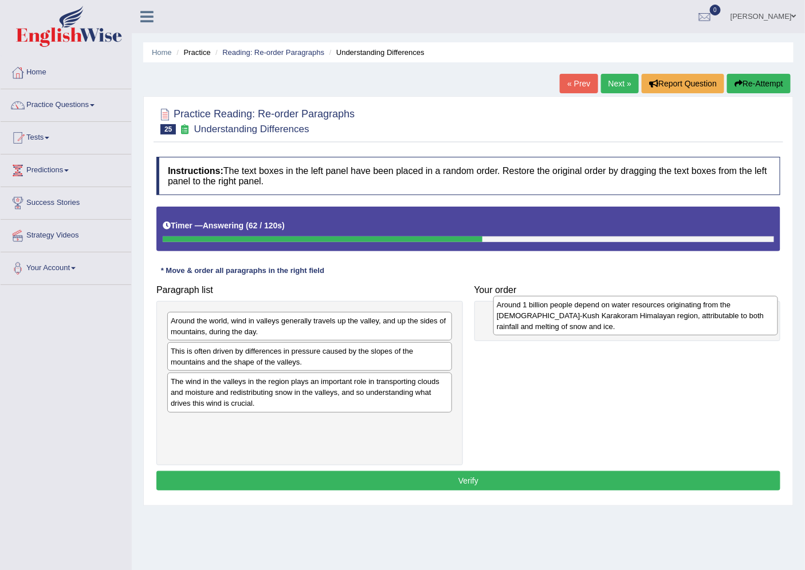
drag, startPoint x: 283, startPoint y: 403, endPoint x: 609, endPoint y: 325, distance: 334.9
click at [609, 325] on div "Around 1 billion people depend on water resources originating from the [DEMOGRA…" at bounding box center [635, 316] width 284 height 40
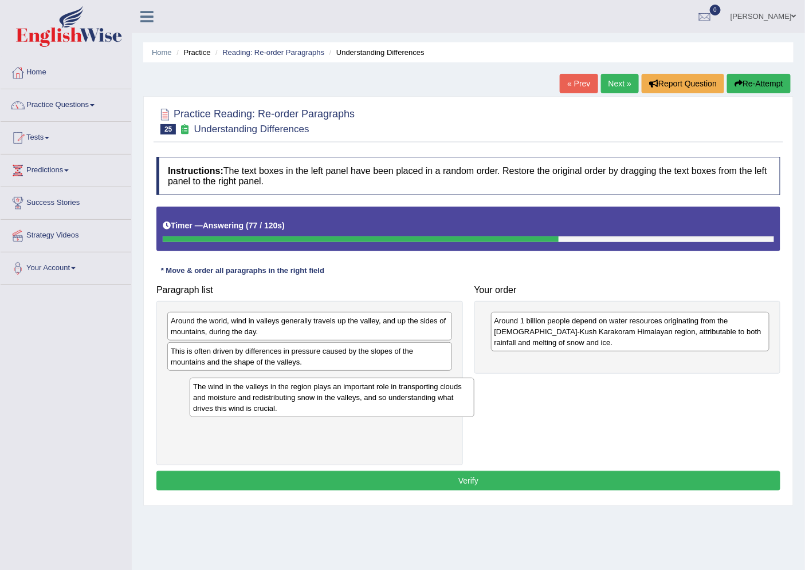
drag, startPoint x: 270, startPoint y: 403, endPoint x: 292, endPoint y: 408, distance: 22.8
click at [292, 408] on div "The wind in the valleys in the region plays an important role in transporting c…" at bounding box center [332, 398] width 284 height 40
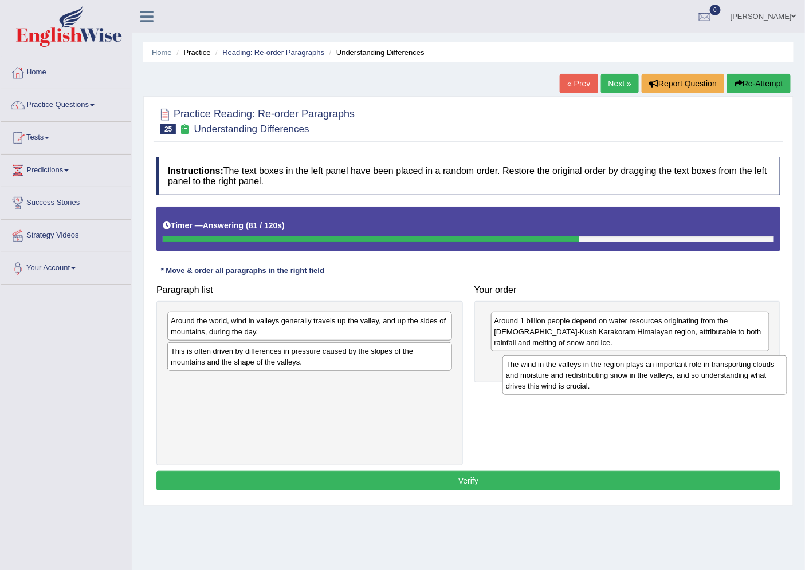
drag, startPoint x: 319, startPoint y: 401, endPoint x: 623, endPoint y: 385, distance: 304.5
click at [623, 385] on div "The wind in the valleys in the region plays an important role in transporting c…" at bounding box center [644, 376] width 284 height 40
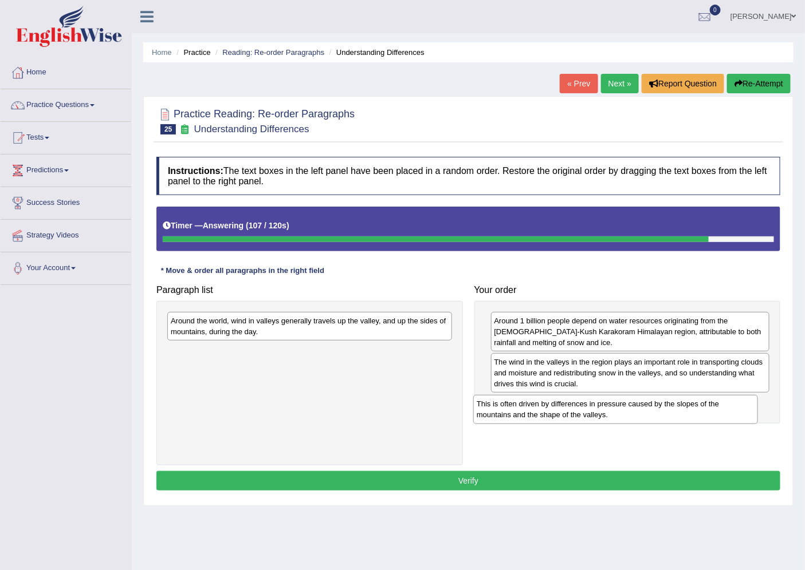
drag, startPoint x: 281, startPoint y: 362, endPoint x: 600, endPoint y: 413, distance: 322.4
click at [600, 413] on div "This is often driven by differences in pressure caused by the slopes of the mou…" at bounding box center [615, 409] width 284 height 29
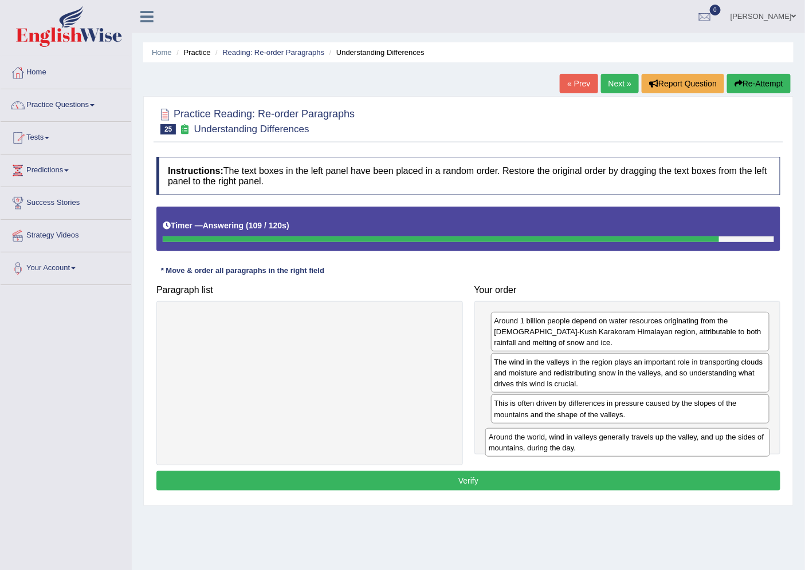
drag, startPoint x: 366, startPoint y: 326, endPoint x: 684, endPoint y: 443, distance: 338.4
click at [684, 443] on div "Around the world, wind in valleys generally travels up the valley, and up the s…" at bounding box center [627, 442] width 284 height 29
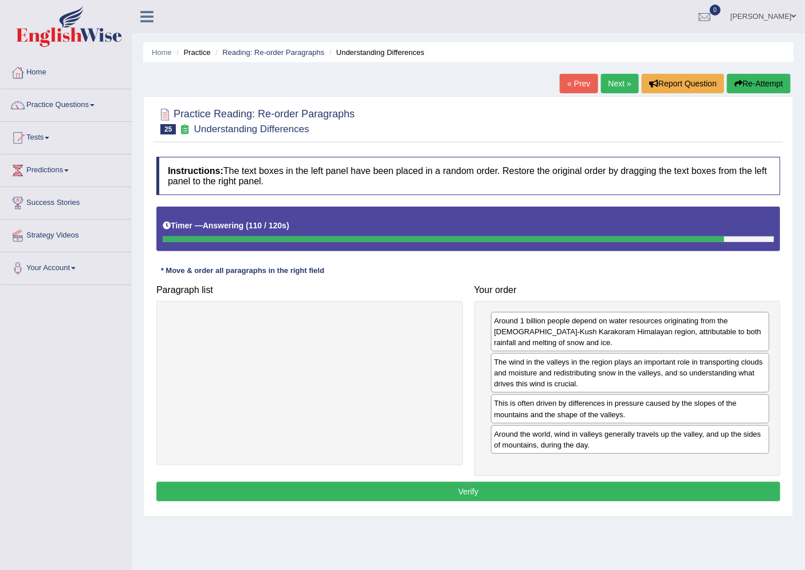
click at [486, 491] on button "Verify" at bounding box center [468, 491] width 624 height 19
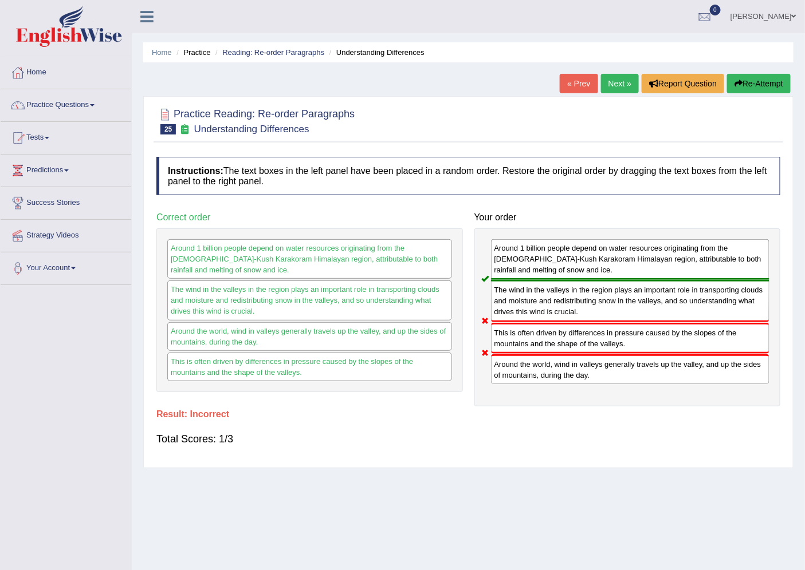
click at [617, 85] on link "Next »" at bounding box center [620, 83] width 38 height 19
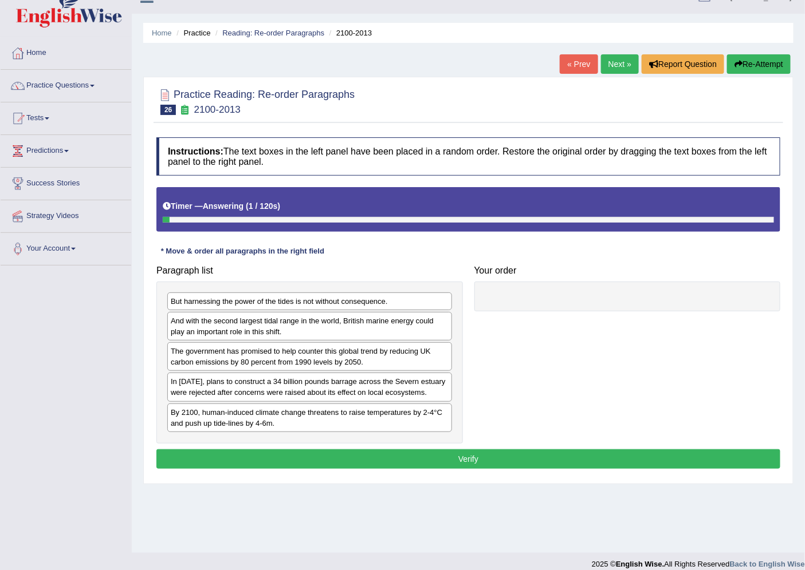
scroll to position [30, 0]
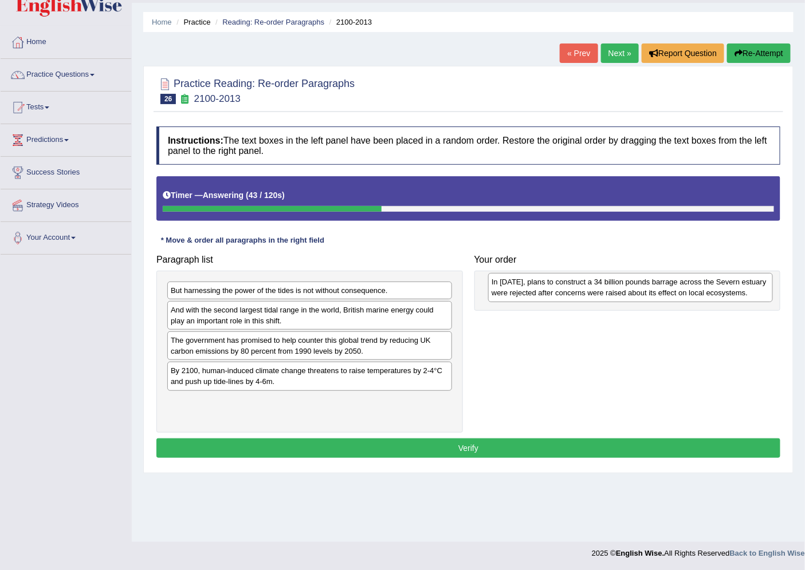
drag, startPoint x: 325, startPoint y: 386, endPoint x: 646, endPoint y: 296, distance: 333.0
click at [646, 296] on div "In [DATE], plans to construct a 34 billion pounds barrage across the Severn est…" at bounding box center [630, 287] width 284 height 29
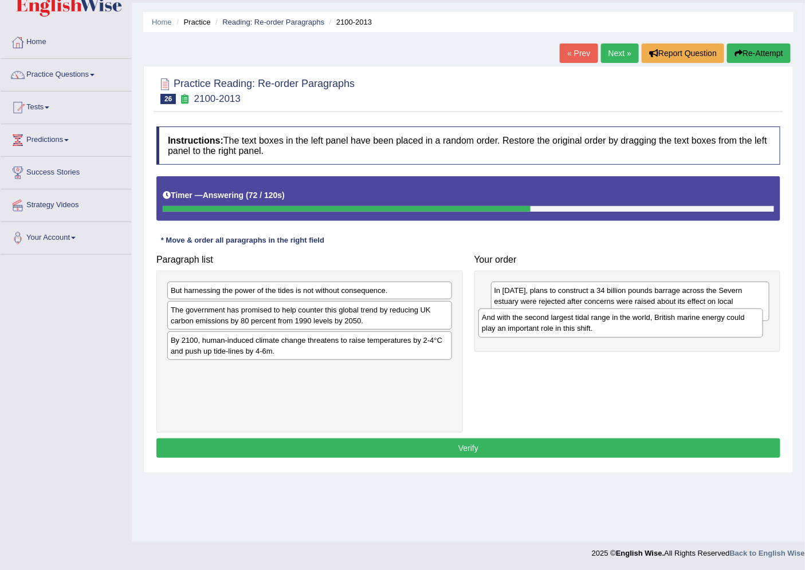
drag, startPoint x: 292, startPoint y: 320, endPoint x: 608, endPoint y: 328, distance: 315.6
click at [608, 328] on div "And with the second largest tidal range in the world, British marine energy cou…" at bounding box center [620, 323] width 284 height 29
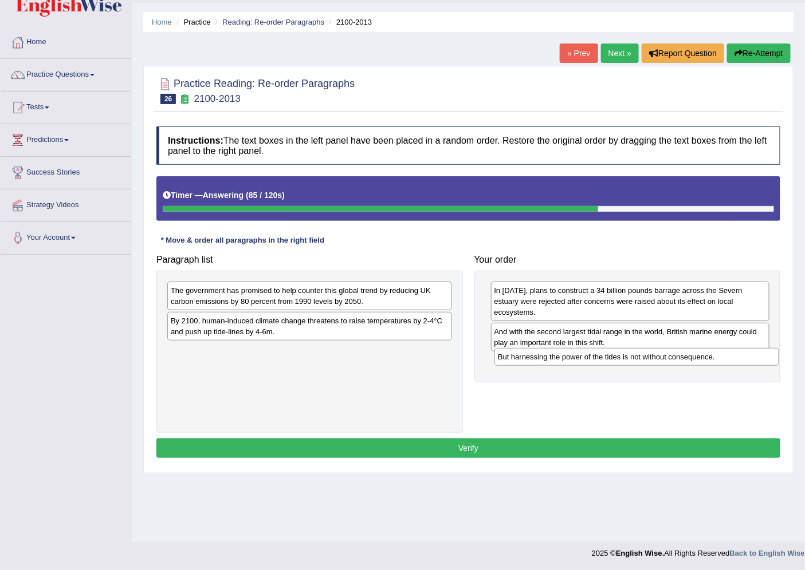
drag, startPoint x: 376, startPoint y: 290, endPoint x: 703, endPoint y: 357, distance: 333.8
click at [703, 357] on div "But harnessing the power of the tides is not without consequence." at bounding box center [636, 357] width 284 height 18
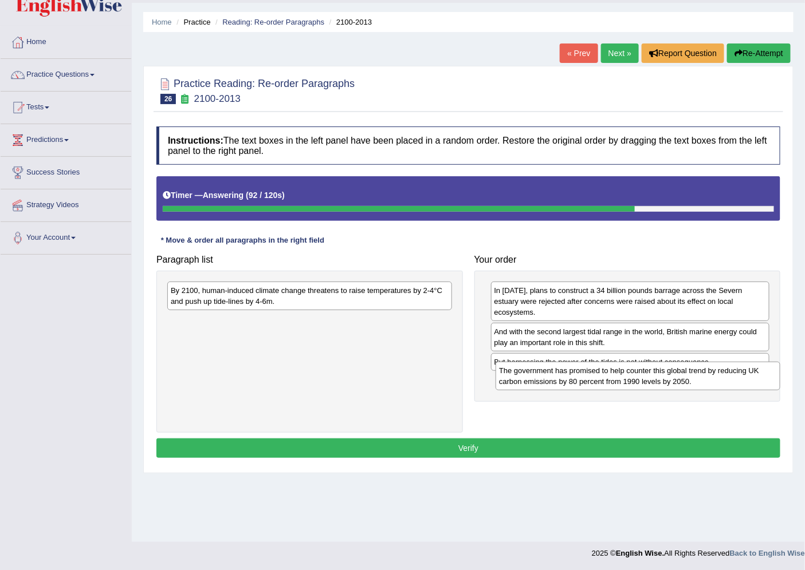
drag, startPoint x: 338, startPoint y: 304, endPoint x: 665, endPoint y: 385, distance: 336.2
click at [665, 385] on div "The government has promised to help counter this global trend by reducing UK ca…" at bounding box center [637, 376] width 284 height 29
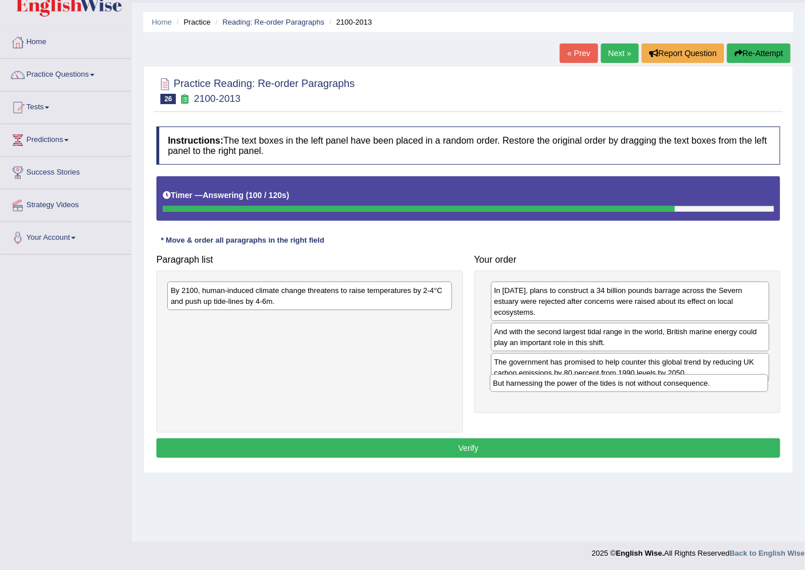
drag, startPoint x: 638, startPoint y: 351, endPoint x: 637, endPoint y: 382, distance: 30.9
click at [637, 382] on div "But harnessing the power of the tides is not without consequence." at bounding box center [629, 383] width 278 height 18
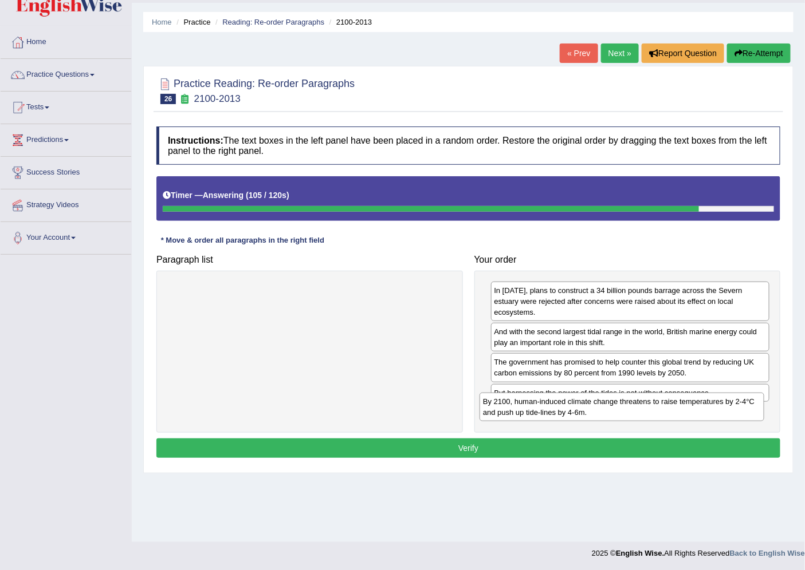
drag, startPoint x: 421, startPoint y: 295, endPoint x: 734, endPoint y: 407, distance: 332.0
click at [734, 407] on div "By 2100, human-induced climate change threatens to raise temperatures by 2-4°C …" at bounding box center [621, 407] width 284 height 29
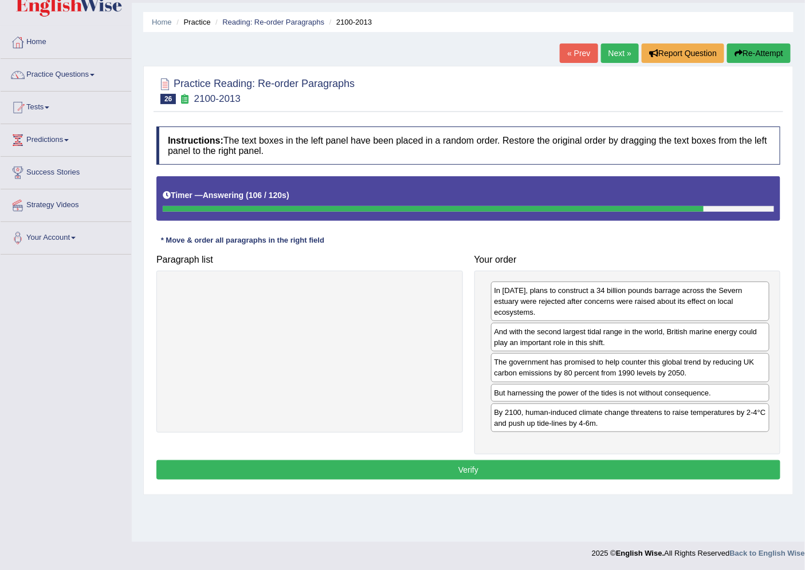
click at [660, 460] on button "Verify" at bounding box center [468, 469] width 624 height 19
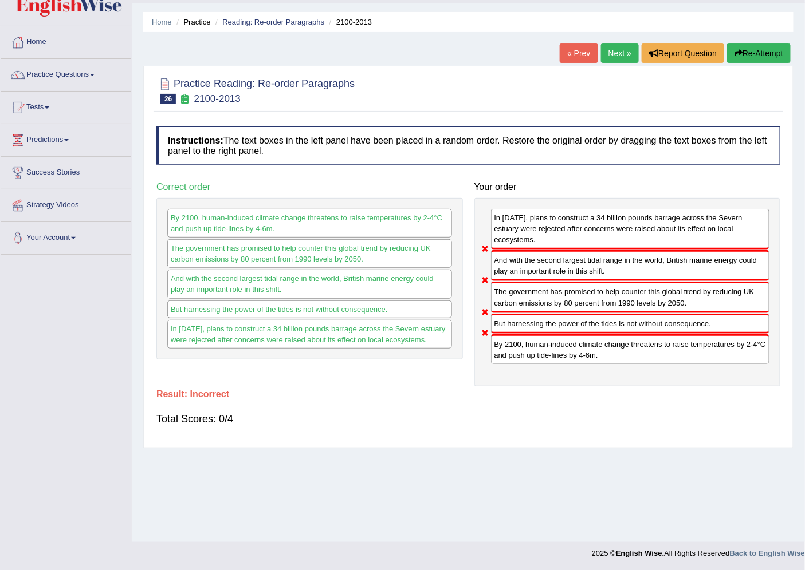
click at [758, 53] on button "Re-Attempt" at bounding box center [759, 53] width 64 height 19
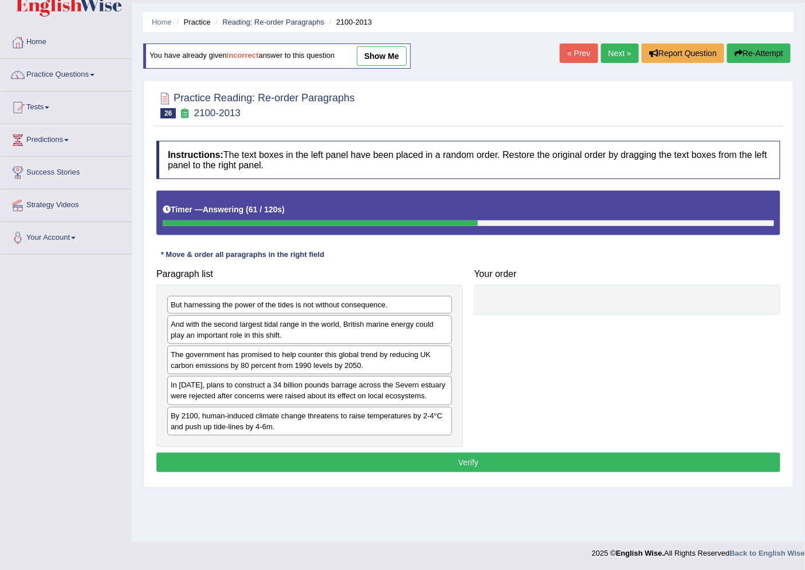
click at [762, 50] on button "Re-Attempt" at bounding box center [759, 53] width 64 height 19
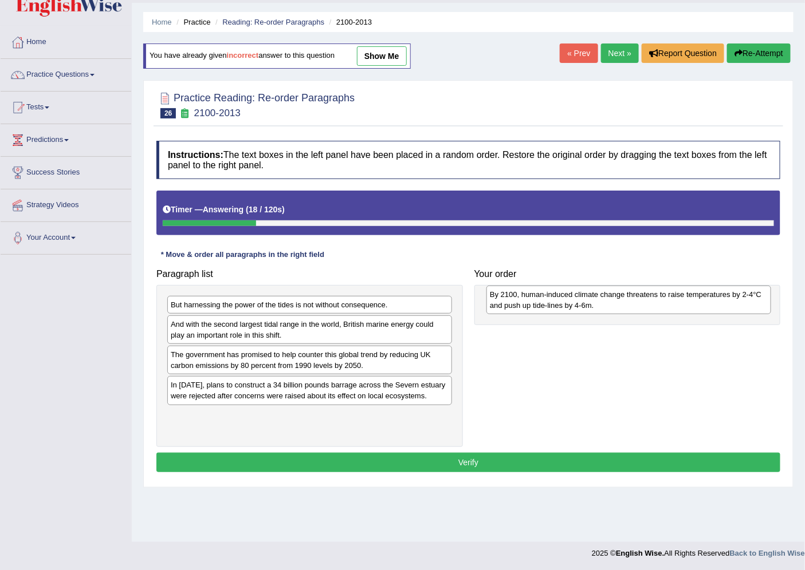
drag, startPoint x: 341, startPoint y: 421, endPoint x: 660, endPoint y: 300, distance: 341.3
click at [660, 300] on div "By 2100, human-induced climate change threatens to raise temperatures by 2-4°C …" at bounding box center [628, 300] width 284 height 29
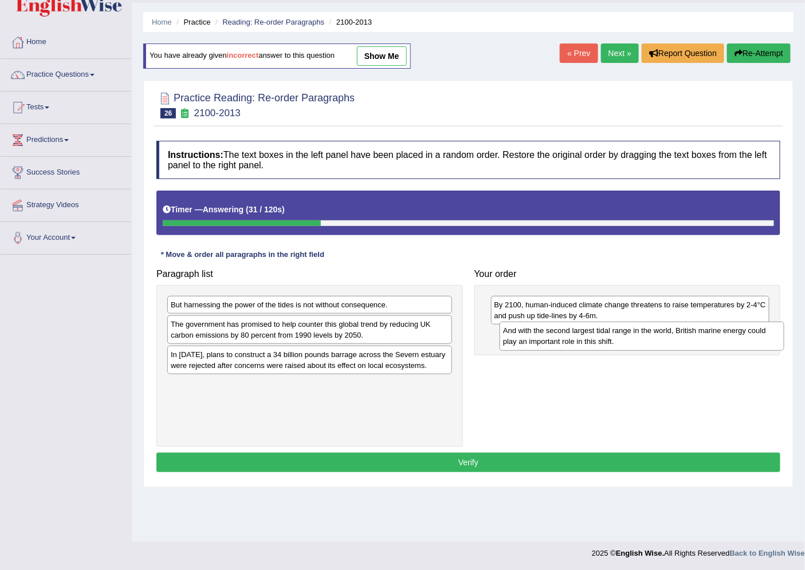
drag, startPoint x: 246, startPoint y: 334, endPoint x: 578, endPoint y: 340, distance: 332.2
click at [578, 340] on div "And with the second largest tidal range in the world, British marine energy cou…" at bounding box center [641, 336] width 284 height 29
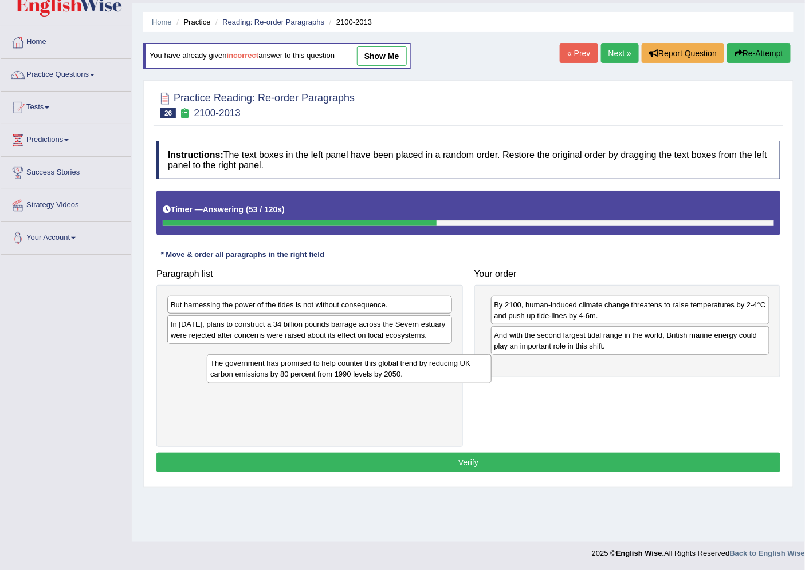
drag, startPoint x: 277, startPoint y: 339, endPoint x: 314, endPoint y: 377, distance: 53.0
click at [315, 378] on div "The government has promised to help counter this global trend by reducing UK ca…" at bounding box center [349, 368] width 284 height 29
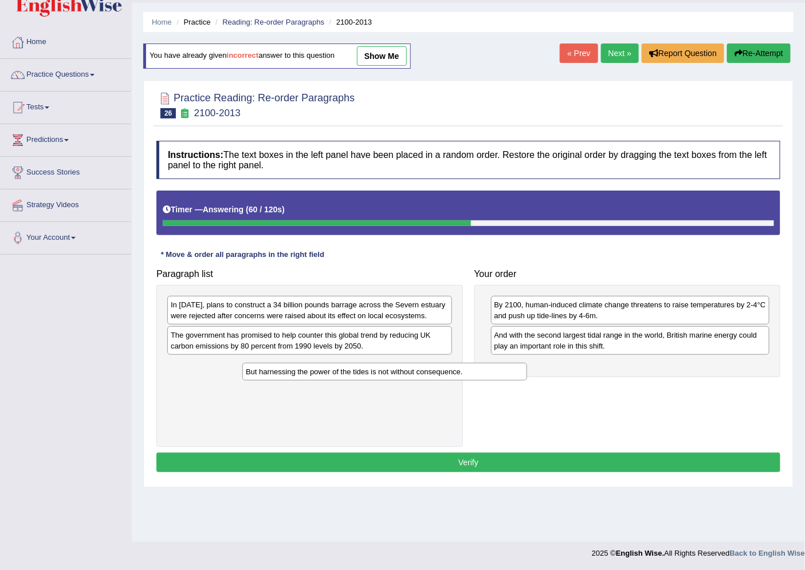
drag, startPoint x: 298, startPoint y: 309, endPoint x: 373, endPoint y: 376, distance: 100.2
click at [373, 376] on div "But harnessing the power of the tides is not without consequence." at bounding box center [384, 372] width 284 height 18
click at [399, 344] on div "The government has promised to help counter this global trend by reducing UK ca…" at bounding box center [310, 340] width 284 height 29
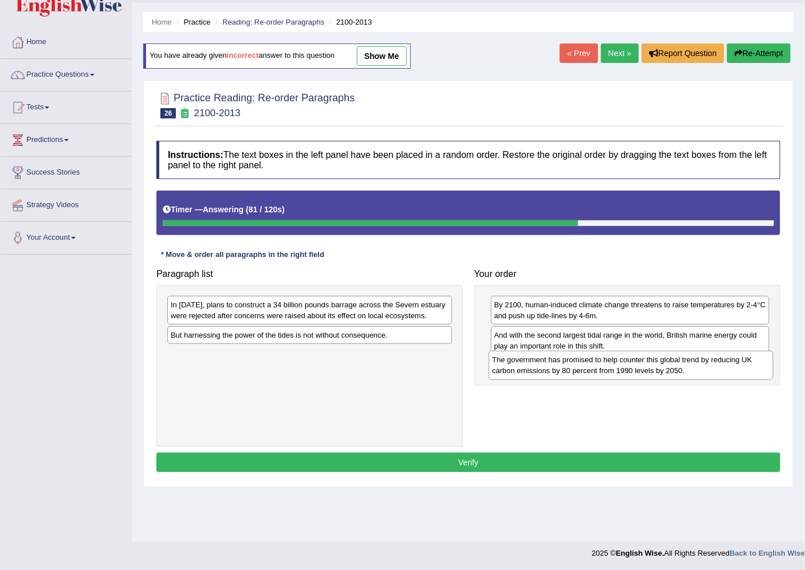
drag, startPoint x: 396, startPoint y: 346, endPoint x: 717, endPoint y: 370, distance: 322.1
click at [717, 370] on div "The government has promised to help counter this global trend by reducing UK ca…" at bounding box center [630, 365] width 284 height 29
drag, startPoint x: 709, startPoint y: 353, endPoint x: 704, endPoint y: 381, distance: 28.4
click at [704, 381] on div "And with the second largest tidal range in the world, British marine energy cou…" at bounding box center [625, 368] width 278 height 29
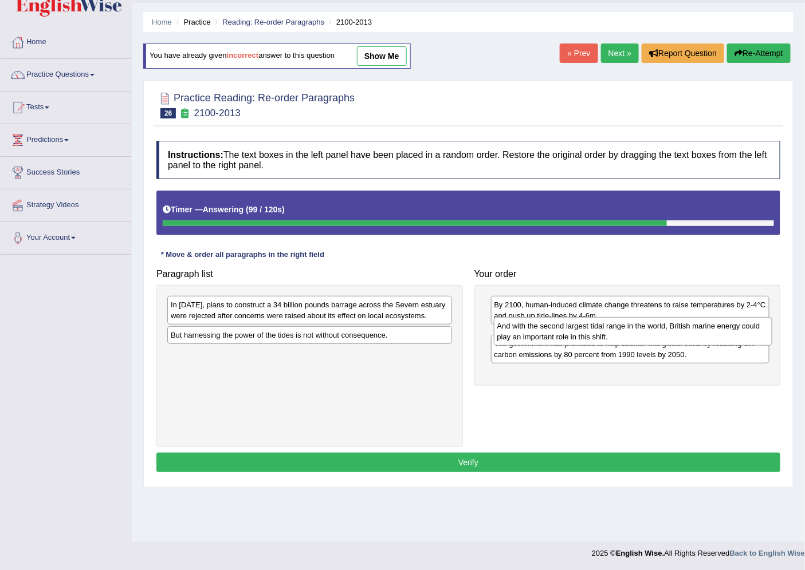
drag, startPoint x: 620, startPoint y: 373, endPoint x: 623, endPoint y: 333, distance: 40.2
click at [623, 333] on div "And with the second largest tidal range in the world, British marine energy cou…" at bounding box center [633, 331] width 278 height 29
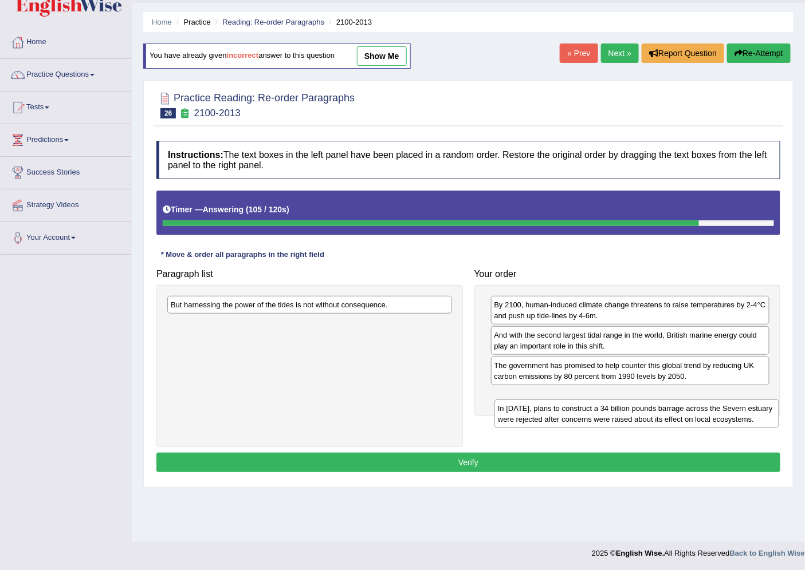
drag, startPoint x: 325, startPoint y: 313, endPoint x: 652, endPoint y: 417, distance: 343.0
click at [652, 417] on div "In 2013, plans to construct a 34 billion pounds barrage across the Severn estua…" at bounding box center [636, 414] width 284 height 29
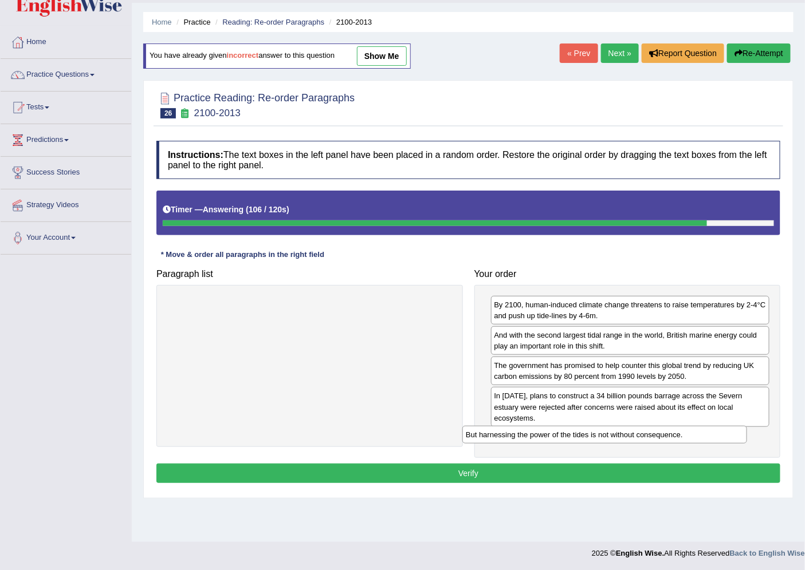
drag, startPoint x: 345, startPoint y: 310, endPoint x: 640, endPoint y: 441, distance: 323.0
click at [640, 441] on div "But harnessing the power of the tides is not without consequence." at bounding box center [604, 435] width 284 height 18
click at [612, 459] on div "Instructions: The text boxes in the left panel have been placed in a random ord…" at bounding box center [467, 313] width 629 height 357
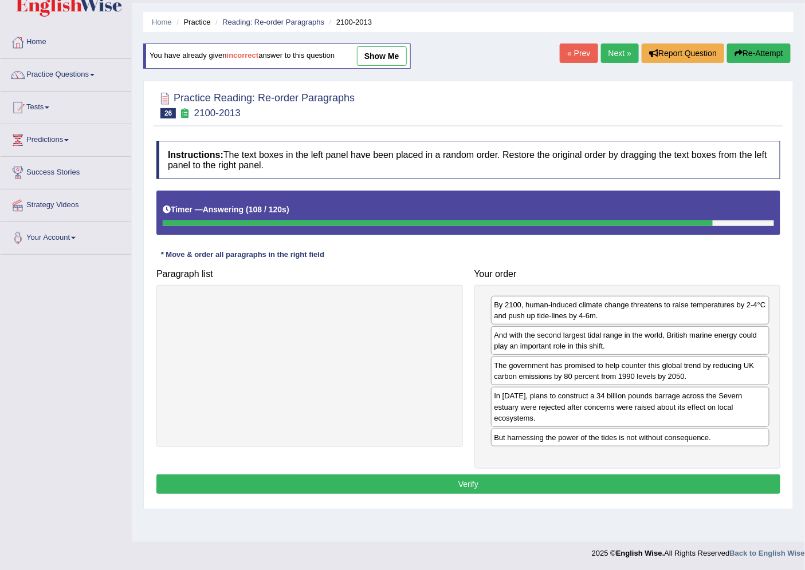
click at [604, 475] on button "Verify" at bounding box center [468, 484] width 624 height 19
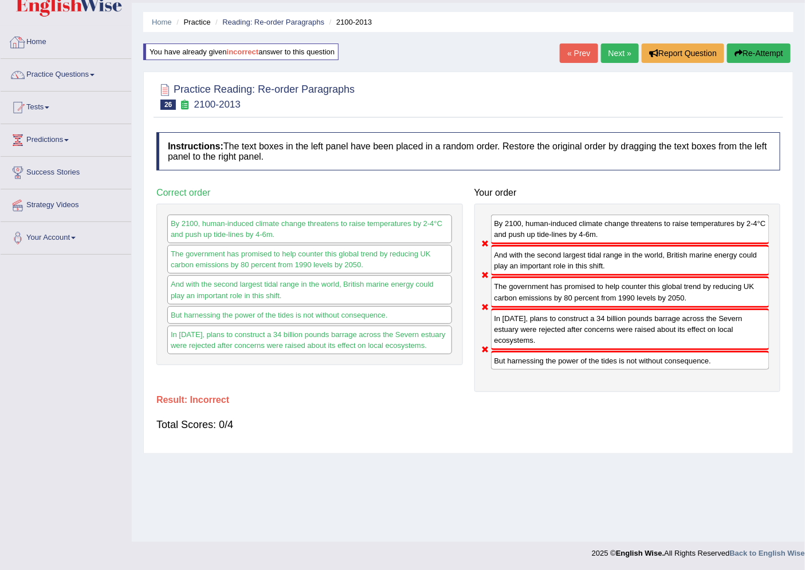
click at [43, 37] on link "Home" at bounding box center [66, 40] width 131 height 29
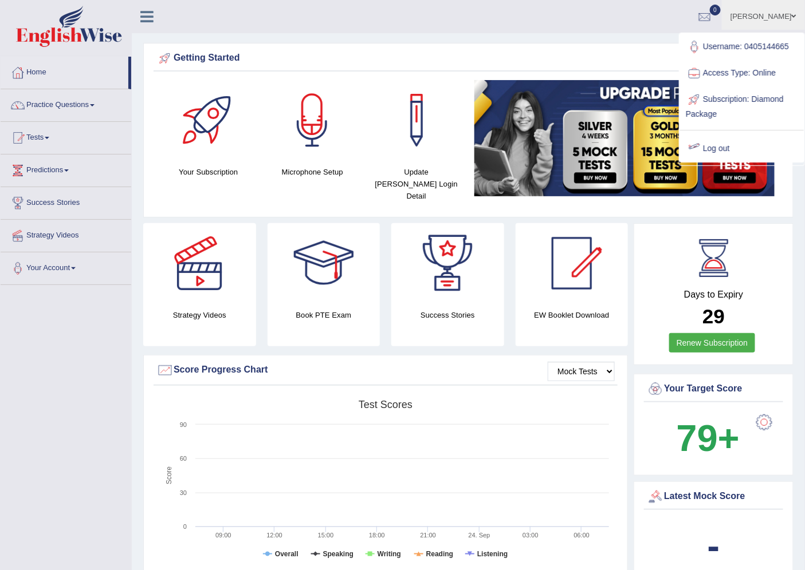
click at [719, 145] on link "Log out" at bounding box center [742, 149] width 124 height 26
